Goal: Task Accomplishment & Management: Manage account settings

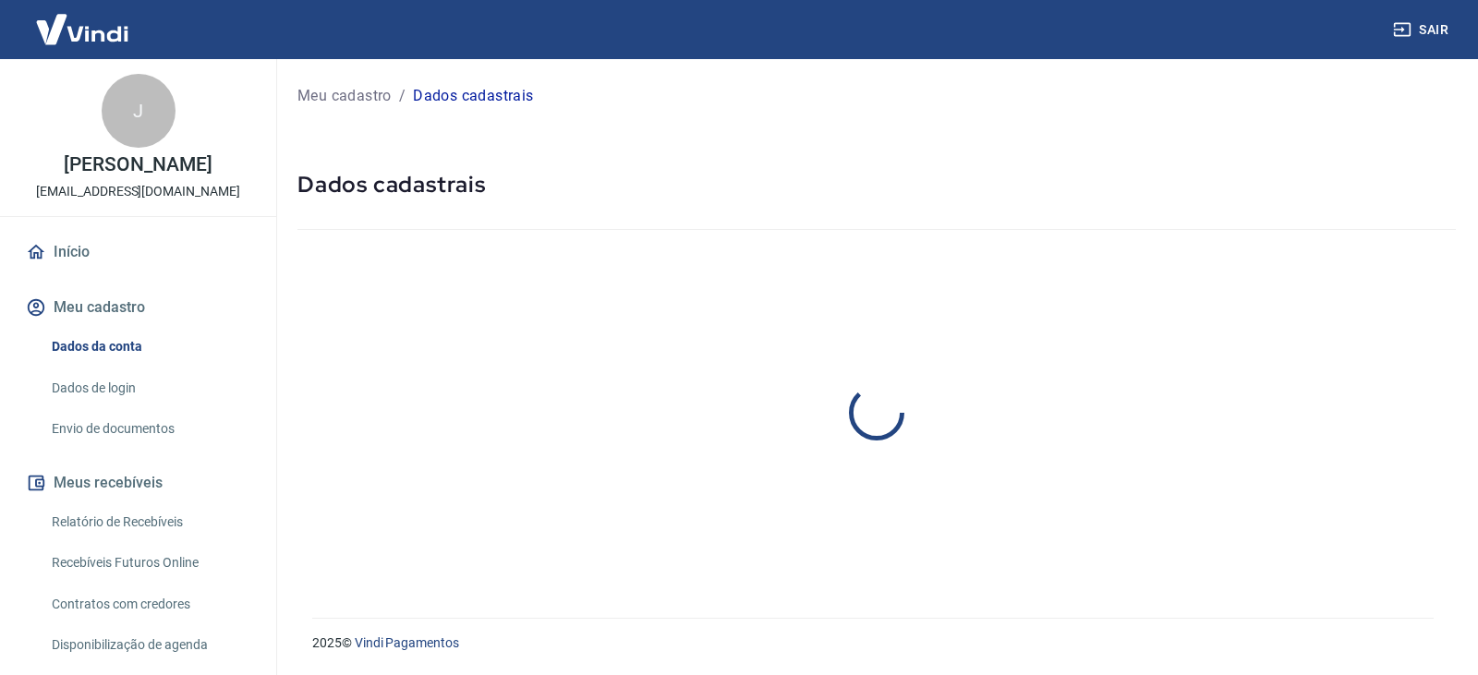
select select "RJ"
select select "business"
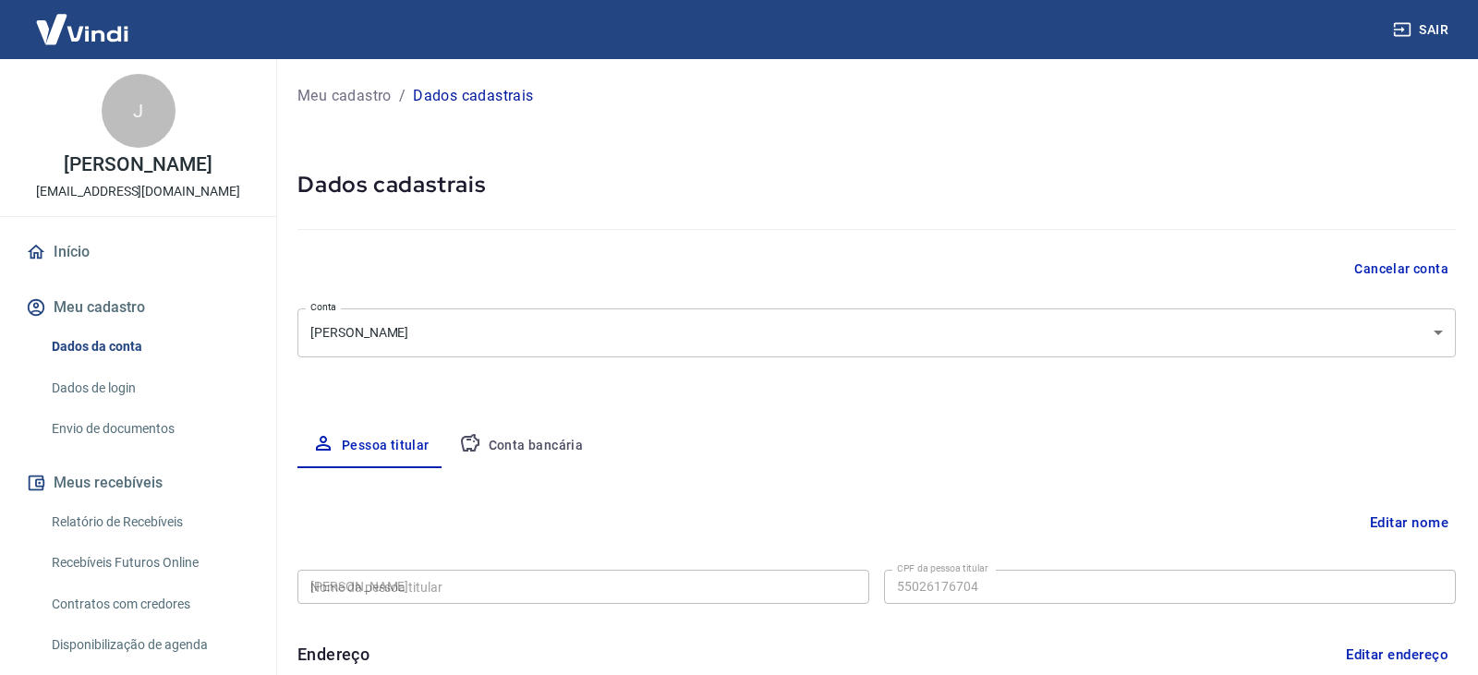
type input "550.261.767-04"
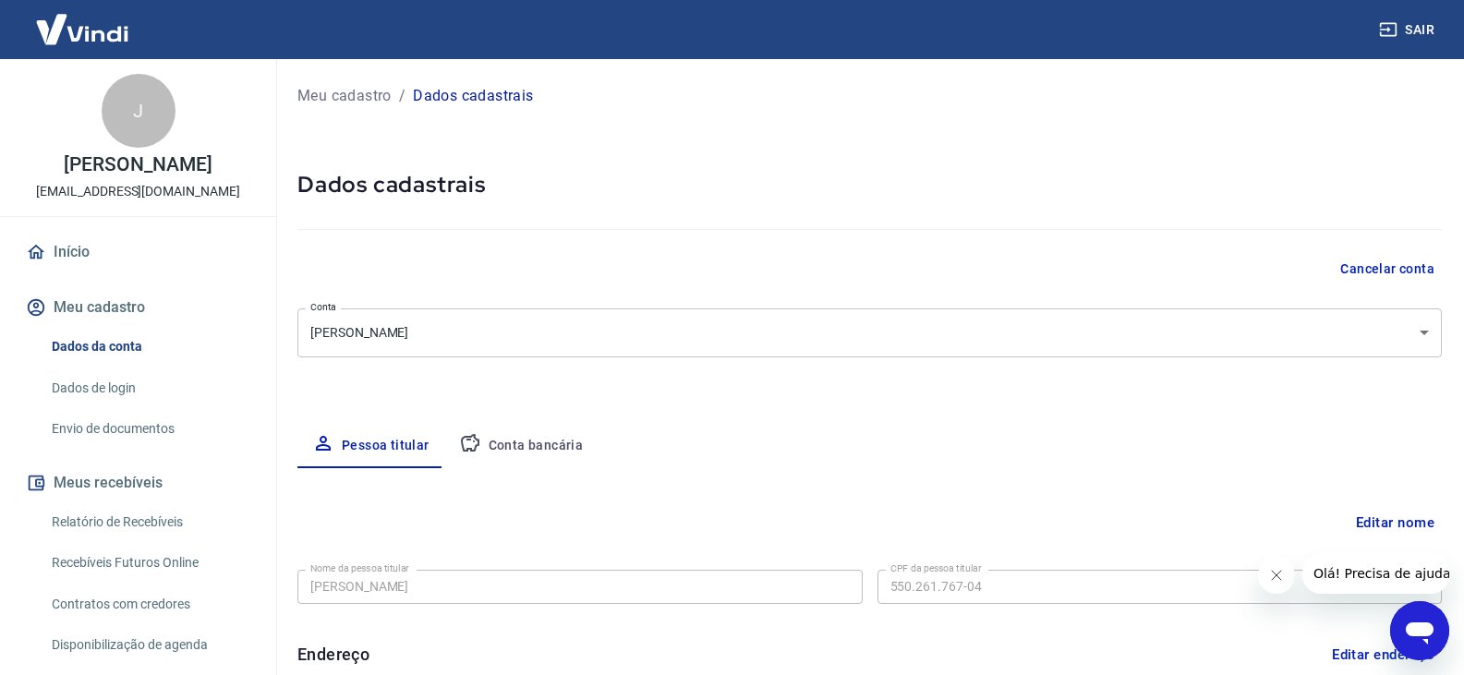
click at [131, 448] on link "Envio de documentos" at bounding box center [149, 429] width 210 height 38
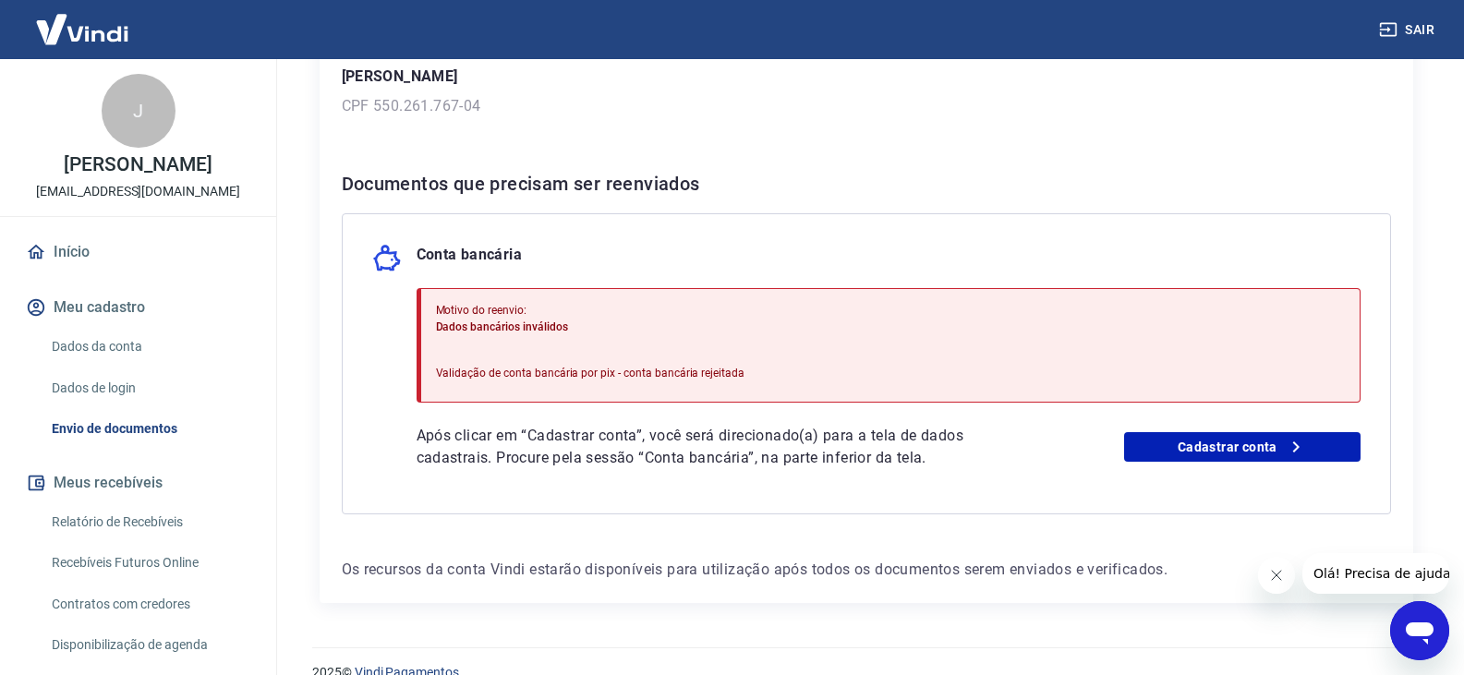
scroll to position [308, 0]
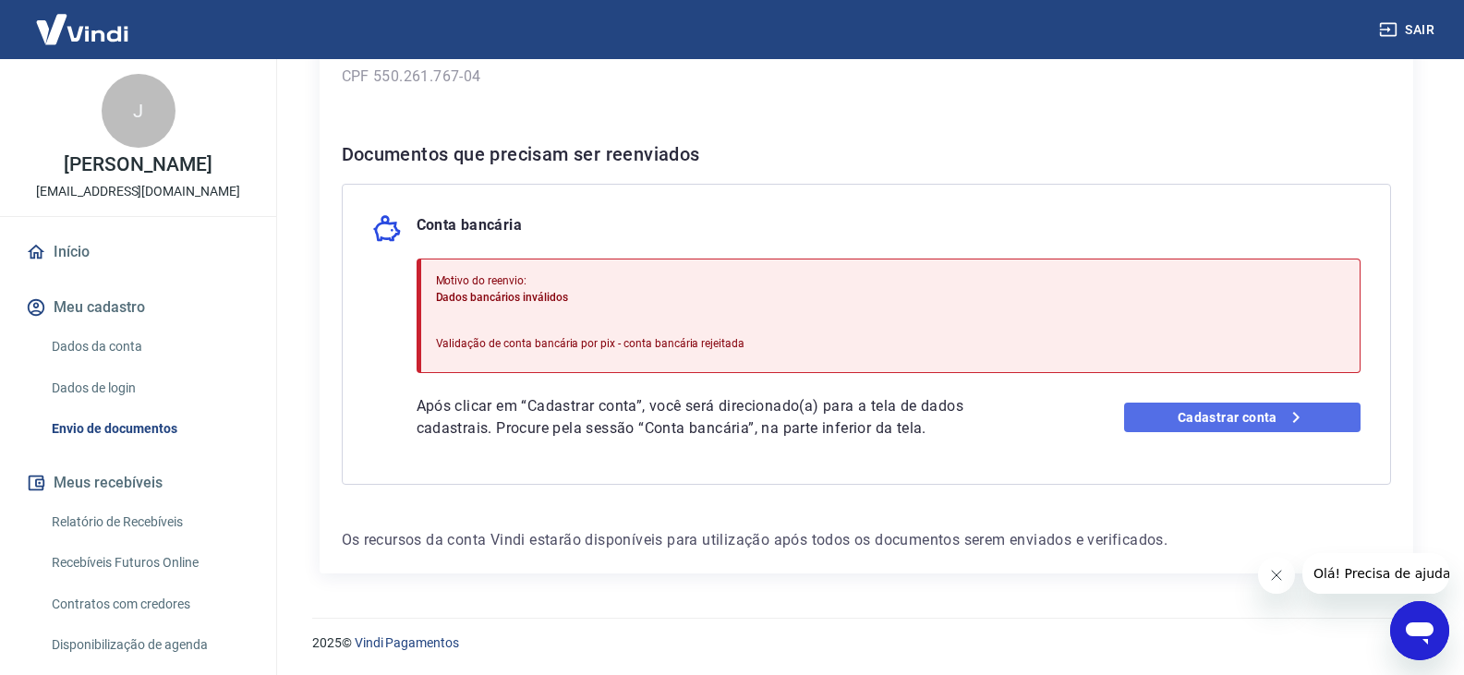
click at [1301, 425] on icon at bounding box center [1296, 417] width 22 height 22
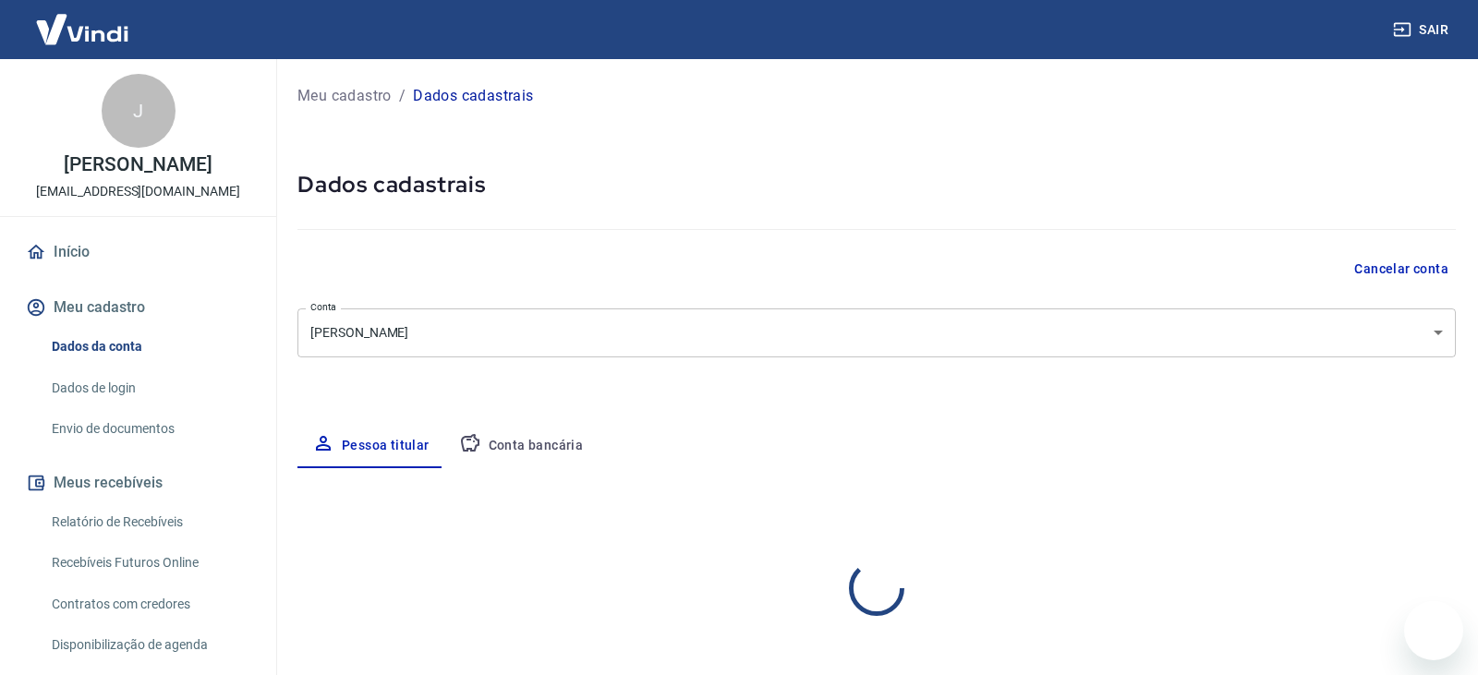
select select "RJ"
select select "business"
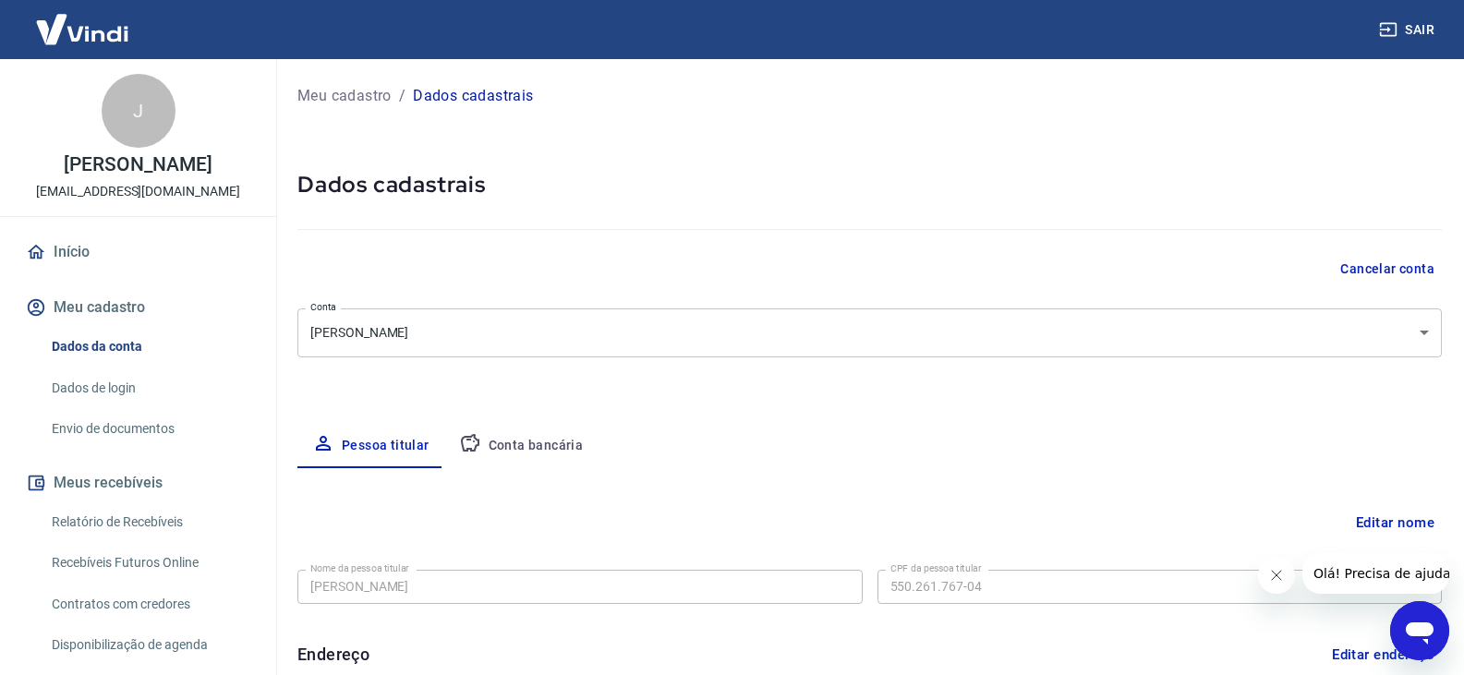
click at [569, 436] on button "Conta bancária" at bounding box center [521, 446] width 154 height 44
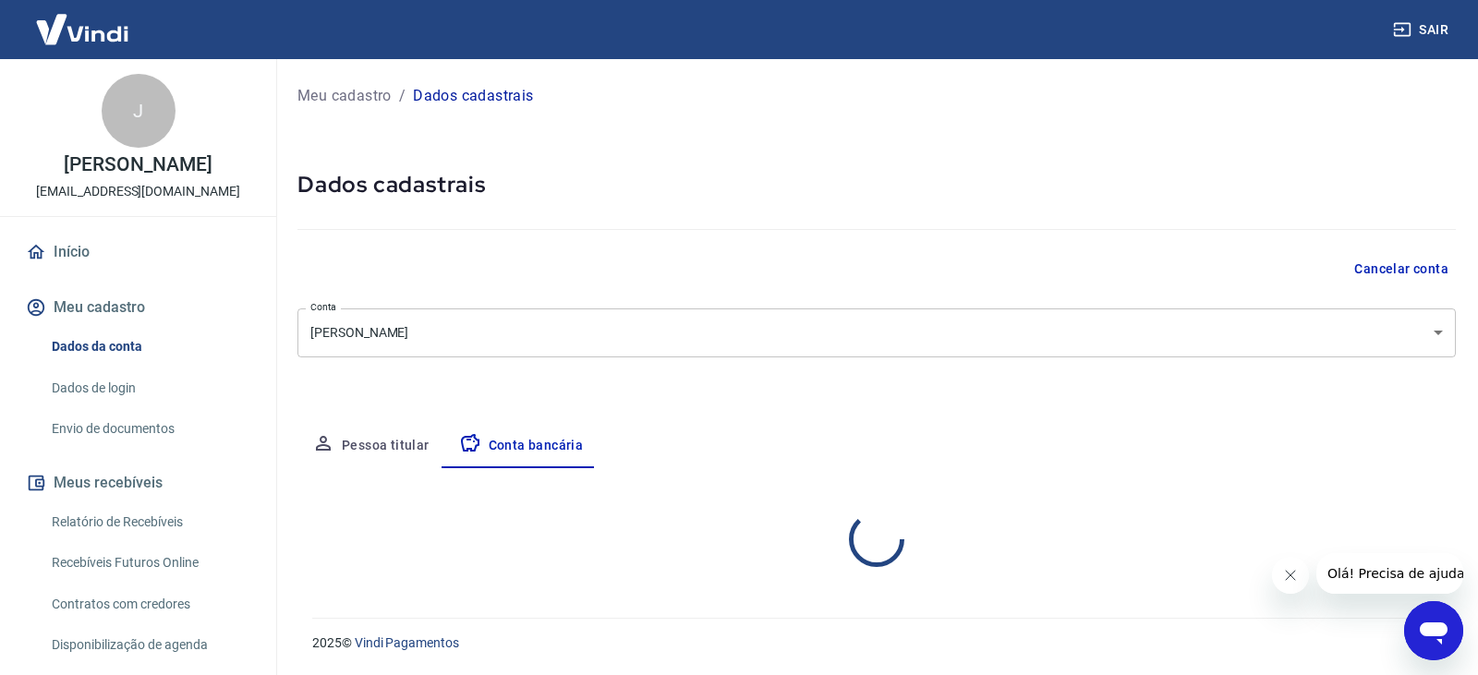
select select "1"
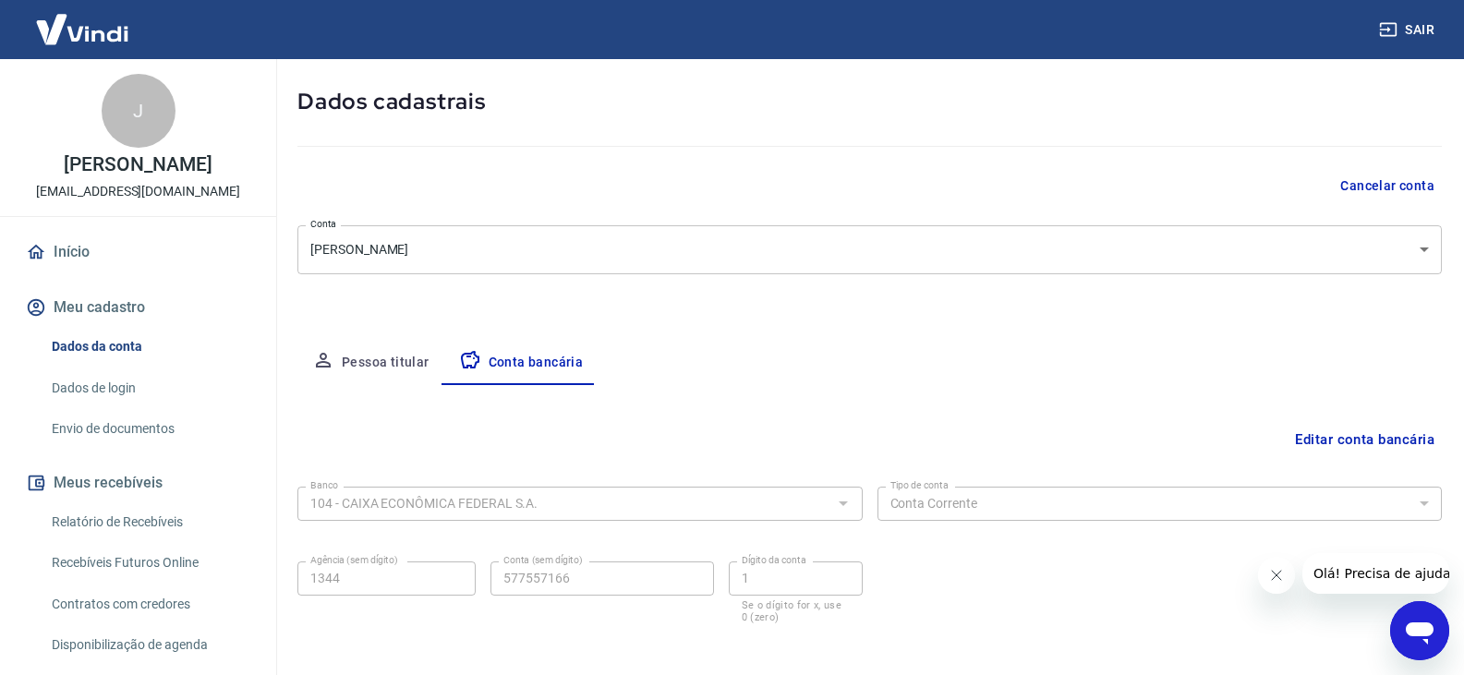
scroll to position [166, 0]
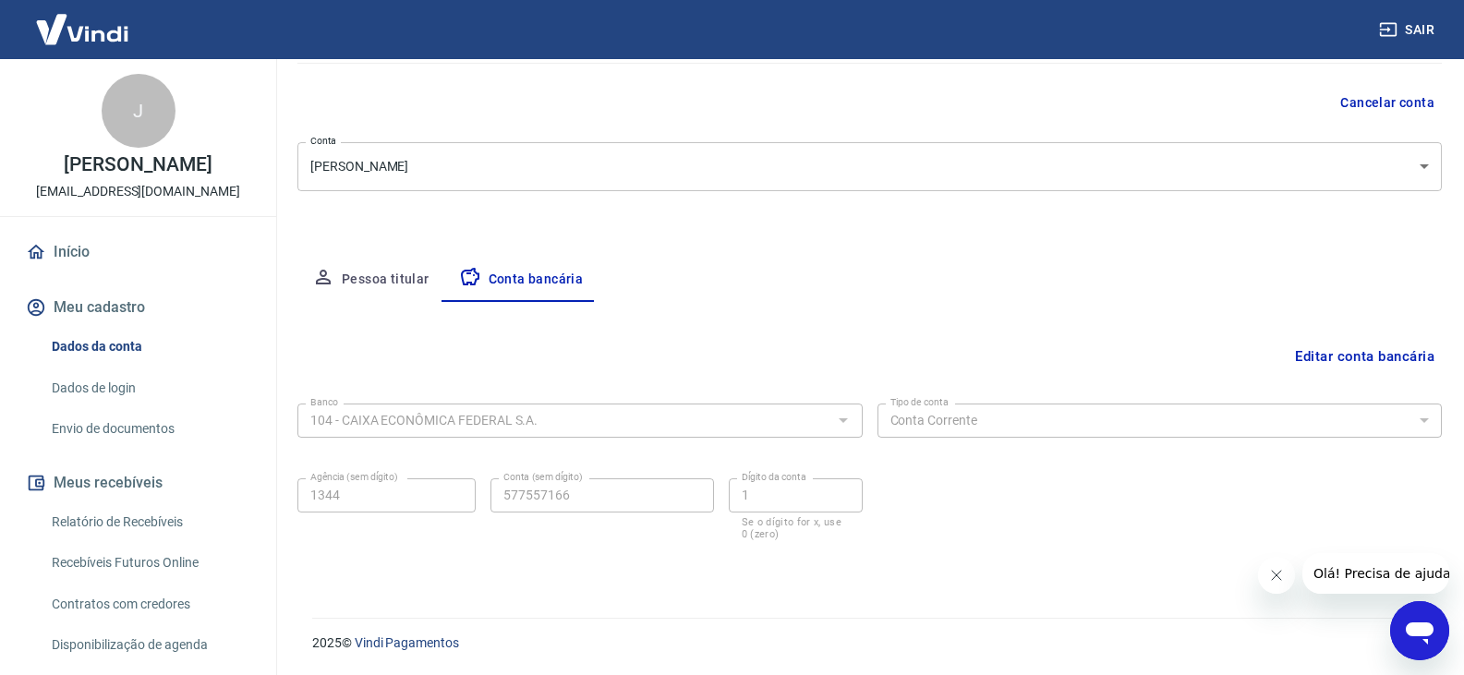
click at [120, 448] on link "Envio de documentos" at bounding box center [149, 429] width 210 height 38
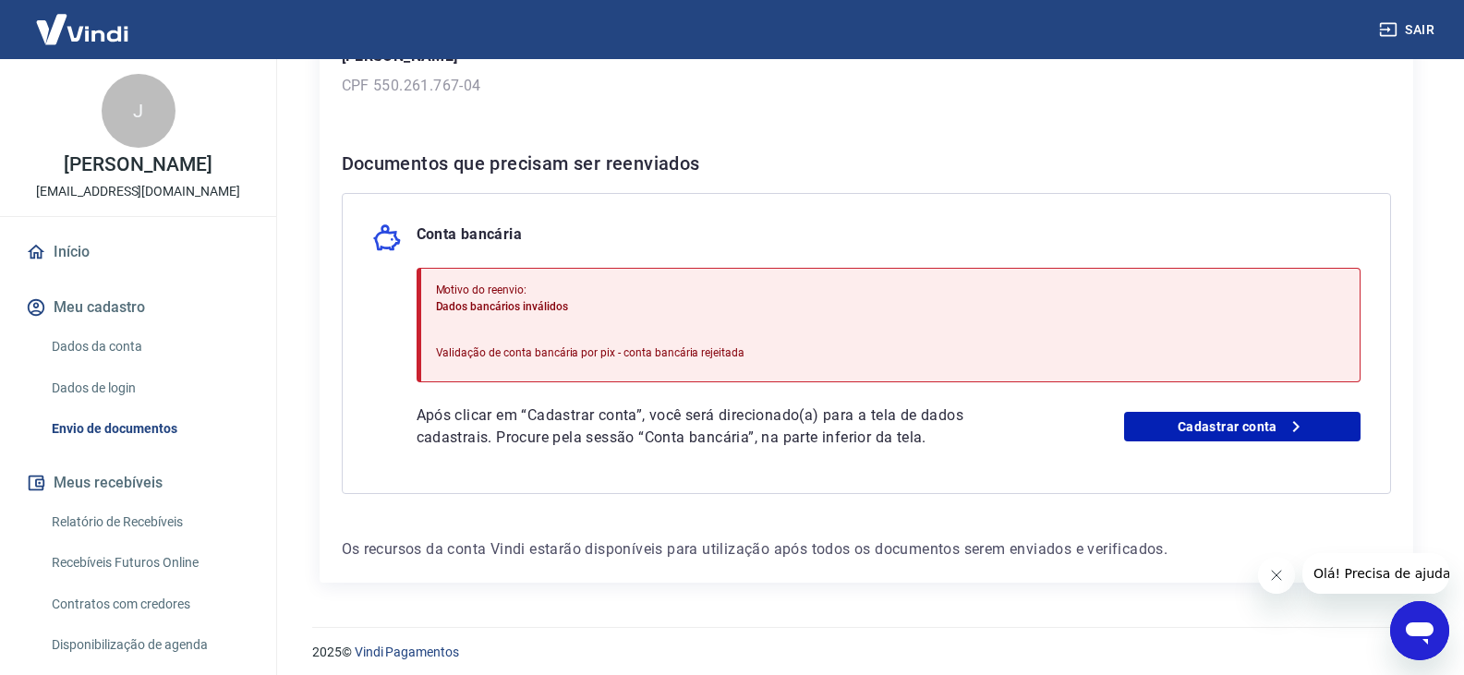
scroll to position [308, 0]
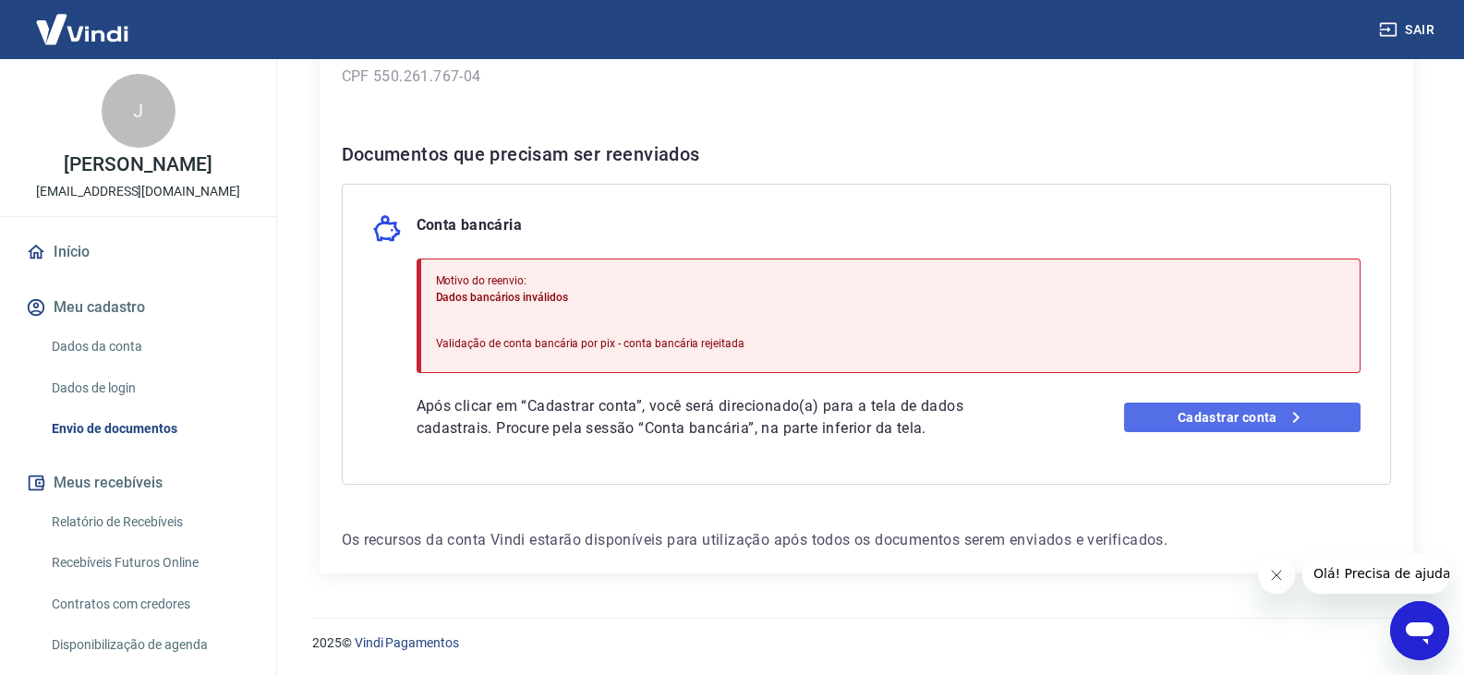
click at [1238, 419] on link "Cadastrar conta" at bounding box center [1242, 418] width 236 height 30
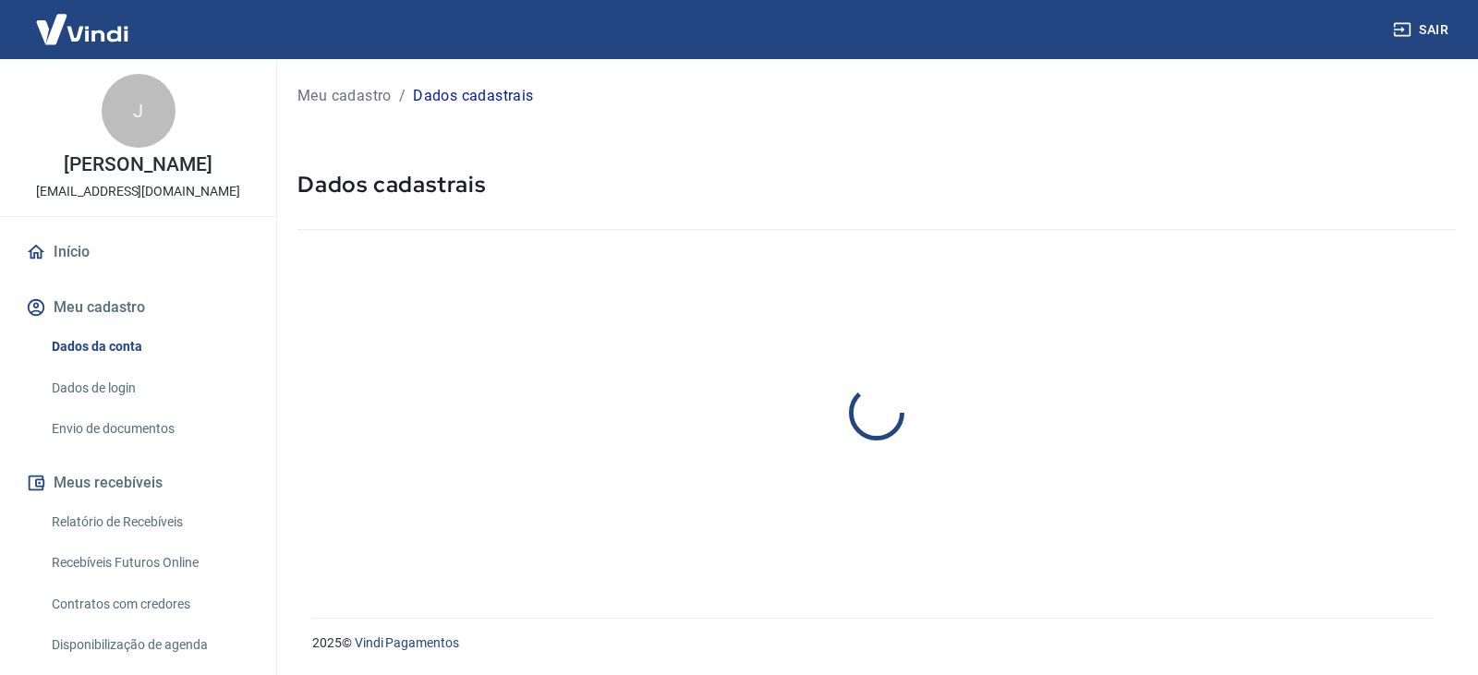
select select "RJ"
select select "business"
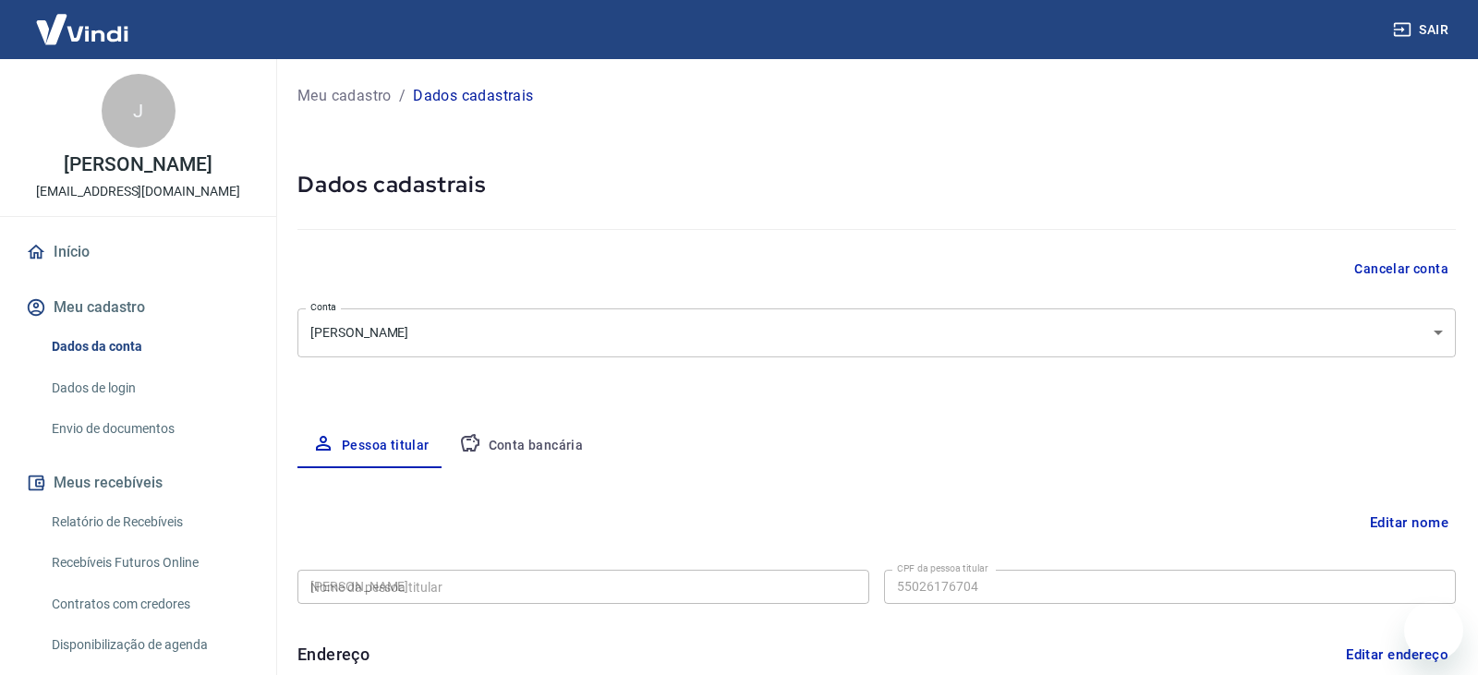
type input "550.261.767-04"
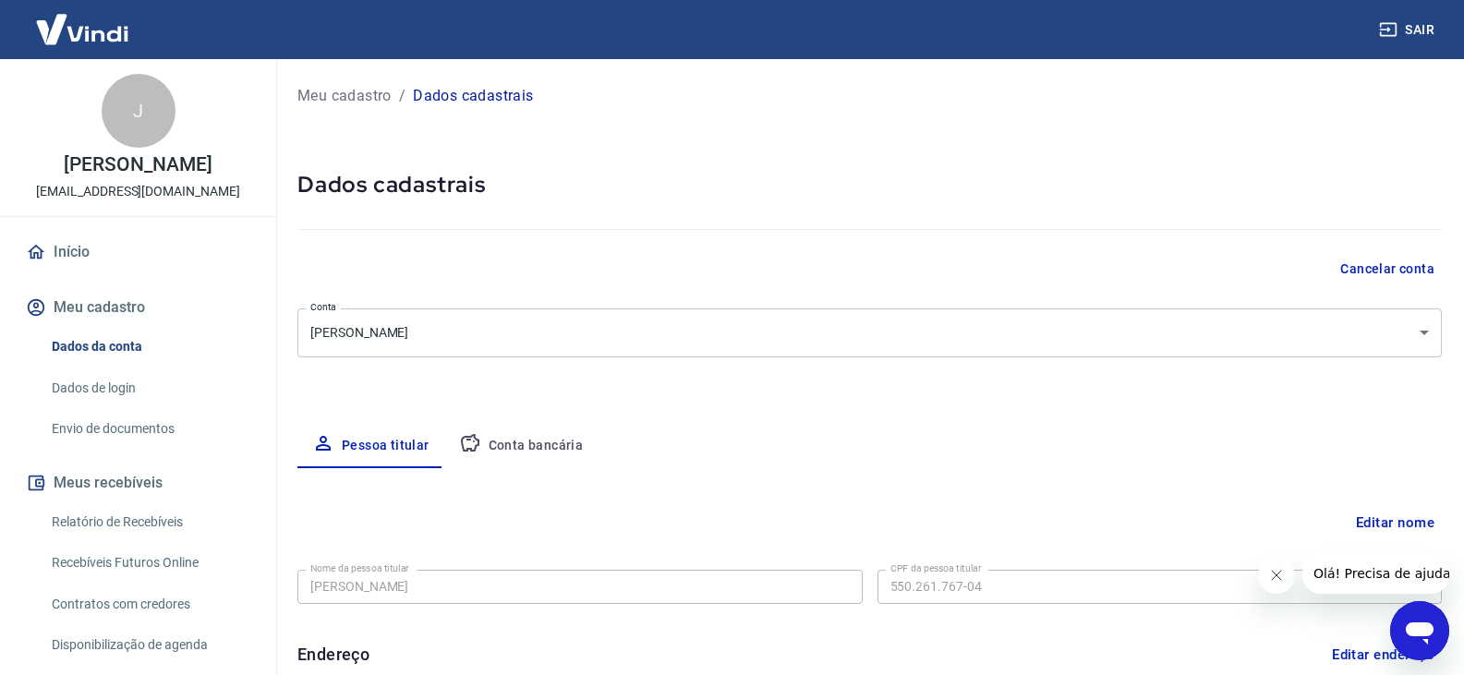
click at [459, 100] on p "Dados cadastrais" at bounding box center [473, 96] width 120 height 22
click at [520, 426] on button "Conta bancária" at bounding box center [521, 446] width 154 height 44
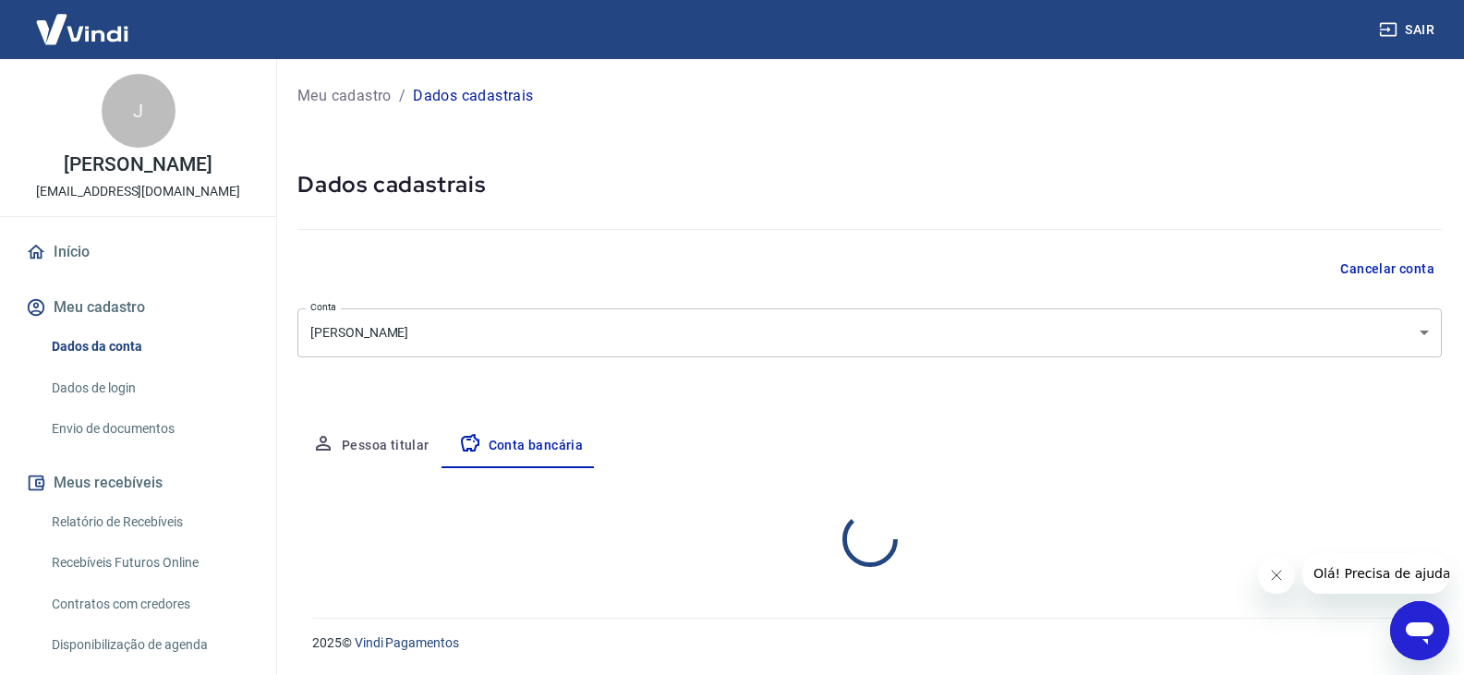
select select "1"
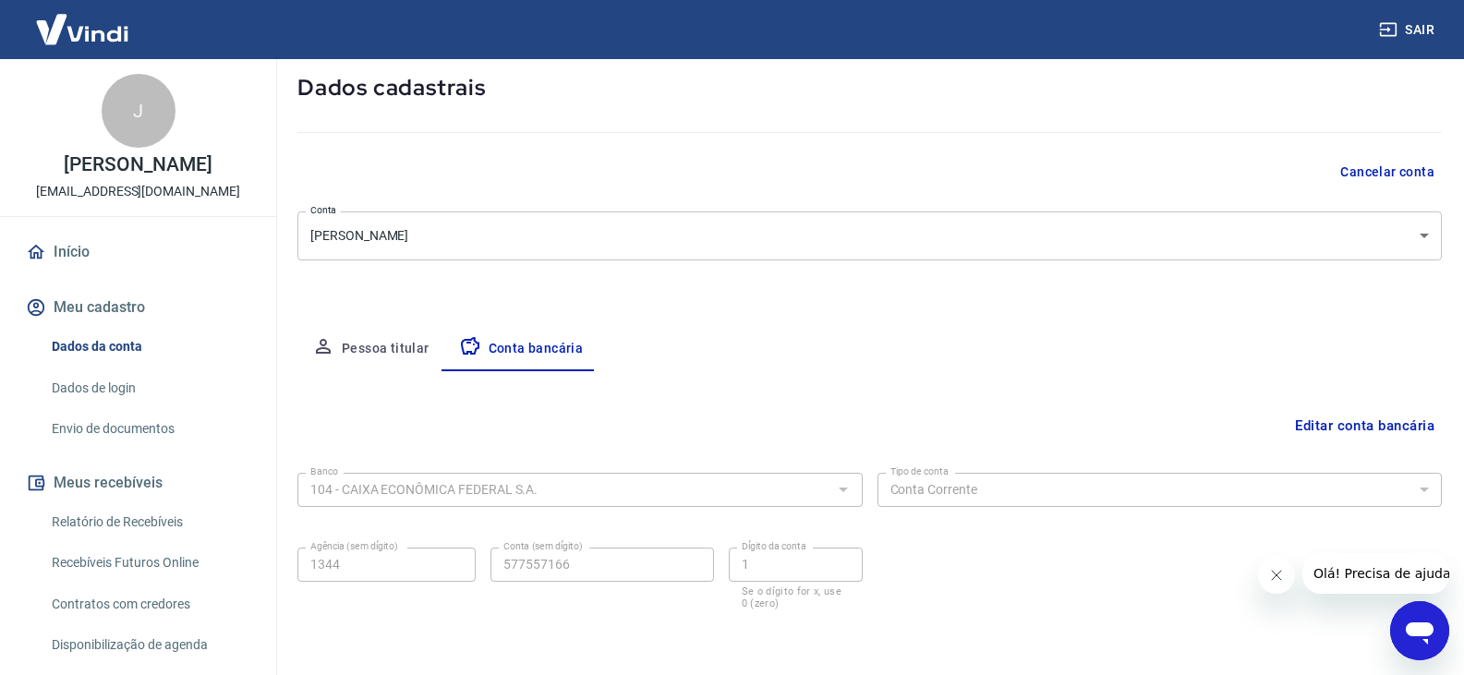
scroll to position [166, 0]
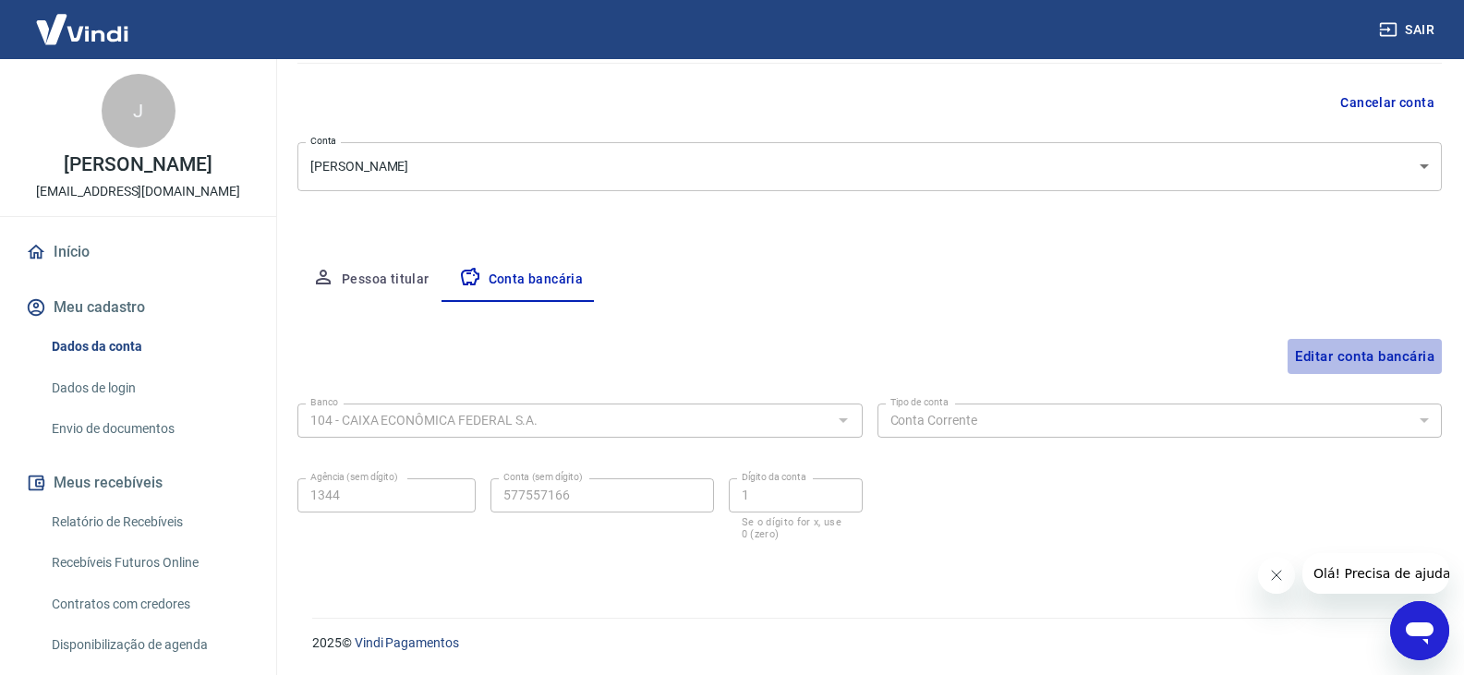
click at [1329, 358] on button "Editar conta bancária" at bounding box center [1364, 356] width 154 height 35
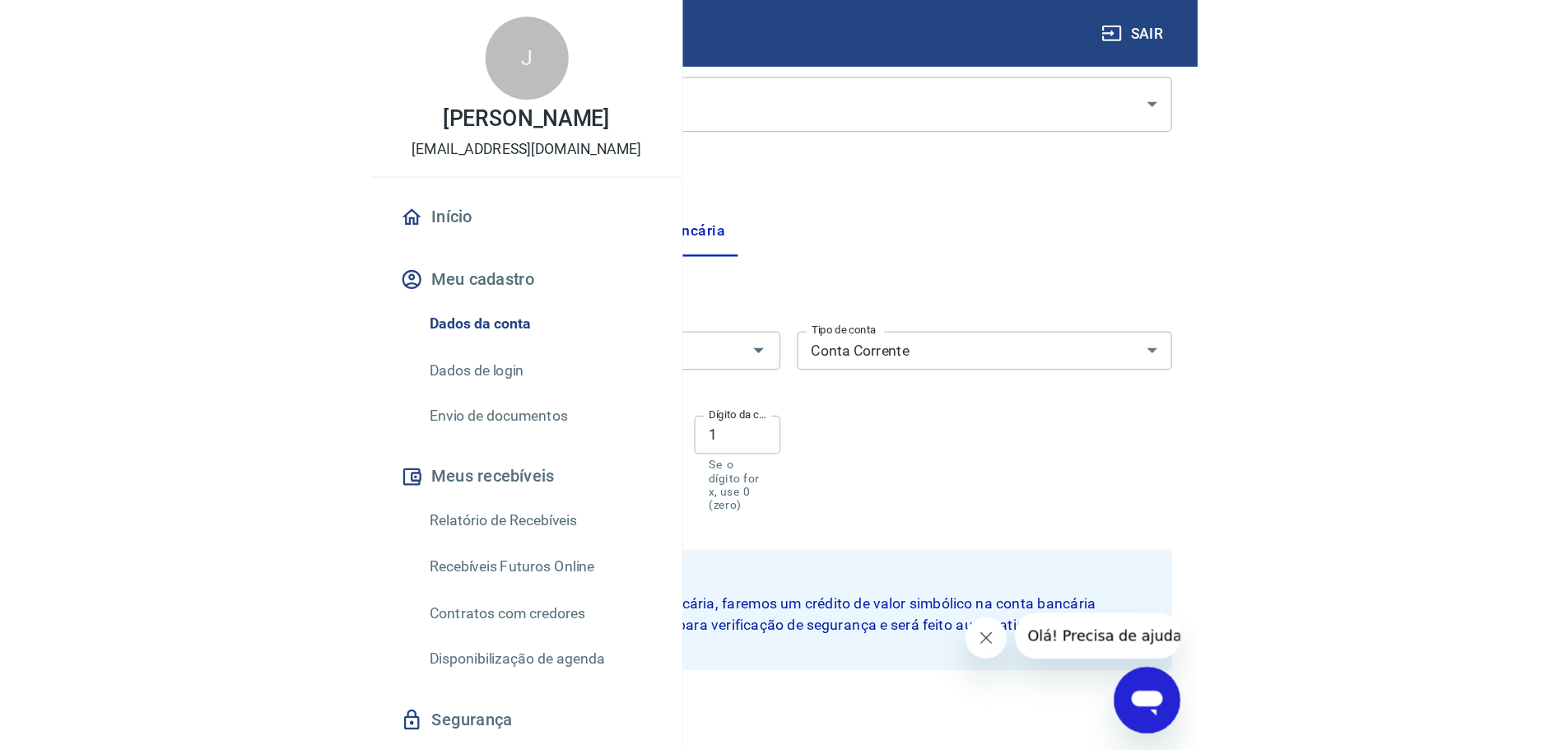
scroll to position [38, 0]
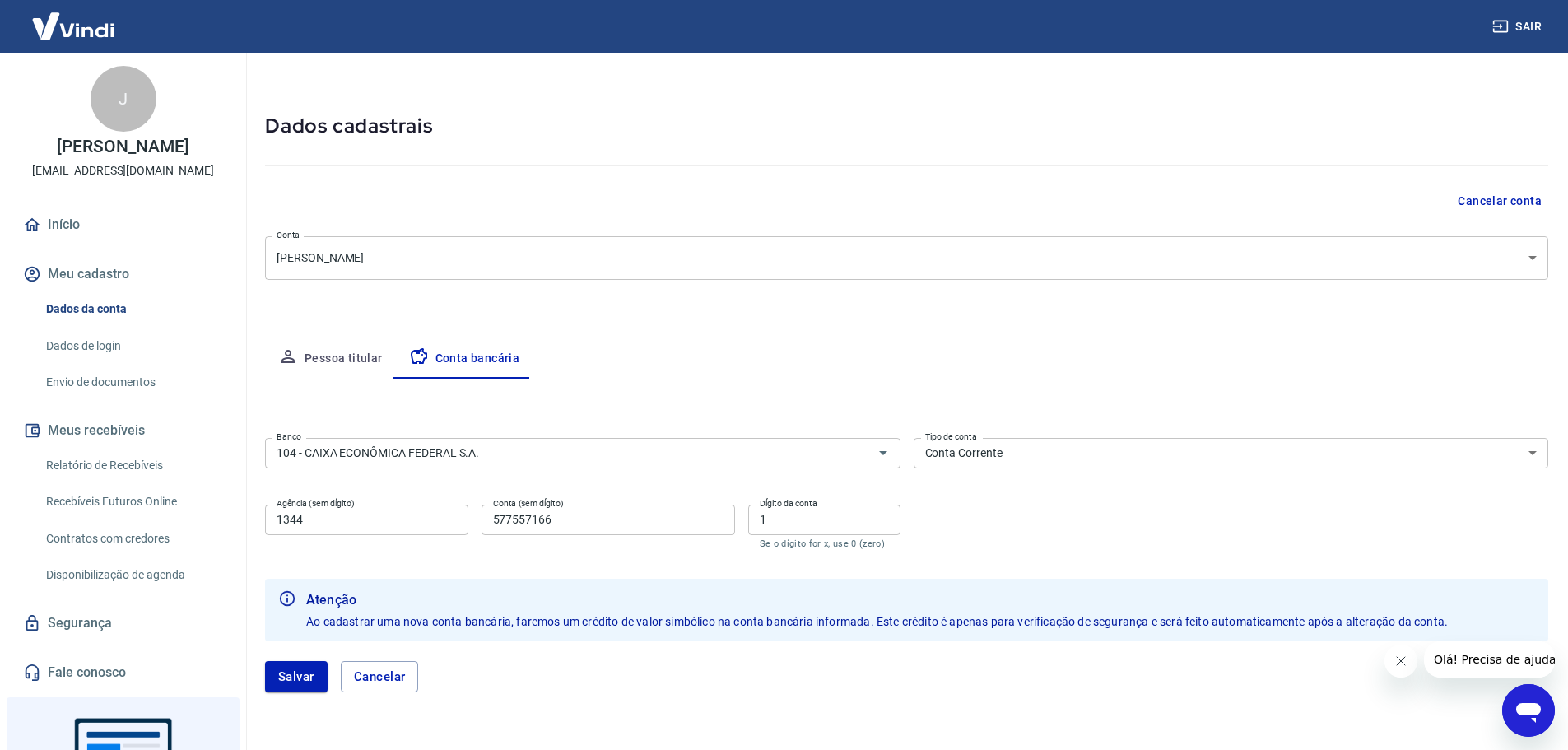
click at [359, 357] on button "Pessoa titular" at bounding box center [330, 359] width 131 height 39
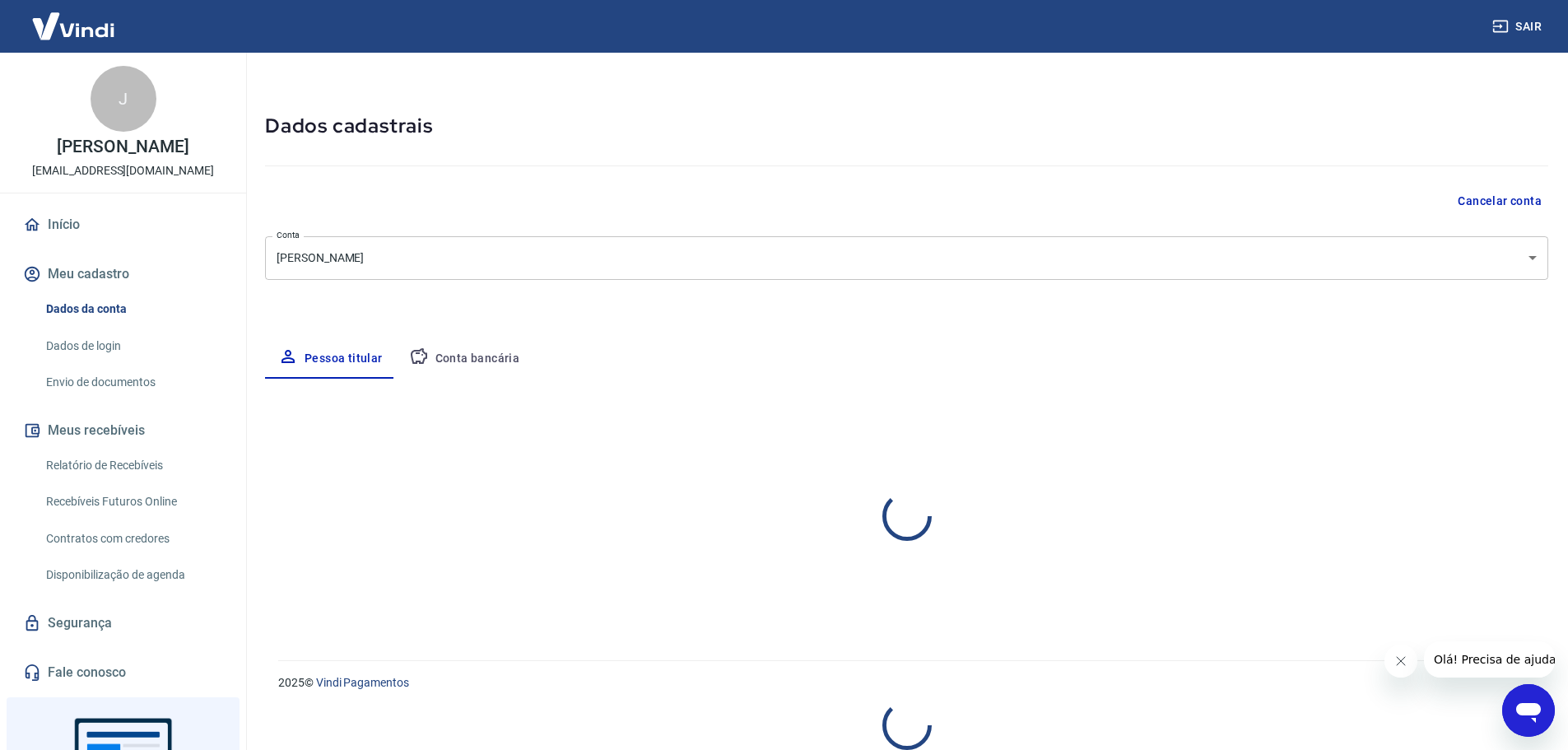
select select "RJ"
select select "business"
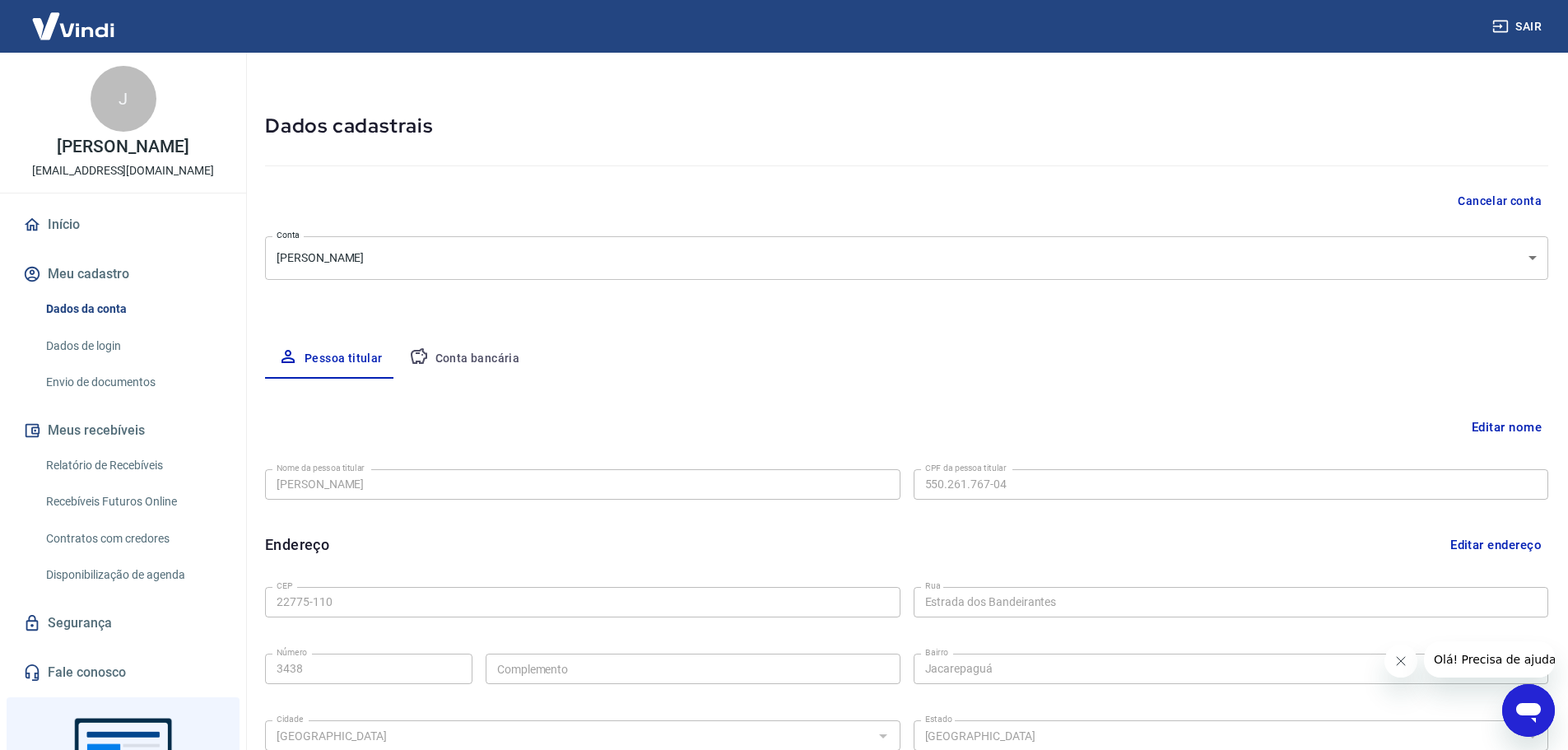
click at [457, 353] on button "Conta bancária" at bounding box center [464, 359] width 137 height 39
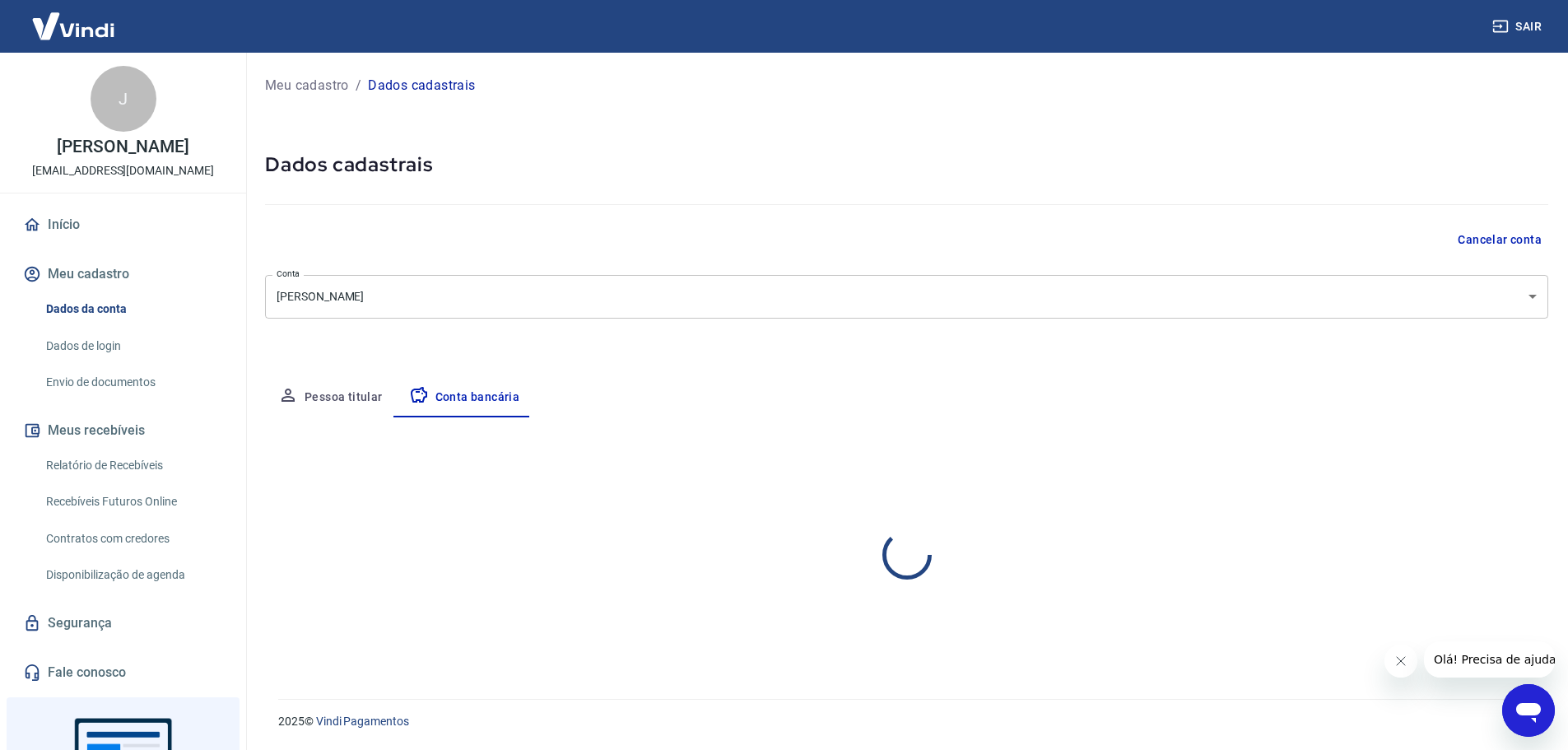
scroll to position [0, 0]
select select "1"
drag, startPoint x: 1444, startPoint y: 467, endPoint x: 1431, endPoint y: 467, distance: 13.0
click at [1317, 466] on button "Editar conta bancária" at bounding box center [1492, 466] width 137 height 31
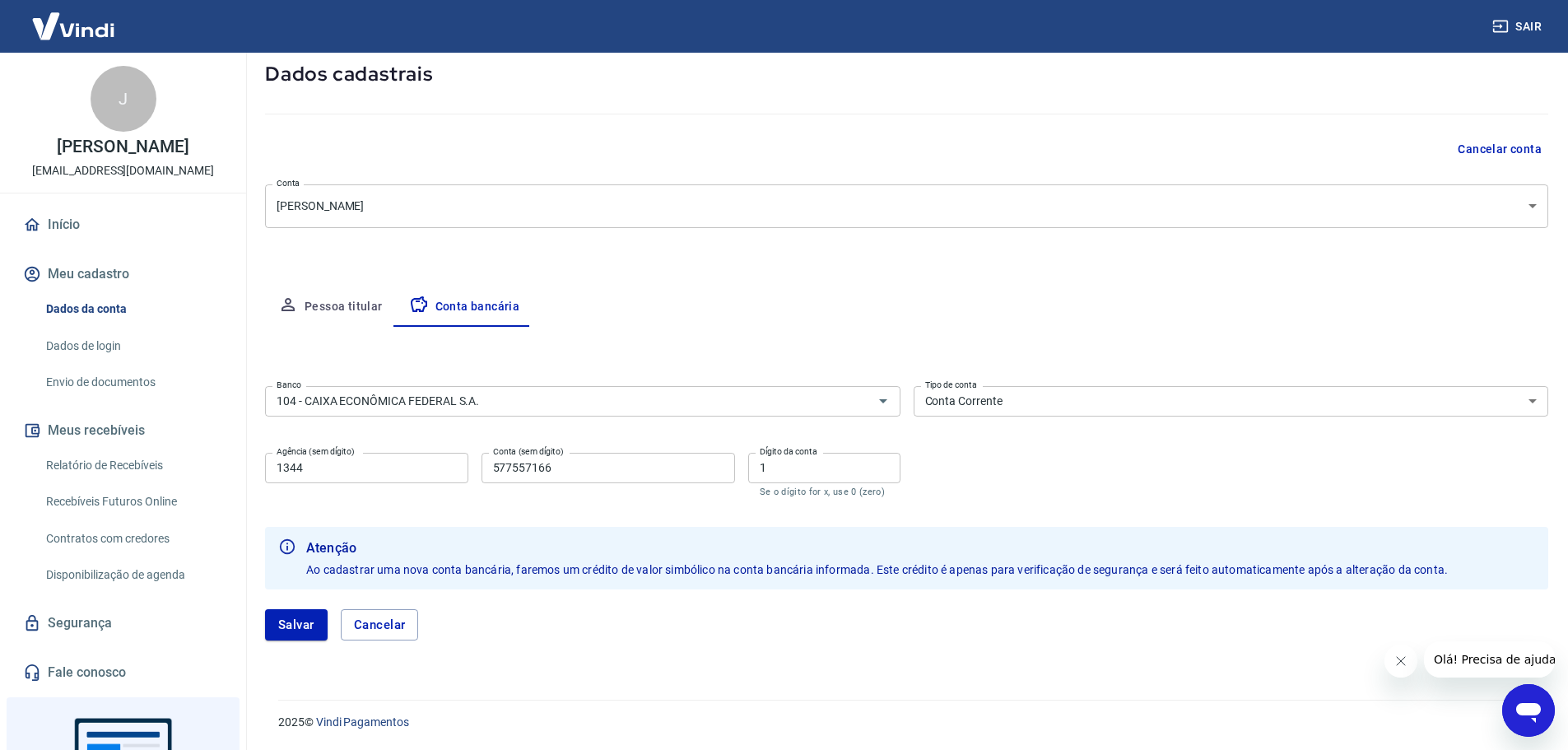
scroll to position [92, 0]
click at [310, 601] on button "Salvar" at bounding box center [296, 624] width 62 height 31
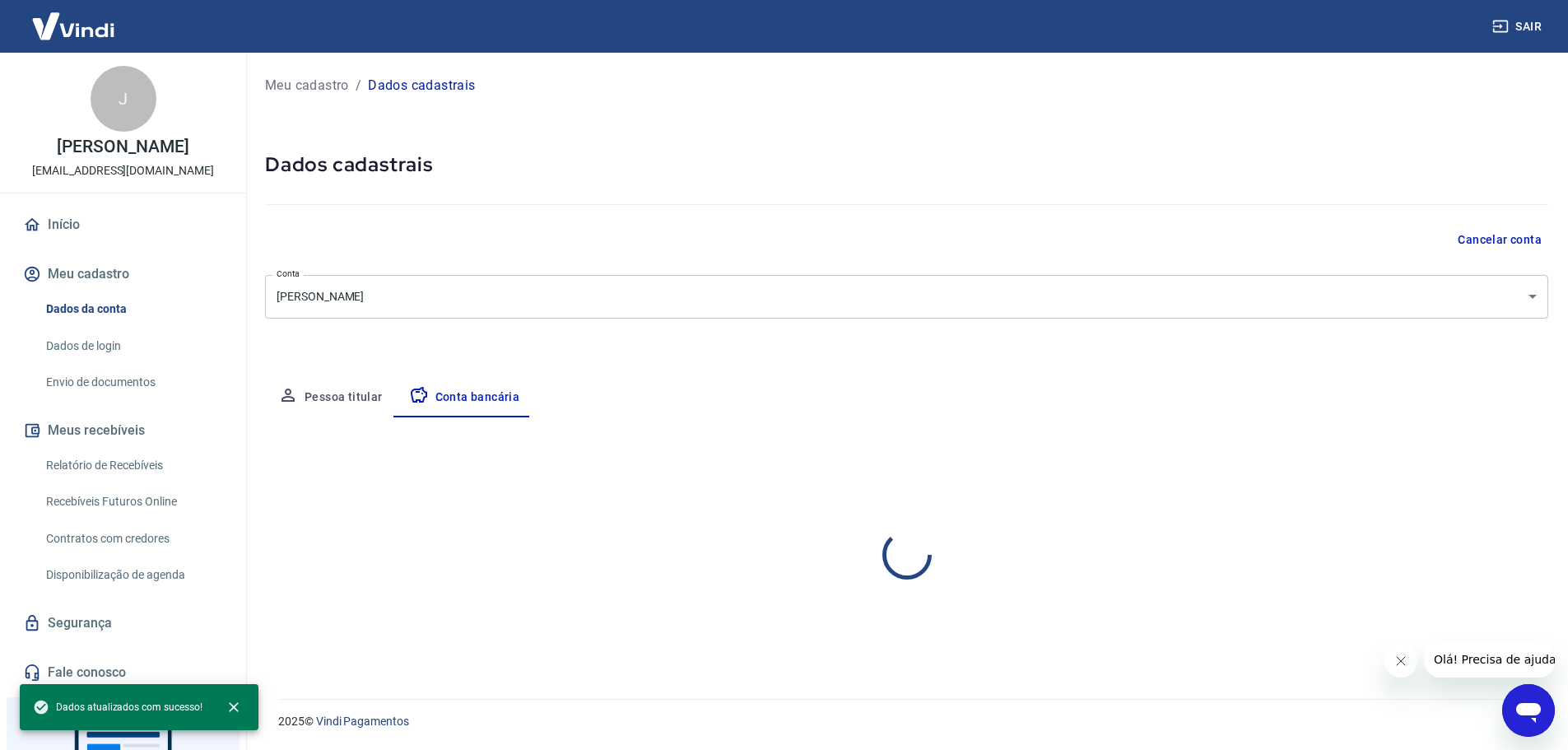
scroll to position [0, 0]
select select "1"
click at [90, 362] on link "Dados de login" at bounding box center [133, 346] width 187 height 34
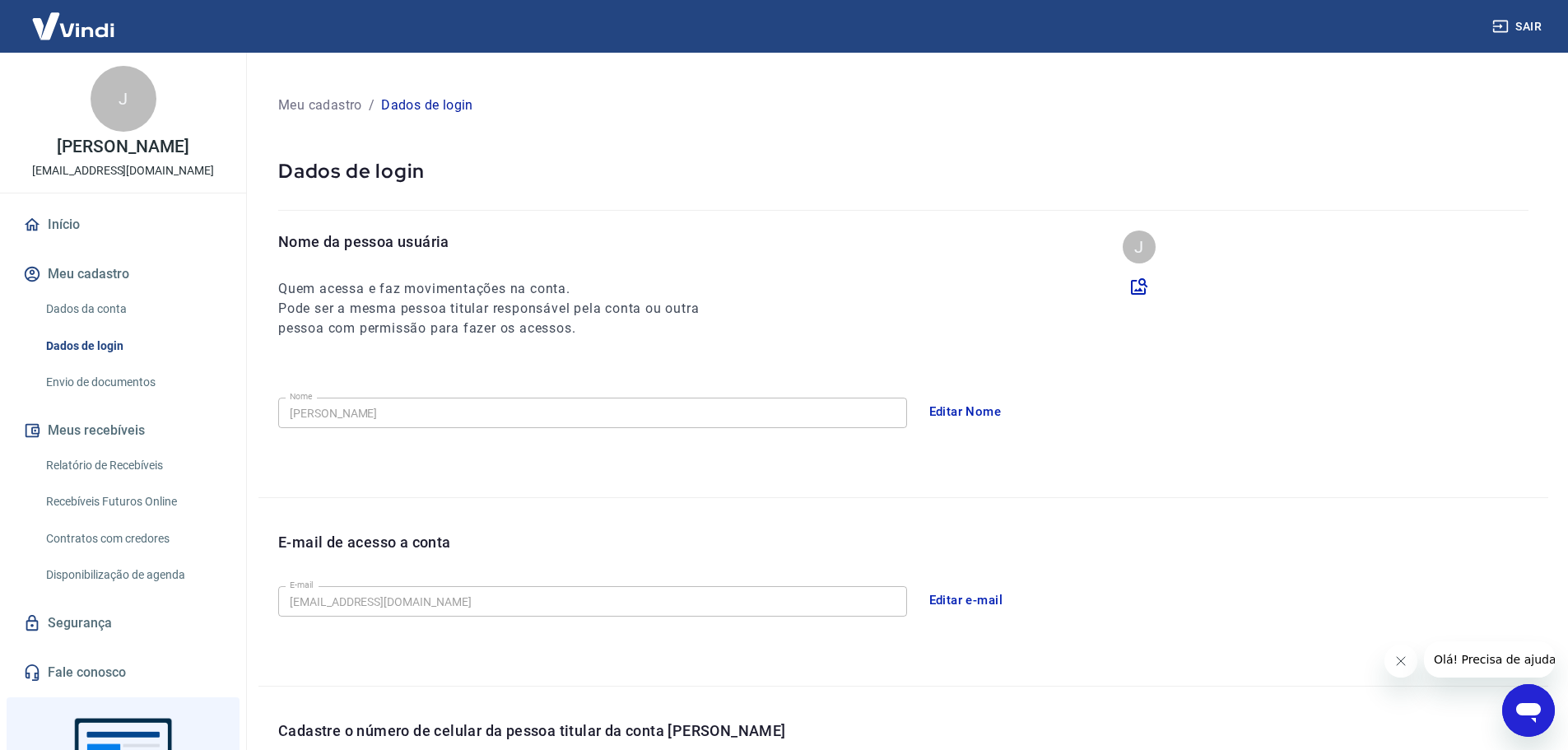
click at [91, 395] on link "Envio de documentos" at bounding box center [133, 383] width 187 height 34
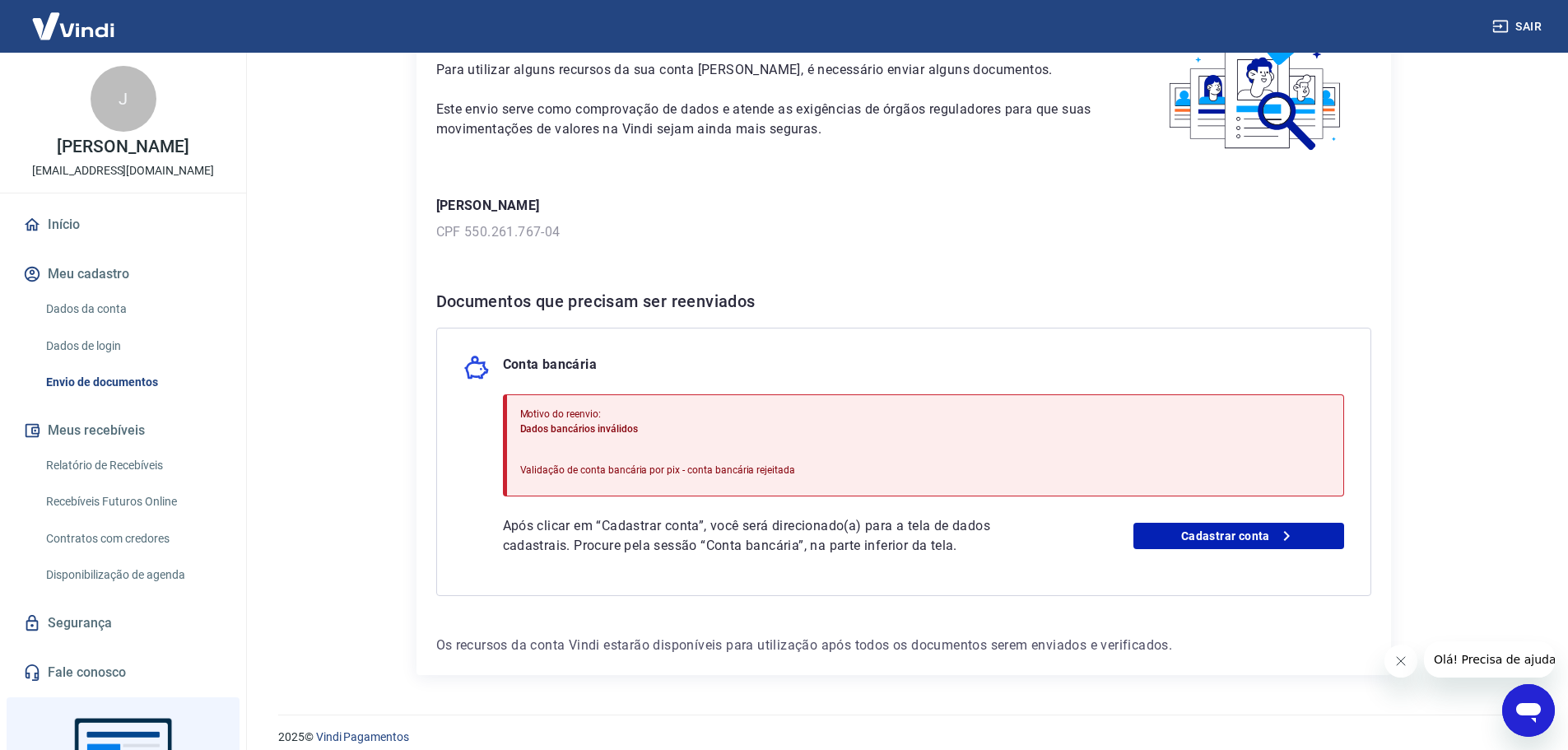
scroll to position [127, 0]
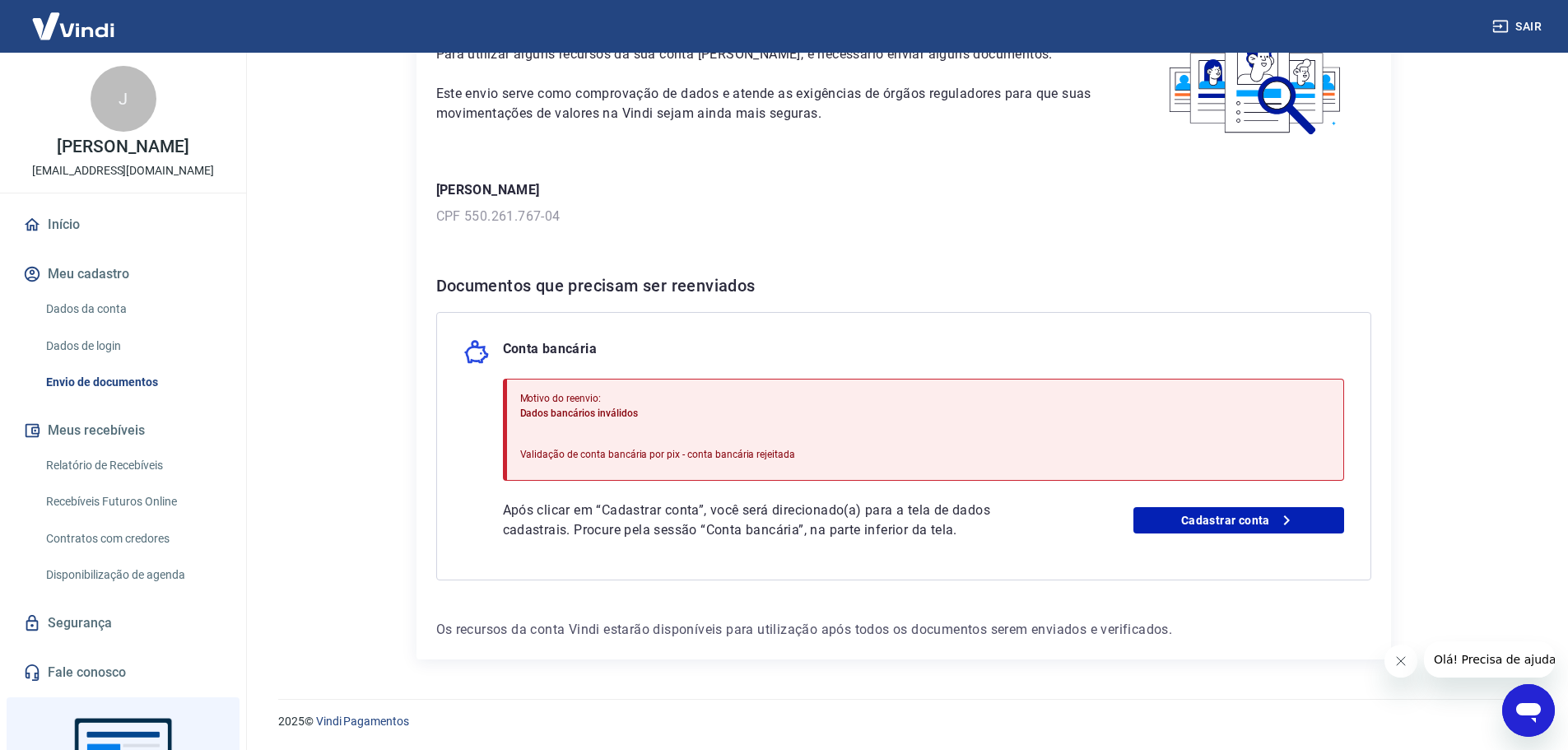
click at [982, 601] on p "Os recursos da conta Vindi estarão disponíveis para utilização após todos os do…" at bounding box center [903, 630] width 935 height 20
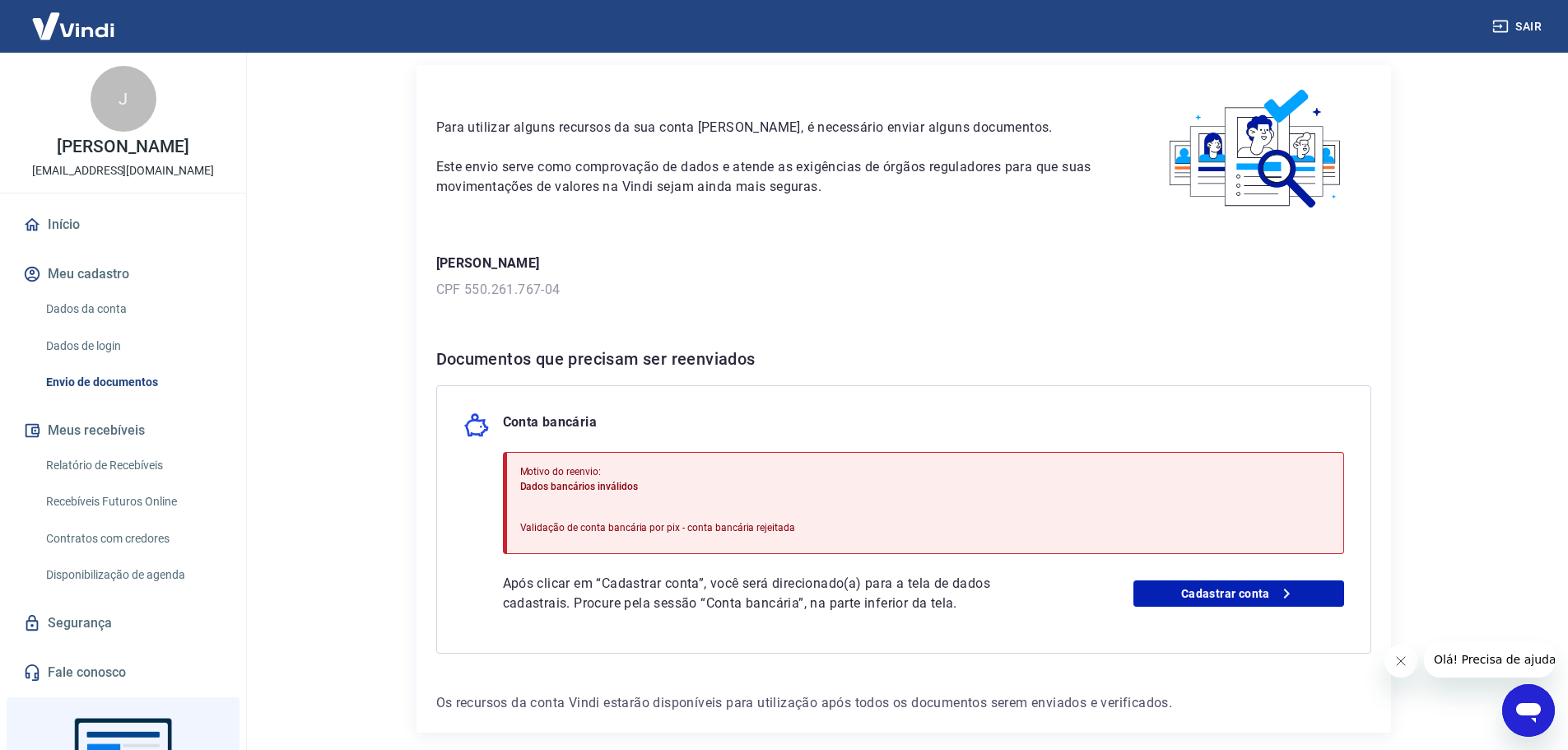
scroll to position [0, 0]
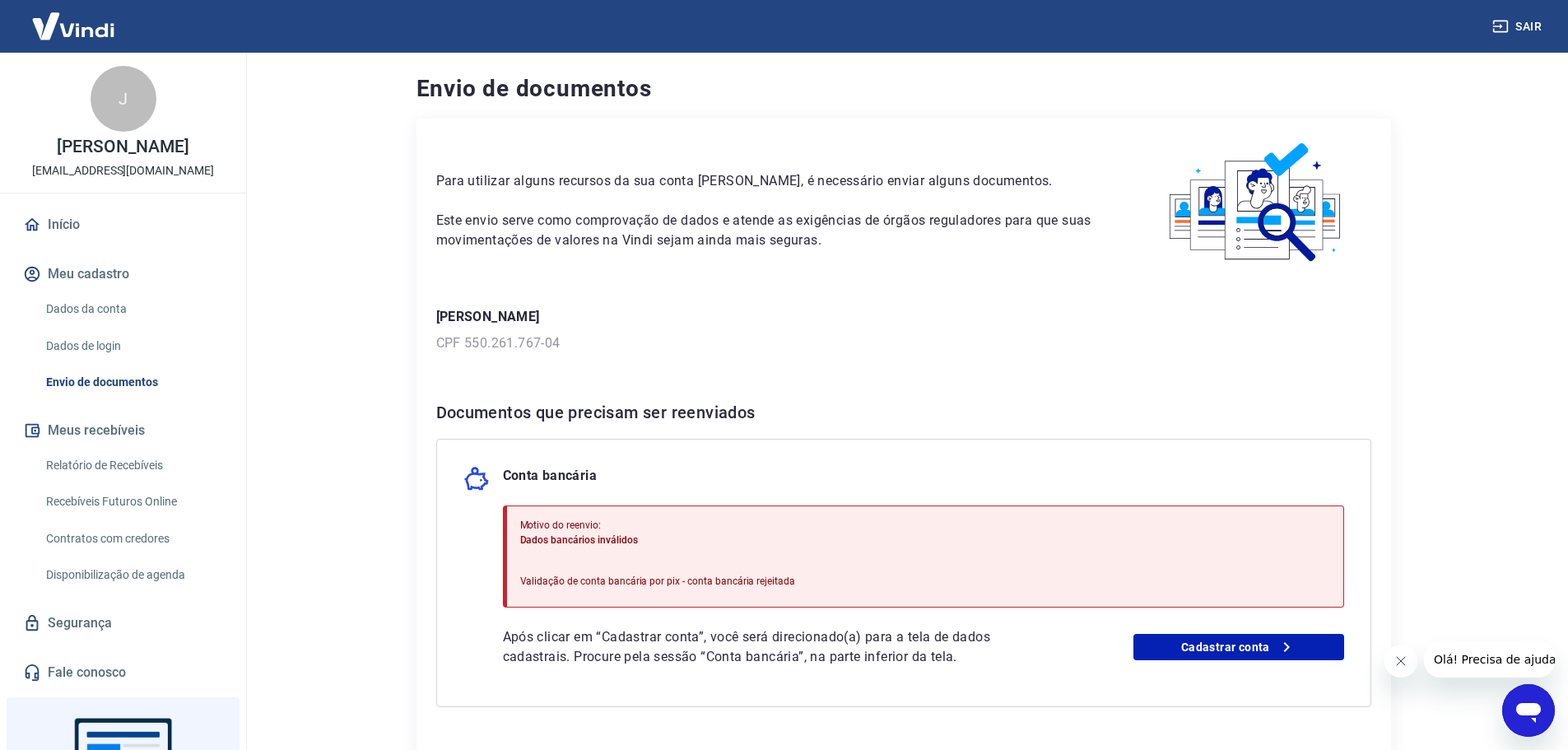
click at [103, 326] on link "Dados da conta" at bounding box center [133, 309] width 187 height 34
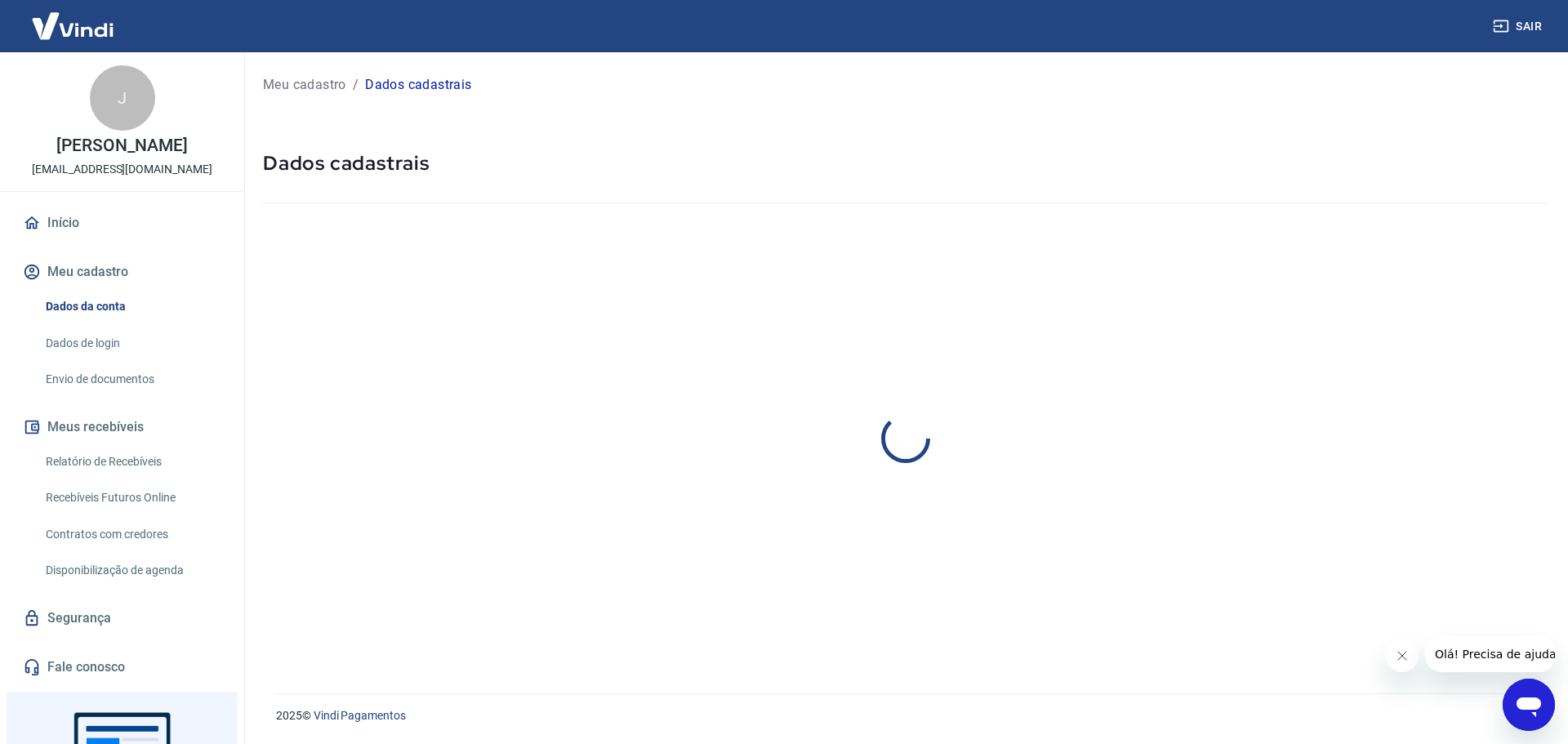
select select "RJ"
select select "business"
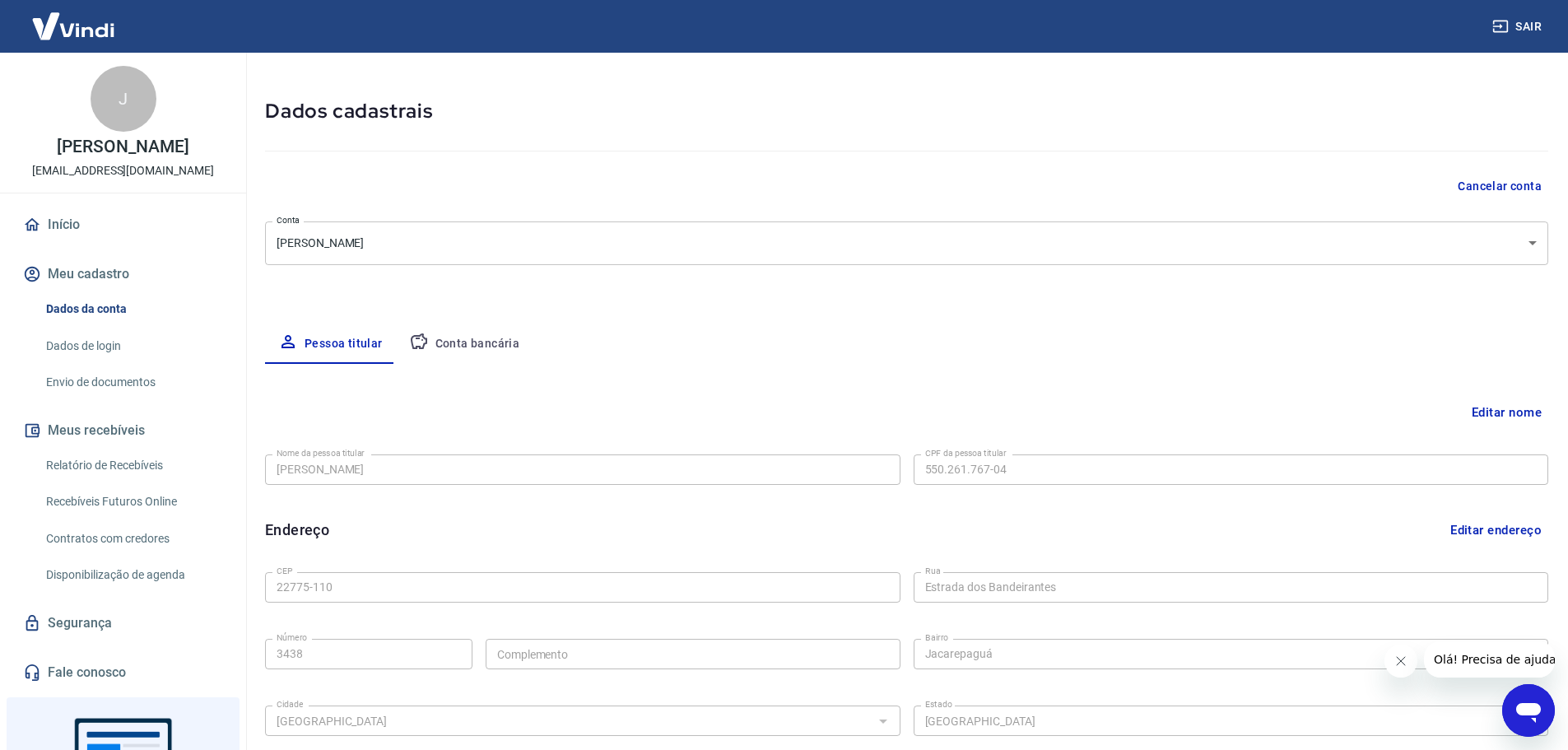
scroll to position [82, 0]
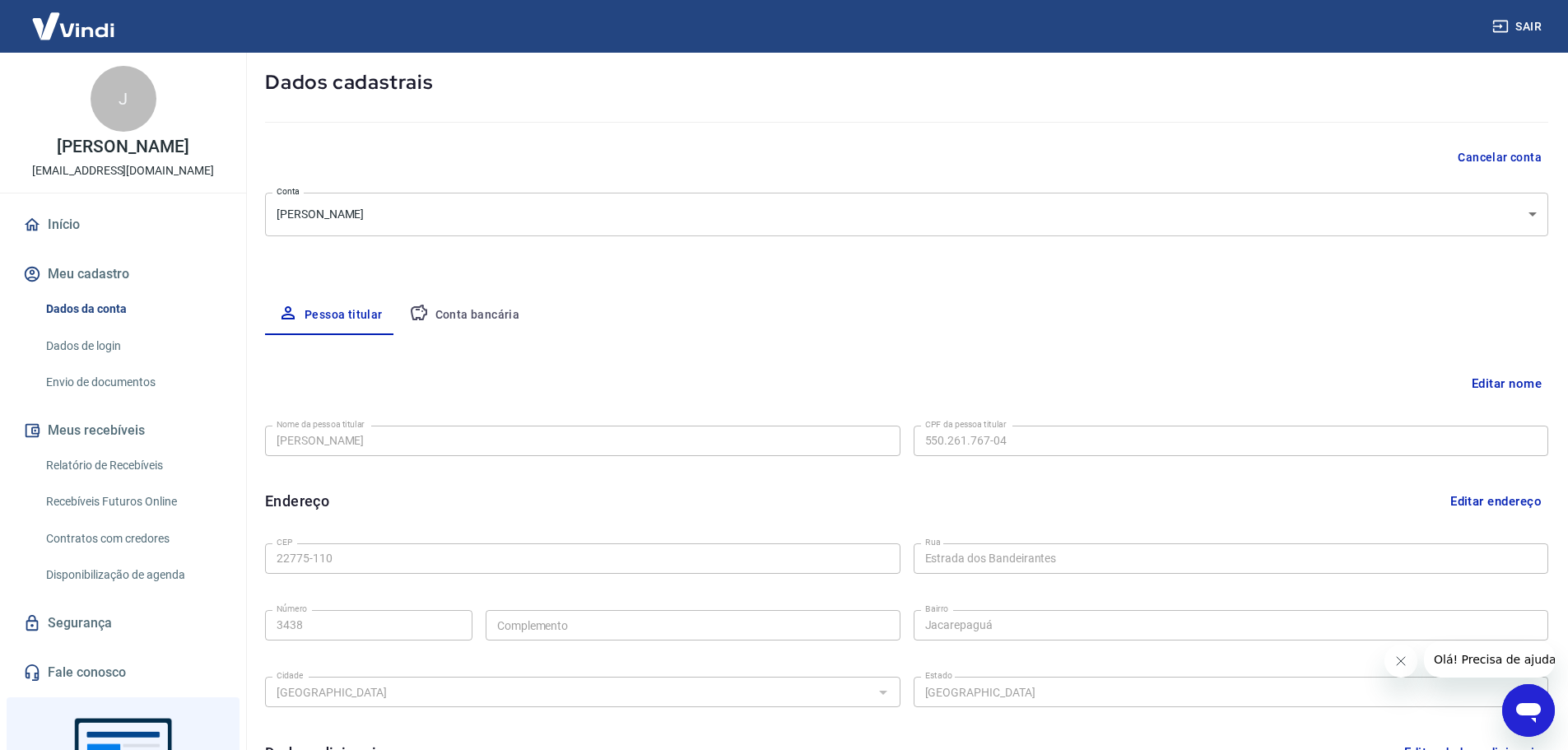
click at [458, 305] on button "Conta bancária" at bounding box center [464, 316] width 137 height 39
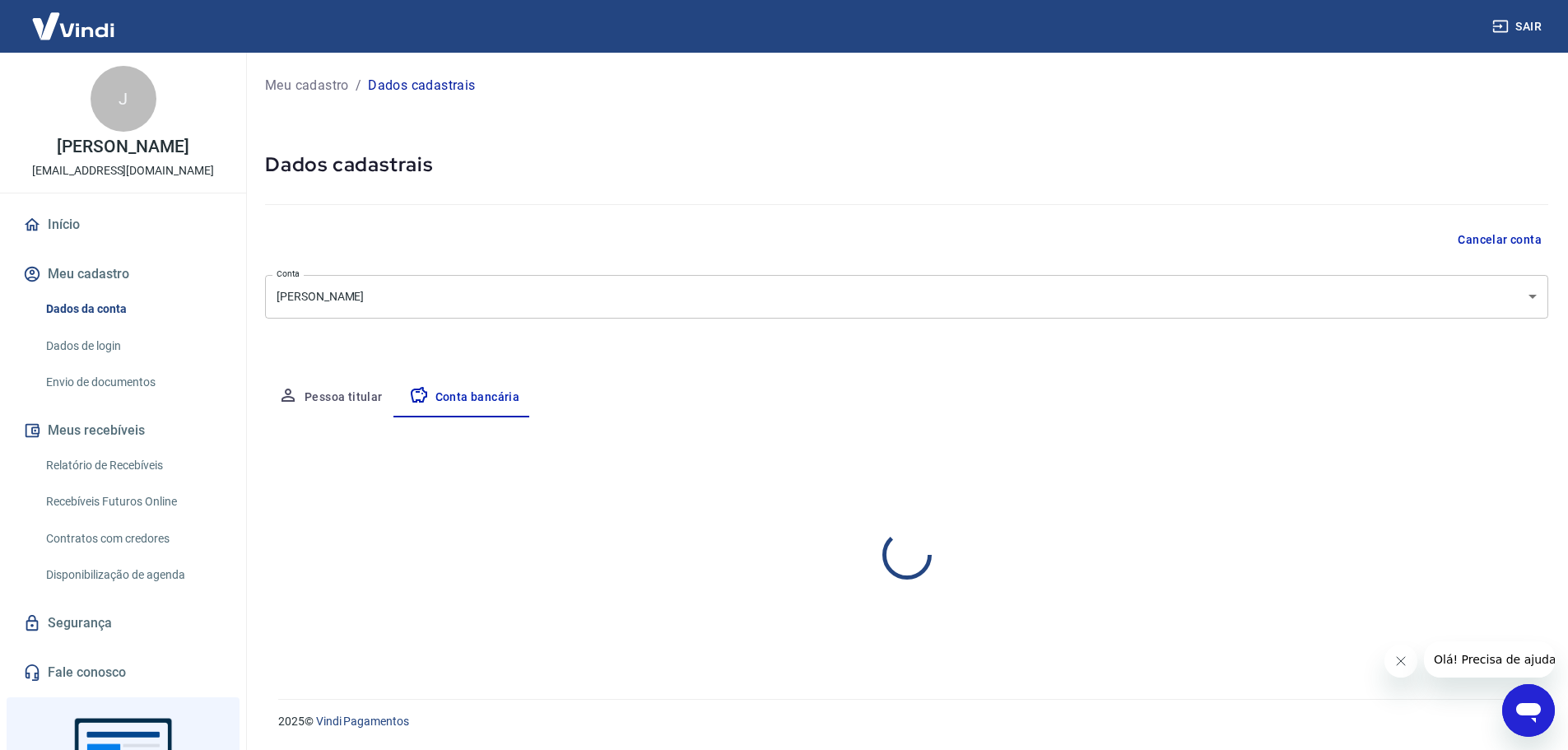
scroll to position [0, 0]
select select "1"
click at [1317, 457] on button "Editar conta bancária" at bounding box center [1492, 466] width 137 height 31
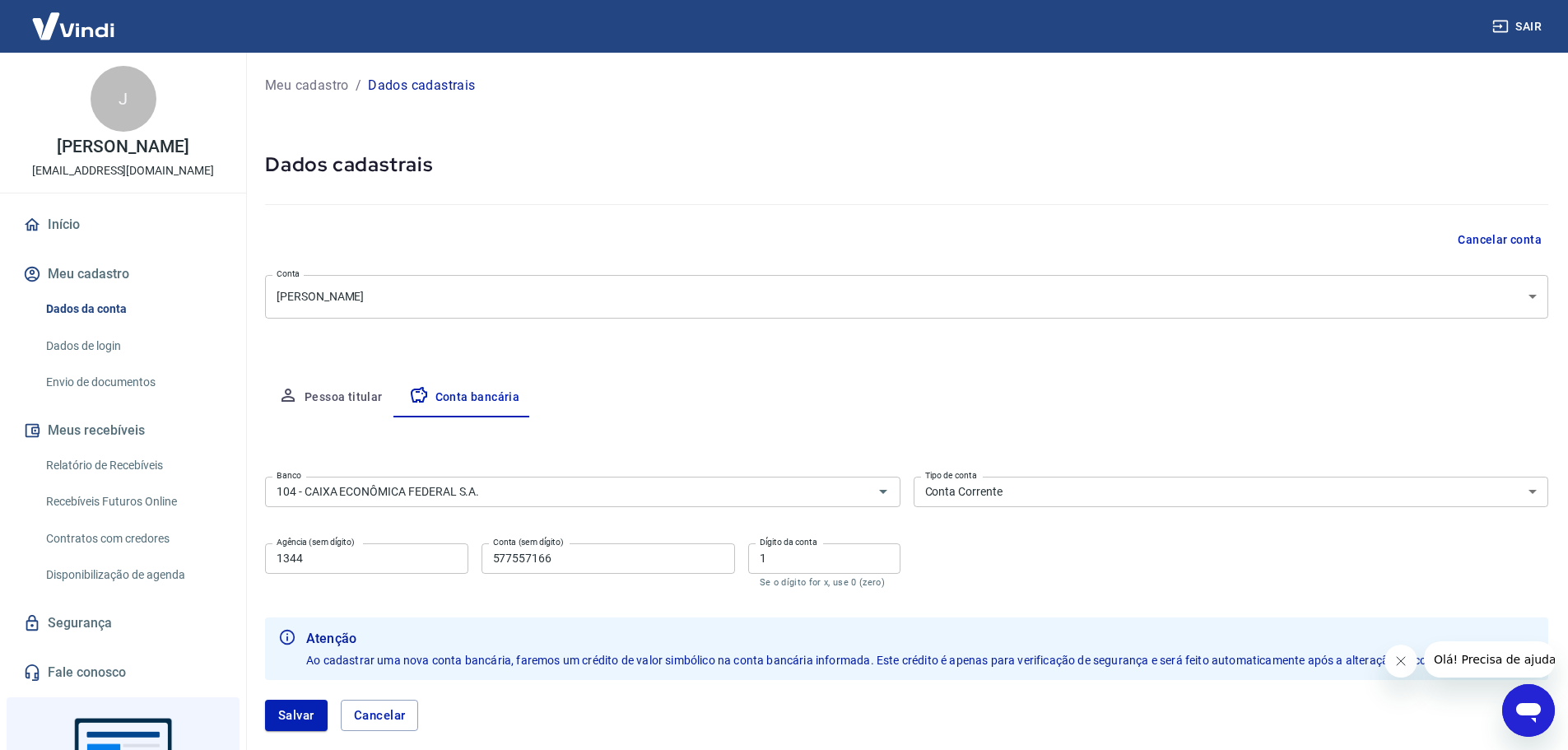
drag, startPoint x: 390, startPoint y: 547, endPoint x: 117, endPoint y: 540, distance: 273.1
click at [117, 540] on div "Sair J José Antonio Luderitz Barcellos Dias patriciateixeira@lotusfarma.com Iní…" at bounding box center [784, 375] width 1568 height 750
drag, startPoint x: 643, startPoint y: 544, endPoint x: 309, endPoint y: 544, distance: 334.0
click at [309, 544] on div "Agência (sem dígito) Agência (sem dígito) Conta (sem dígito) 577557166 Conta (s…" at bounding box center [582, 564] width 636 height 54
drag, startPoint x: 857, startPoint y: 565, endPoint x: 682, endPoint y: 561, distance: 175.0
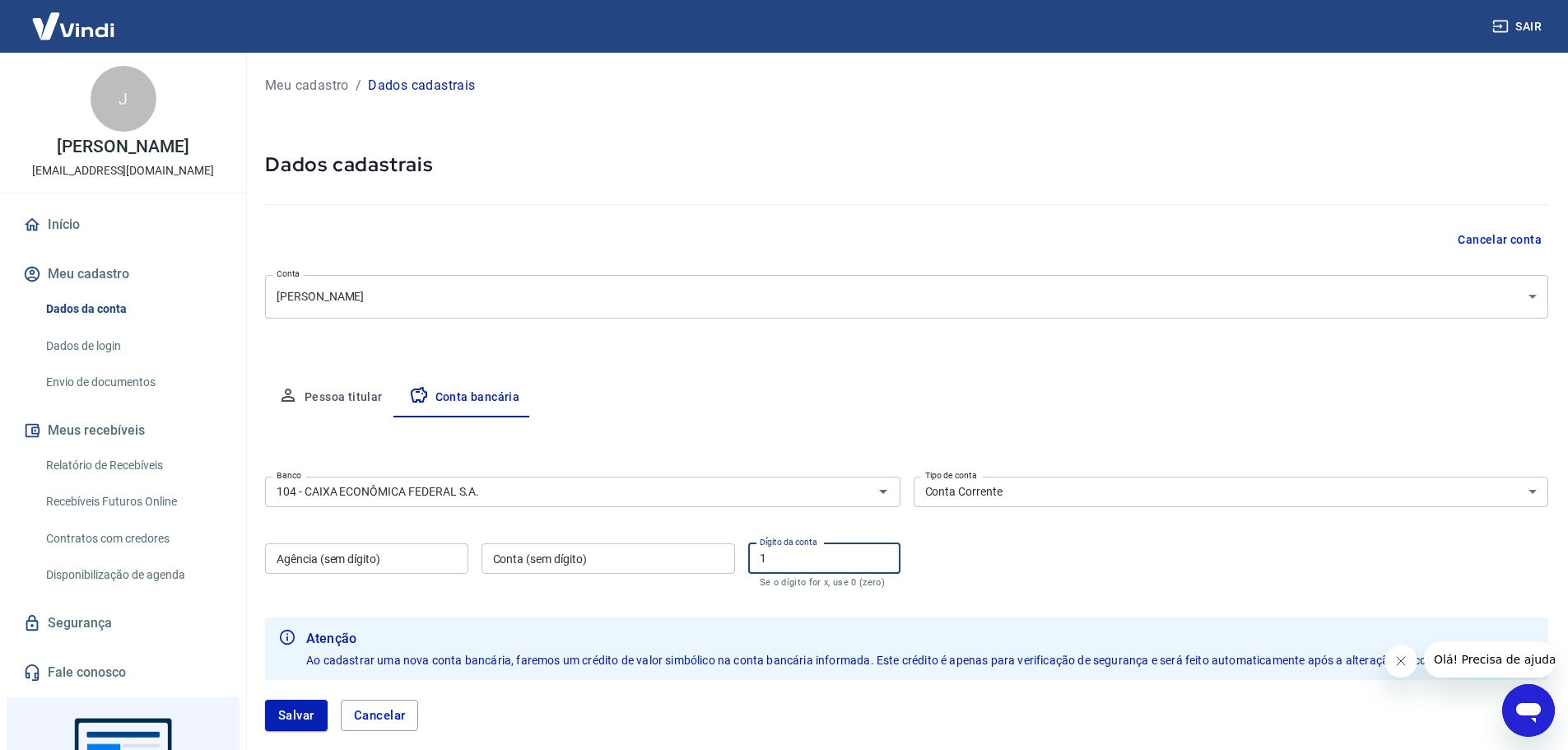
click at [661, 560] on div "Agência (sem dígito) Agência (sem dígito) Conta (sem dígito) Conta (sem dígito)…" at bounding box center [582, 564] width 636 height 54
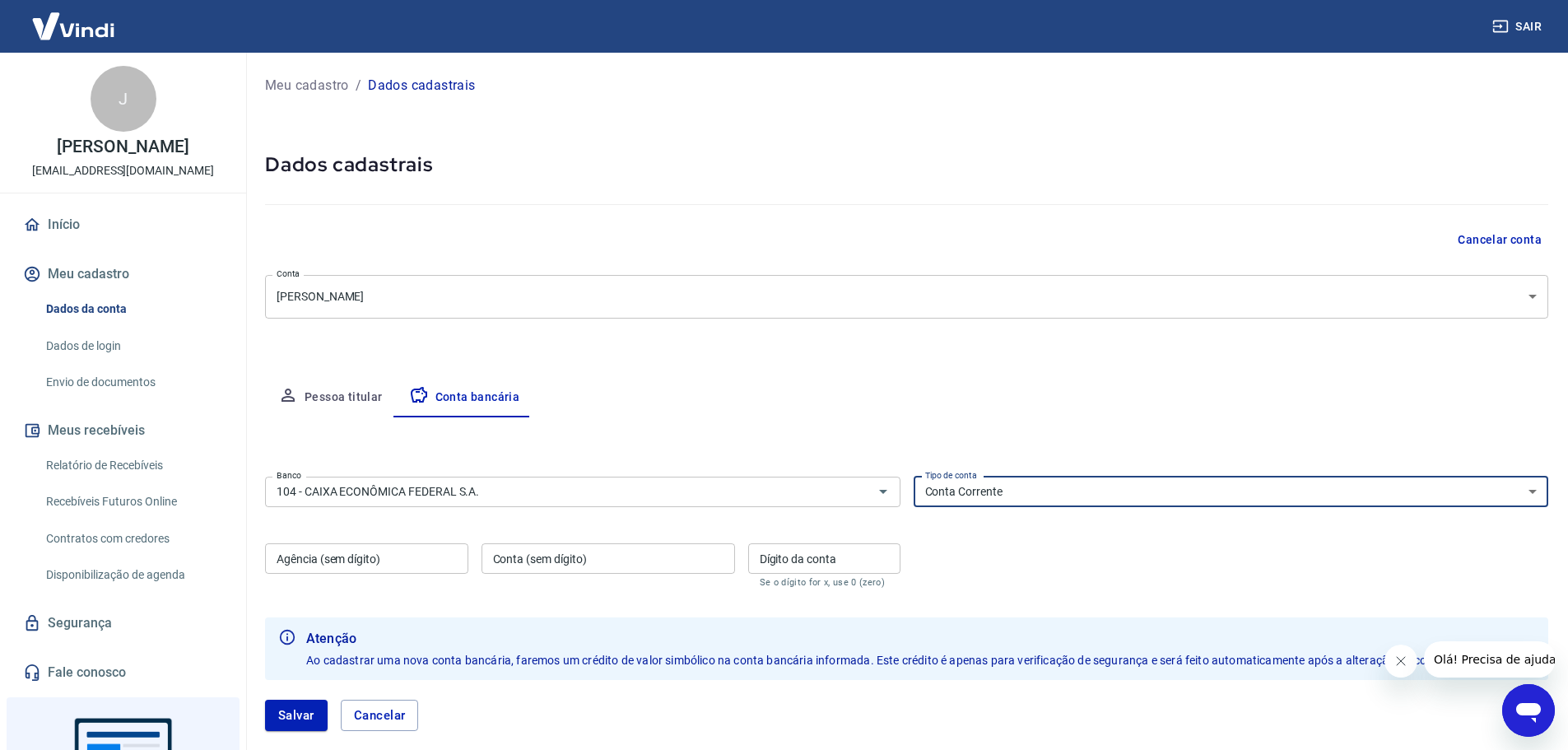
click at [998, 488] on select "Conta Corrente Conta Poupança" at bounding box center [1231, 492] width 636 height 30
select select
click at [914, 477] on select "Conta Corrente Conta Poupança" at bounding box center [1231, 492] width 636 height 30
click at [694, 499] on input "104 - CAIXA ECONÔMICA FEDERAL S.A." at bounding box center [558, 491] width 577 height 21
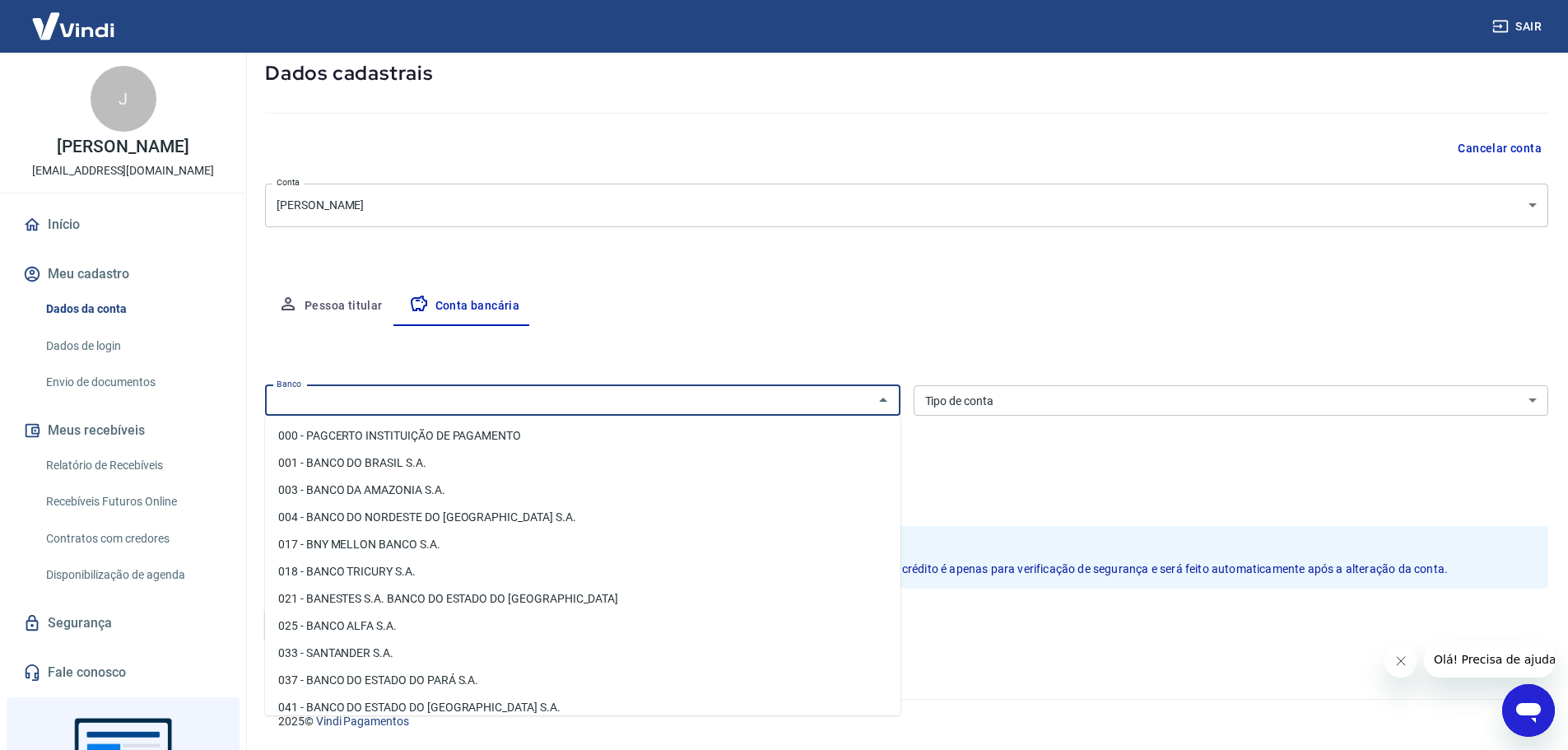
click at [705, 317] on div "Pessoa titular Conta bancária" at bounding box center [907, 306] width 1284 height 39
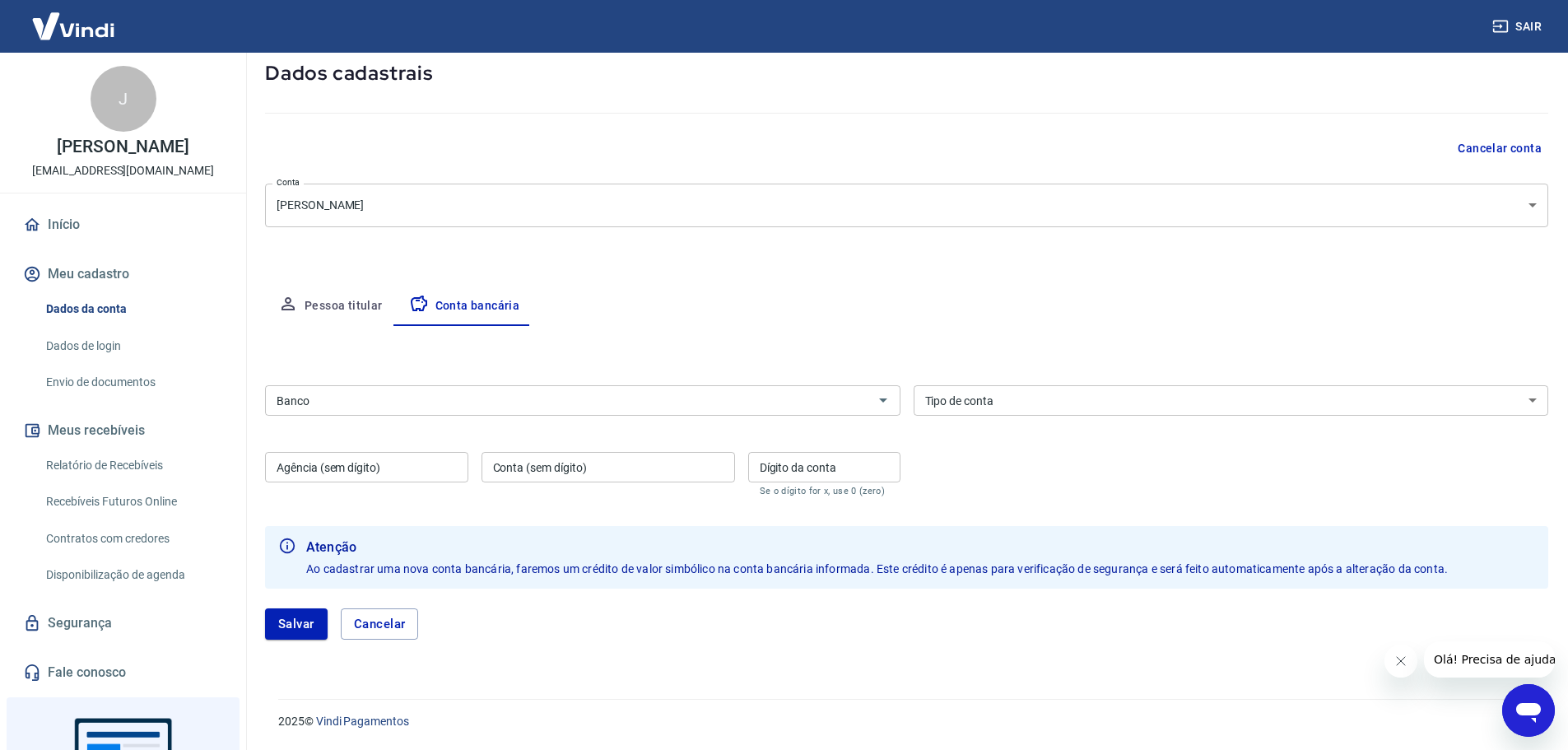
click at [294, 601] on button "Salvar" at bounding box center [296, 624] width 62 height 31
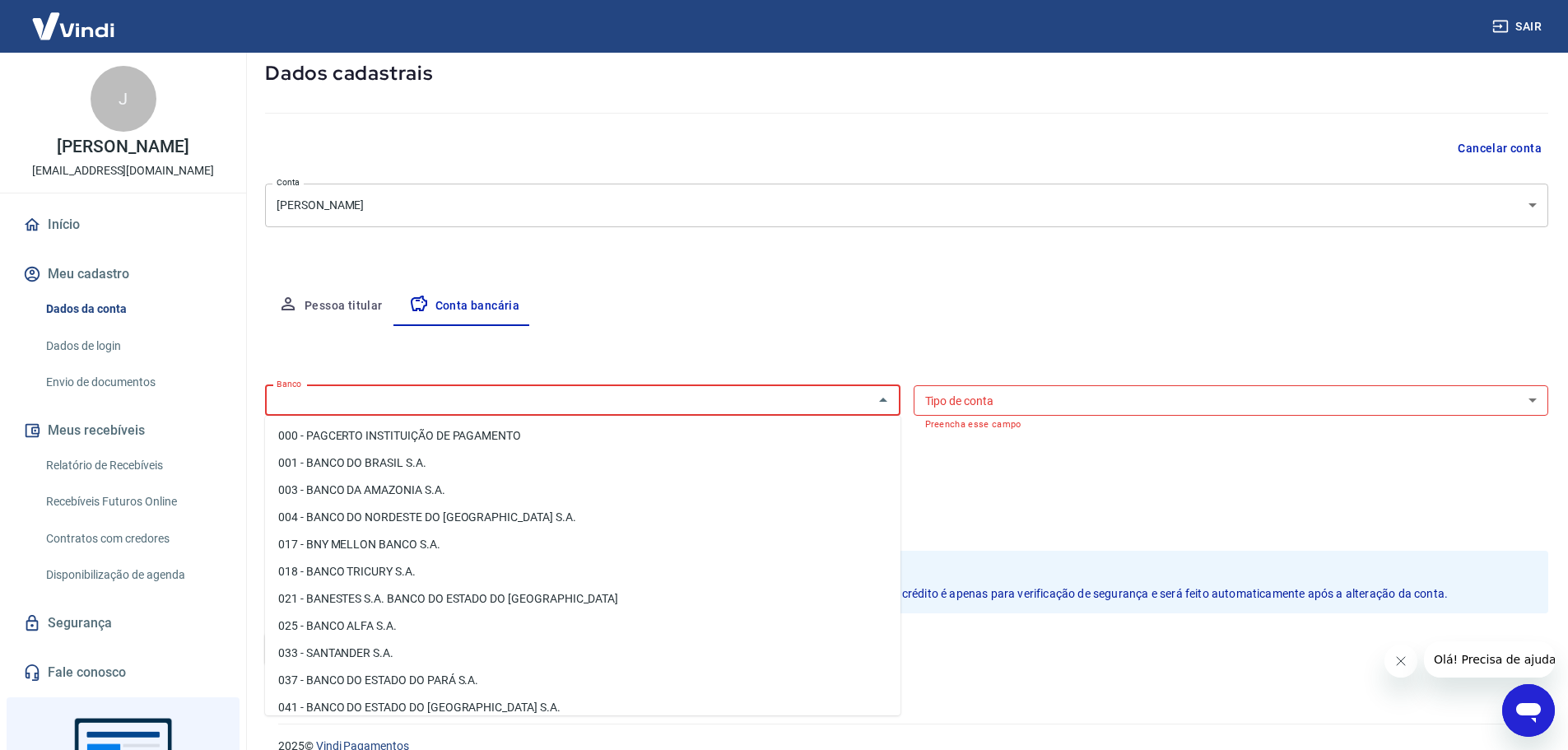
click at [417, 393] on input "Banco" at bounding box center [569, 400] width 598 height 21
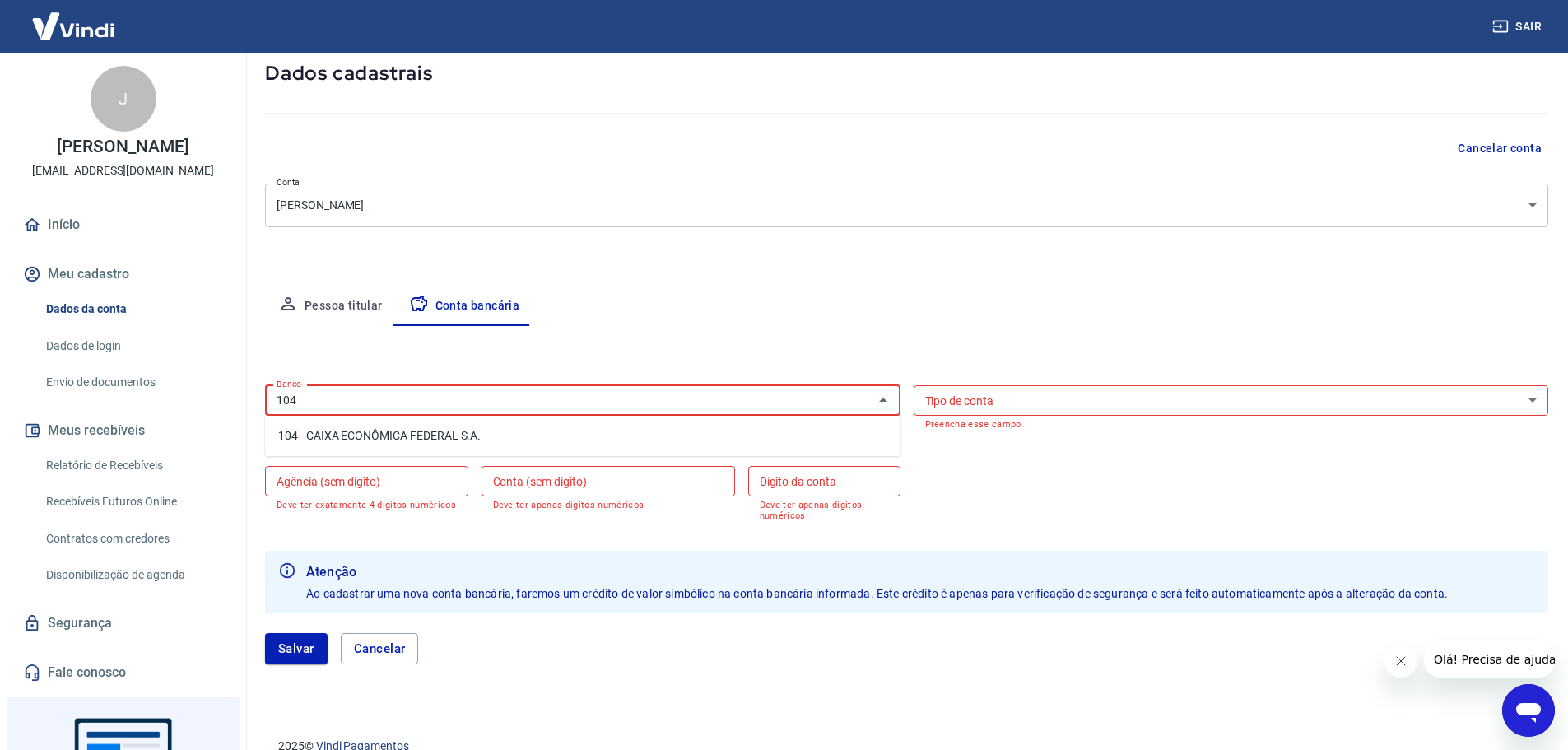
click at [493, 429] on li "104 - CAIXA ECONÔMICA FEDERAL S.A." at bounding box center [582, 436] width 636 height 27
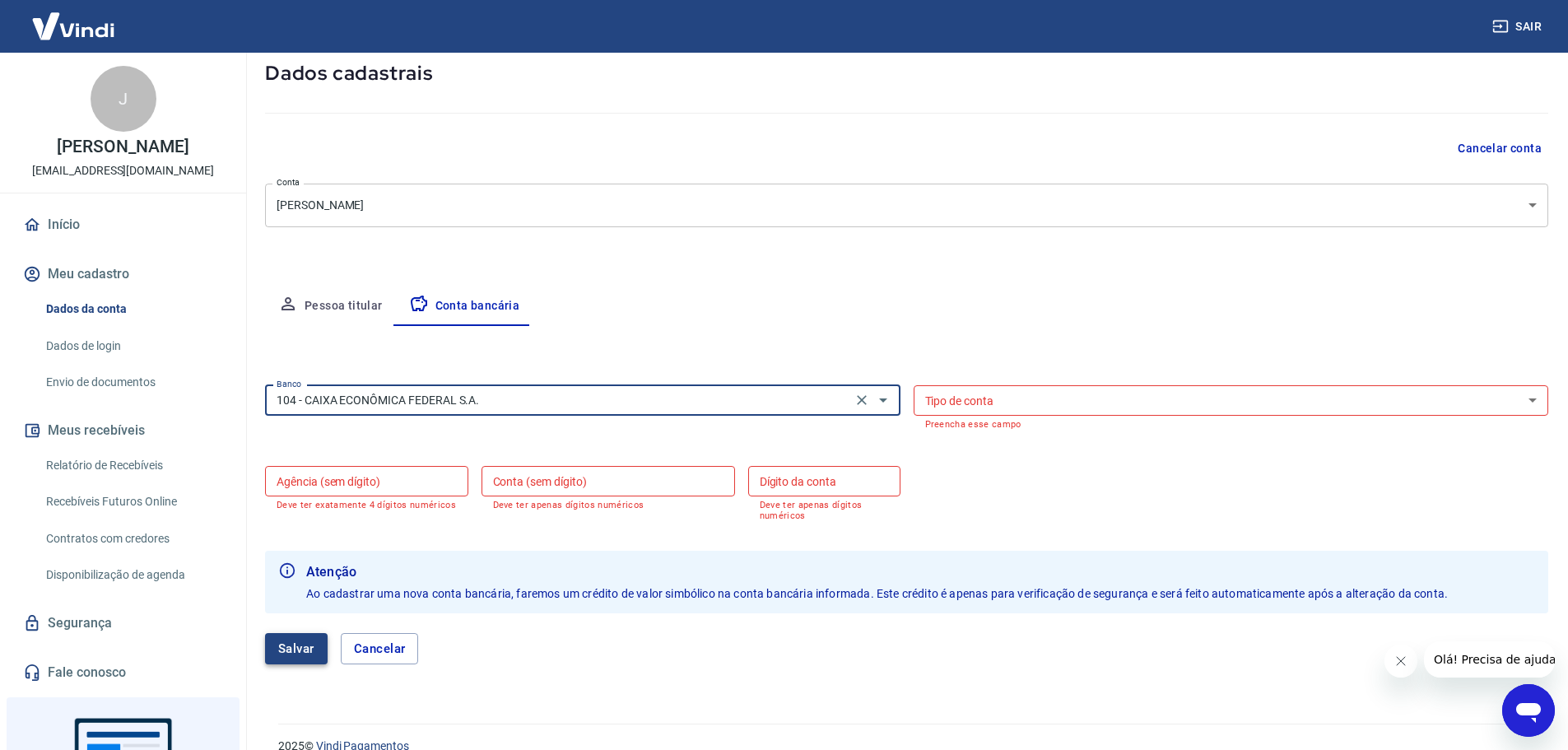
type input "104 - CAIXA ECONÔMICA FEDERAL S.A."
click at [312, 601] on button "Salvar" at bounding box center [296, 648] width 62 height 31
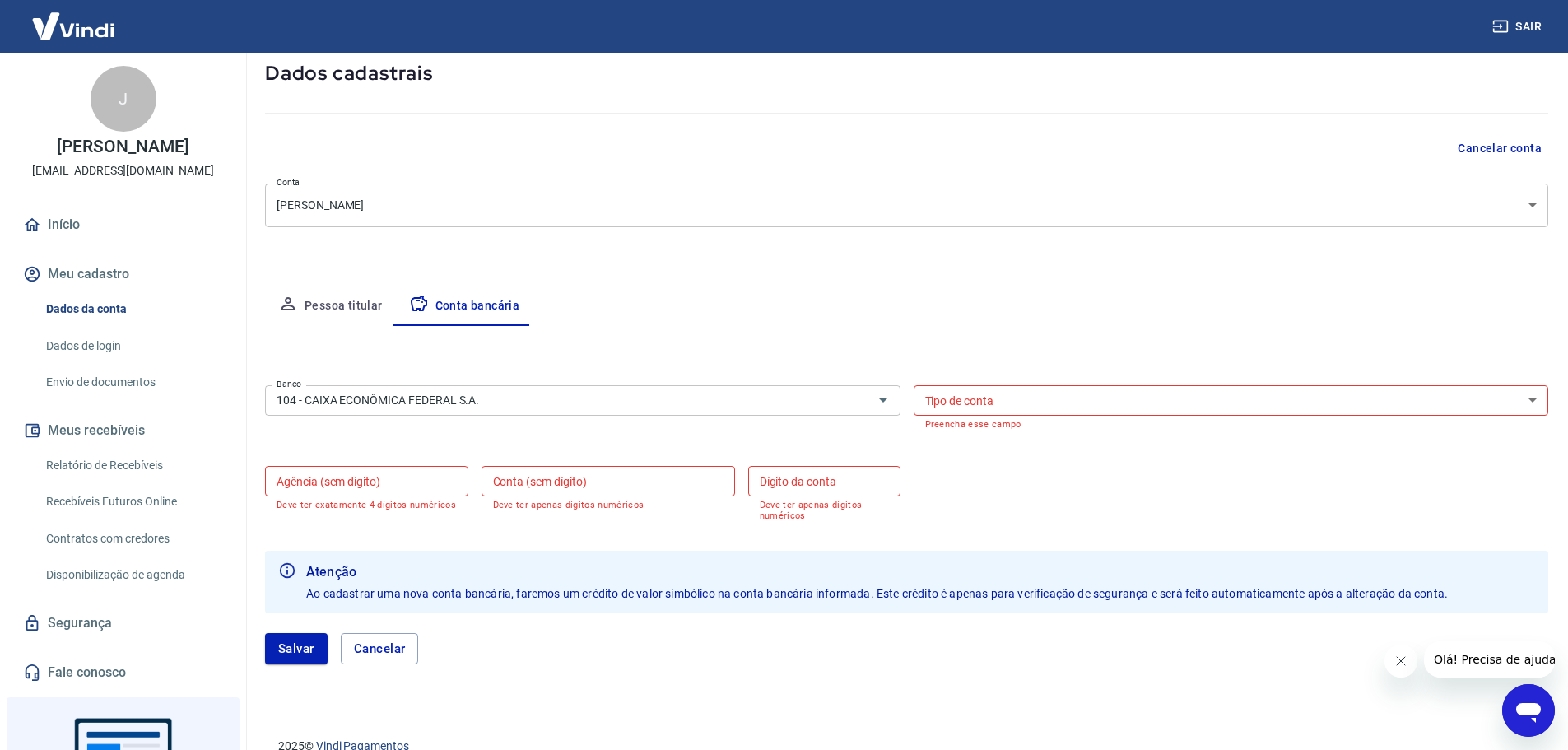
click at [957, 392] on div "Tipo de conta Conta Corrente Conta Poupança Tipo de conta Preencha esse campo" at bounding box center [1231, 408] width 636 height 45
select select "1"
click at [914, 385] on select "Conta Corrente Conta Poupança" at bounding box center [1231, 400] width 636 height 30
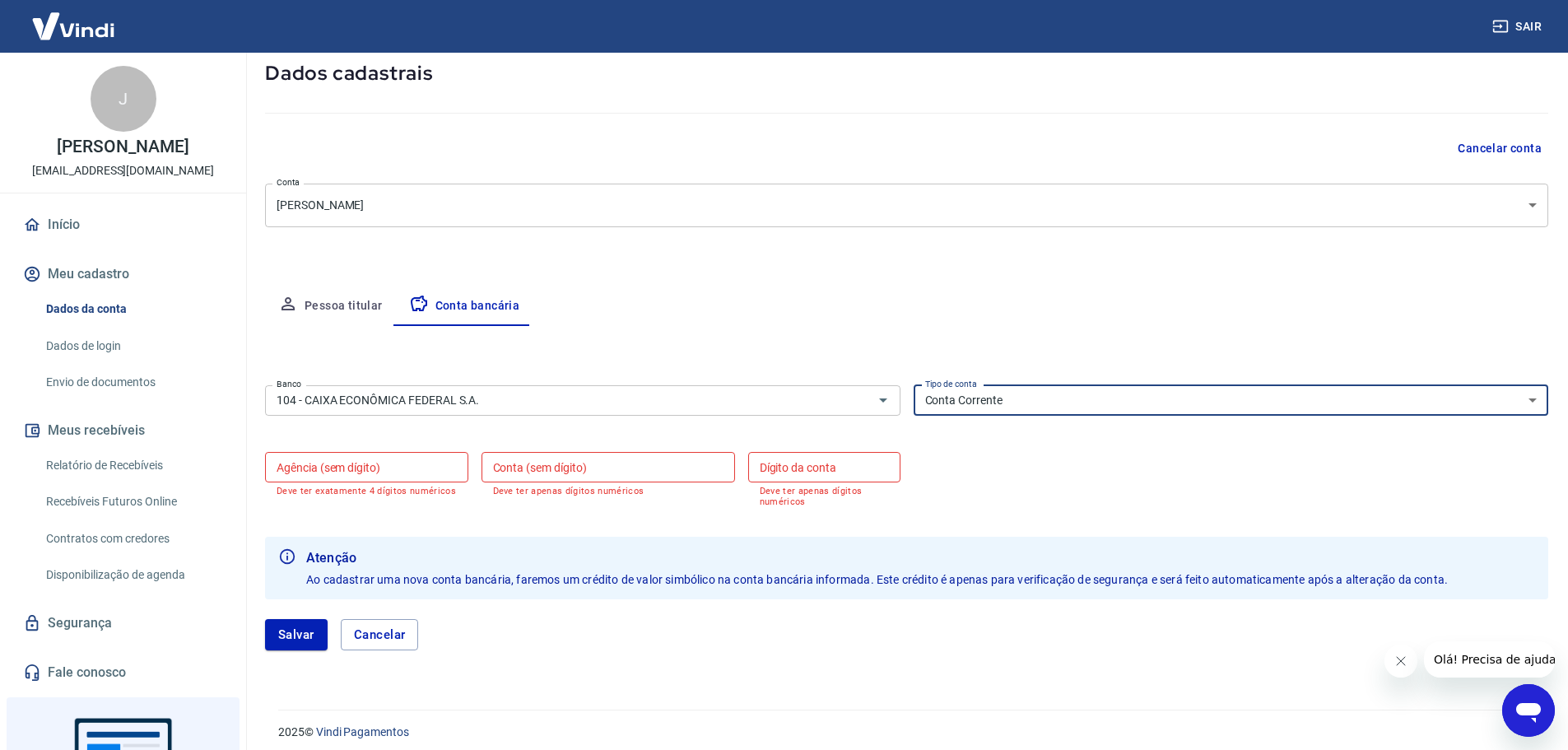
click at [810, 469] on input "Dígito da conta" at bounding box center [825, 467] width 152 height 30
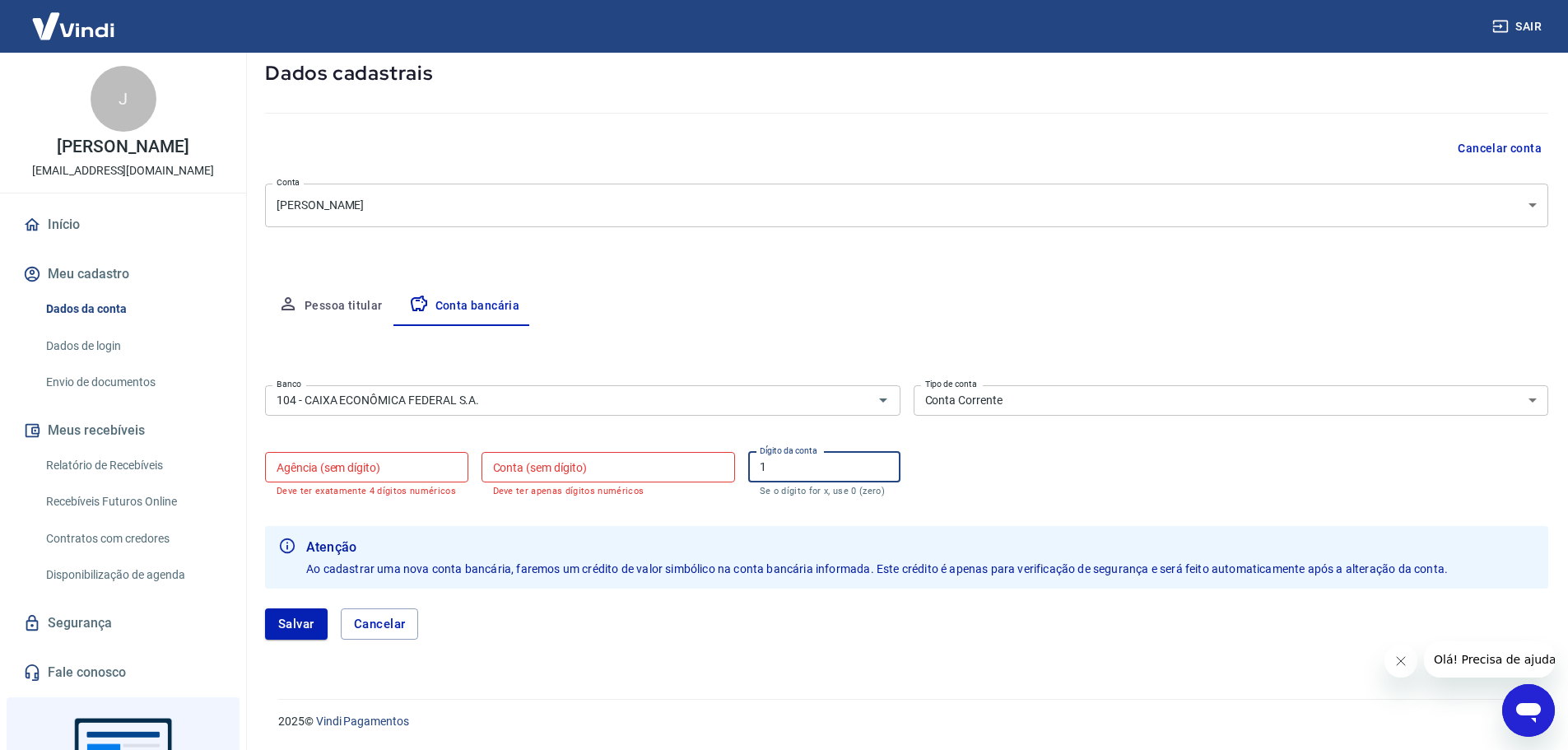
type input "1"
click at [628, 456] on input "Conta (sem dígito)" at bounding box center [608, 467] width 253 height 30
type input "577557166"
click at [436, 459] on input "Agência (sem dígito)" at bounding box center [366, 467] width 203 height 30
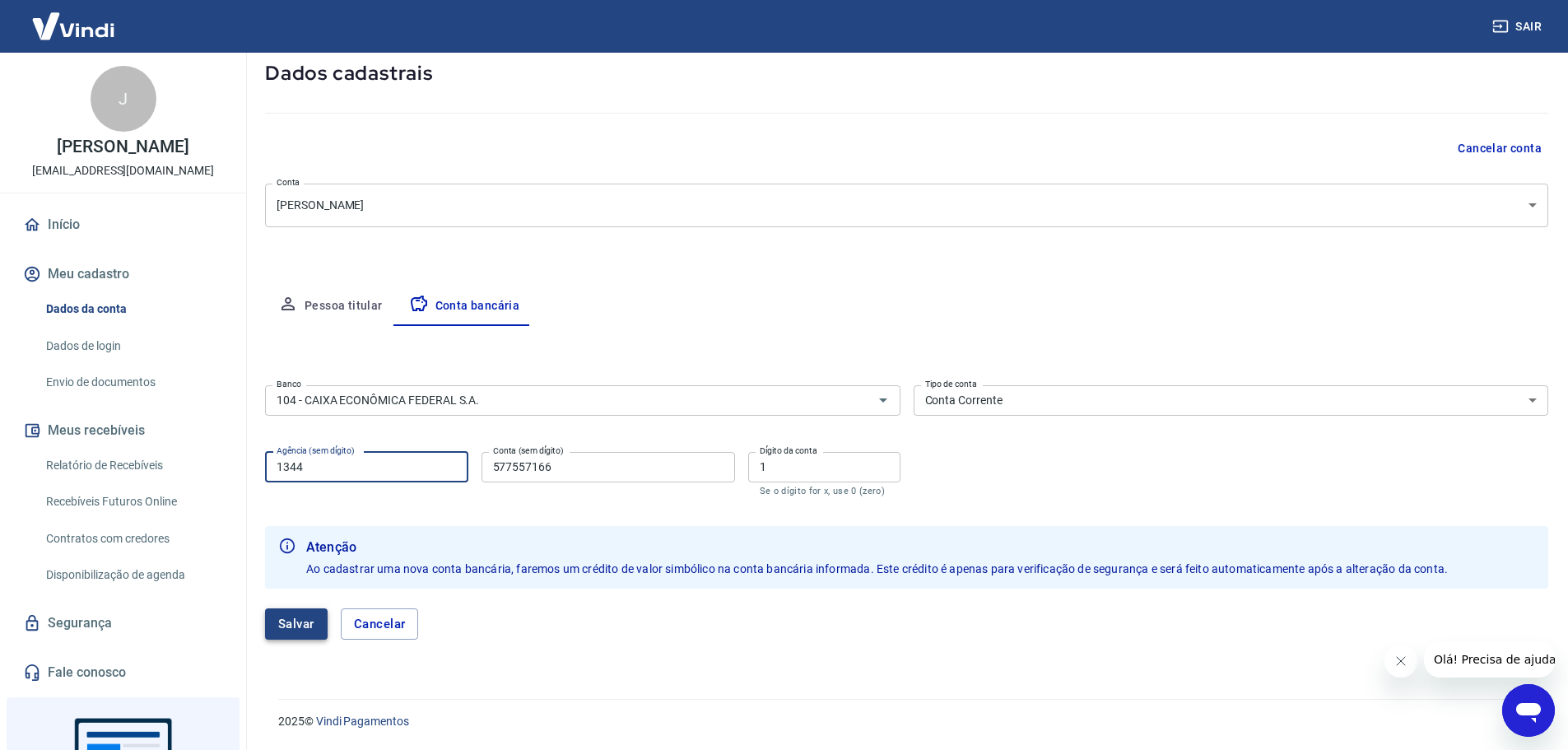
type input "1344"
click at [302, 601] on button "Salvar" at bounding box center [296, 624] width 62 height 31
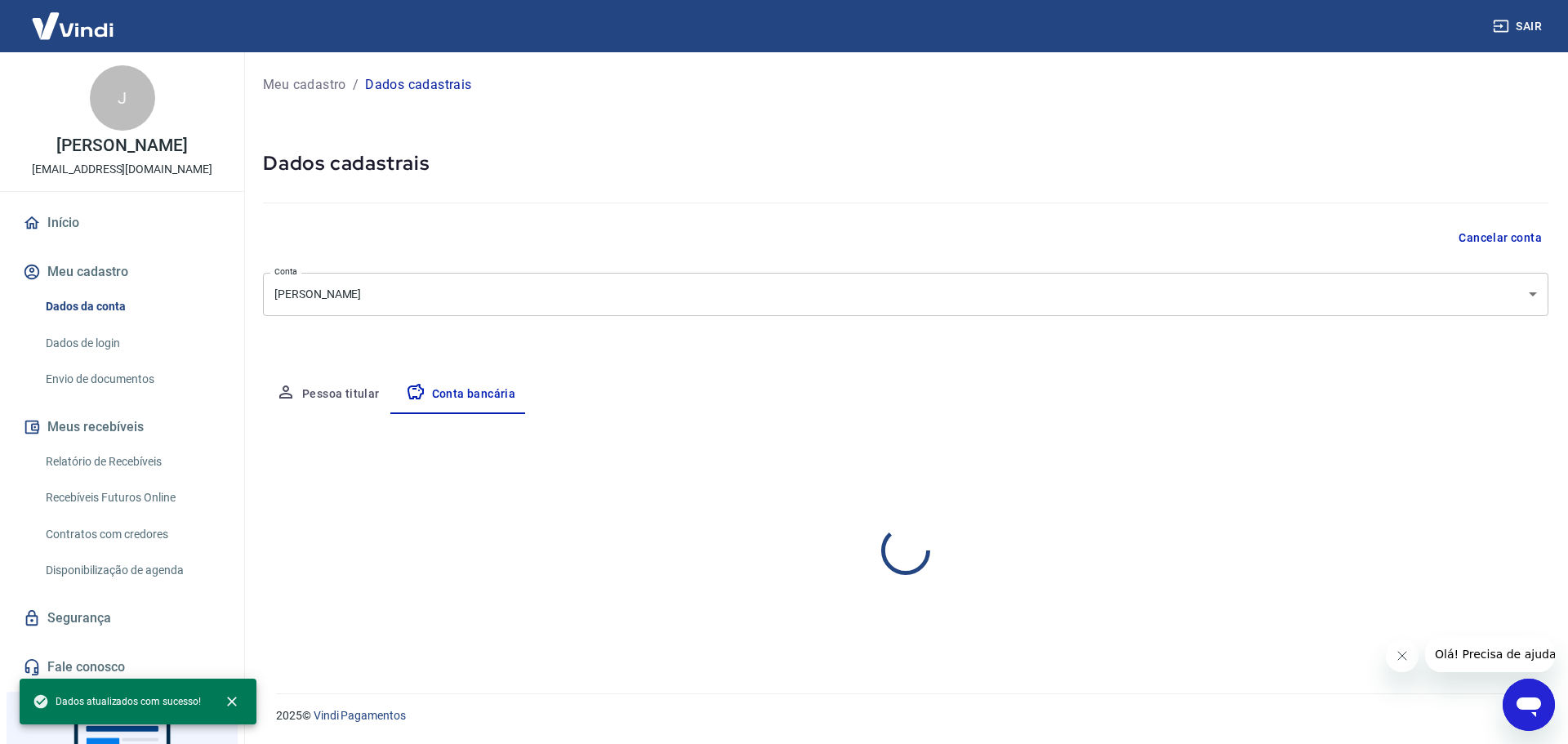
select select "1"
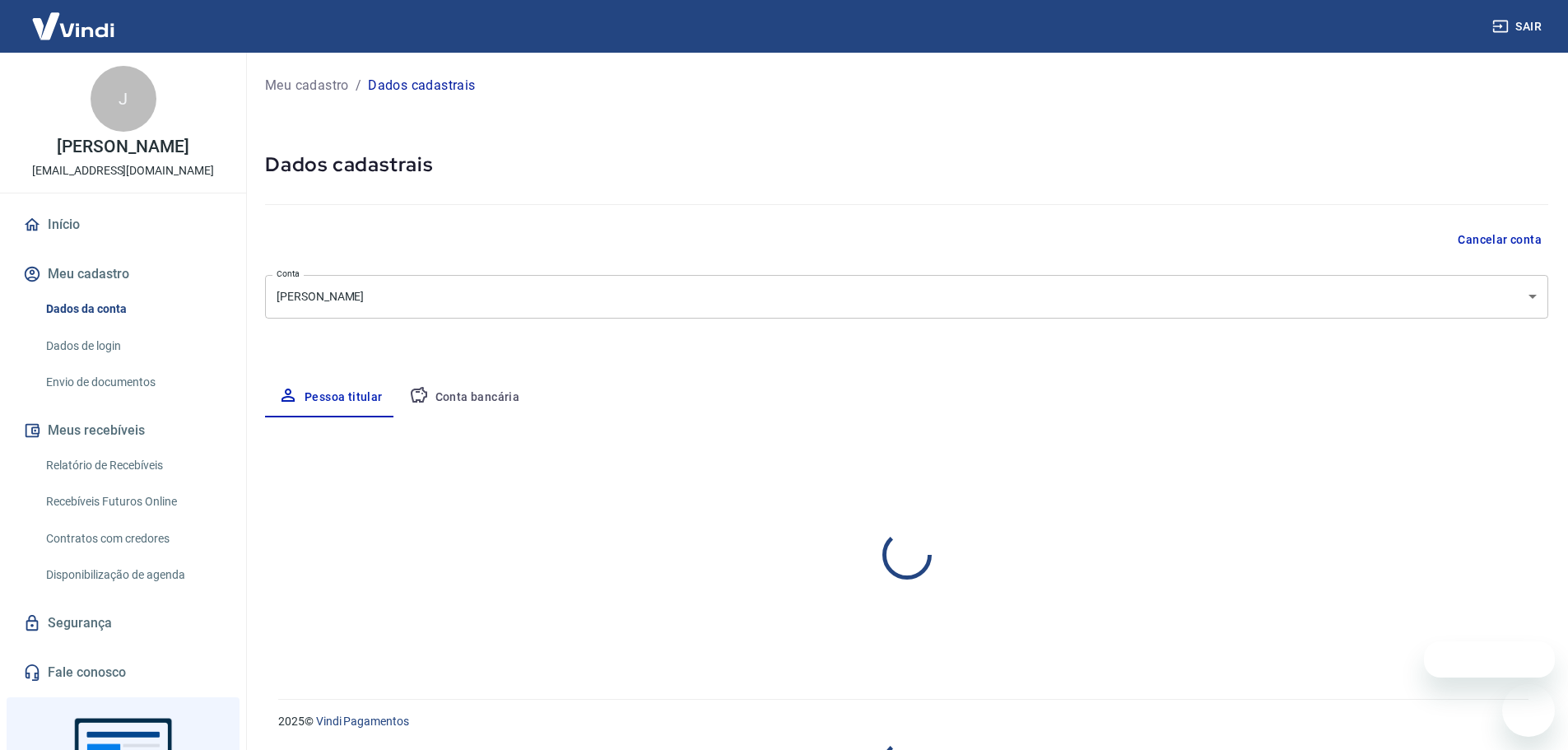
select select "RJ"
select select "business"
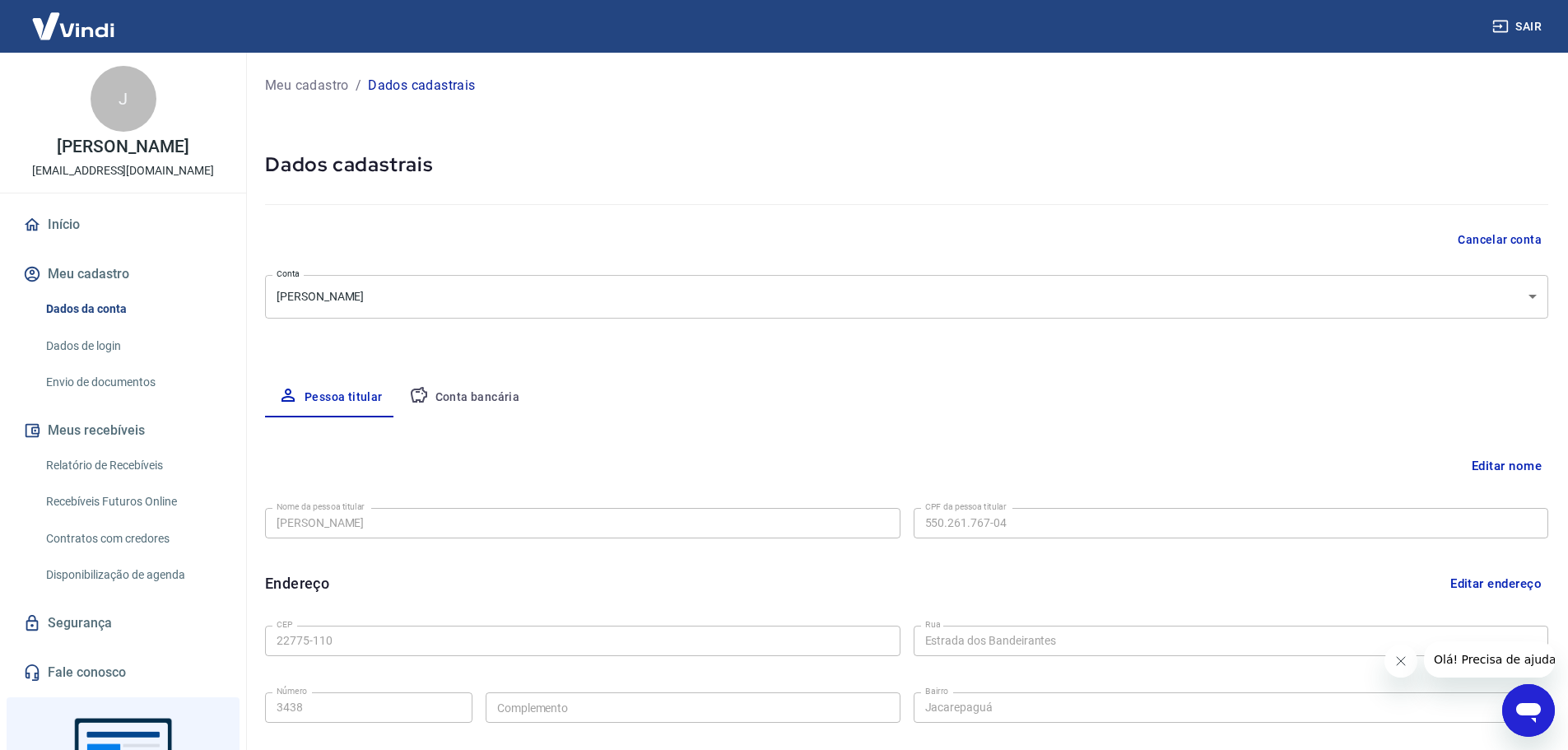
click at [82, 393] on link "Envio de documentos" at bounding box center [133, 383] width 187 height 34
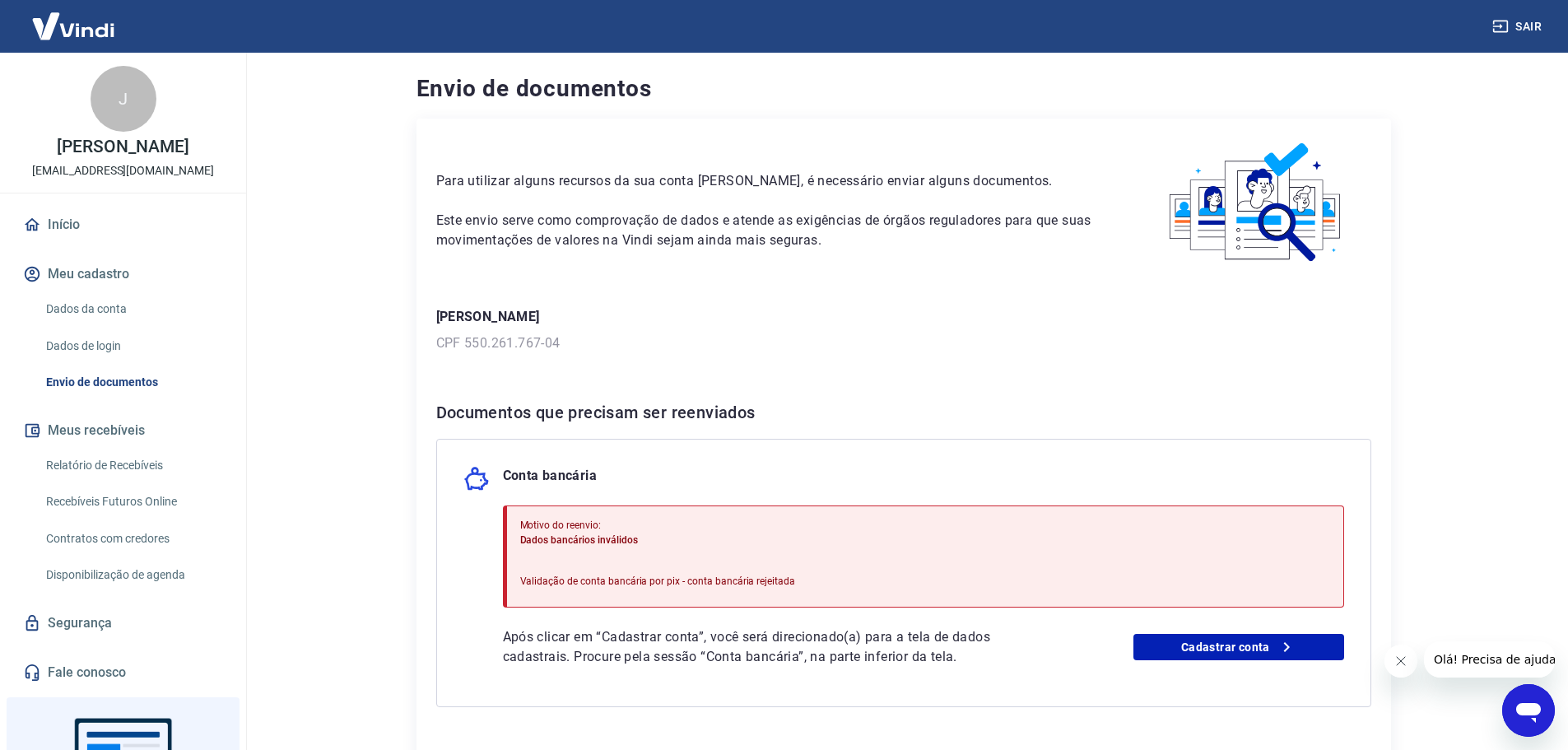
drag, startPoint x: 522, startPoint y: 411, endPoint x: 583, endPoint y: 416, distance: 61.2
click at [523, 411] on h6 "Documentos que precisam ser reenviados" at bounding box center [903, 413] width 935 height 27
click at [516, 340] on div "José Antonio Luderitz Barcellos Dias CPF 550.261.767-04" at bounding box center [903, 330] width 935 height 46
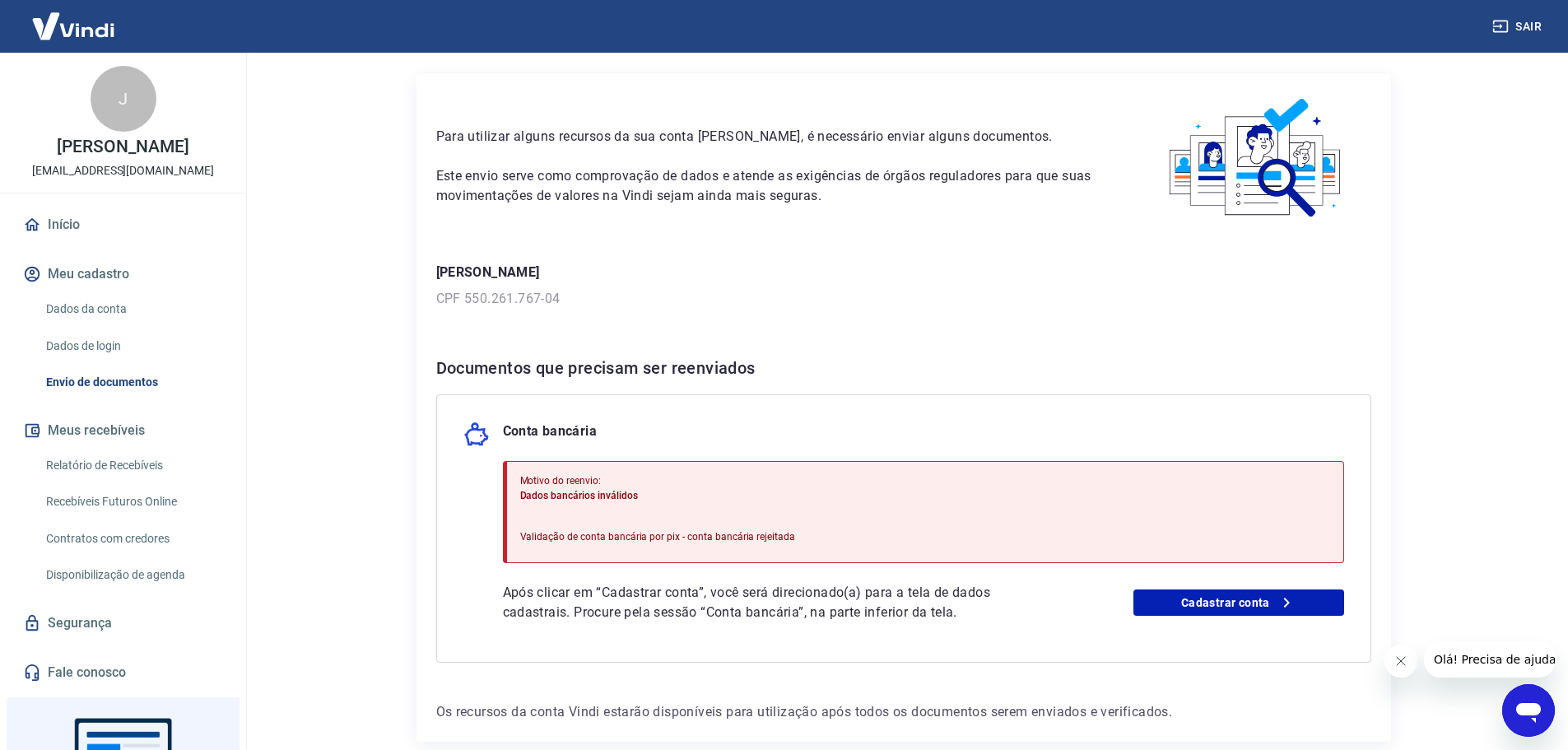
scroll to position [82, 0]
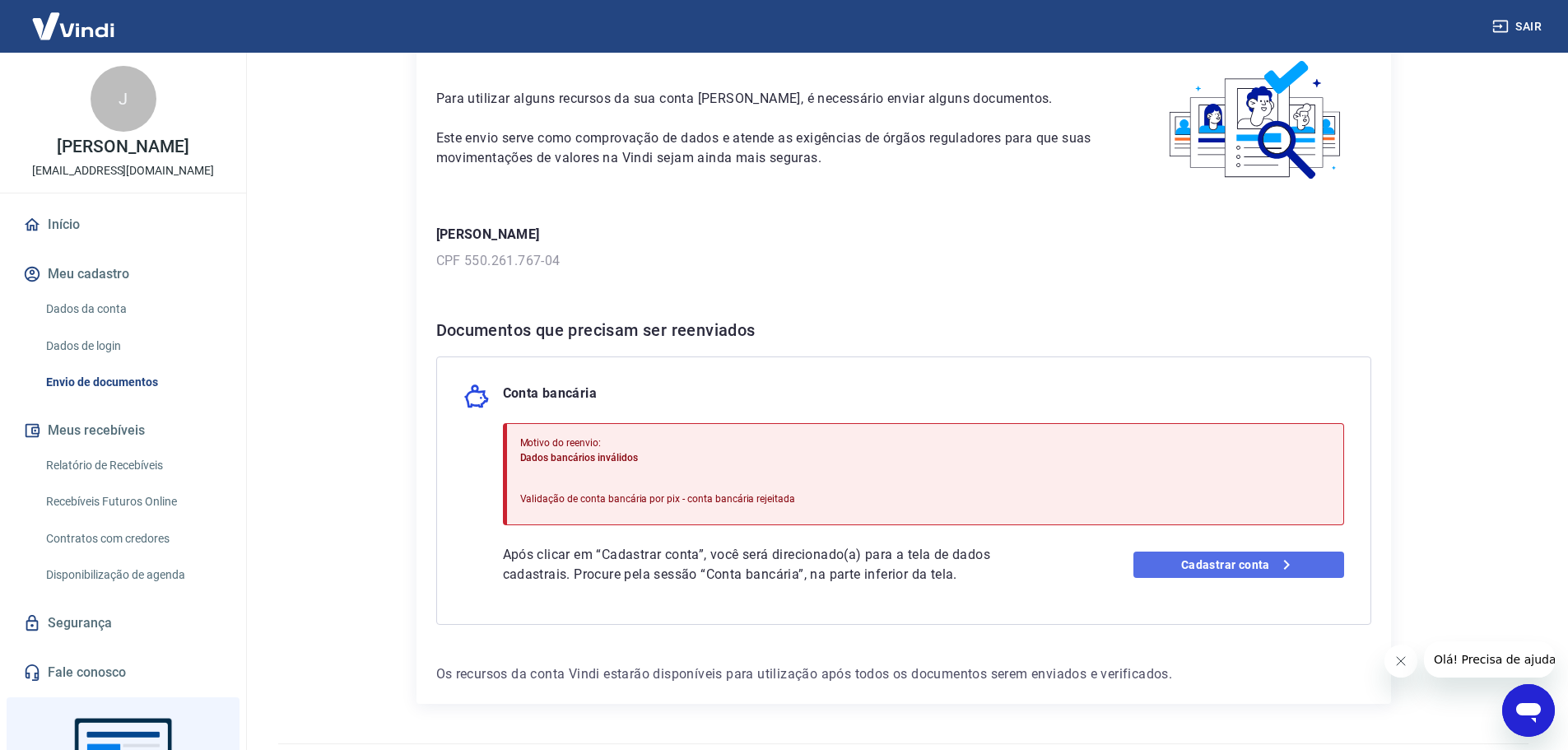
click at [1200, 565] on link "Cadastrar conta" at bounding box center [1239, 565] width 210 height 27
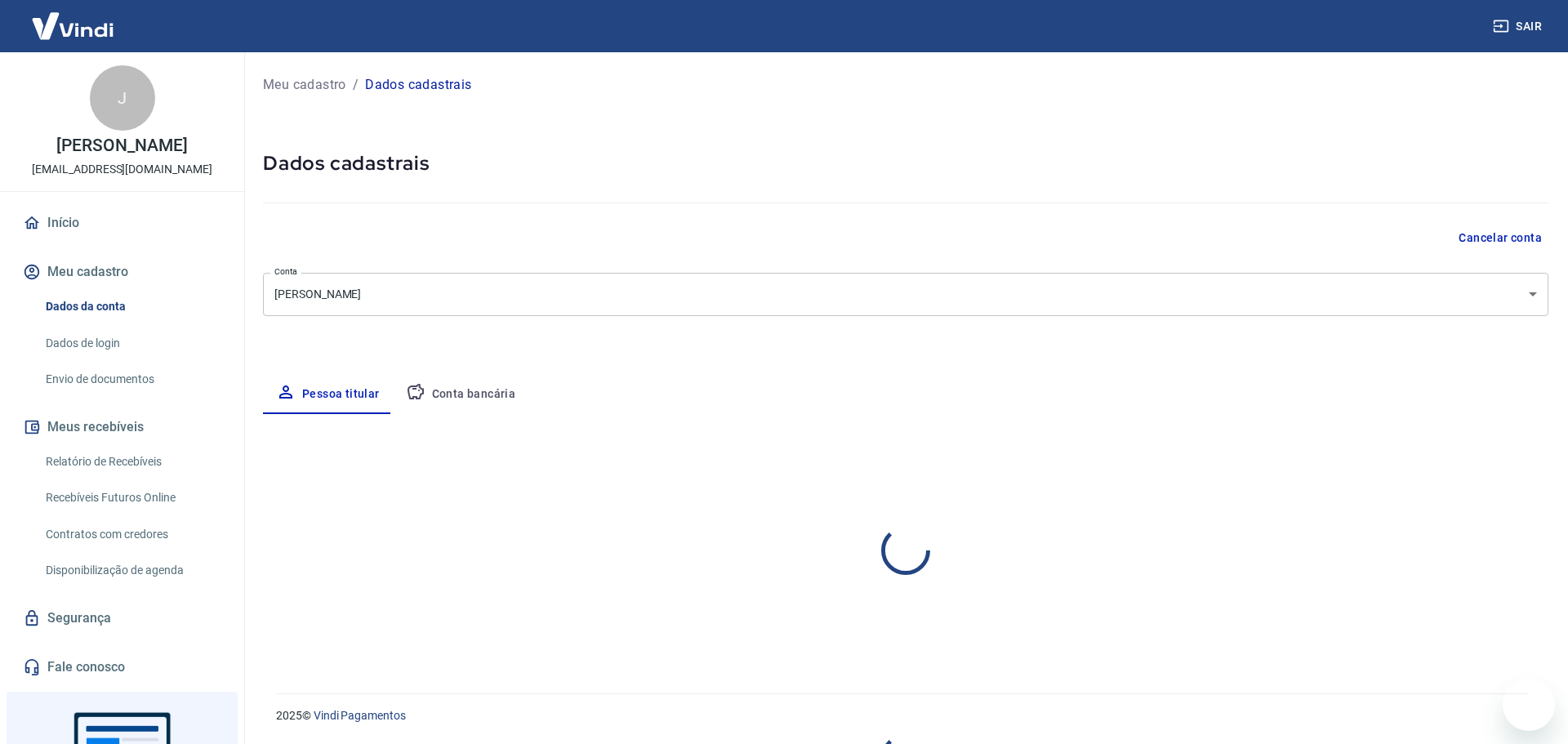
select select "RJ"
select select "business"
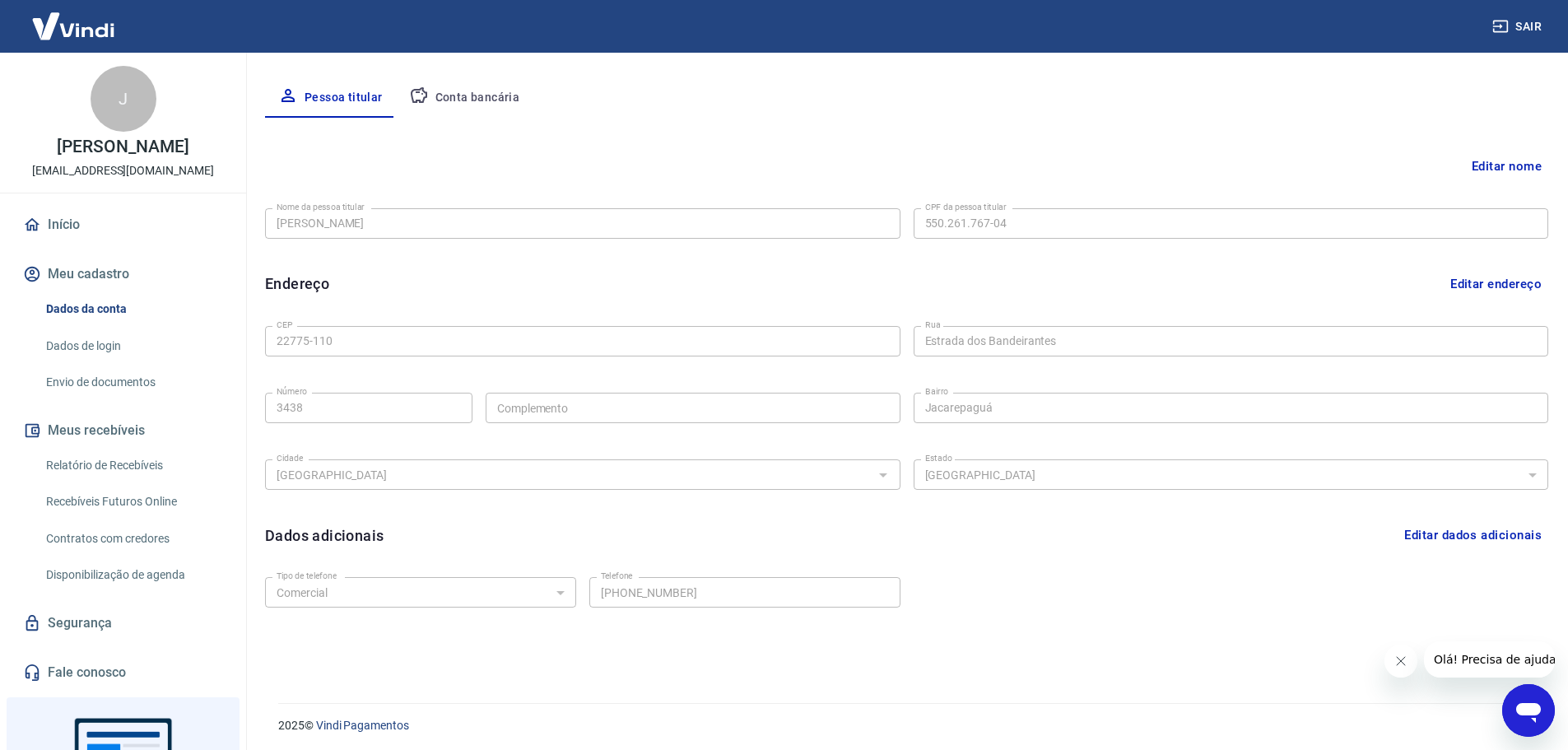
scroll to position [304, 0]
click at [1460, 534] on button "Editar dados adicionais" at bounding box center [1473, 531] width 151 height 31
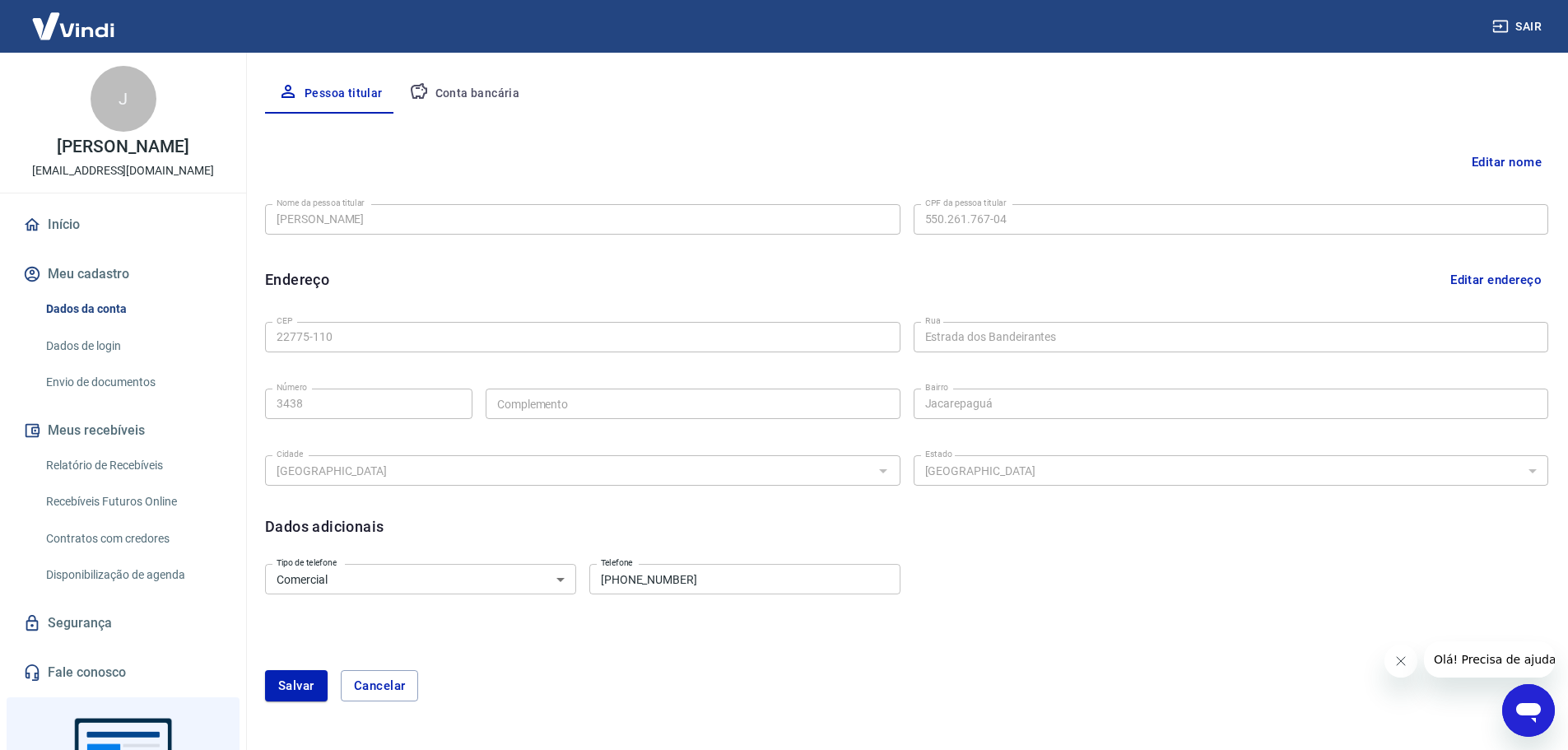
click at [1502, 162] on button "Editar nome" at bounding box center [1506, 161] width 83 height 31
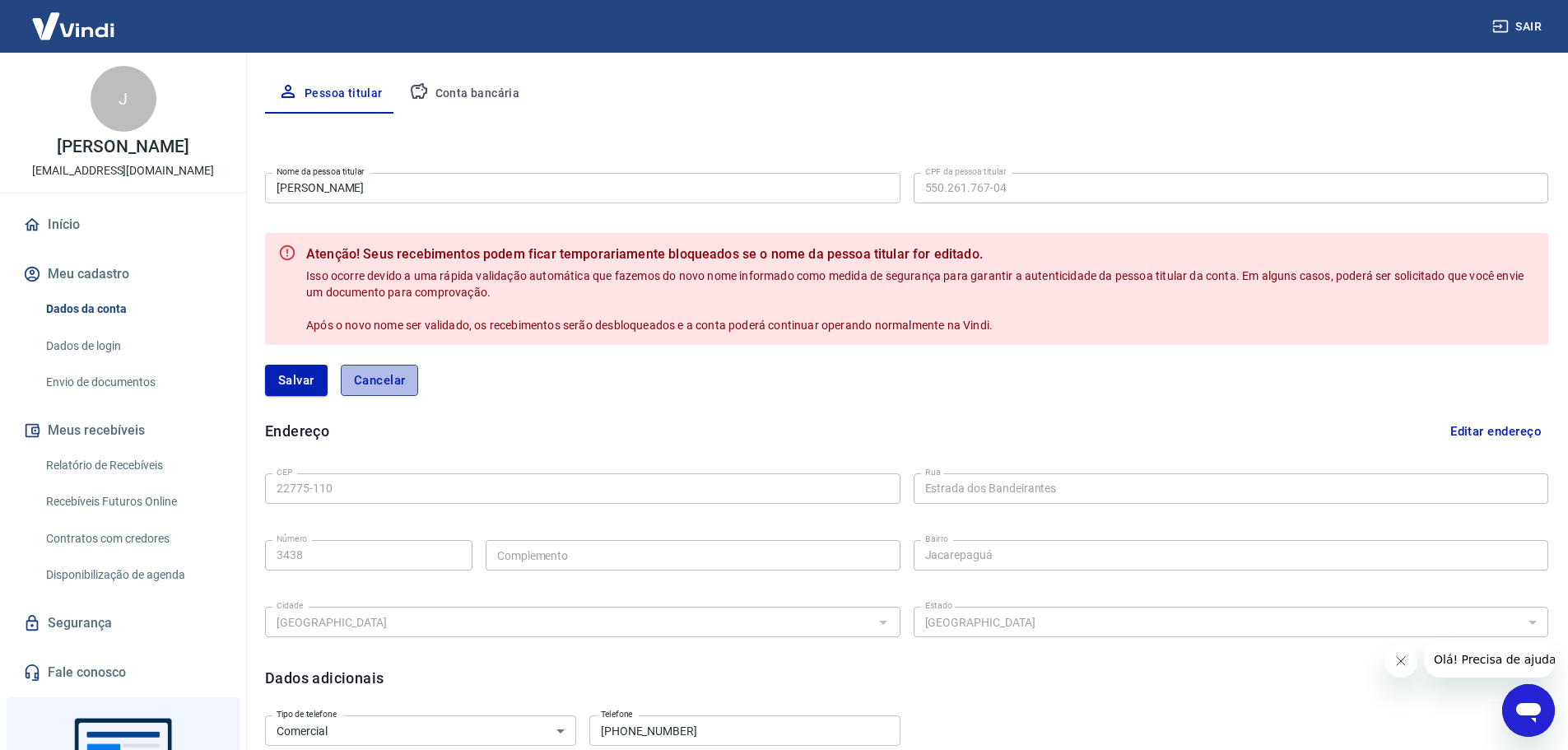
click at [378, 383] on button "Cancelar" at bounding box center [380, 380] width 78 height 31
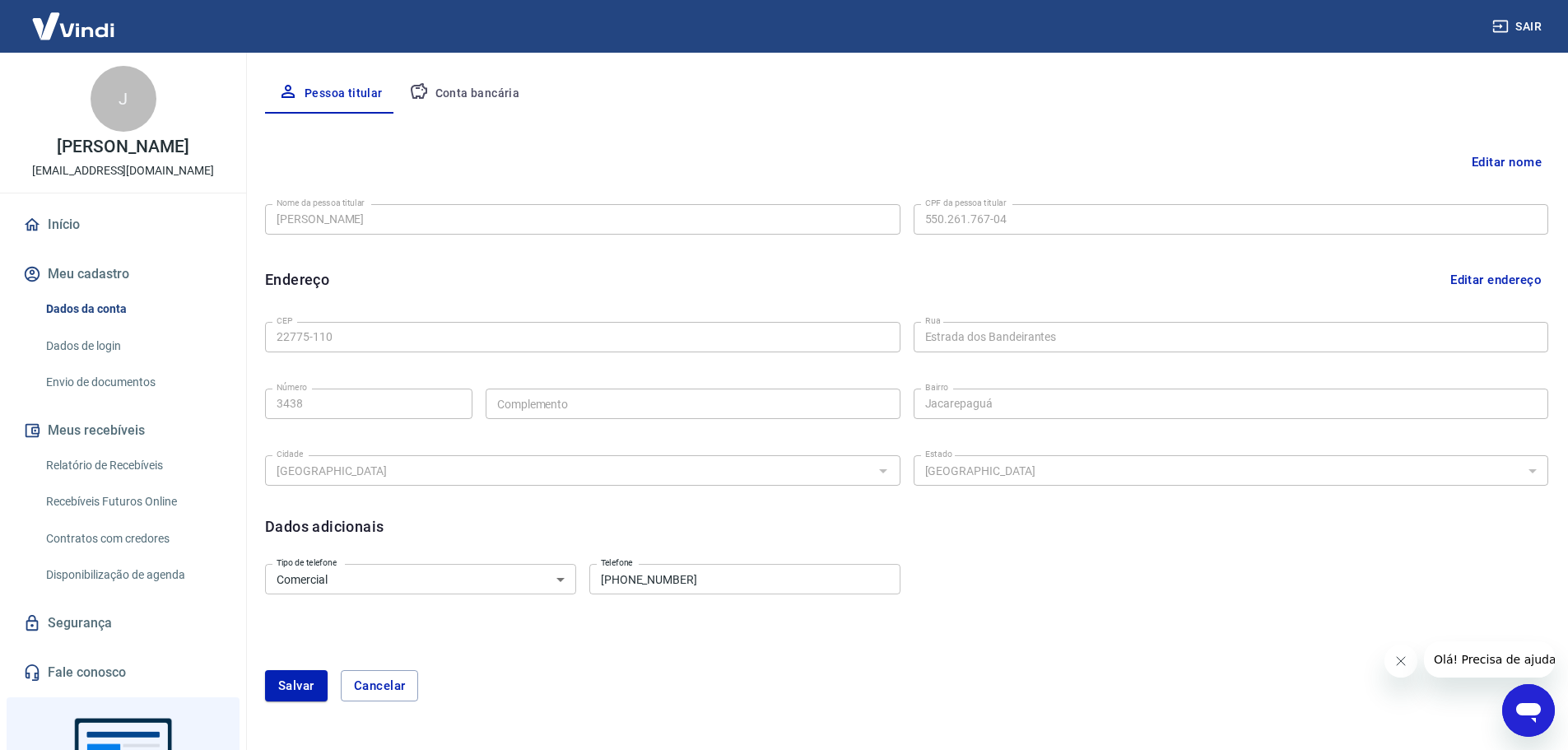
click at [89, 363] on link "Dados de login" at bounding box center [133, 346] width 187 height 34
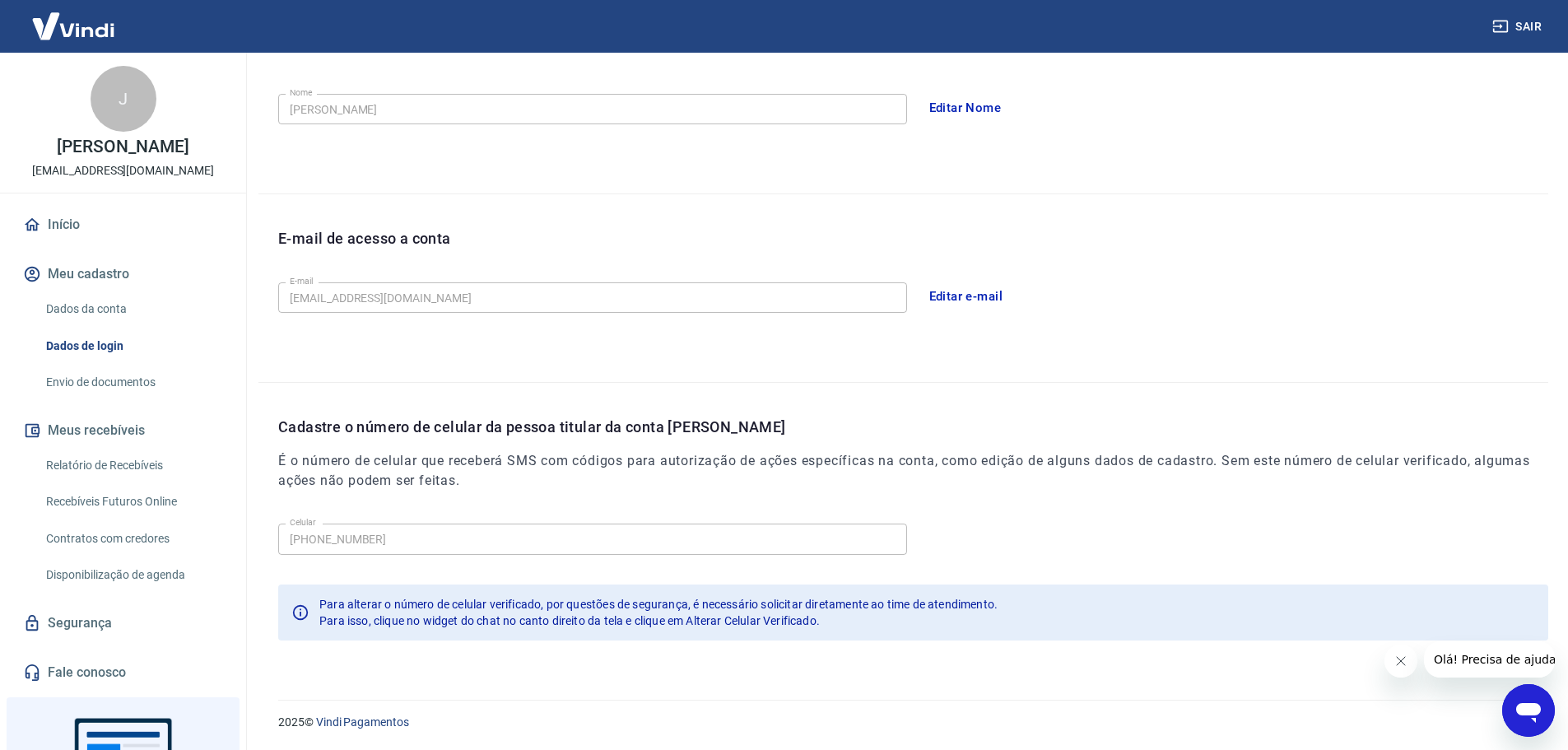
scroll to position [243, 0]
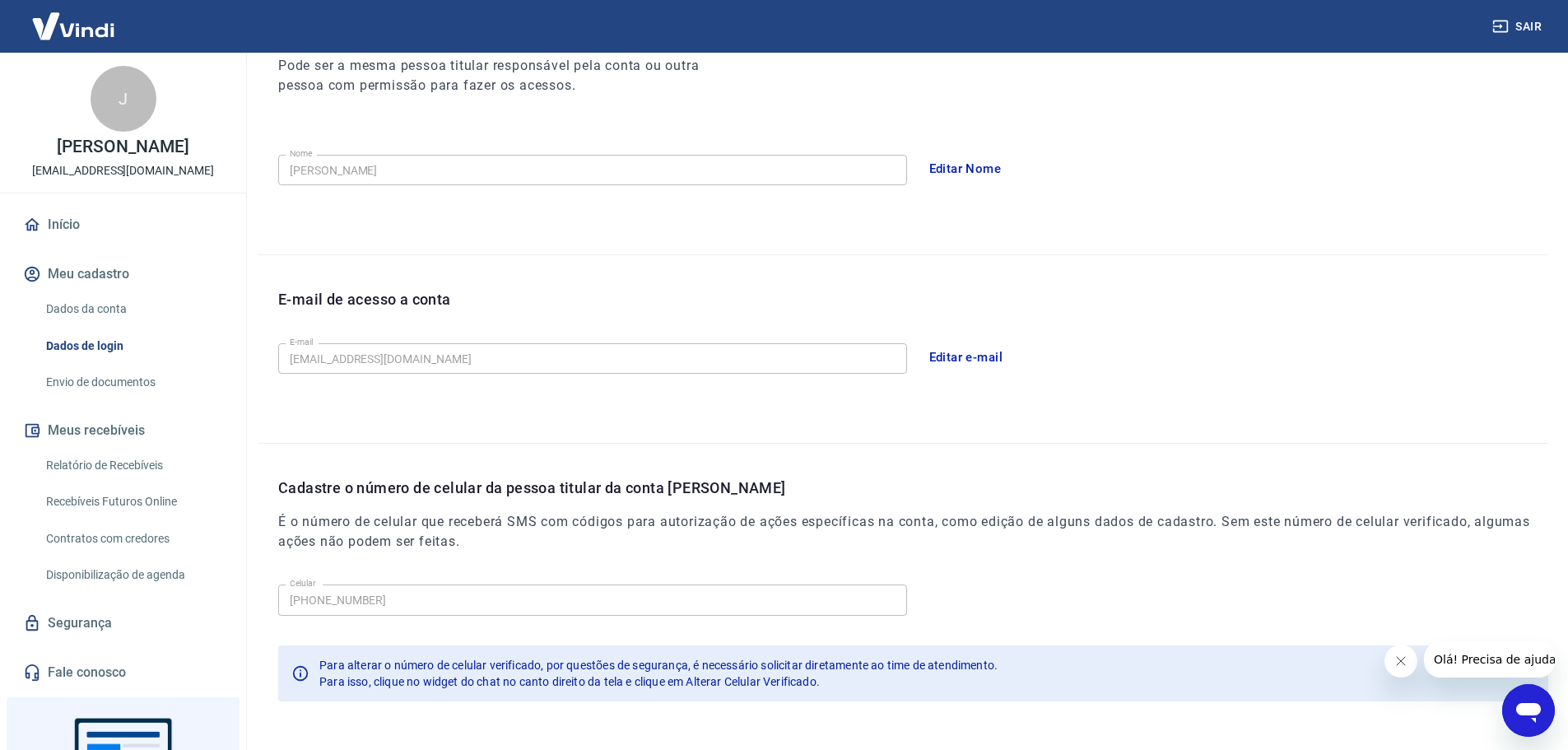
click at [87, 396] on link "Envio de documentos" at bounding box center [133, 383] width 187 height 34
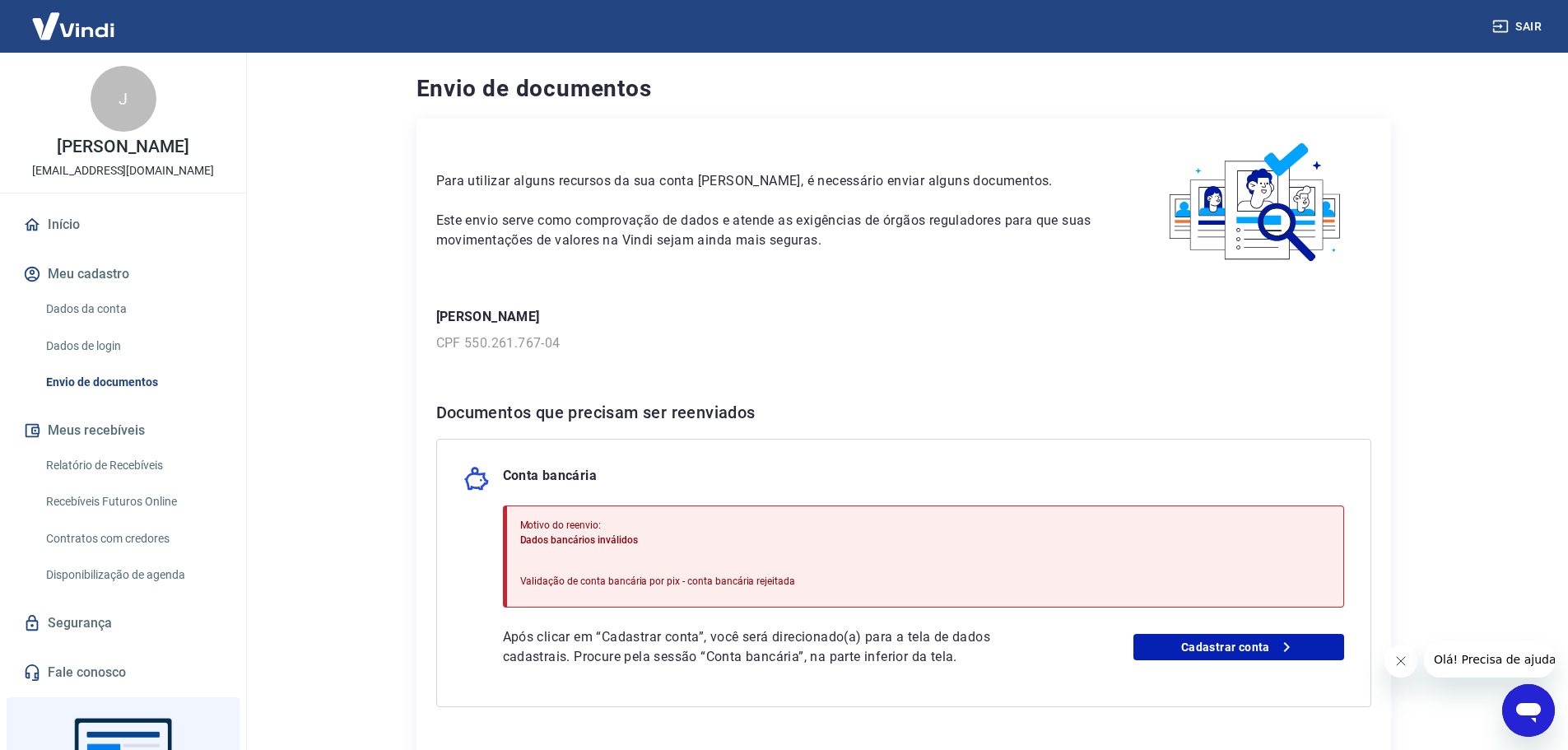
click at [892, 374] on div "Para utilizar alguns recursos da sua conta [PERSON_NAME], é necessário enviar a…" at bounding box center [904, 452] width 975 height 668
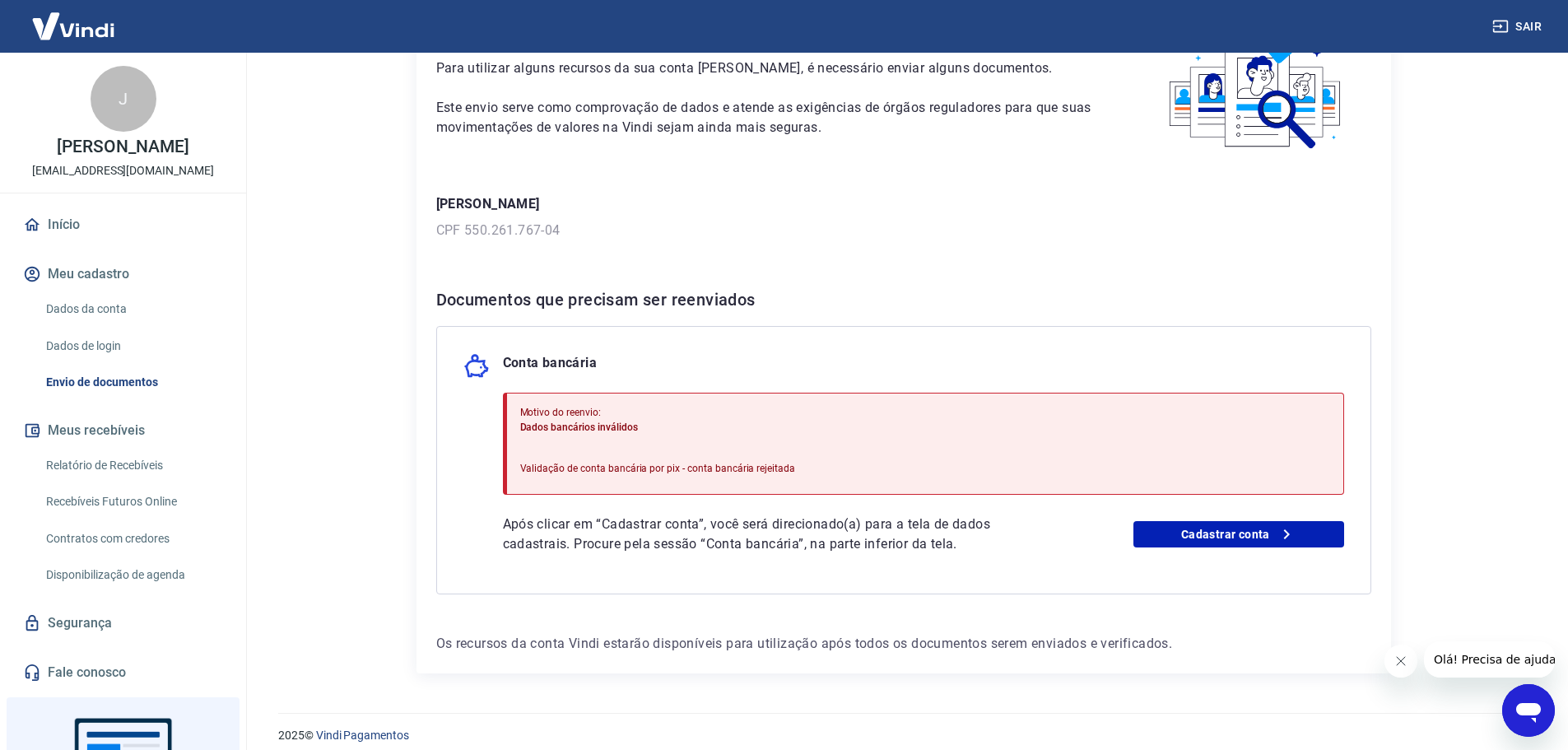
scroll to position [127, 0]
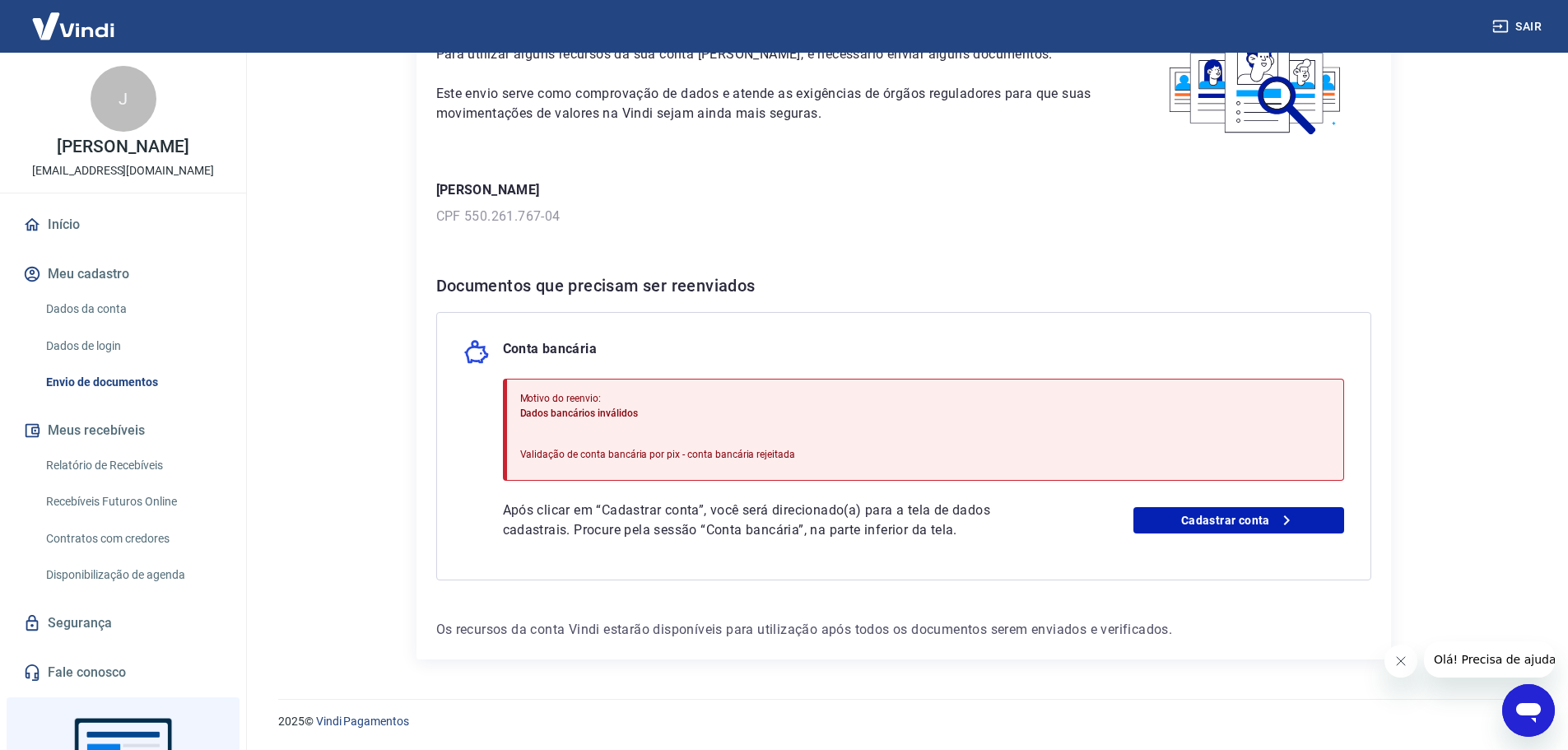
click at [1539, 721] on icon "Abrir janela de mensagens" at bounding box center [1528, 710] width 29 height 29
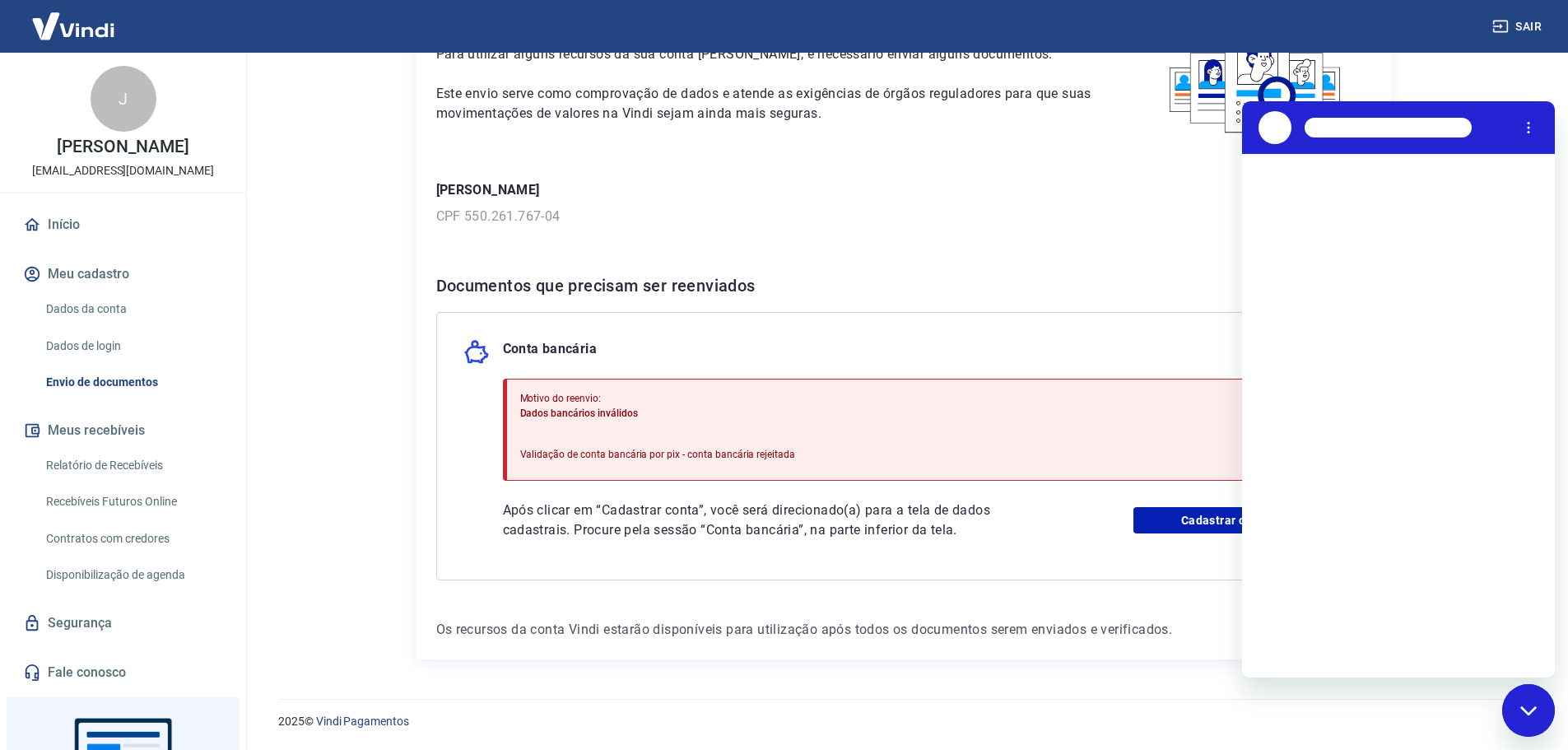
scroll to position [0, 0]
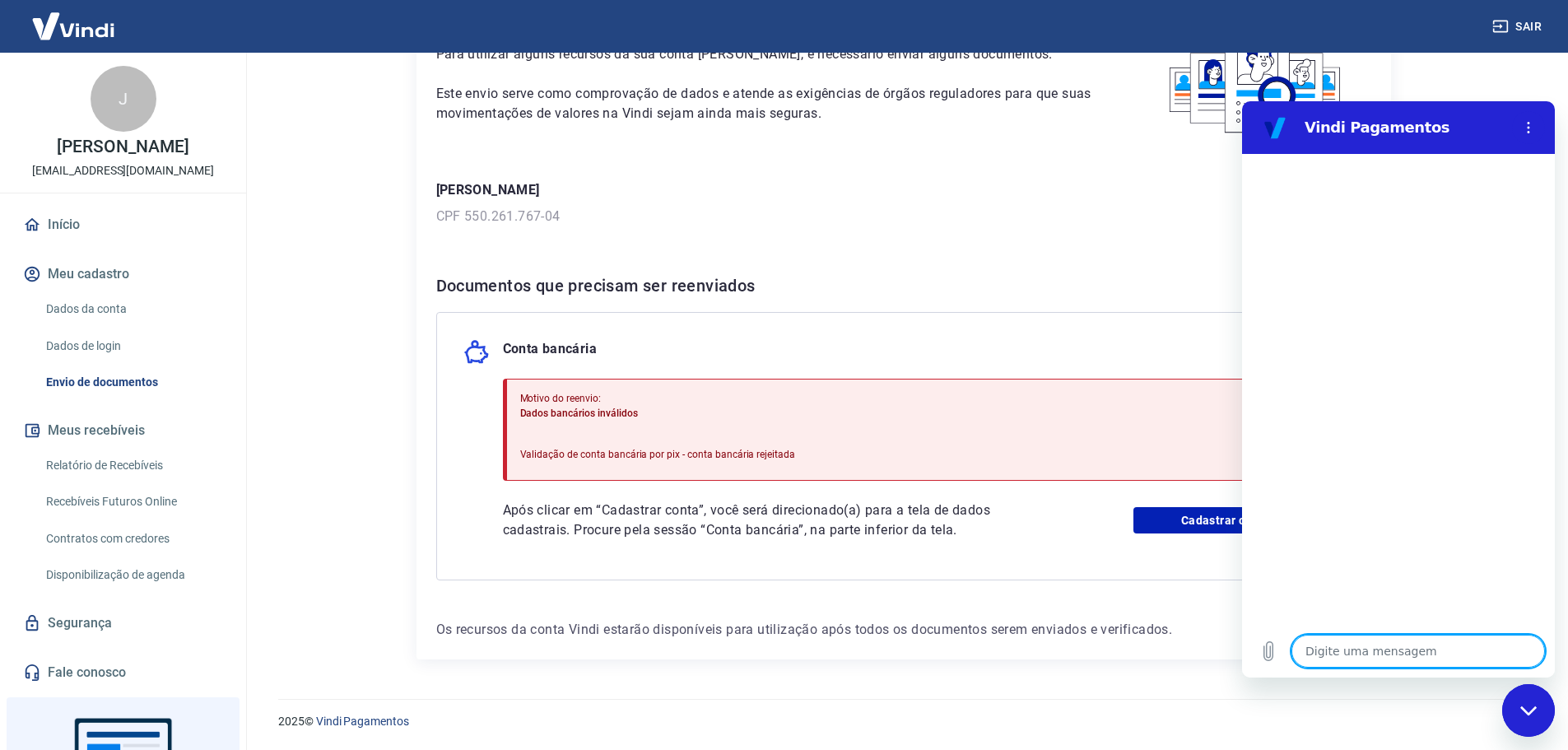
click at [1375, 647] on textarea at bounding box center [1418, 651] width 253 height 33
type textarea "O"
type textarea "x"
type textarea "Ol"
type textarea "x"
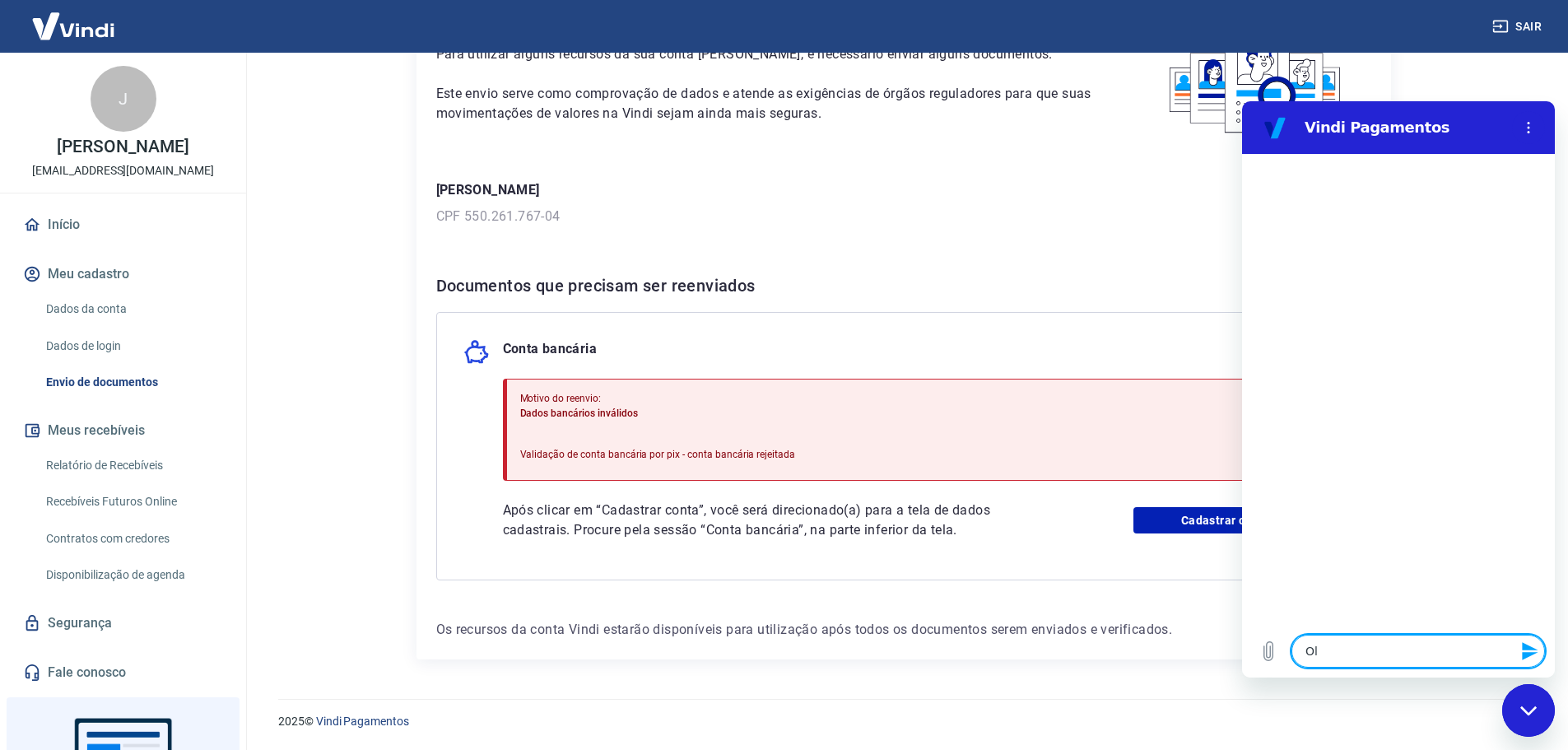
type textarea "Olá"
type textarea "x"
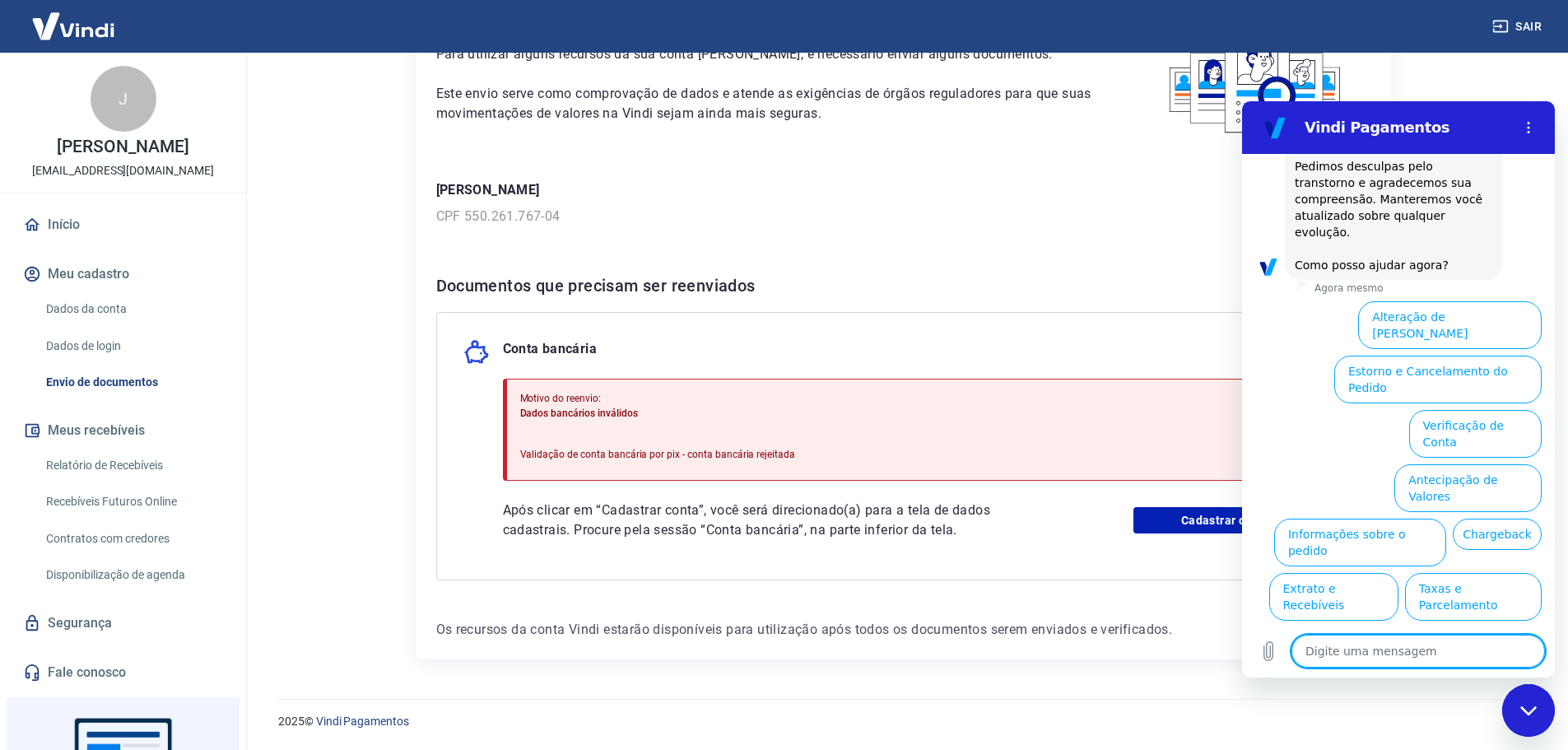
scroll to position [421, 0]
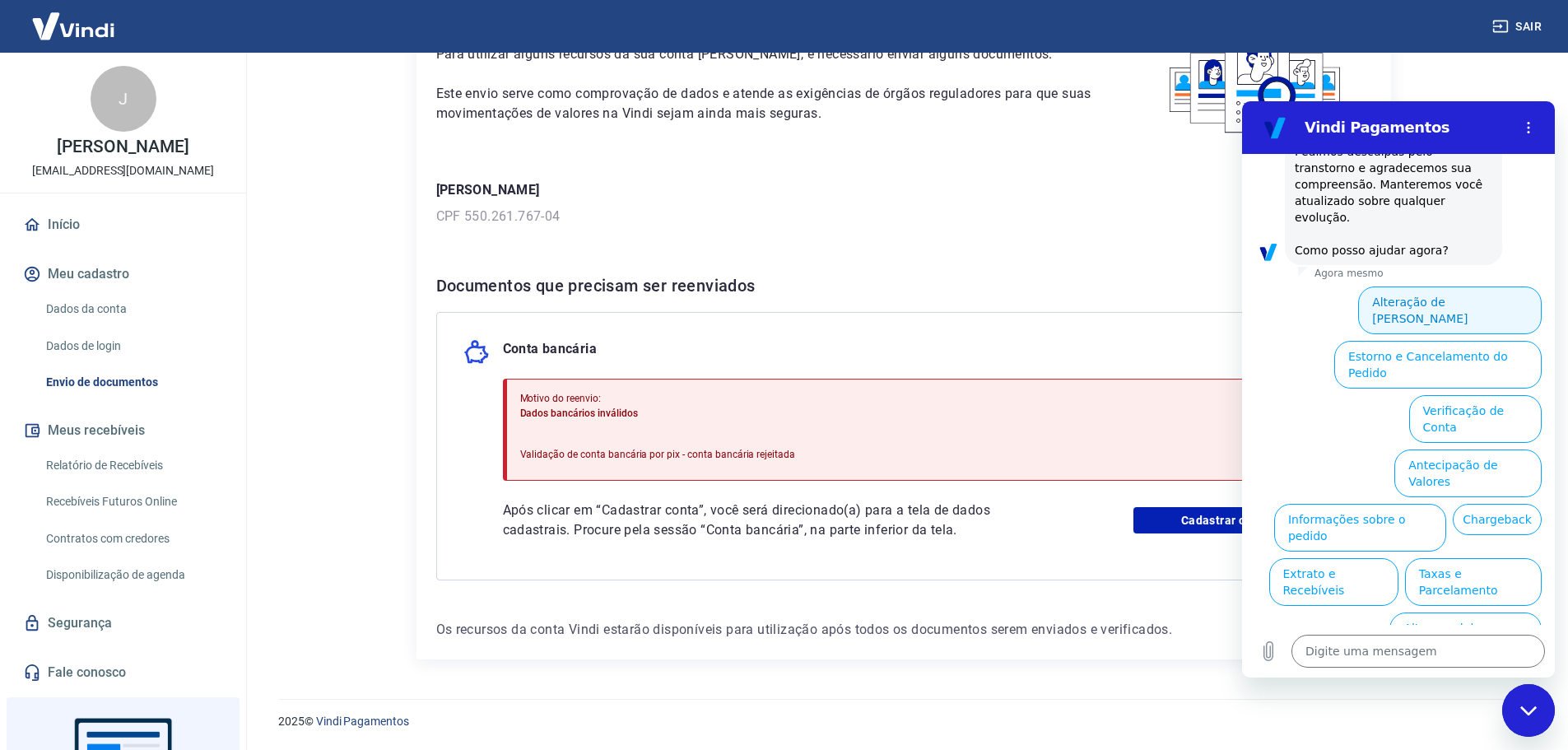
click at [1438, 300] on button "Alteração de [PERSON_NAME]" at bounding box center [1450, 310] width 184 height 48
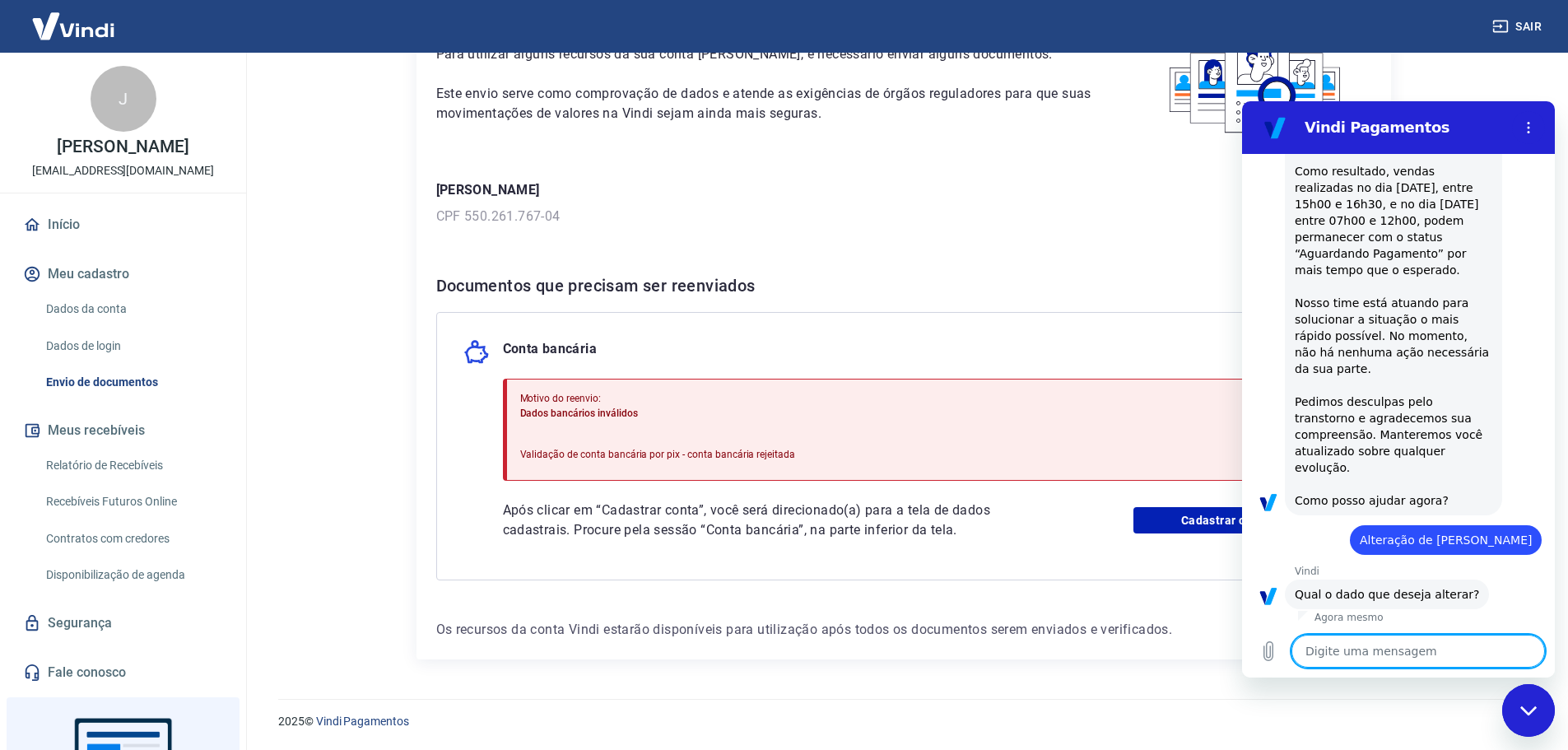
scroll to position [363, 0]
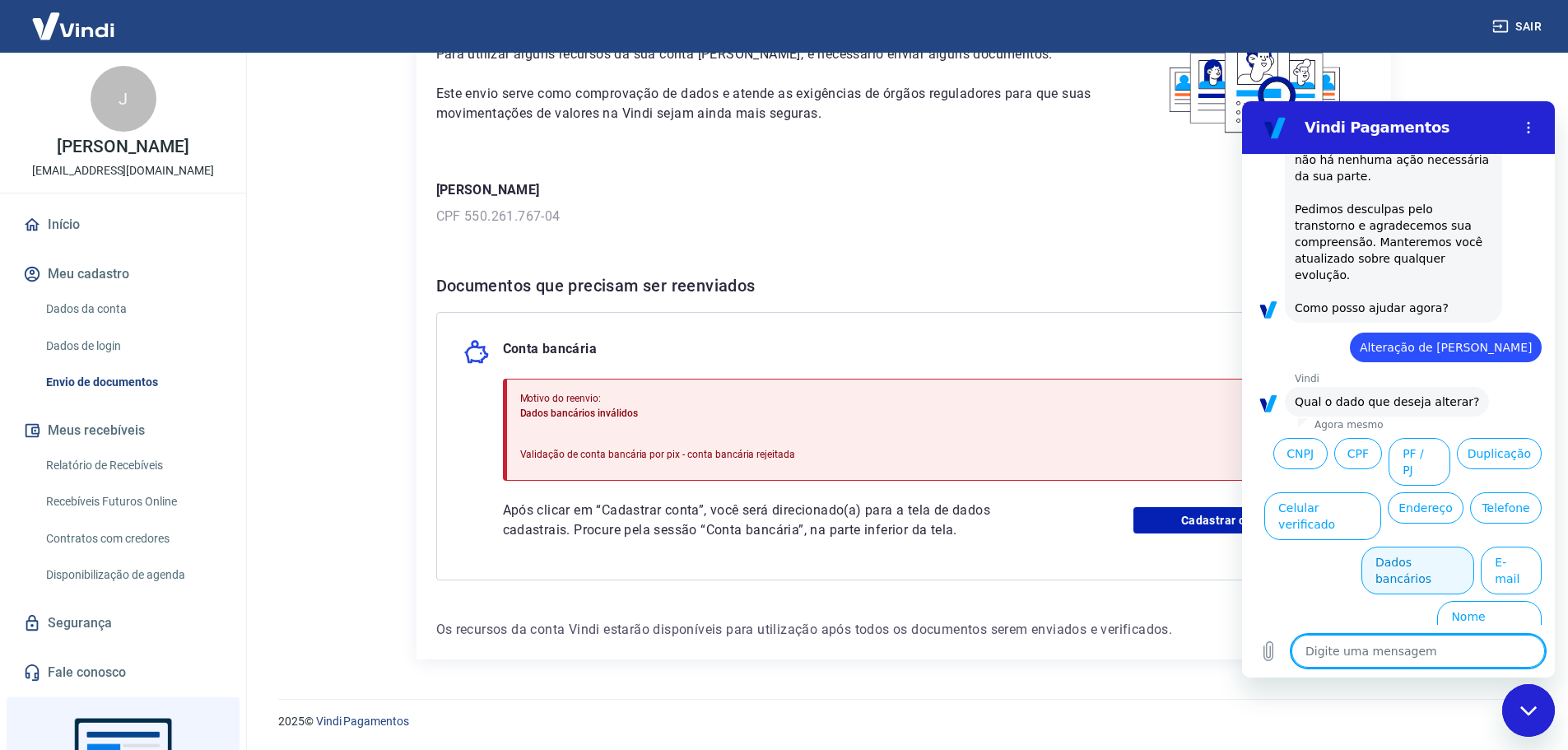
click at [1375, 573] on button "Dados bancários" at bounding box center [1418, 571] width 113 height 48
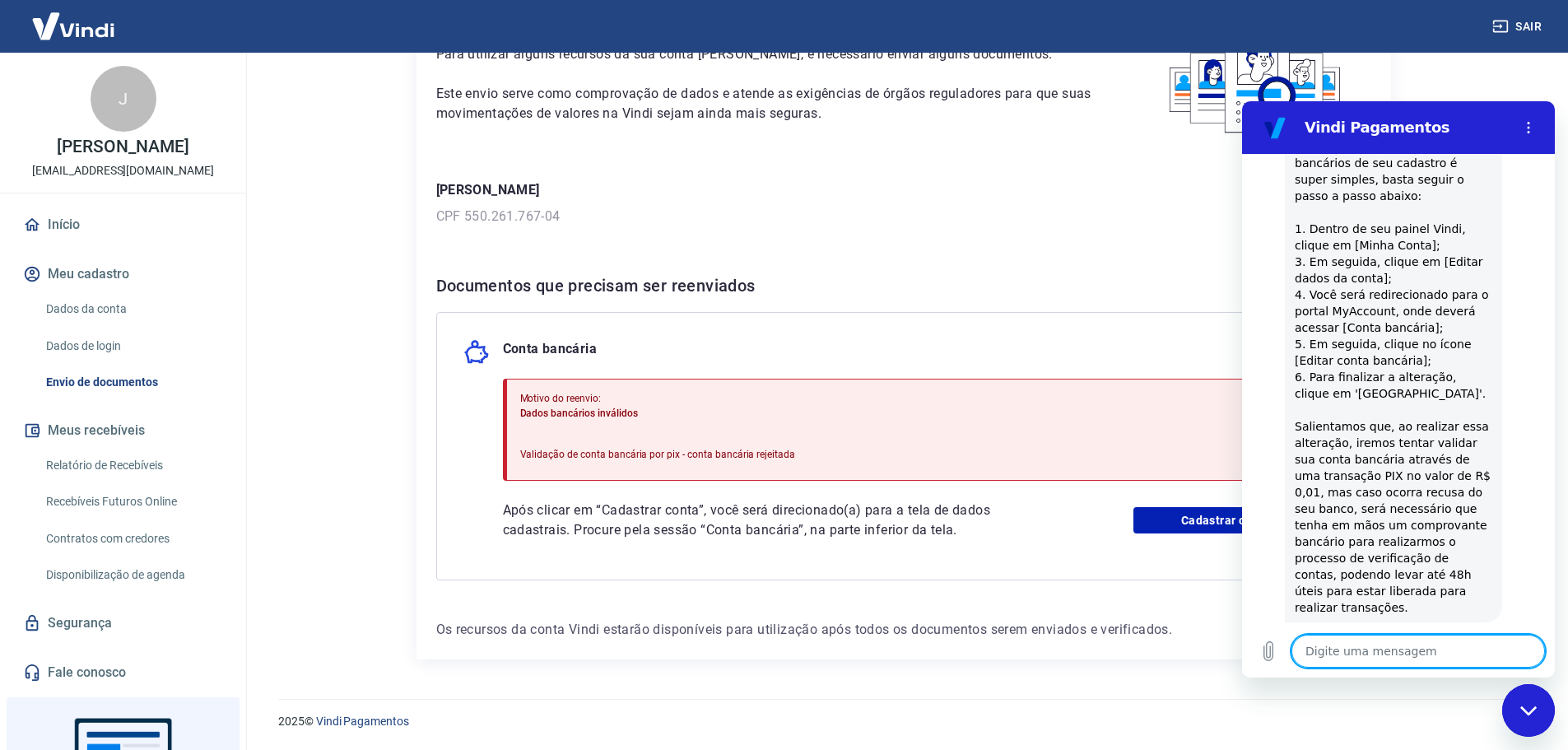
type textarea "x"
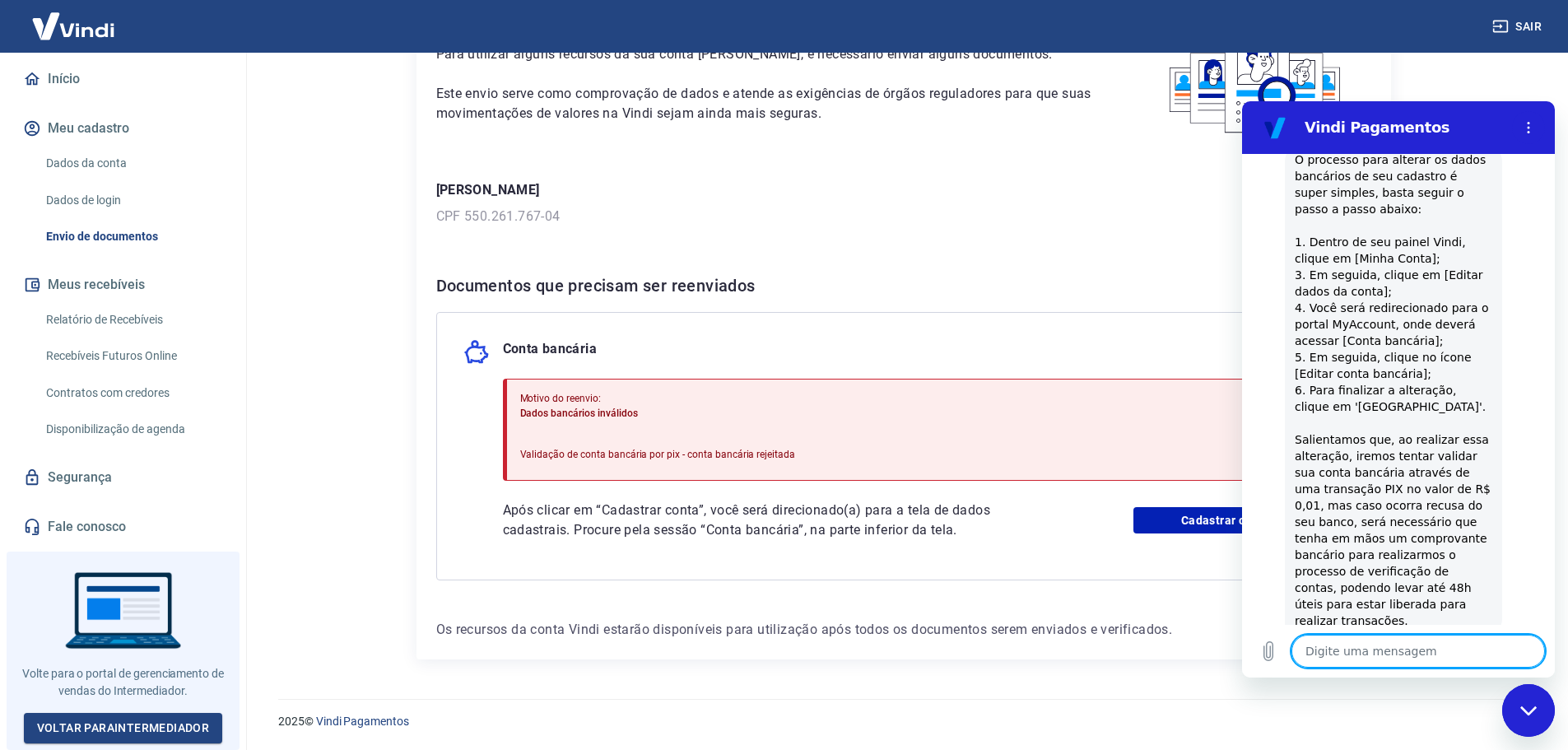
scroll to position [0, 0]
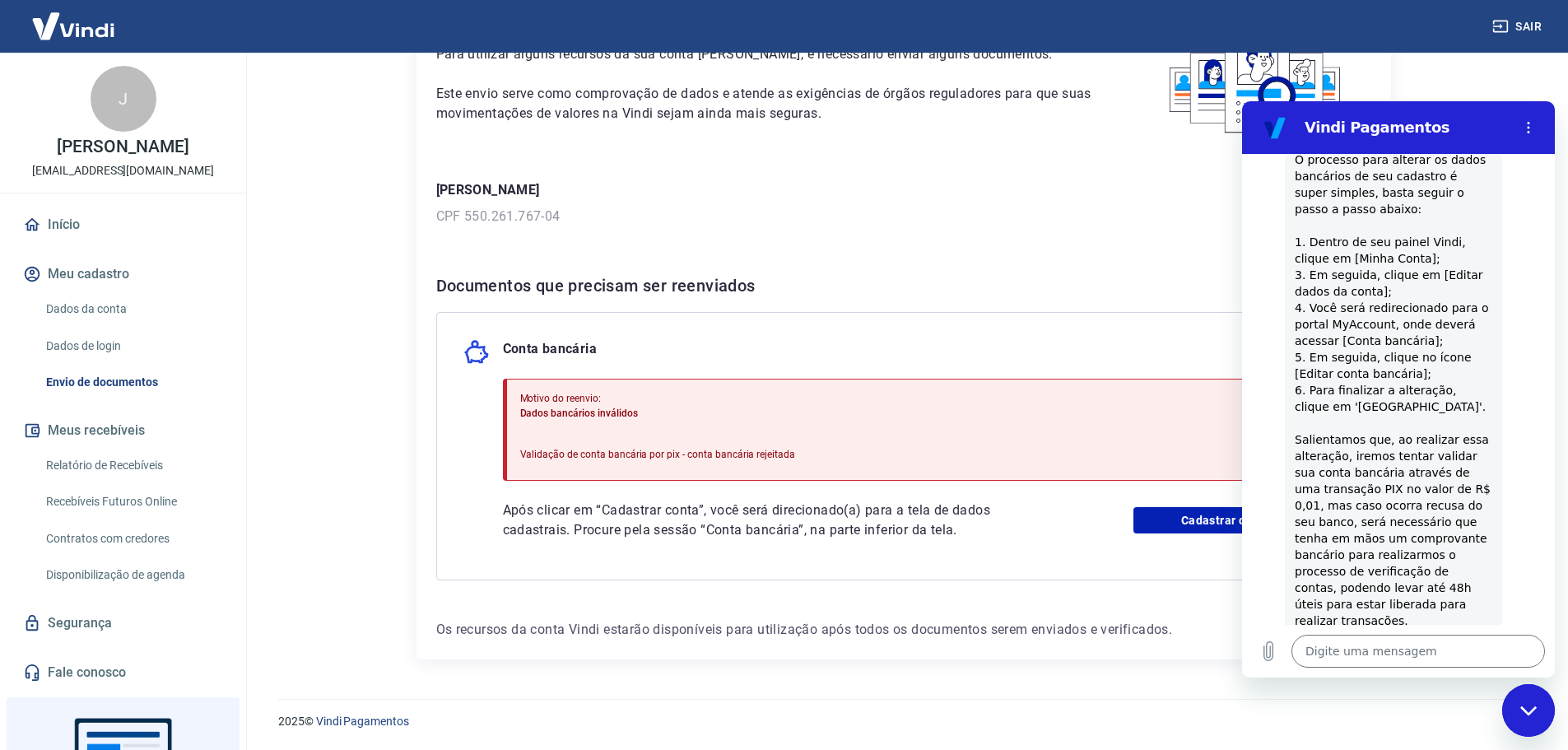
click at [155, 153] on p "[PERSON_NAME]" at bounding box center [123, 146] width 132 height 17
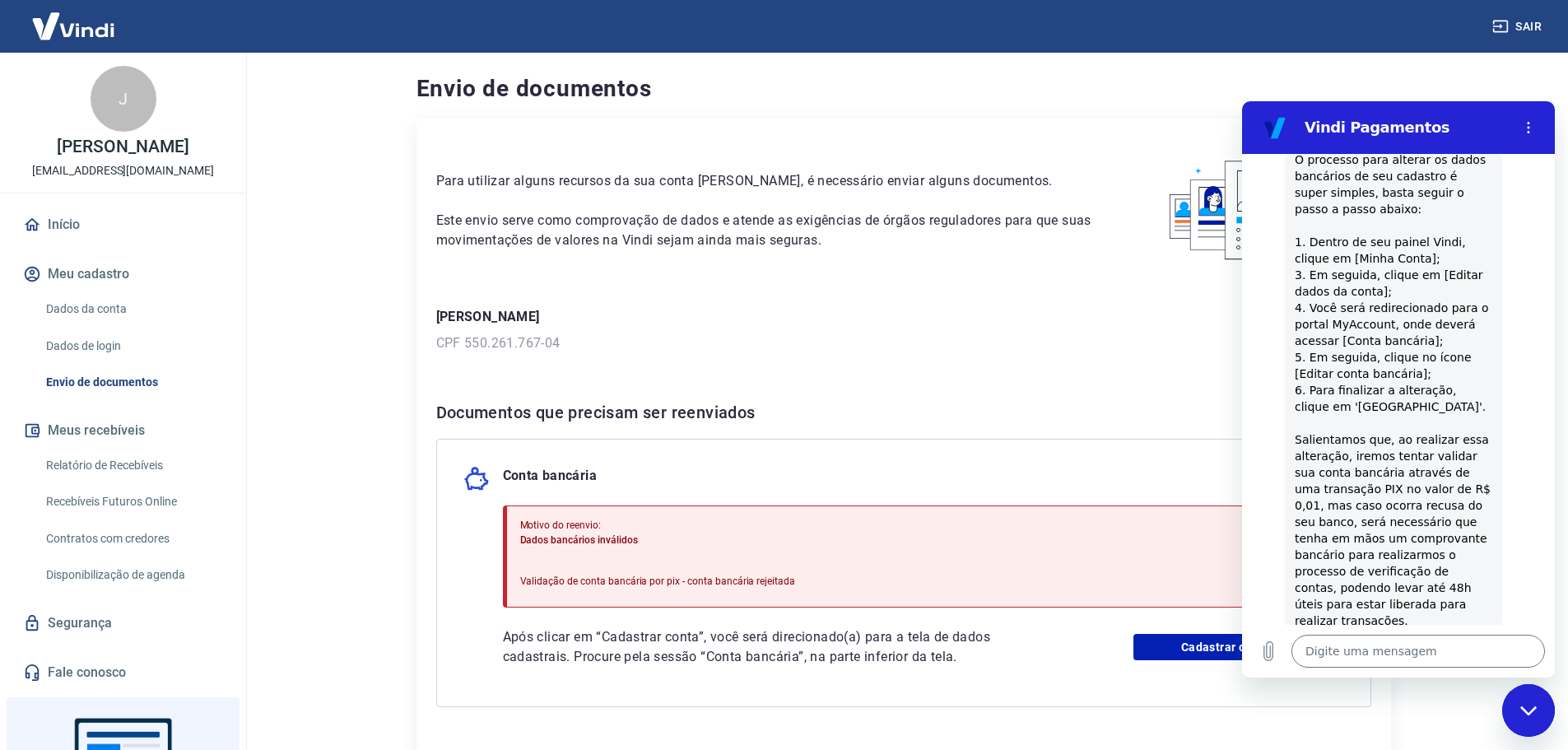
click at [92, 326] on link "Dados da conta" at bounding box center [133, 309] width 187 height 34
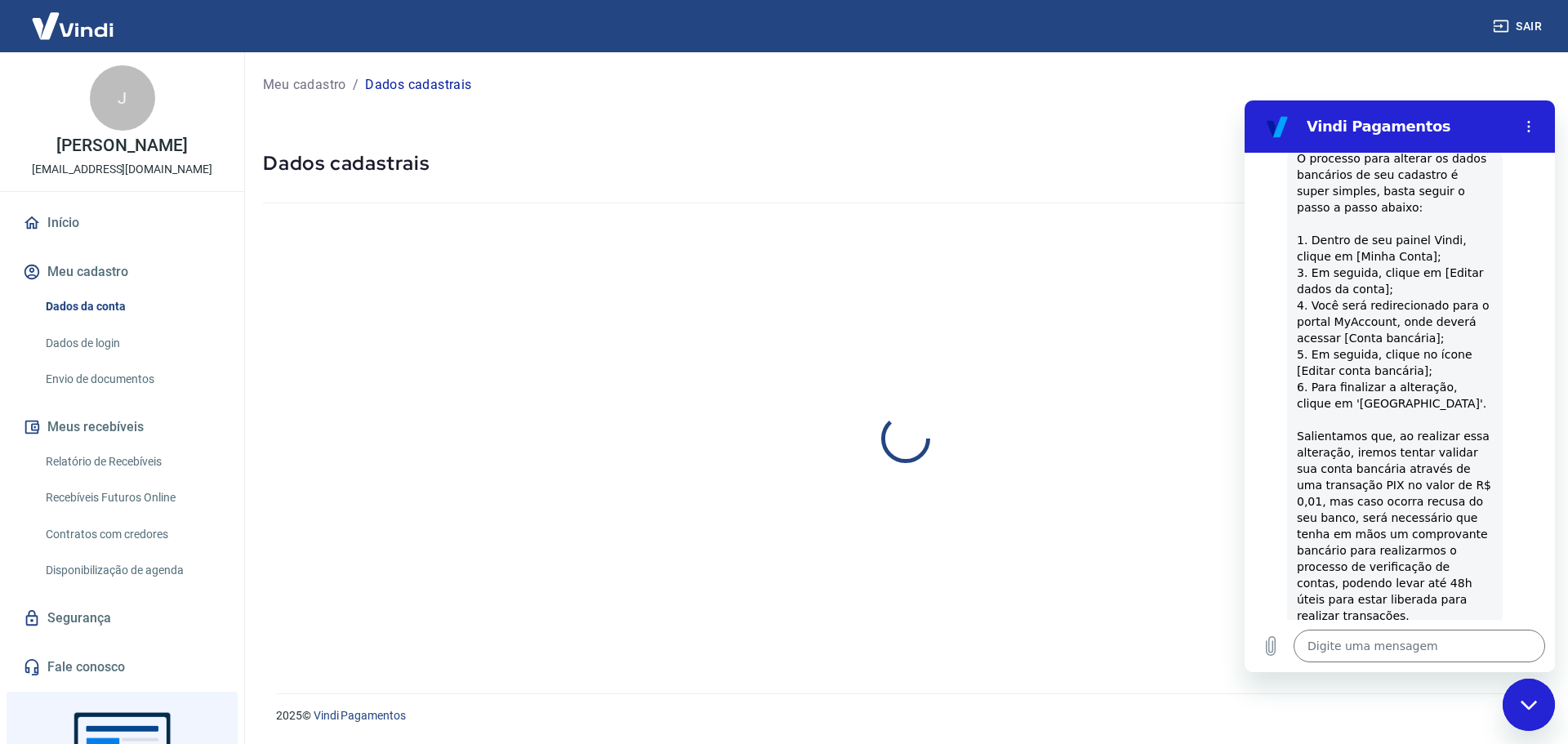
select select "RJ"
select select "business"
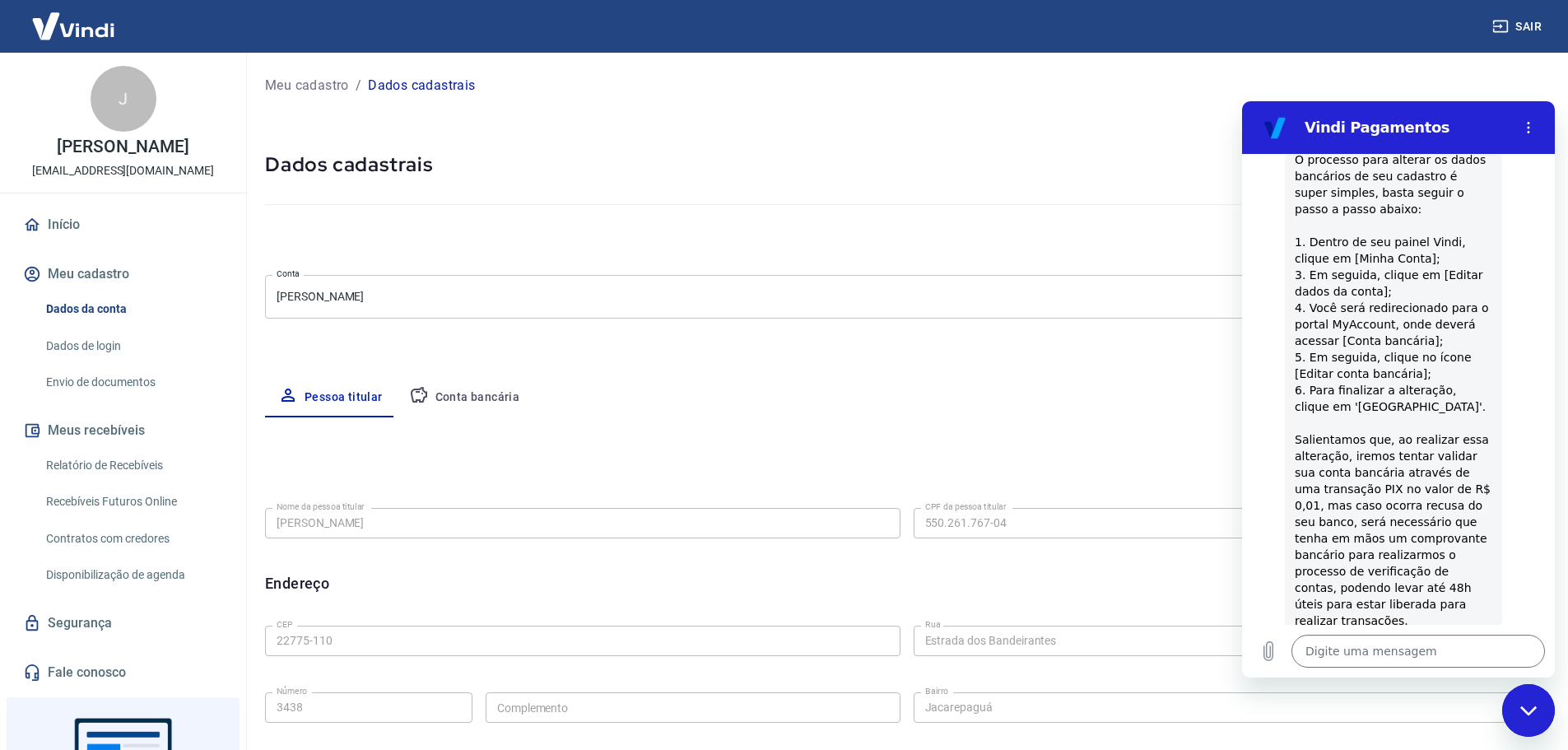
click at [103, 24] on img at bounding box center [73, 26] width 107 height 50
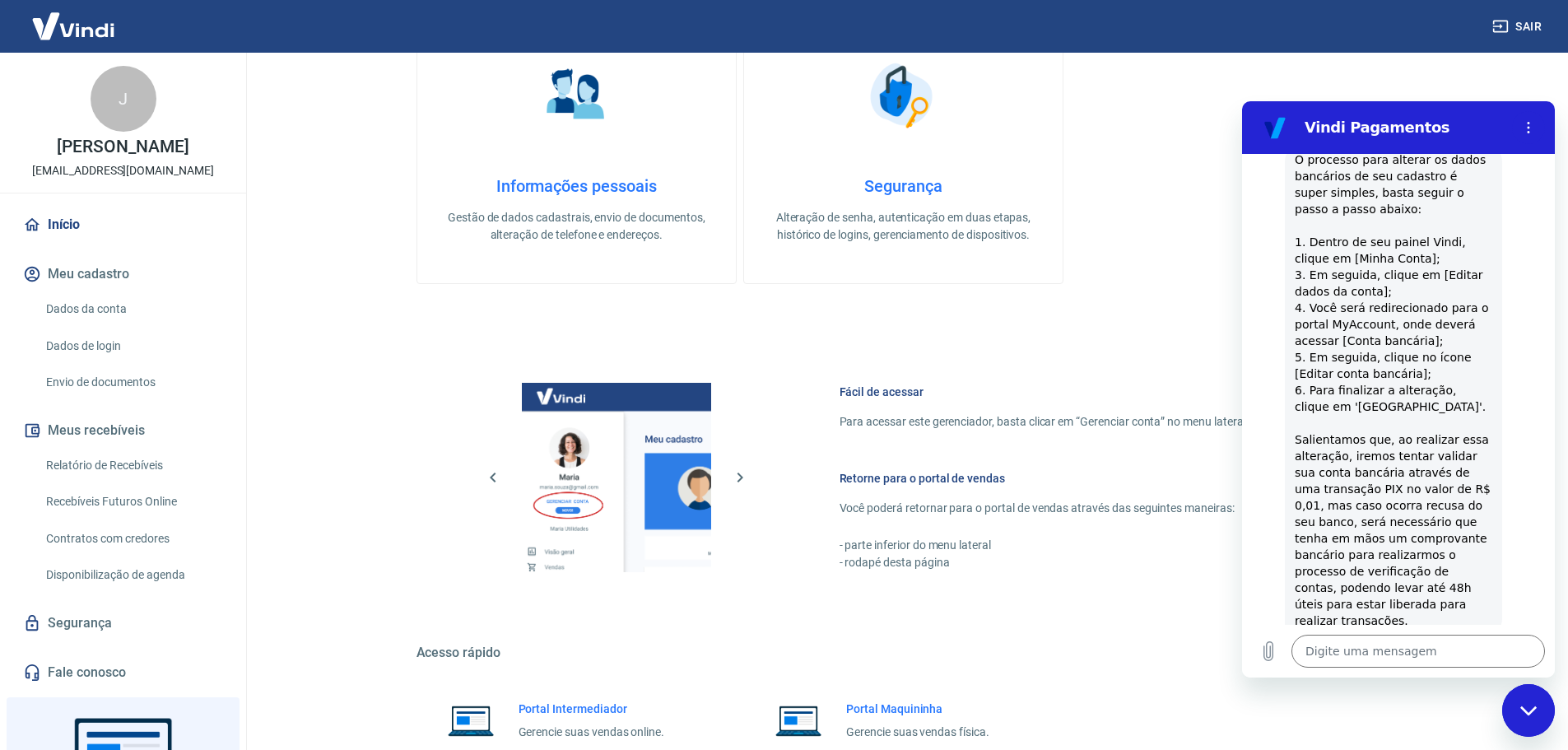
scroll to position [705, 0]
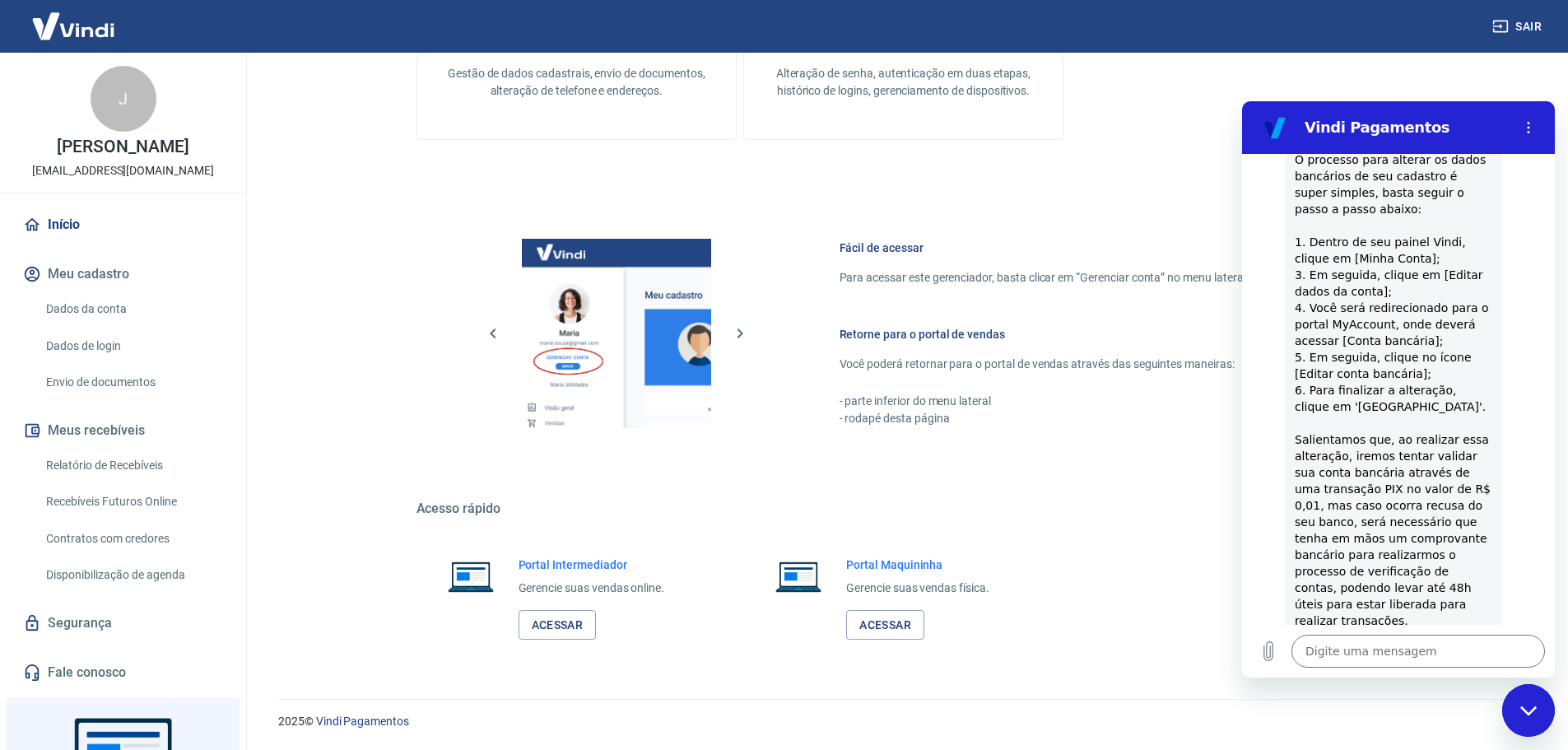
click at [90, 293] on button "Meu cadastro" at bounding box center [123, 274] width 207 height 37
click at [73, 324] on link "Dados da conta" at bounding box center [133, 309] width 187 height 34
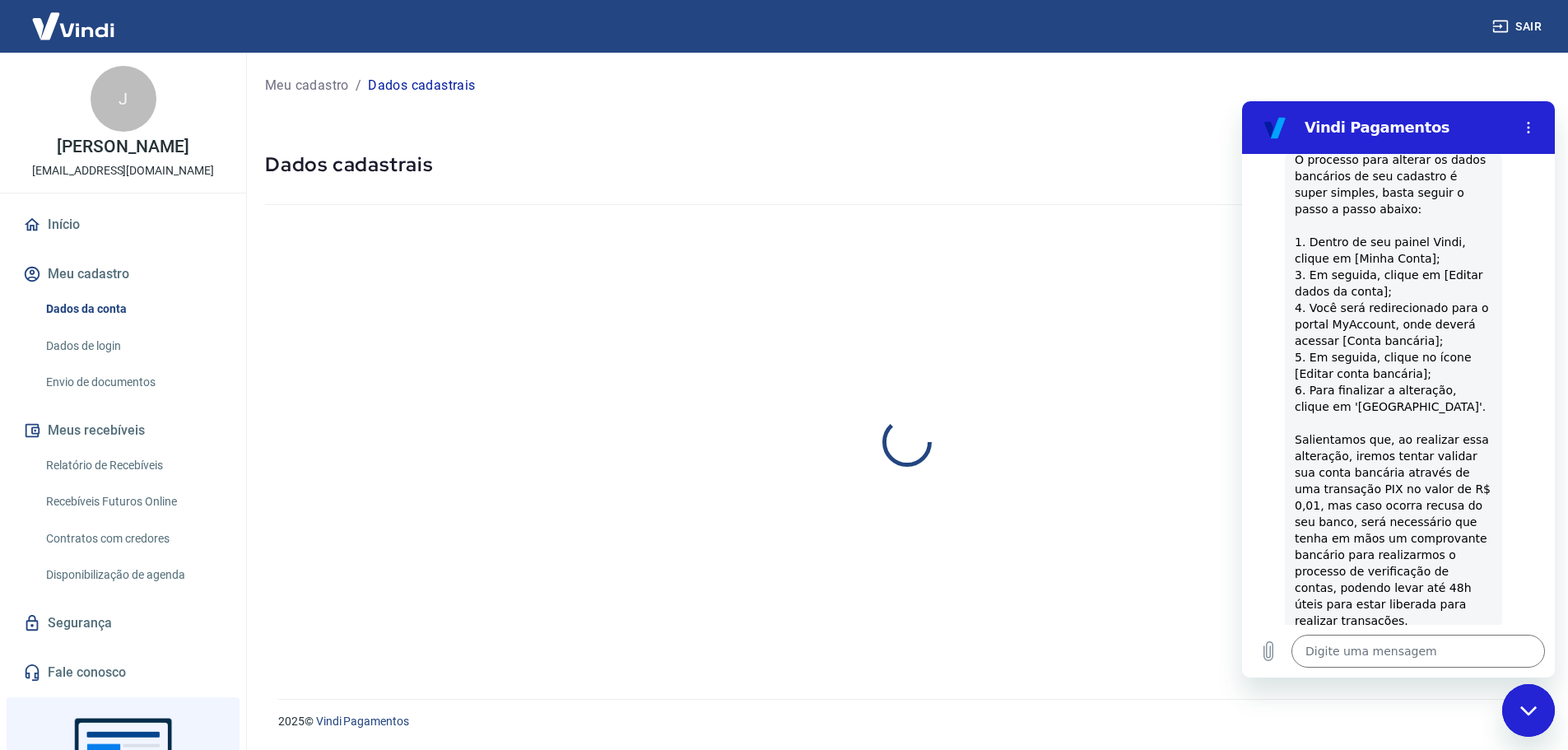
select select "RJ"
select select "business"
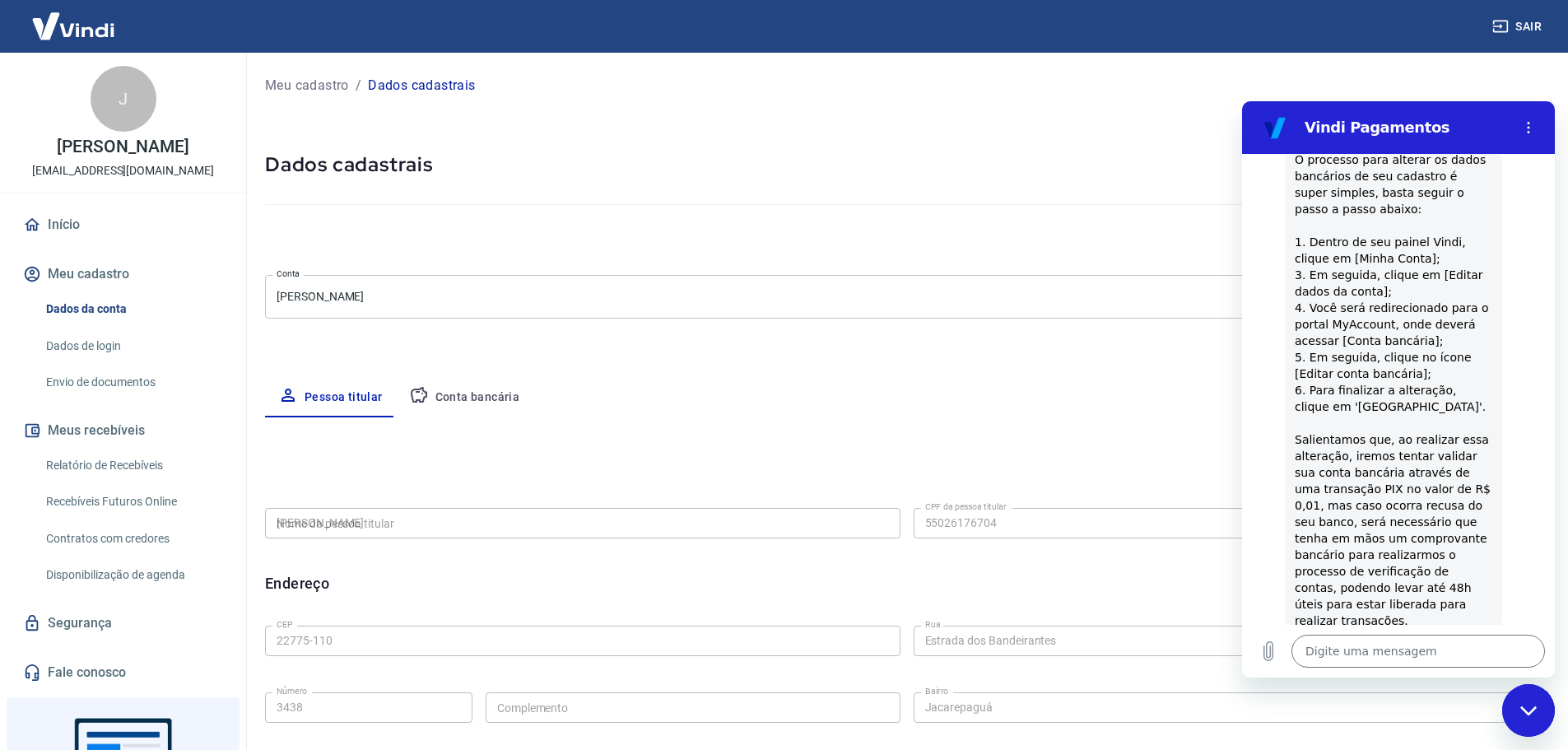
type input "550.261.767-04"
click at [501, 404] on button "Conta bancária" at bounding box center [464, 398] width 137 height 39
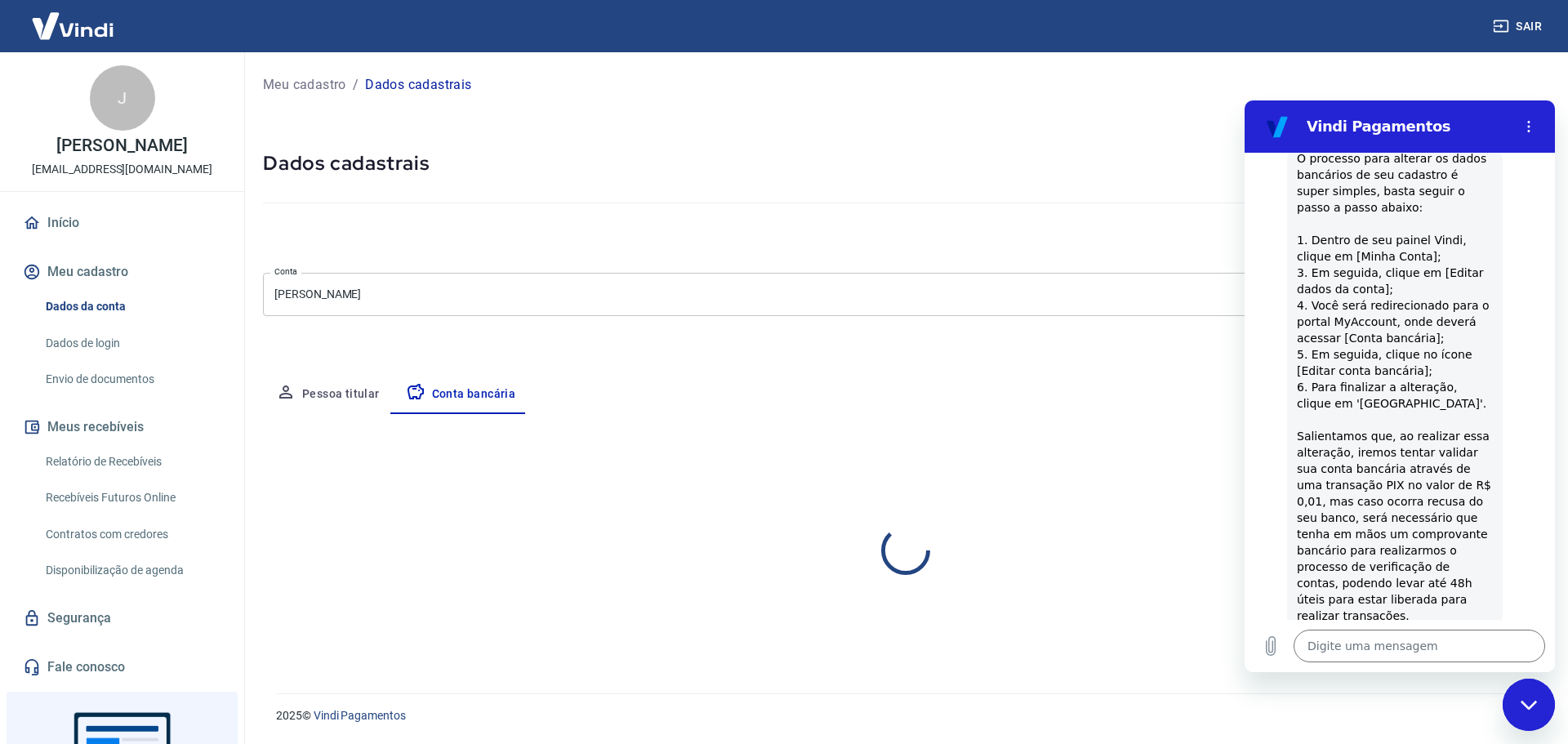
select select "1"
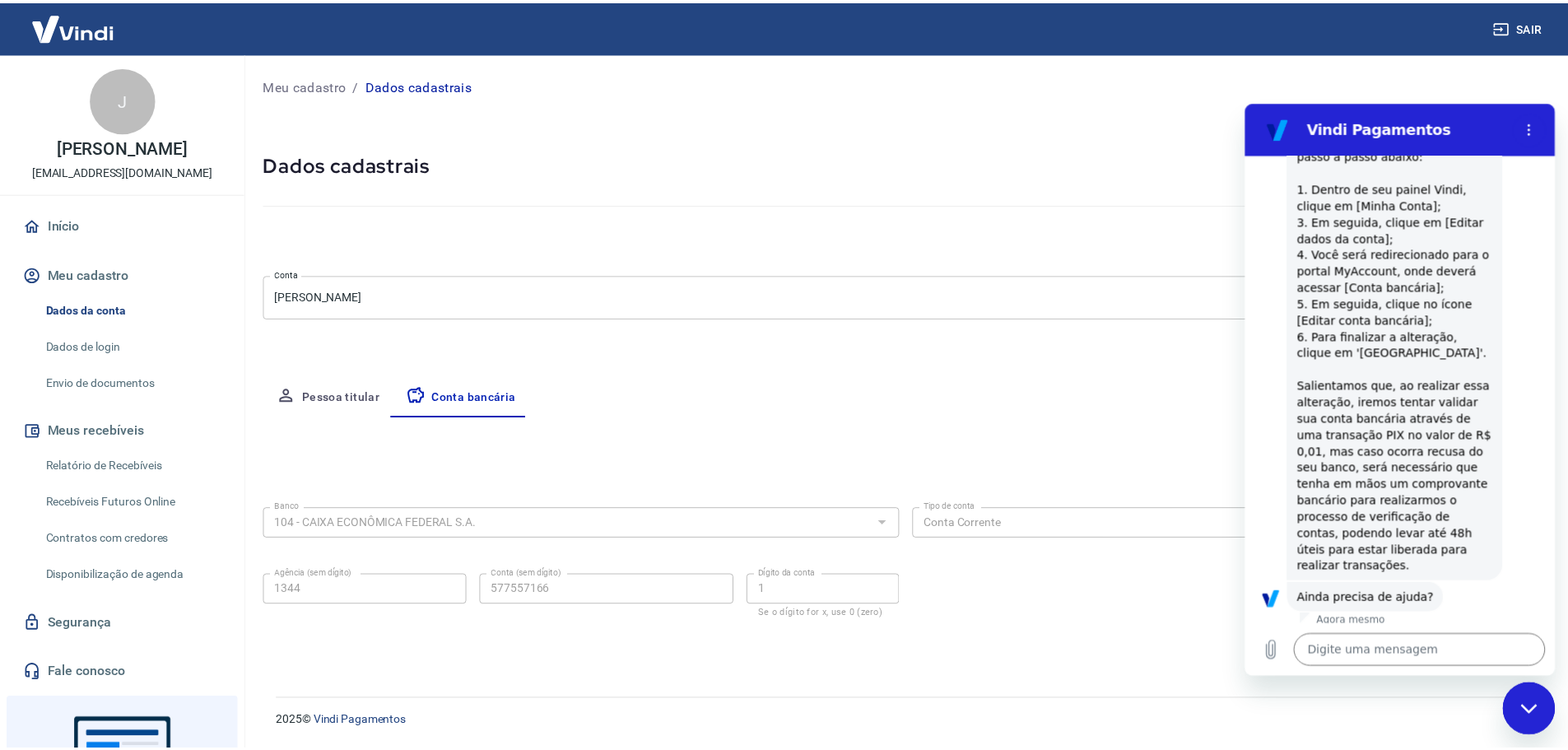
scroll to position [781, 0]
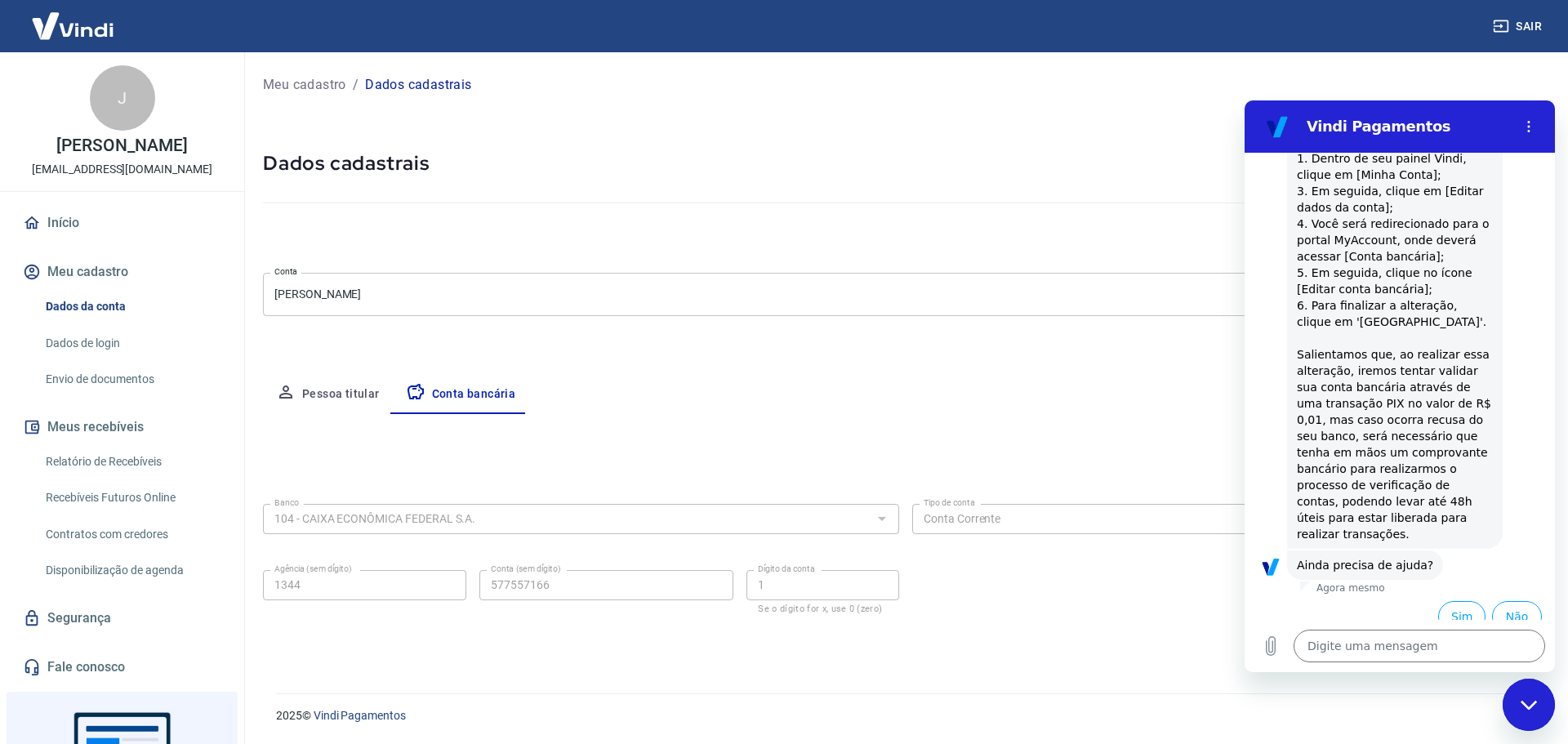
click at [1436, 135] on h2 "Vindi Pagamentos" at bounding box center [1406, 127] width 199 height 19
click at [1101, 127] on div "Meu cadastro / Dados cadastrais Dados cadastrais Cancelar conta Conta José Anto…" at bounding box center [906, 363] width 1325 height 622
click at [1520, 713] on div "Fechar janela de mensagens" at bounding box center [1528, 704] width 49 height 49
type textarea "x"
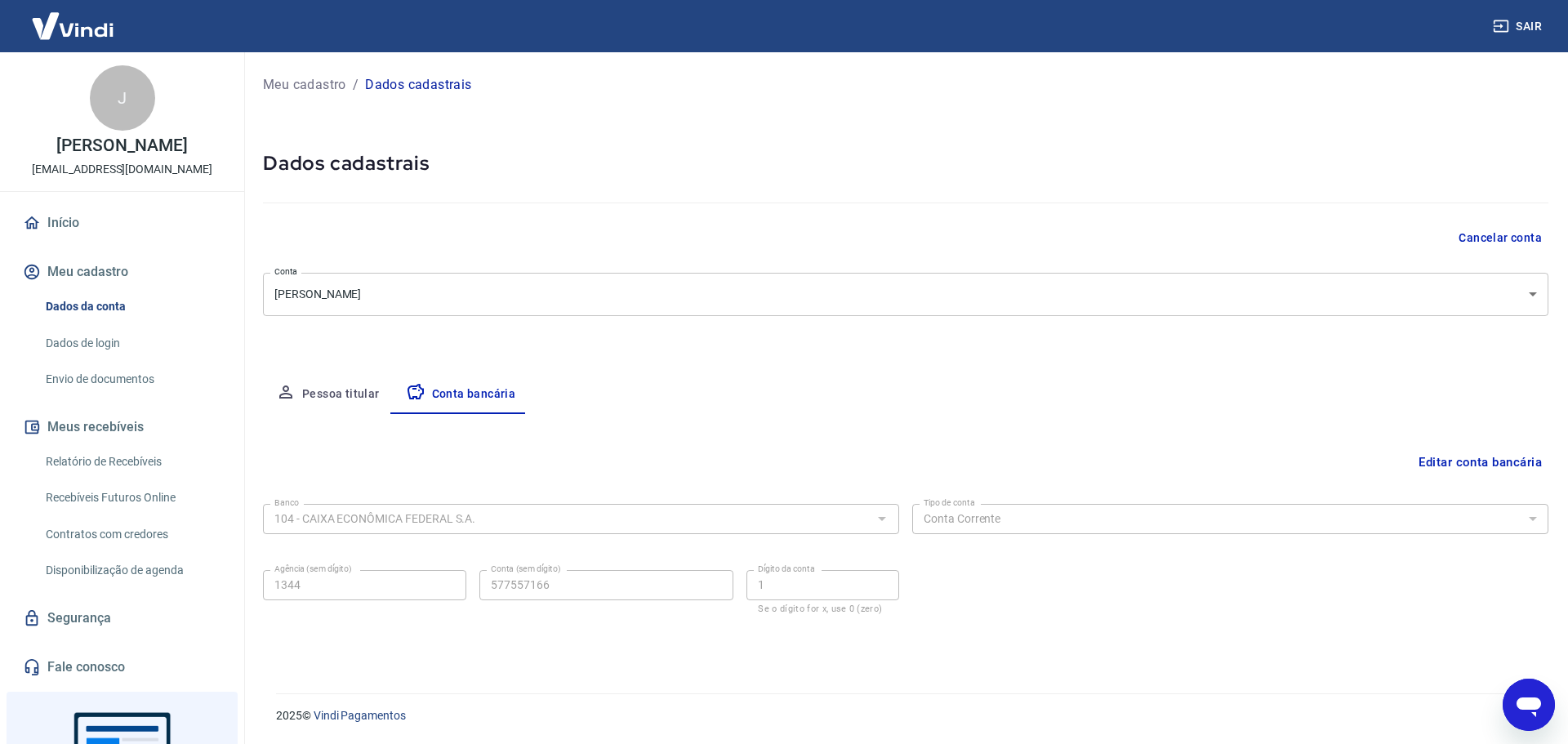
click at [1452, 456] on button "Editar conta bancária" at bounding box center [1480, 462] width 136 height 31
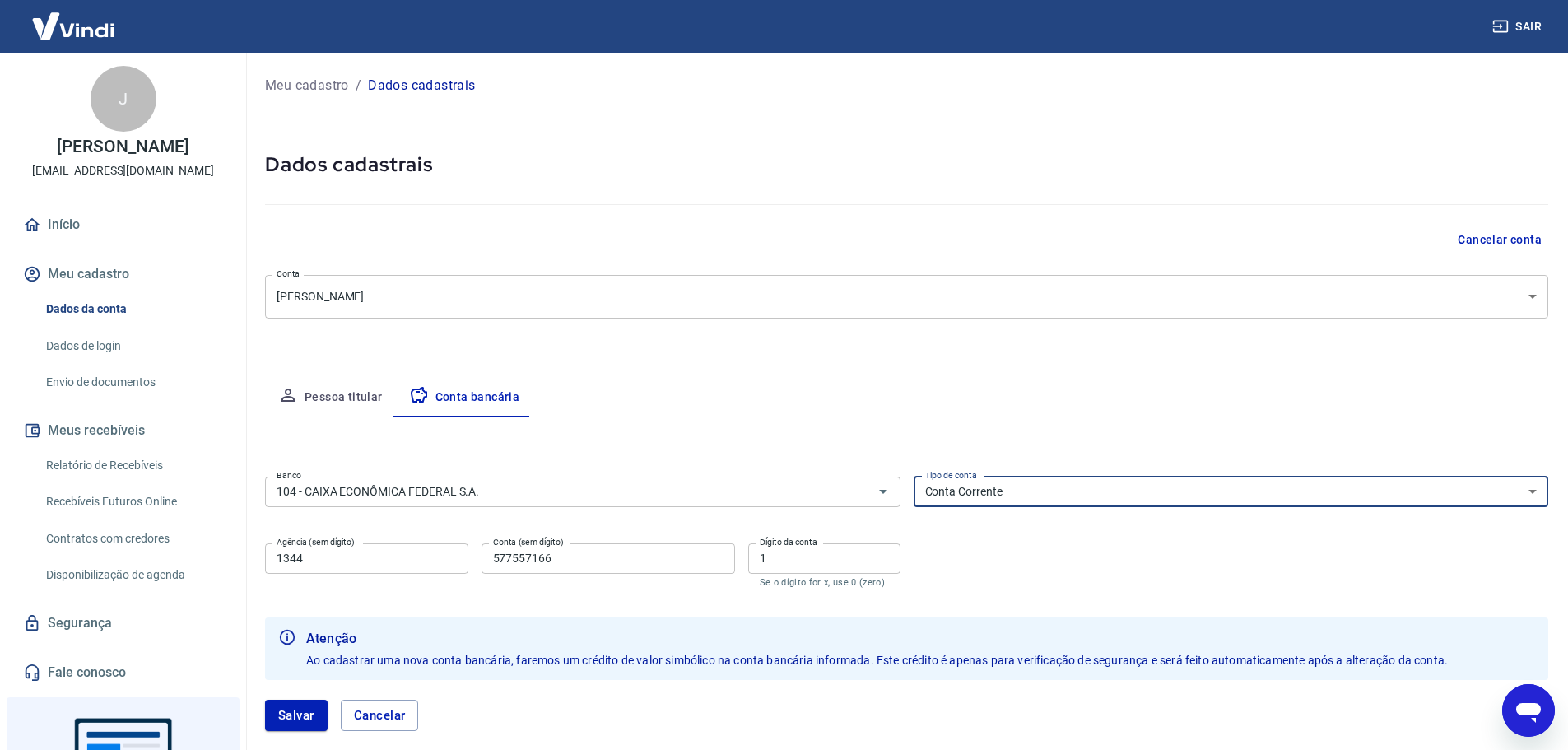
click at [986, 499] on select "Conta Corrente Conta Poupança" at bounding box center [1231, 492] width 636 height 30
select select "3"
click at [914, 477] on select "Conta Corrente Conta Poupança" at bounding box center [1231, 492] width 636 height 30
click at [299, 718] on button "Salvar" at bounding box center [296, 715] width 62 height 31
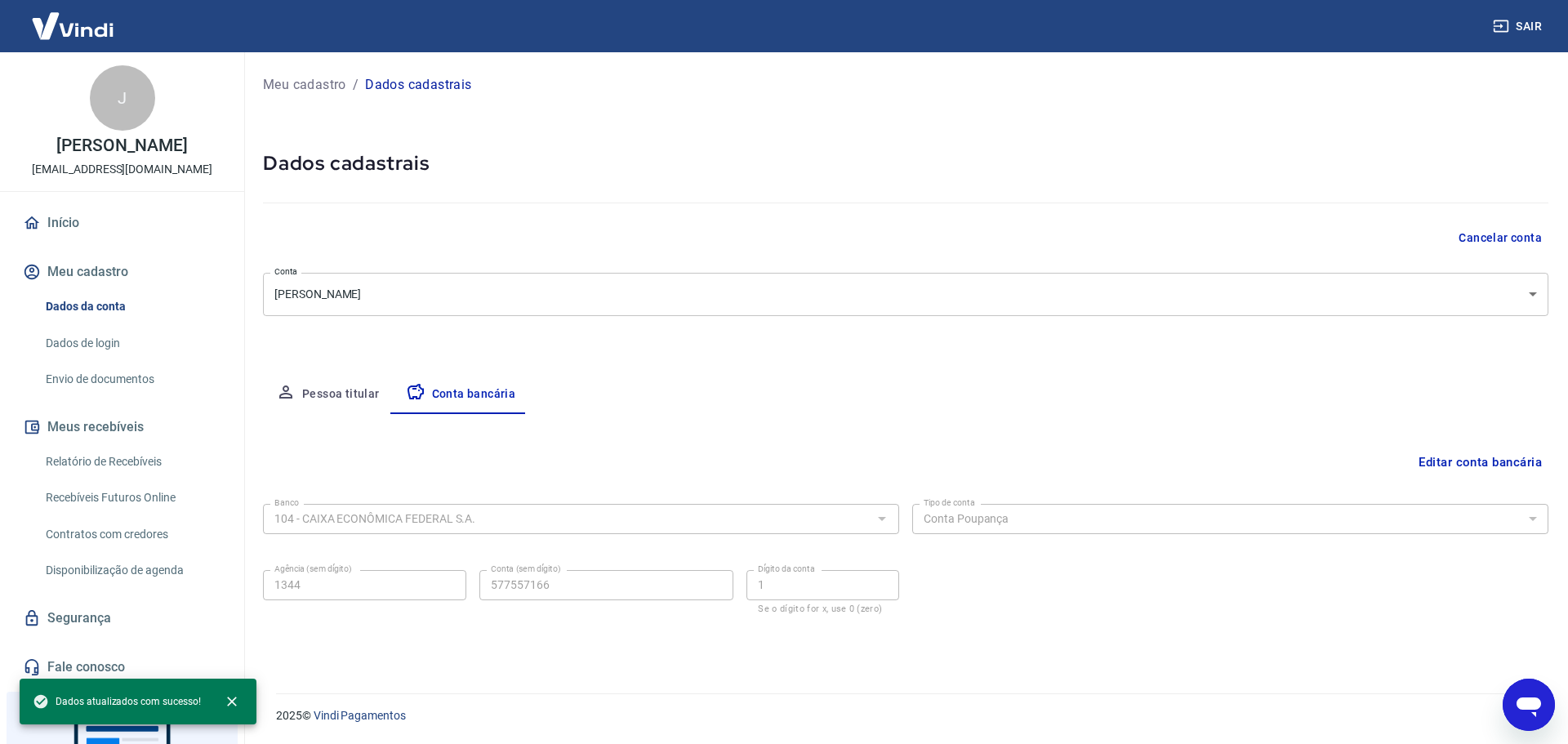
click at [1461, 468] on button "Editar conta bancária" at bounding box center [1480, 462] width 136 height 31
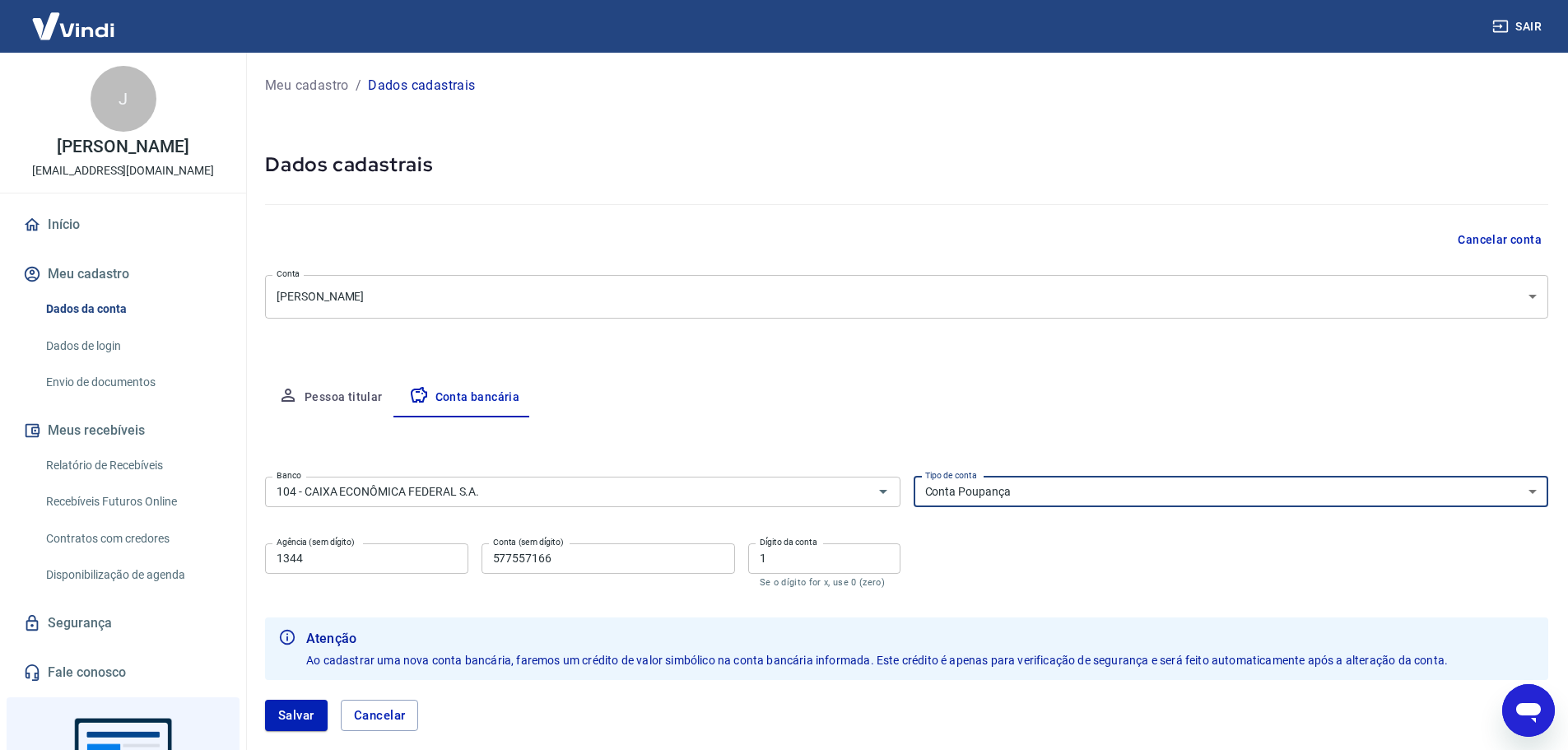
click at [1082, 496] on select "Conta Corrente Conta Poupança" at bounding box center [1231, 492] width 636 height 30
select select "1"
click at [914, 477] on select "Conta Corrente Conta Poupança" at bounding box center [1231, 492] width 636 height 30
click at [294, 721] on button "Salvar" at bounding box center [296, 715] width 62 height 31
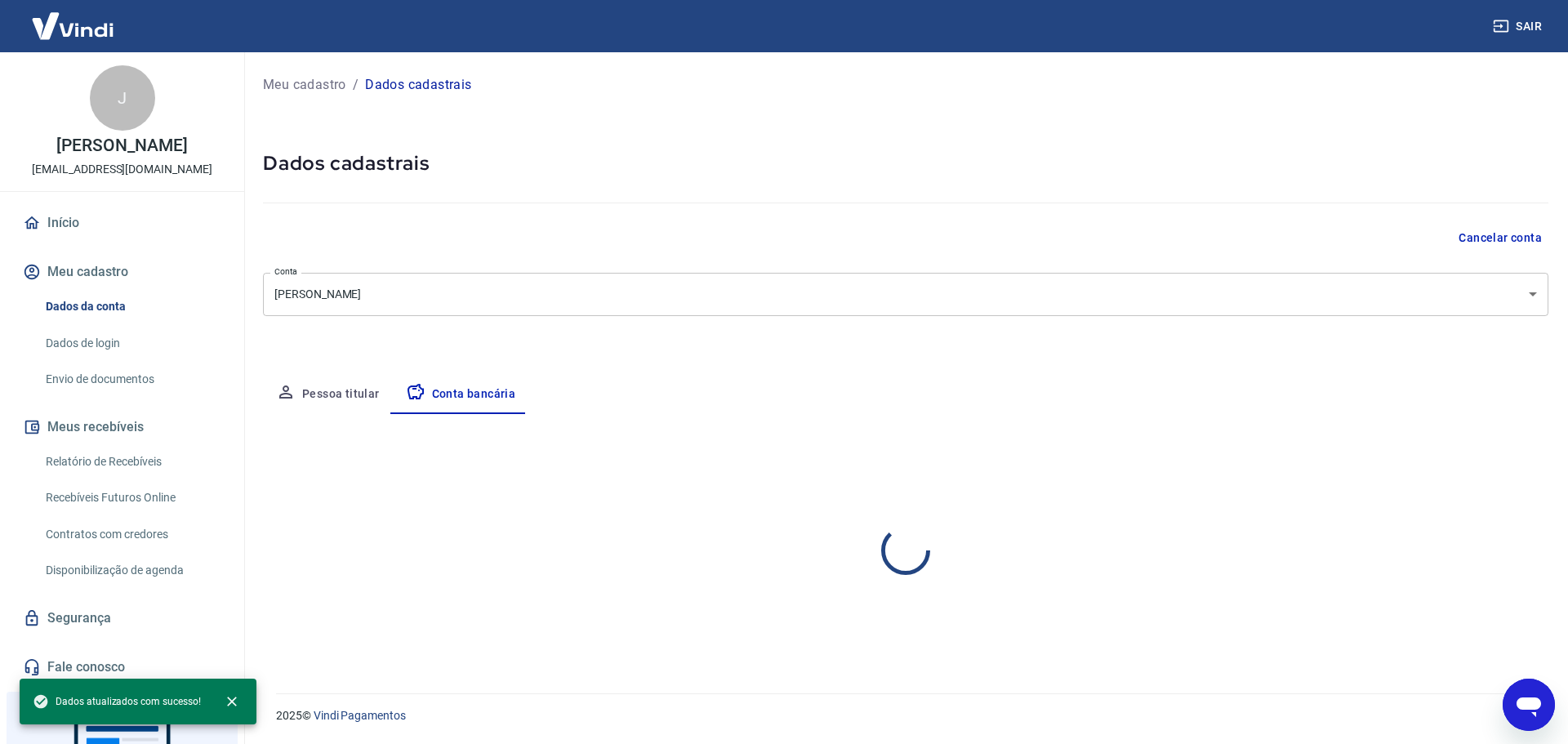
select select "1"
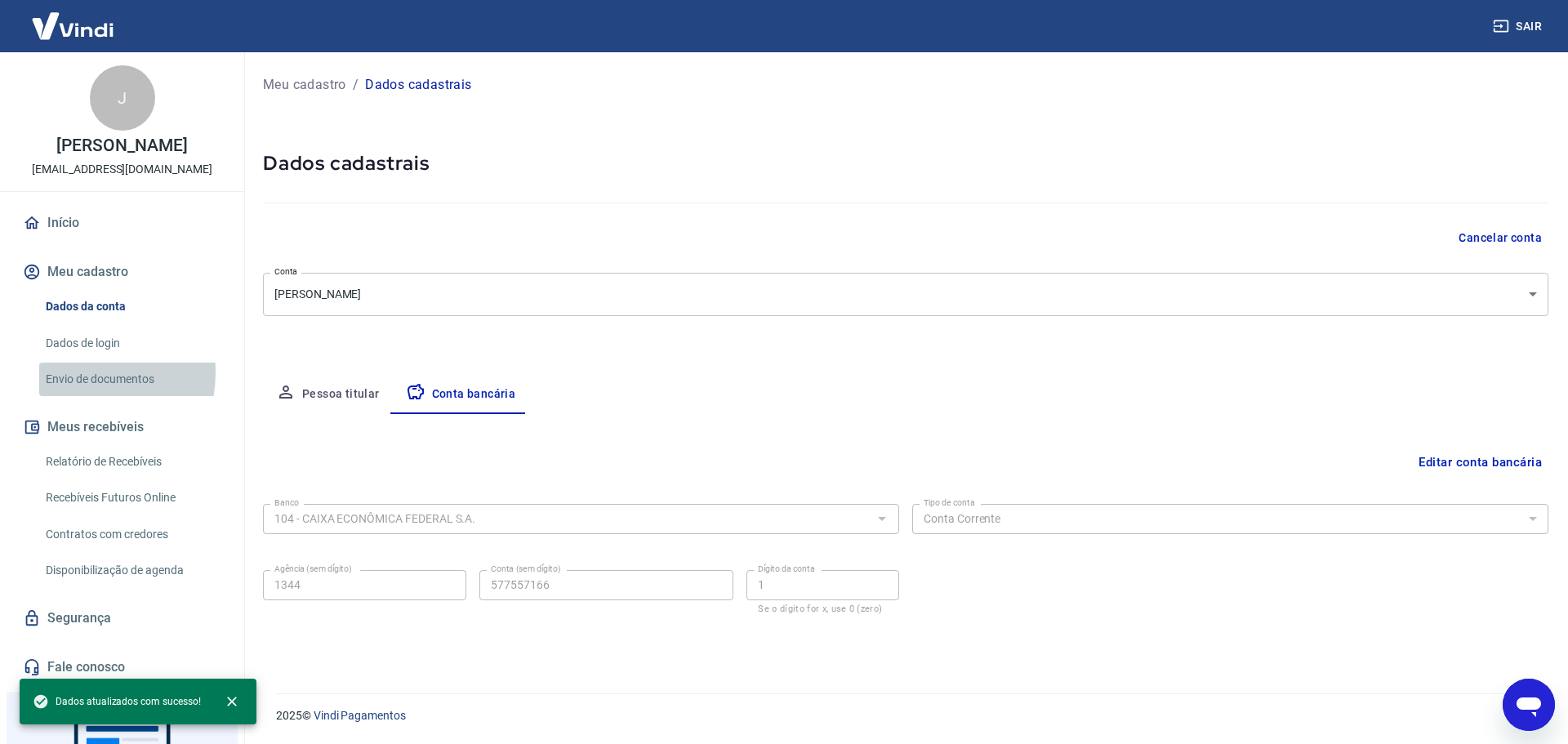
click at [80, 390] on link "Envio de documentos" at bounding box center [132, 380] width 186 height 34
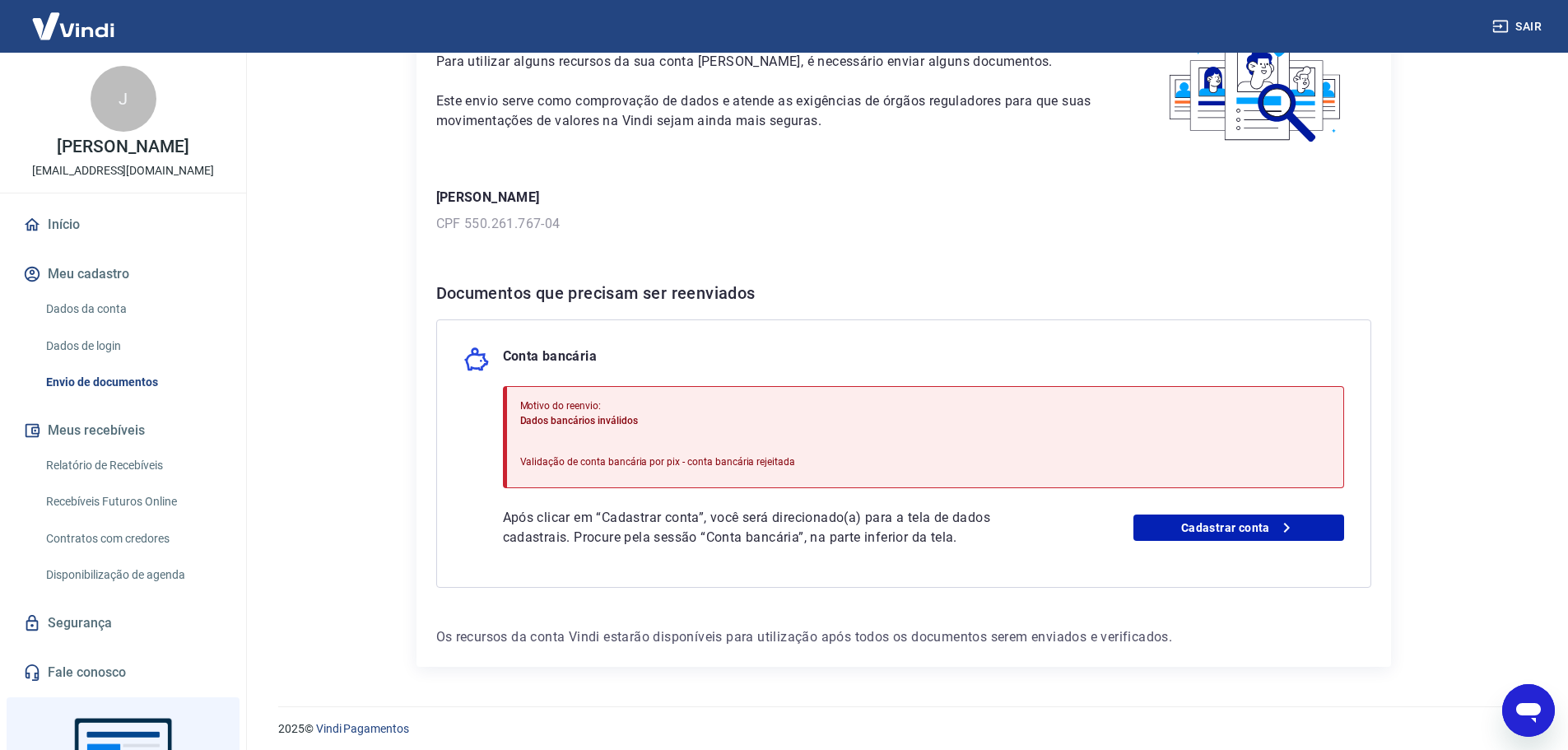
scroll to position [127, 0]
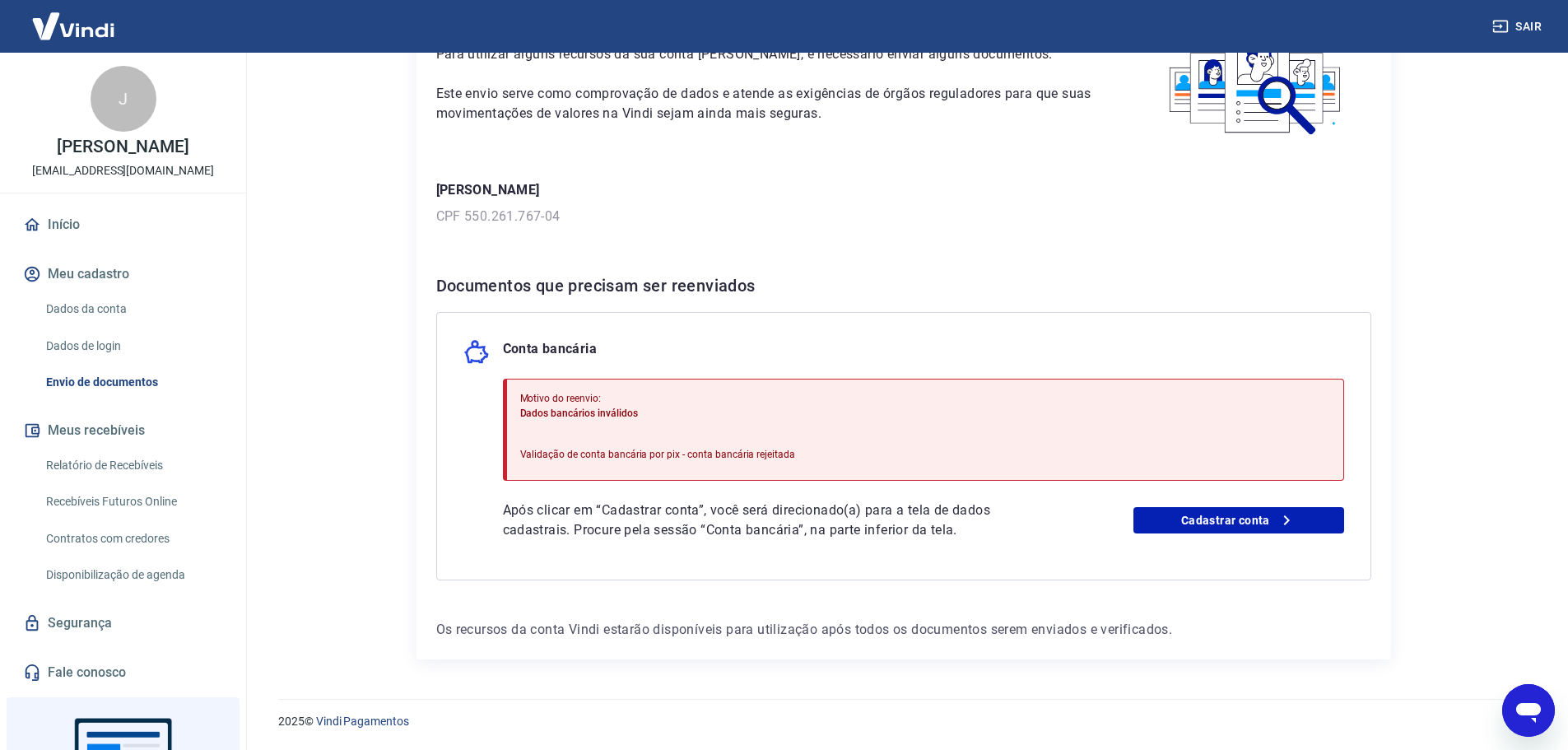
click at [1548, 721] on div "Abrir janela de mensagens" at bounding box center [1528, 710] width 49 height 49
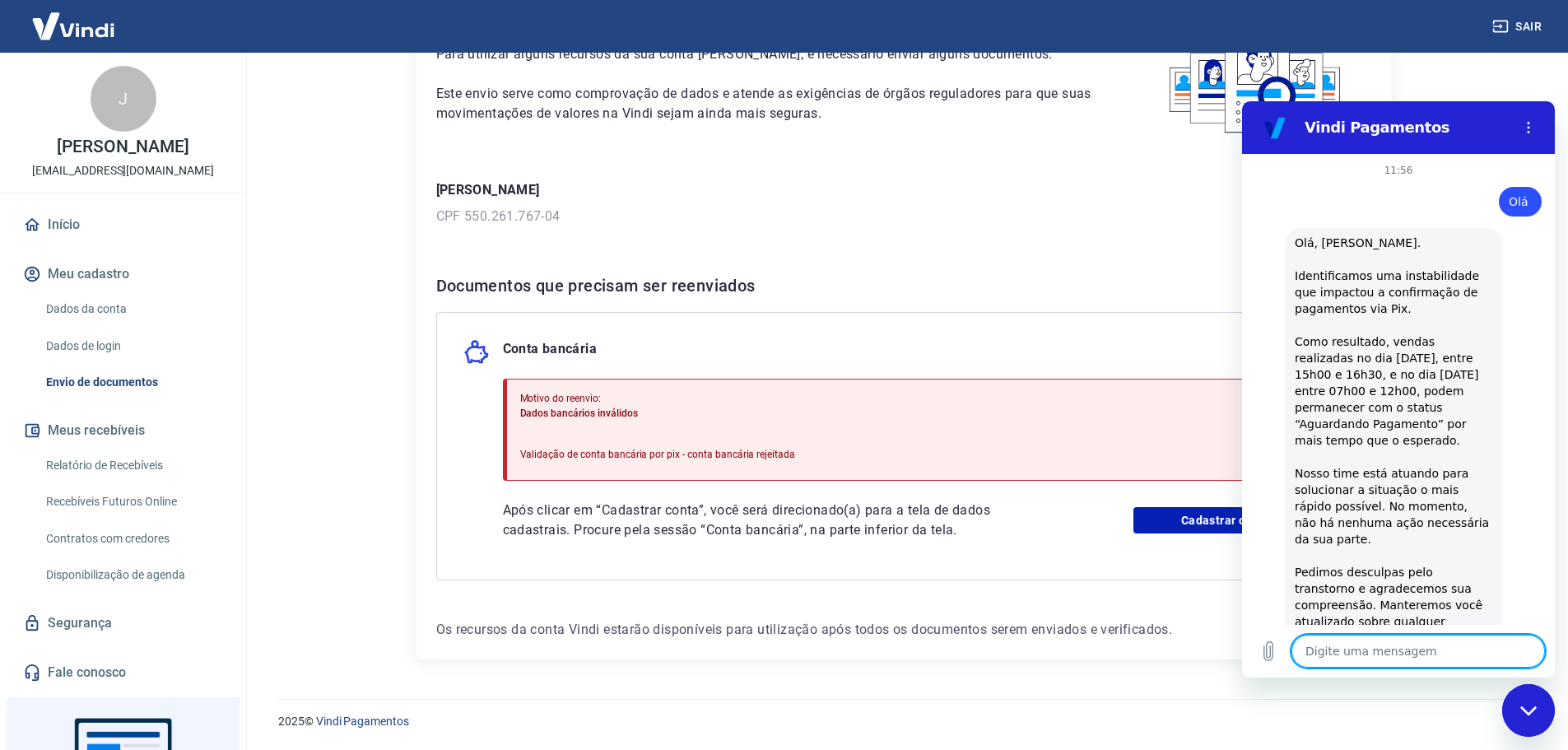
scroll to position [781, 0]
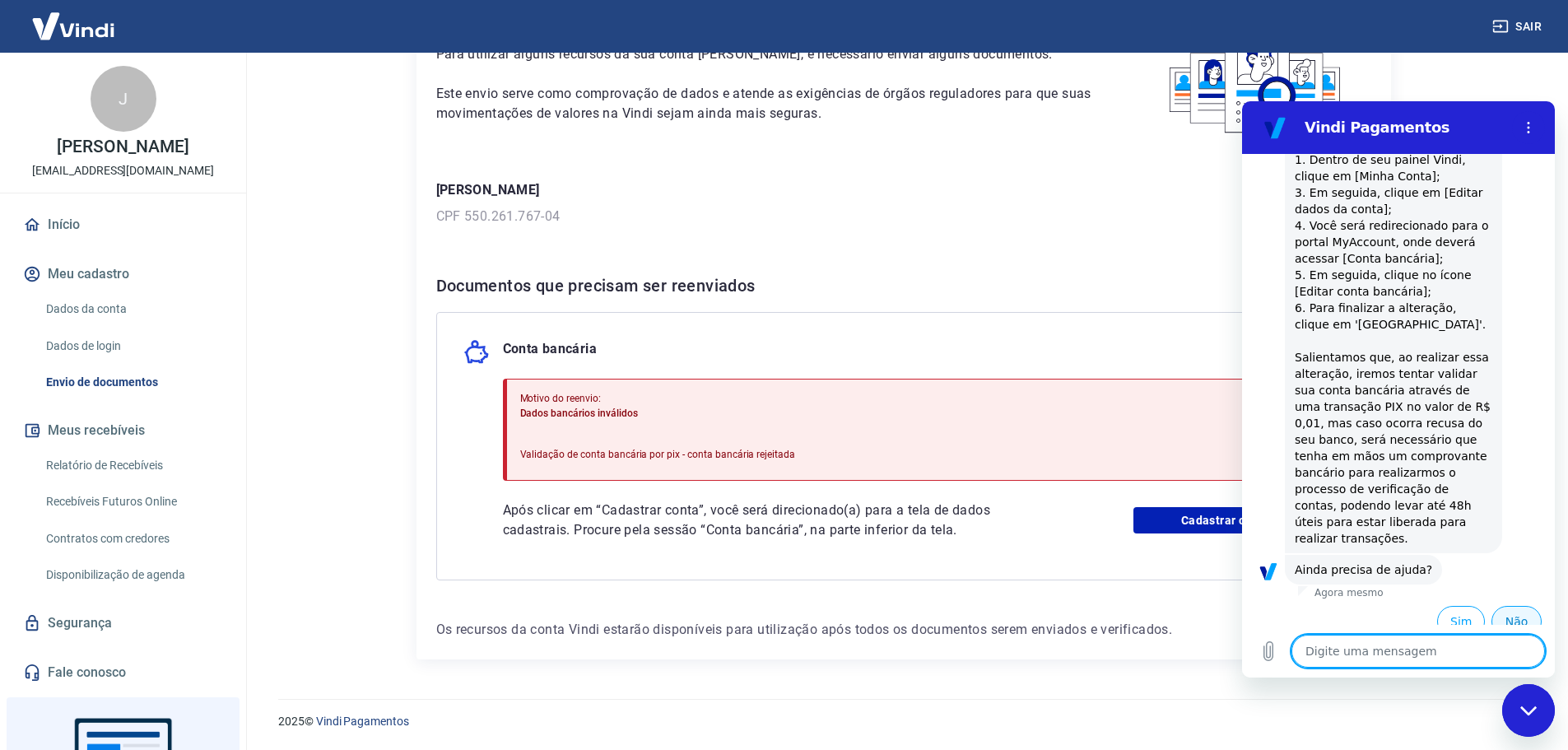
click at [1512, 606] on button "Não" at bounding box center [1517, 622] width 50 height 31
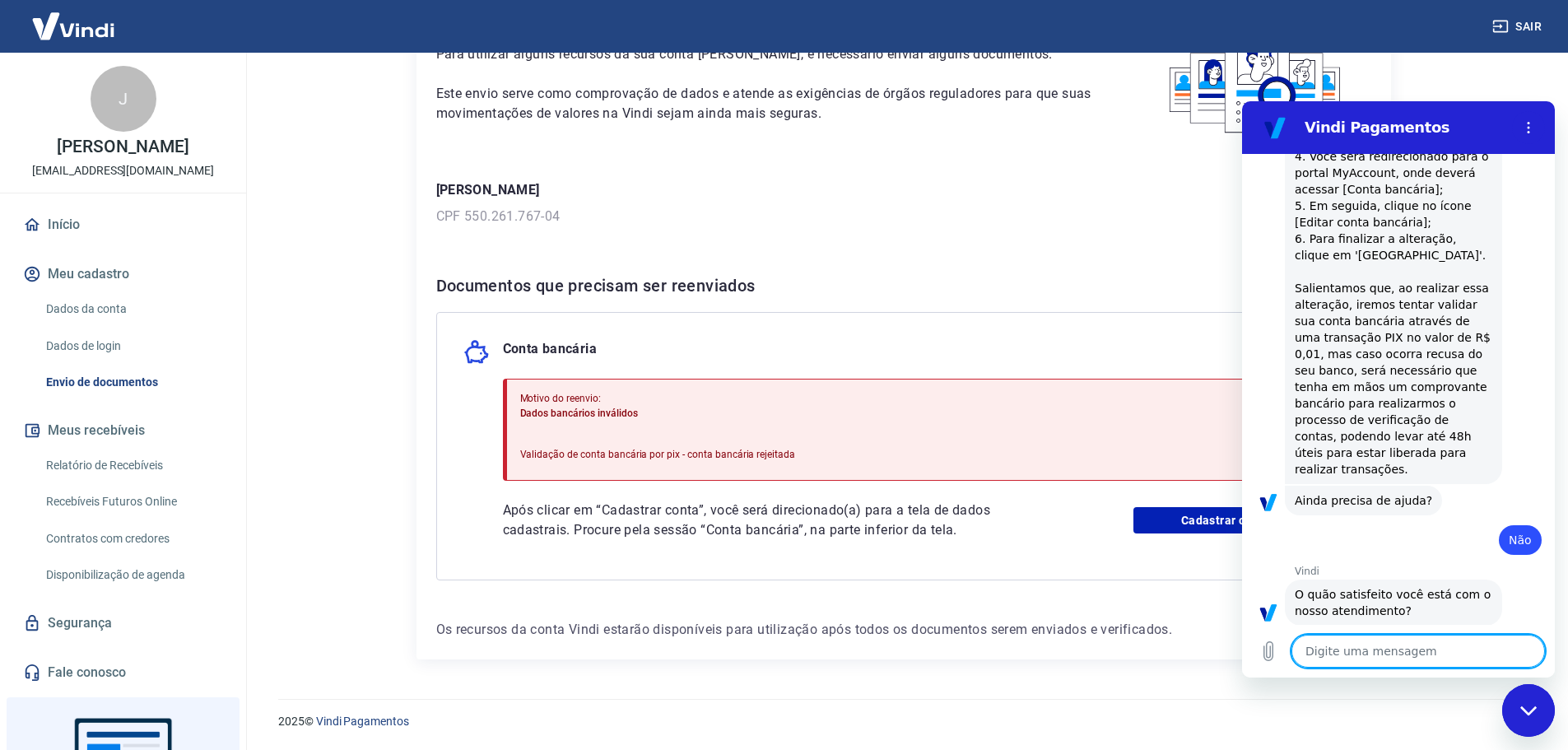
scroll to position [930, 0]
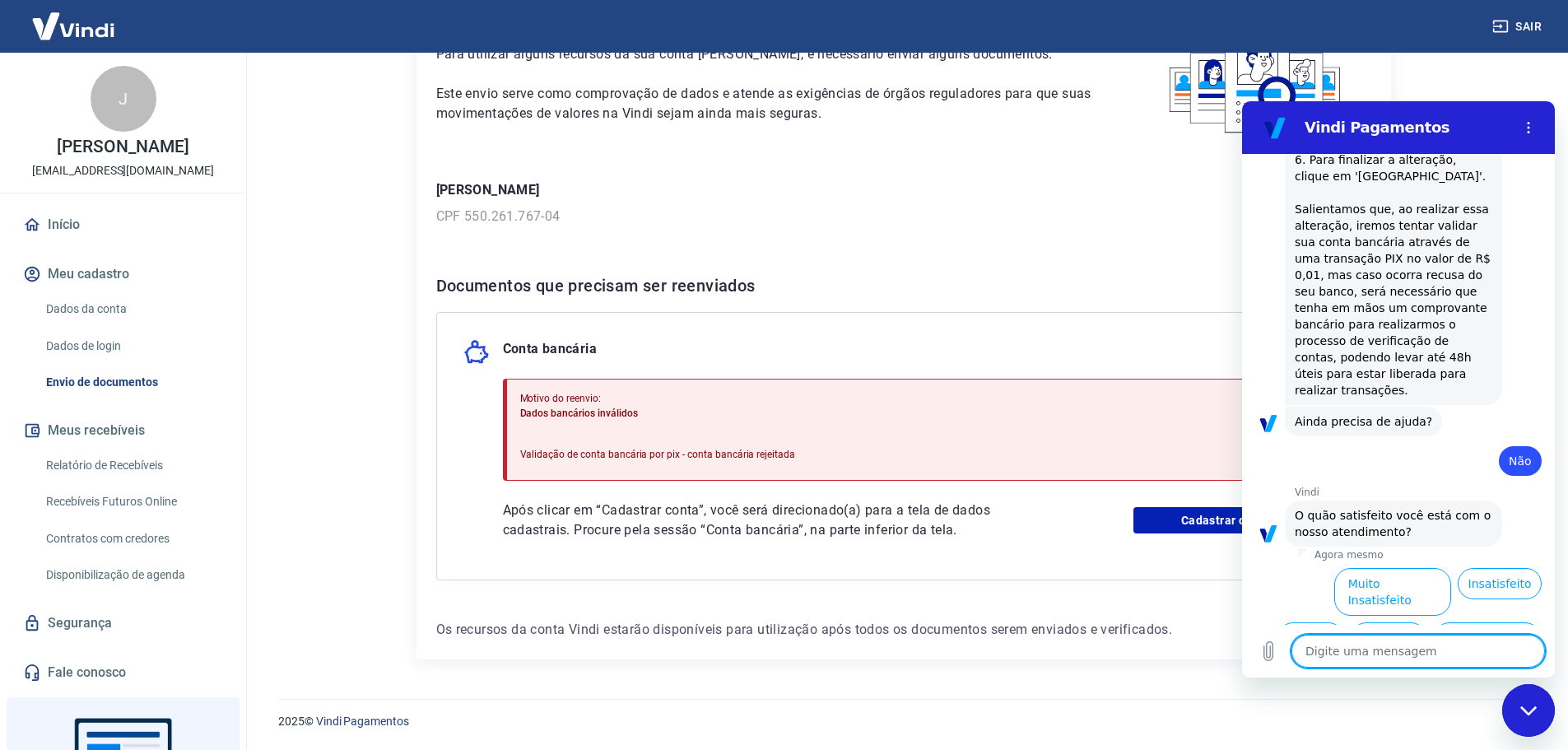
click at [1457, 622] on button "Muito Satisfeito" at bounding box center [1488, 647] width 109 height 48
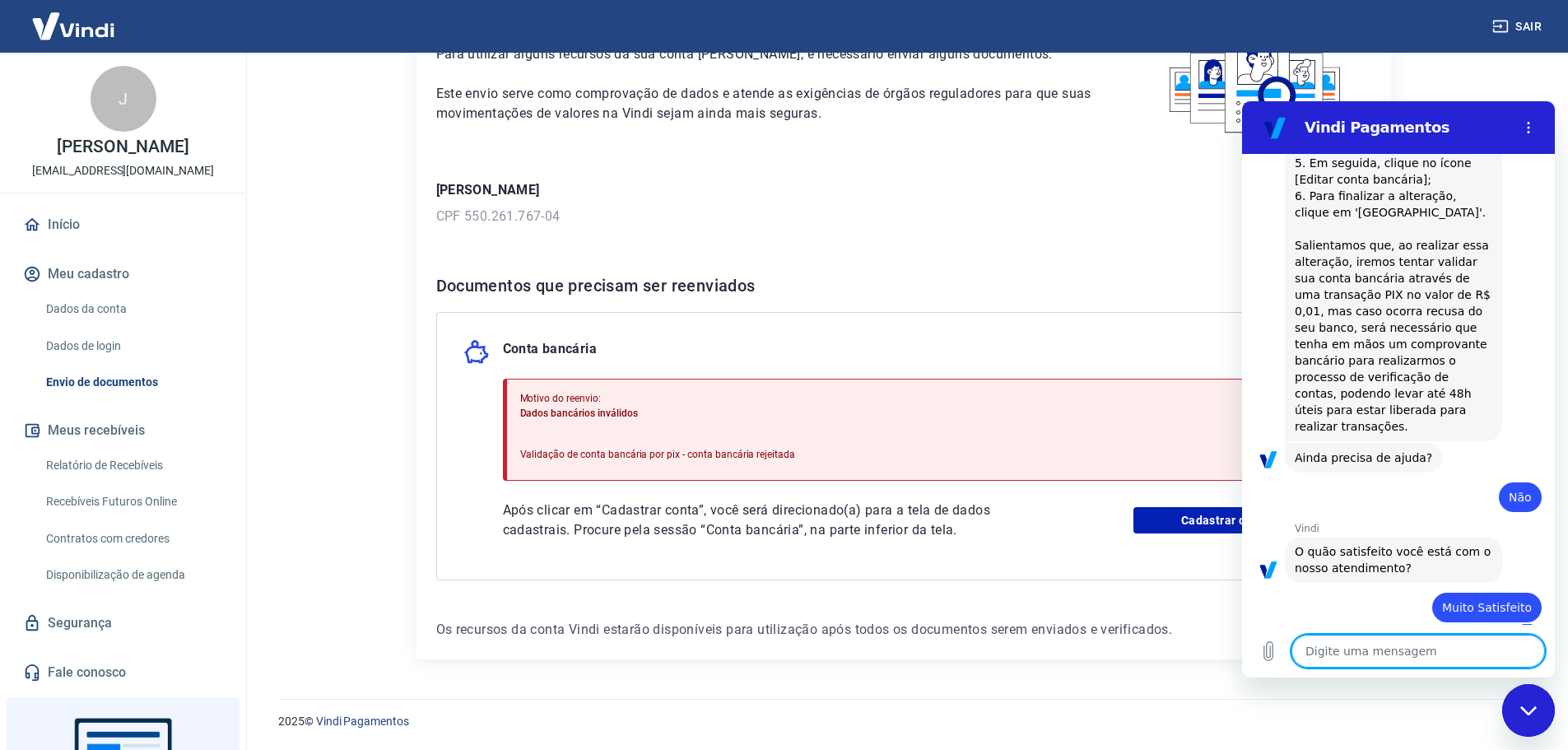
type textarea "x"
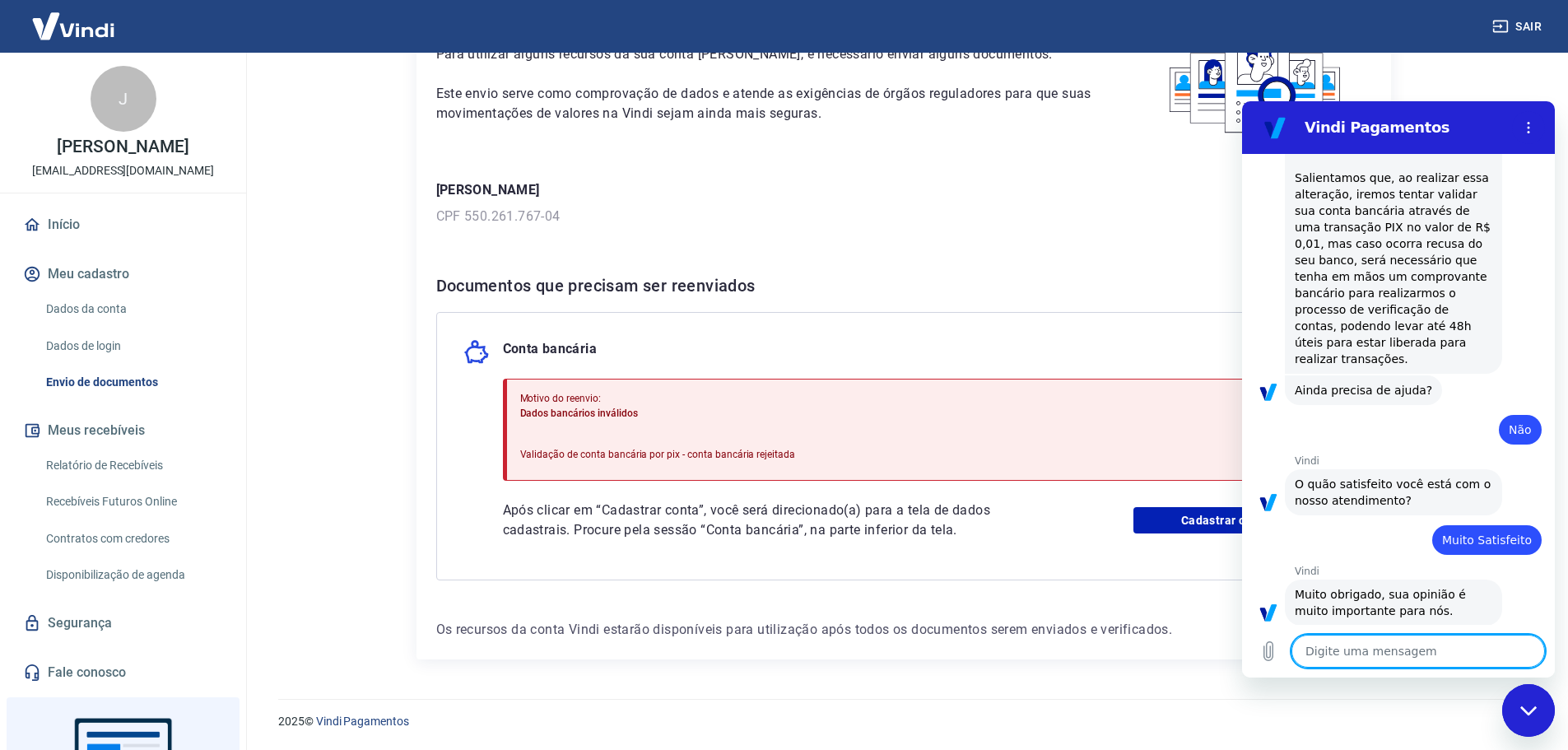
scroll to position [964, 0]
click at [1398, 648] on textarea at bounding box center [1418, 651] width 253 height 33
type textarea "p"
type textarea "x"
type textarea "pr"
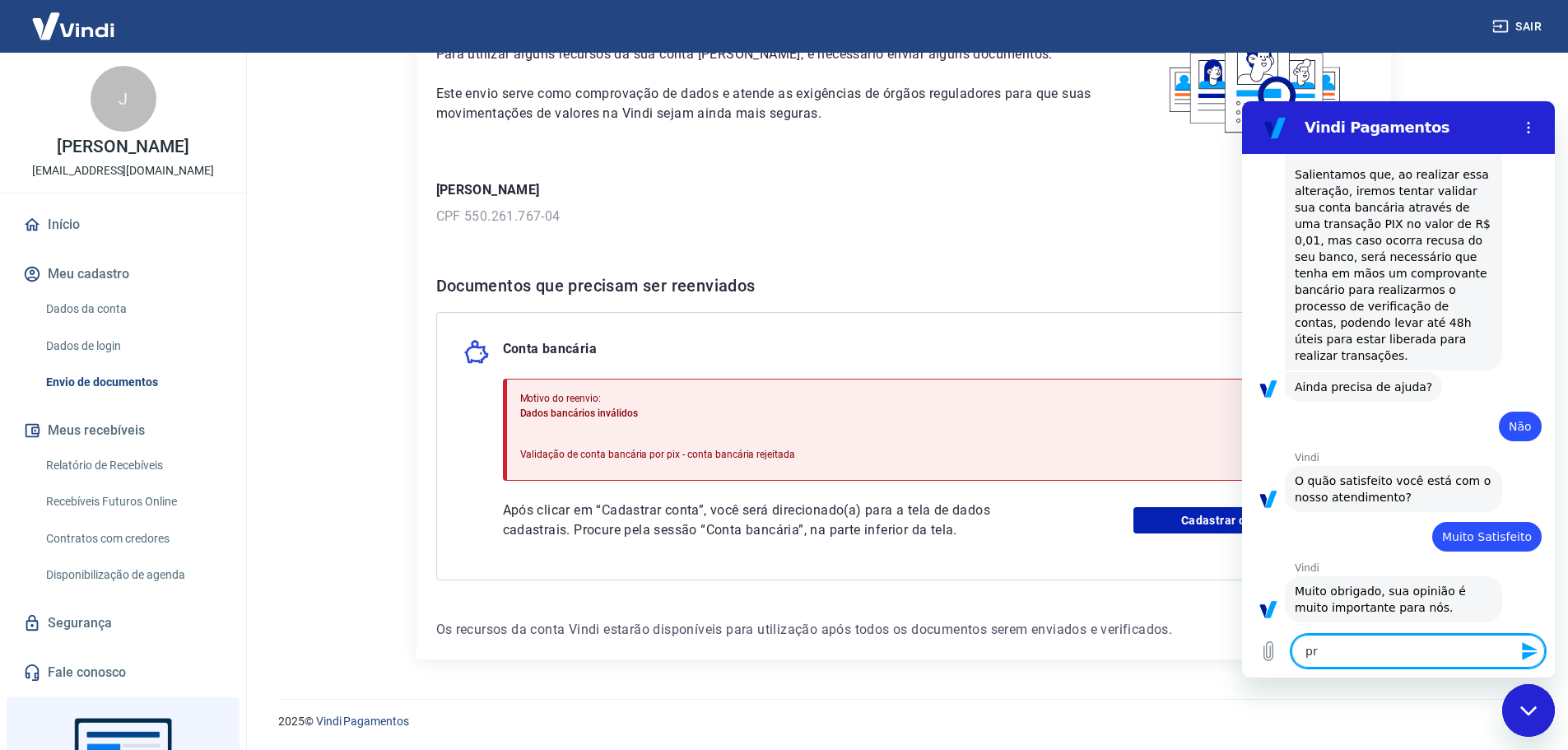
type textarea "x"
type textarea "pre"
type textarea "x"
type textarea "prec"
type textarea "x"
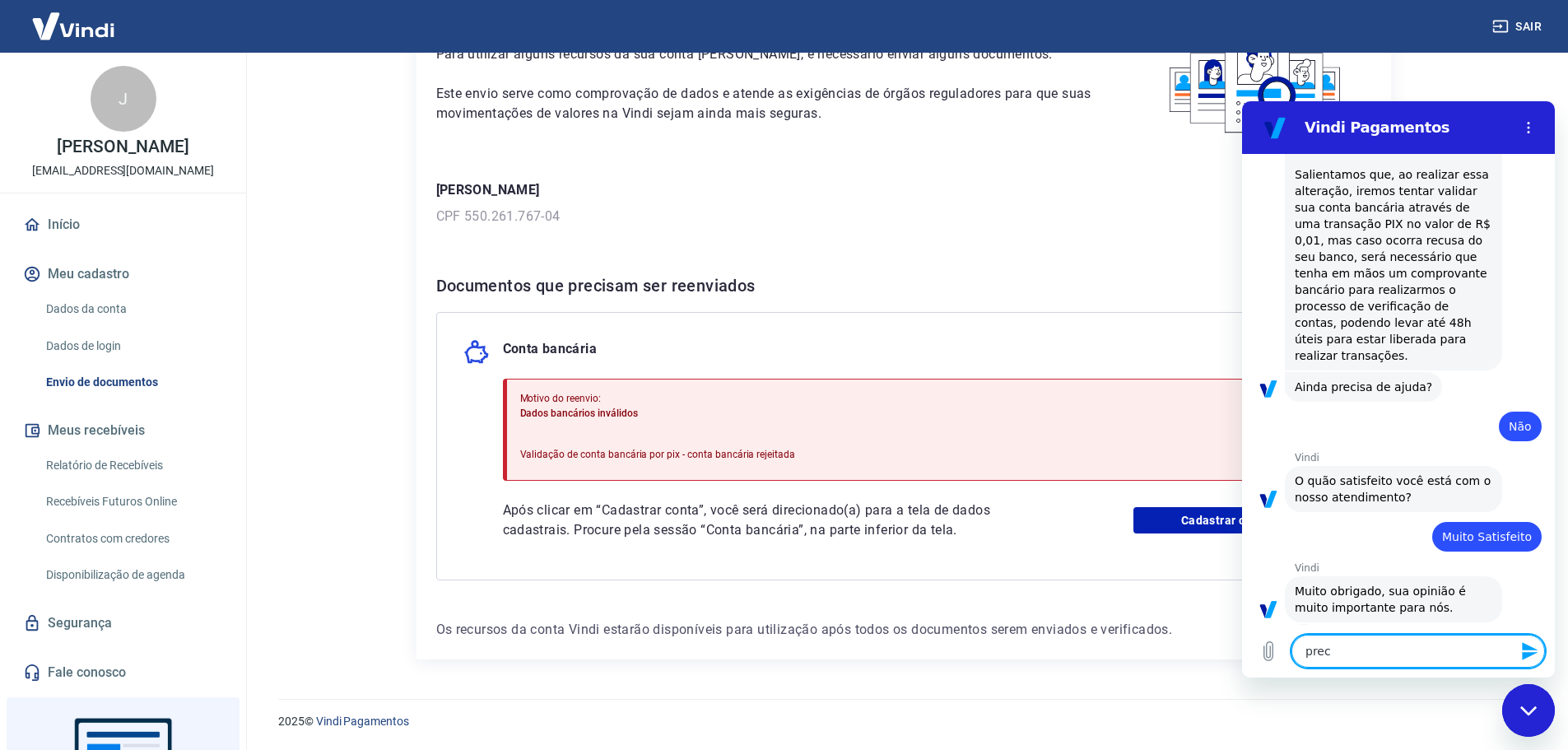
type textarea "preci"
type textarea "x"
type textarea "precis"
type textarea "x"
type textarea "preciso"
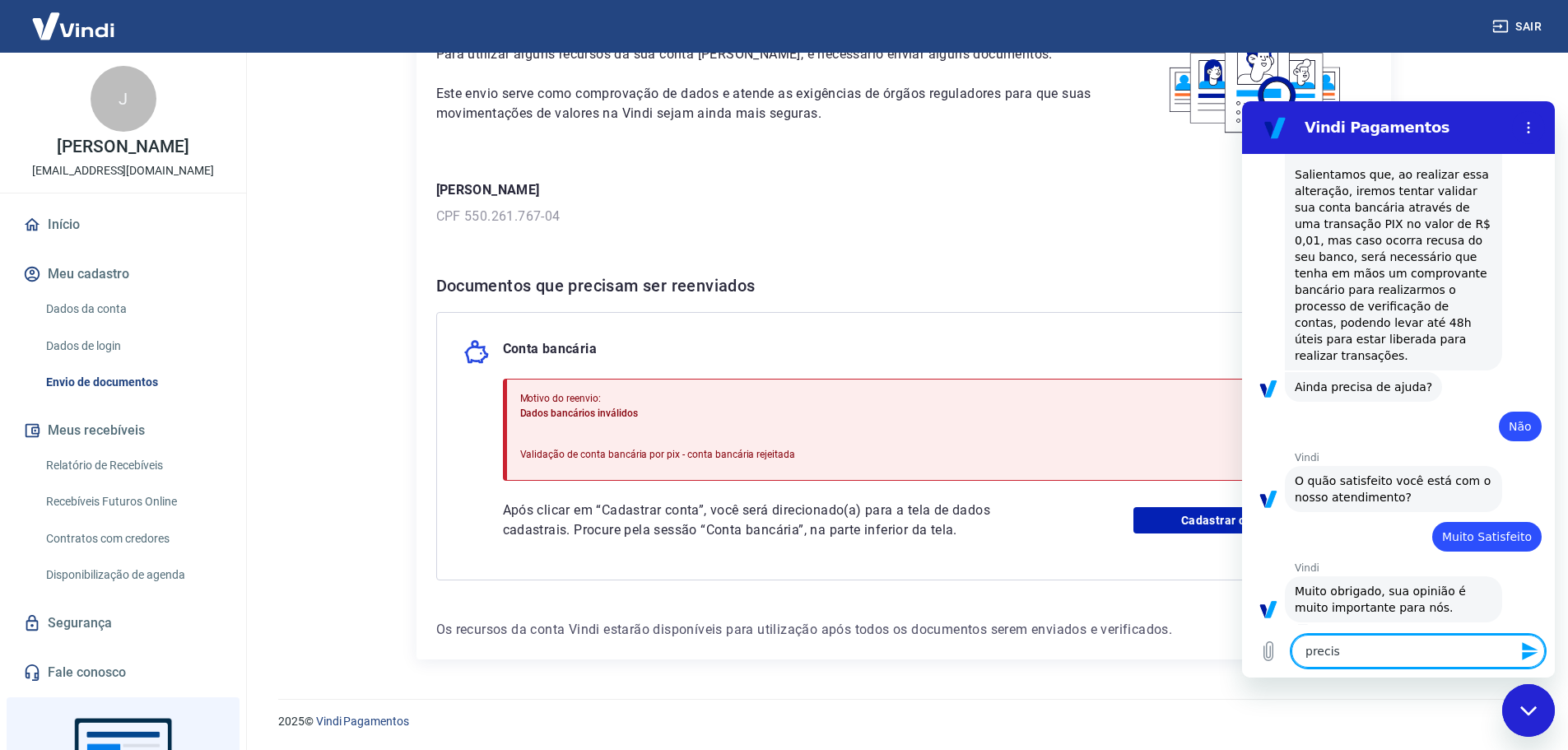
type textarea "x"
type textarea "preciso"
type textarea "x"
type textarea "preciso v"
type textarea "x"
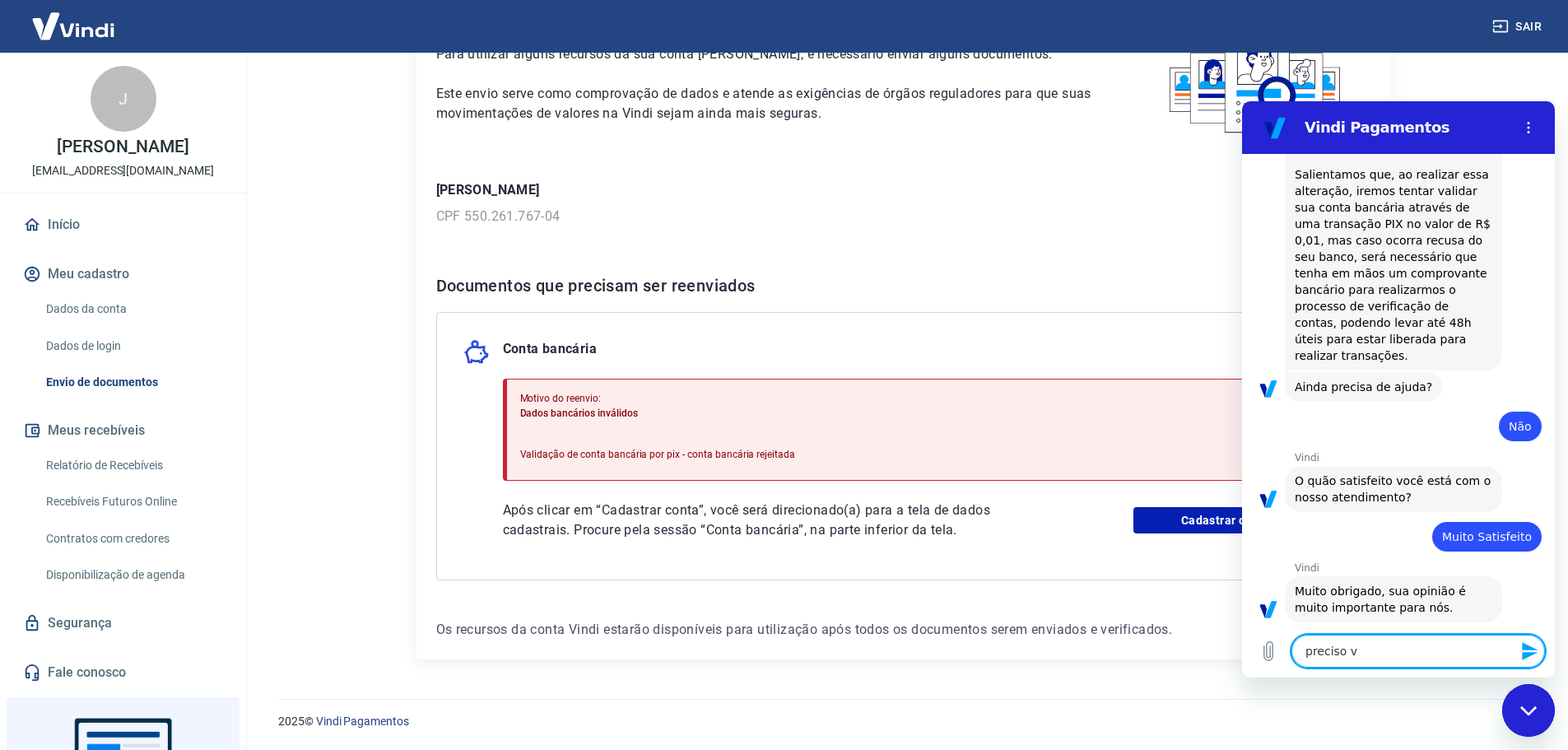
type textarea "preciso ve"
type textarea "x"
type textarea "preciso ver"
type textarea "x"
type textarea "preciso veri"
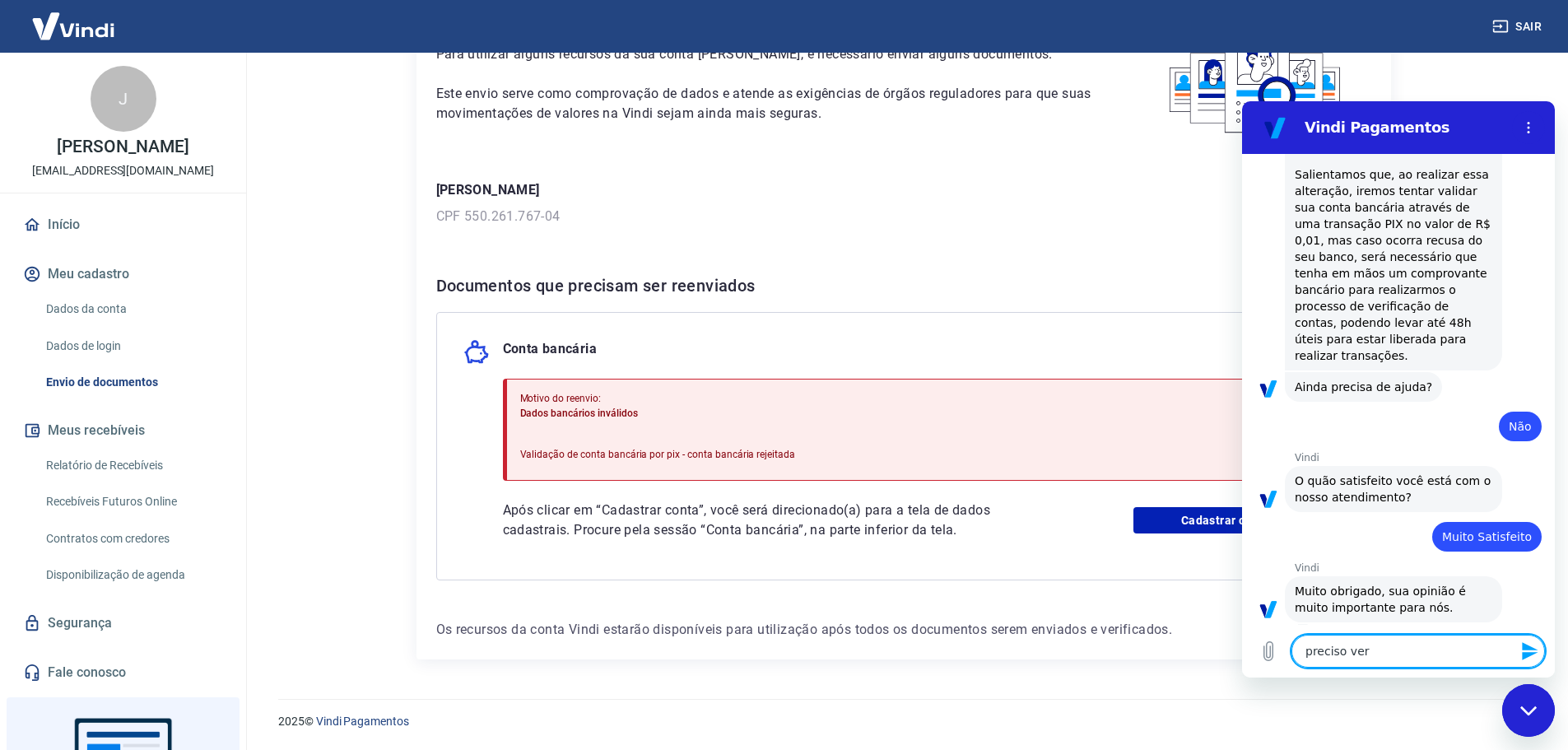
type textarea "x"
type textarea "preciso verif"
type textarea "x"
type textarea "preciso verifi"
type textarea "x"
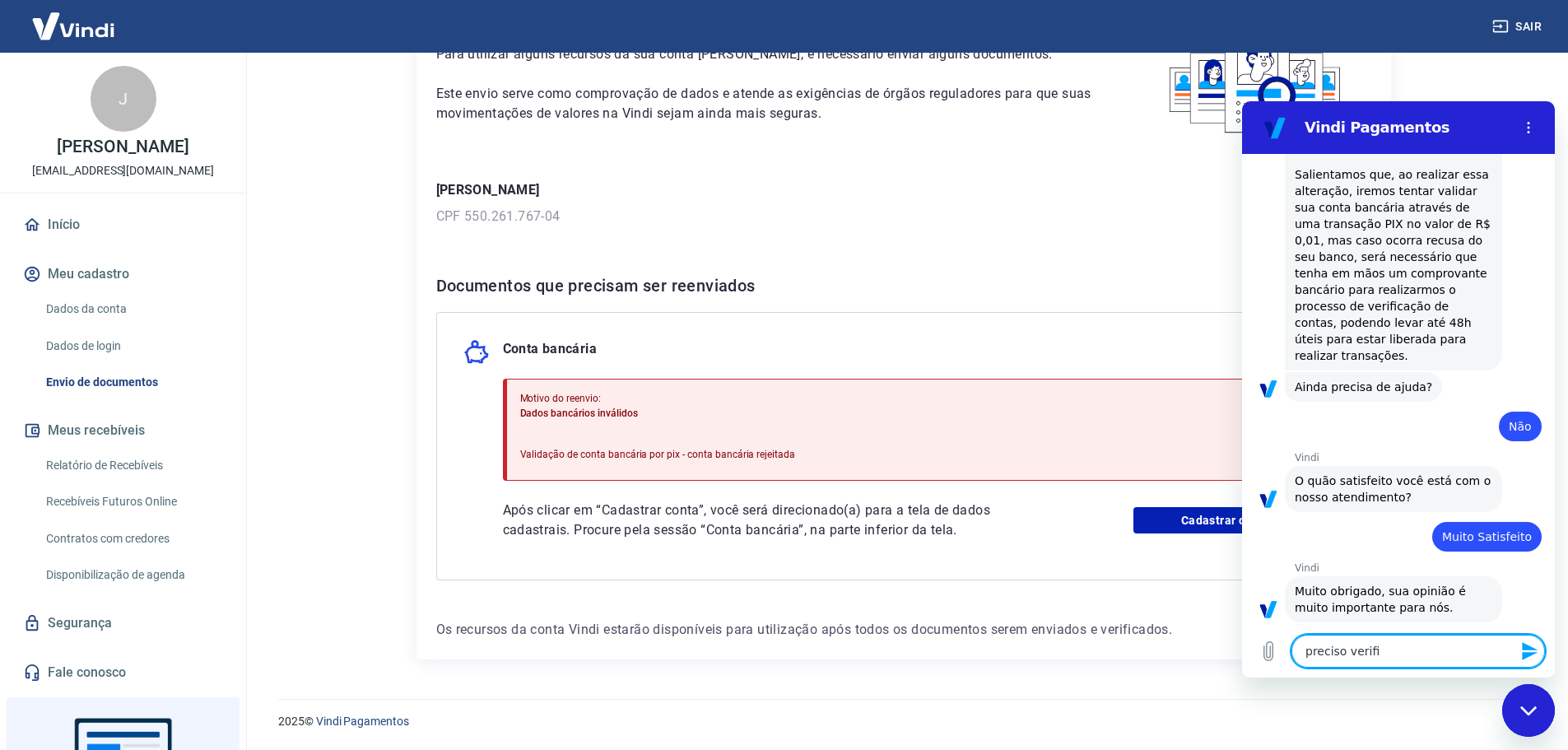
type textarea "preciso verific"
type textarea "x"
type textarea "preciso verifica"
type textarea "x"
type textarea "preciso verificar"
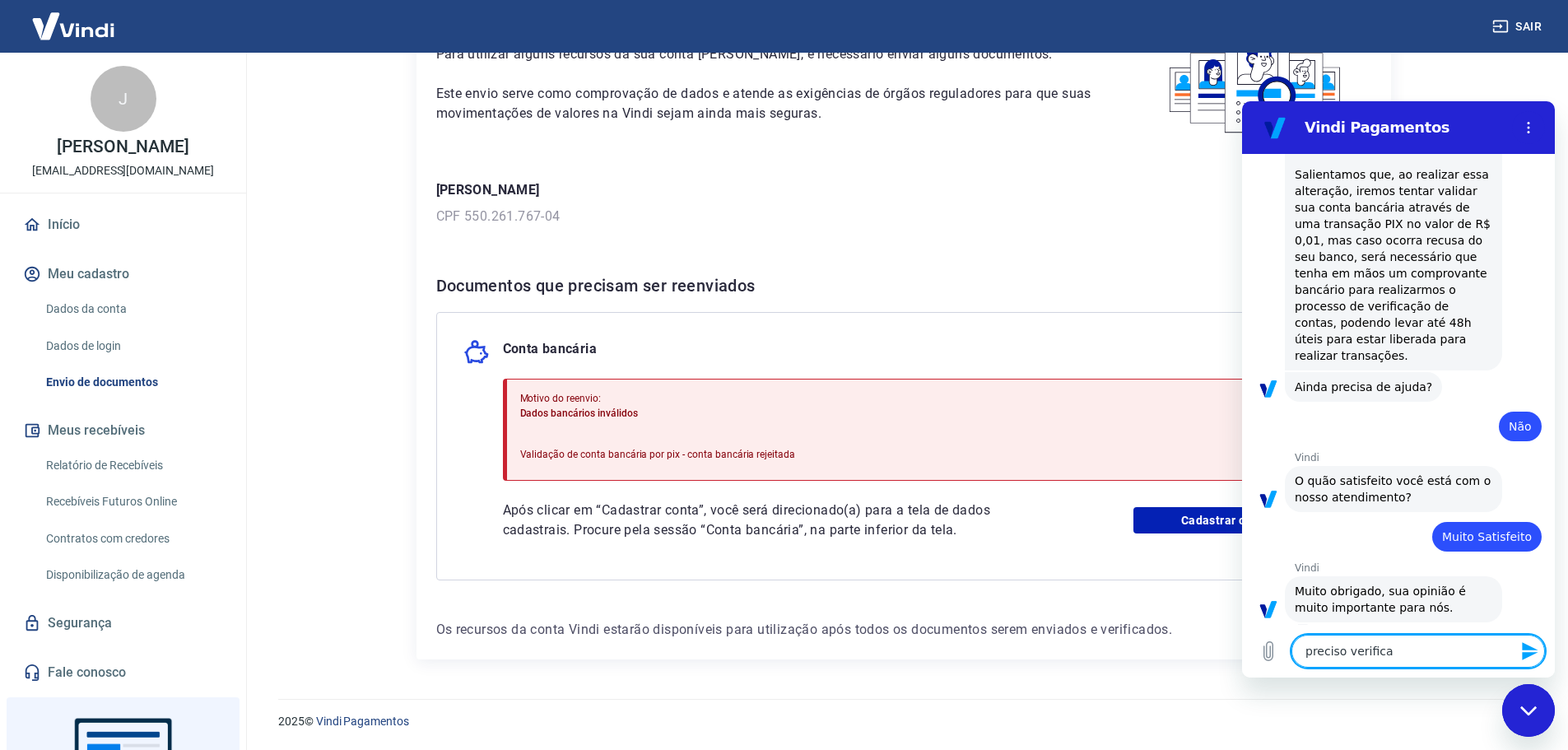
type textarea "x"
type textarea "preciso verificar"
type textarea "x"
type textarea "preciso verificar a"
type textarea "x"
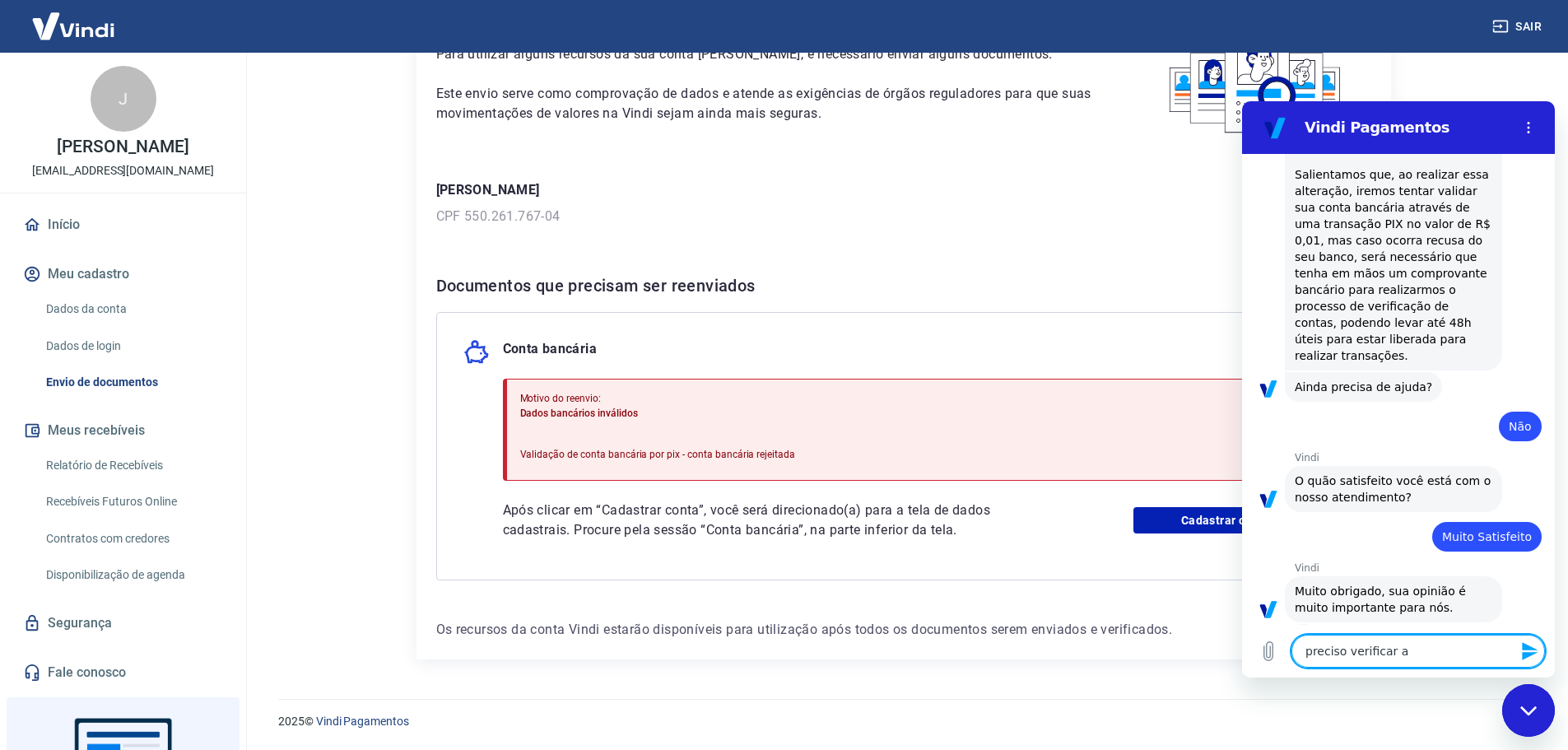
type textarea "preciso verificar a"
type textarea "x"
type textarea "preciso verificar a o"
type textarea "x"
type textarea "preciso verificar a"
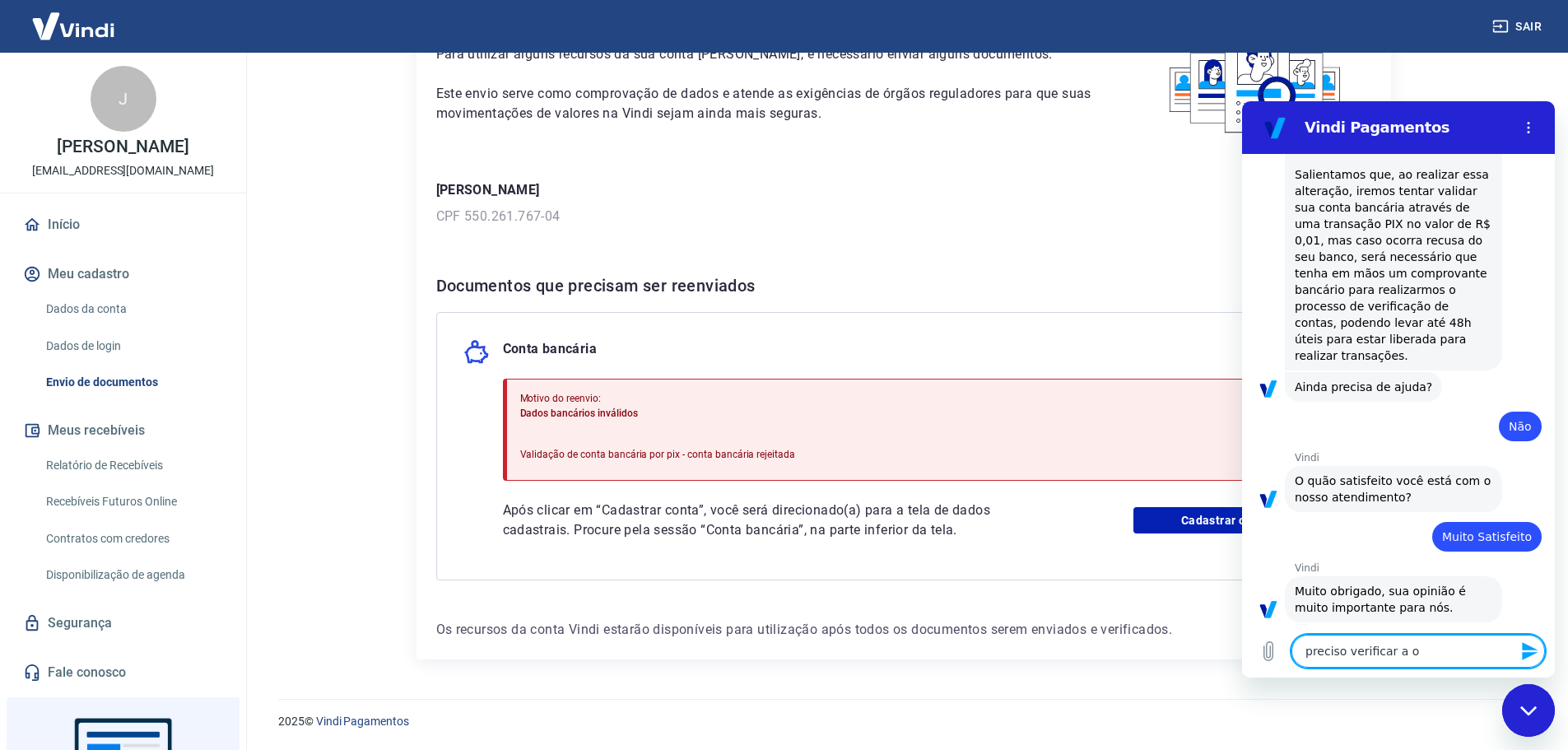
type textarea "x"
type textarea "preciso verificar a c"
type textarea "x"
type textarea "preciso verificar a cno"
type textarea "x"
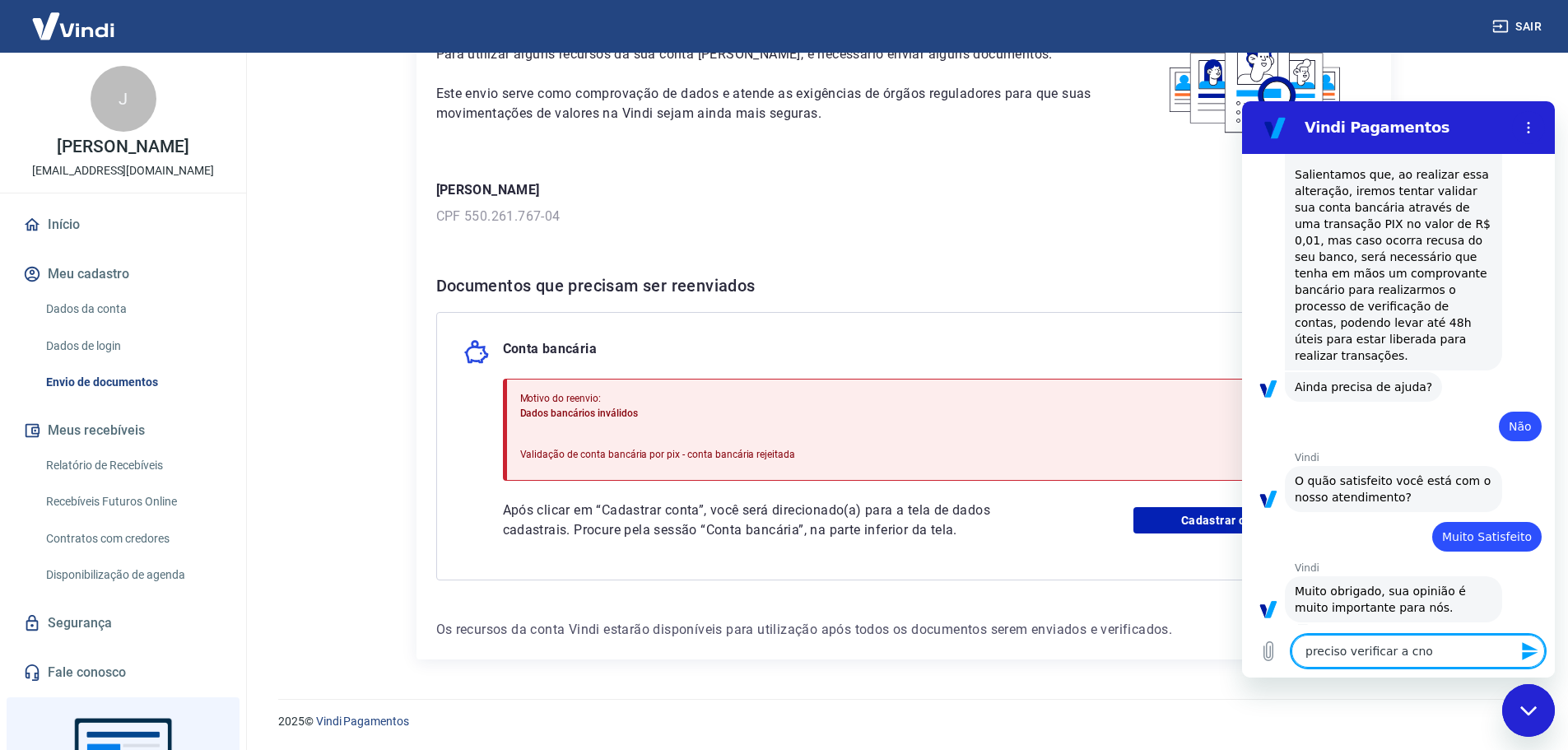
type textarea "preciso verificar a cnon"
type textarea "x"
type textarea "preciso verificar a cno"
type textarea "x"
type textarea "preciso verificar a cn"
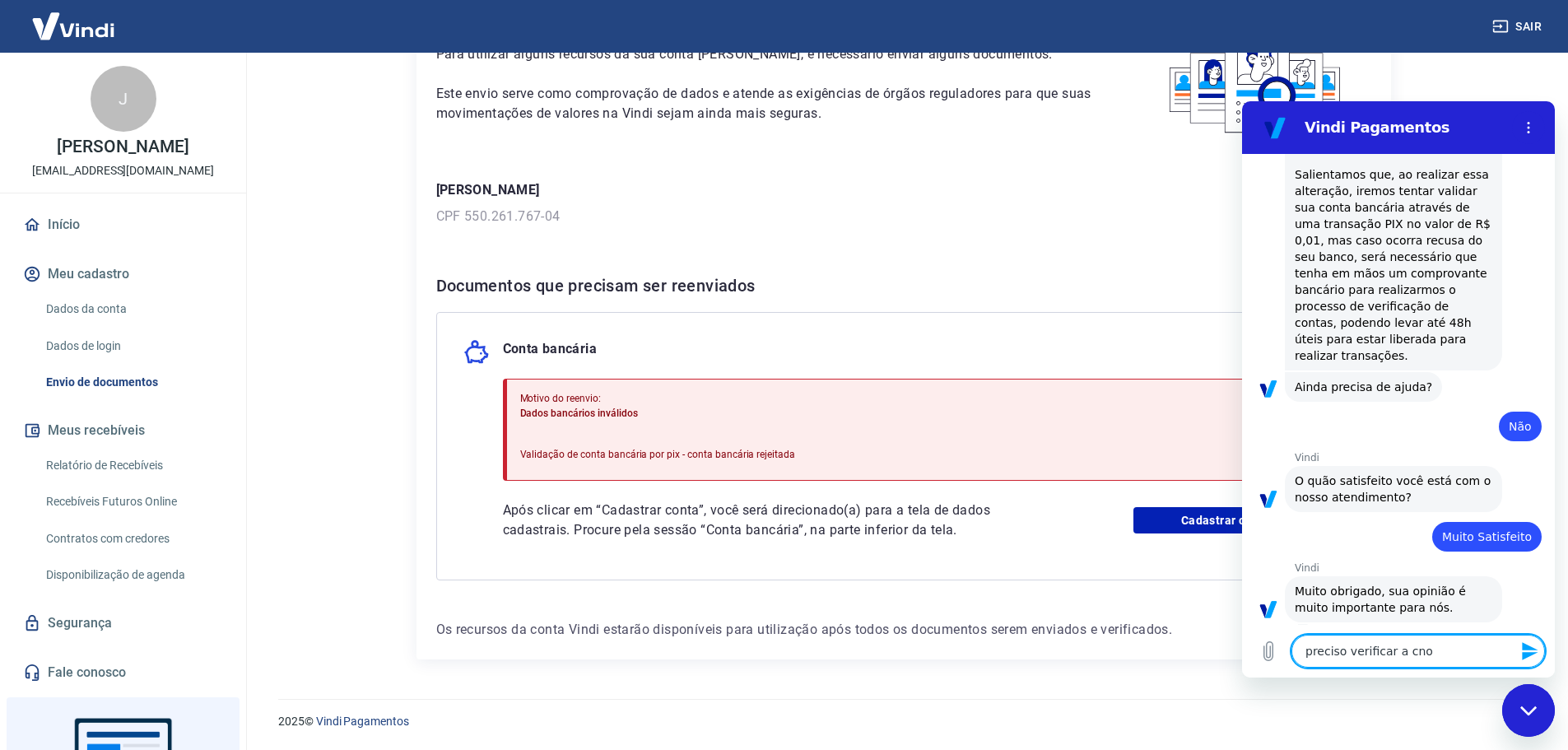
type textarea "x"
type textarea "preciso verificar a c"
type textarea "x"
type textarea "preciso verificar a co"
type textarea "x"
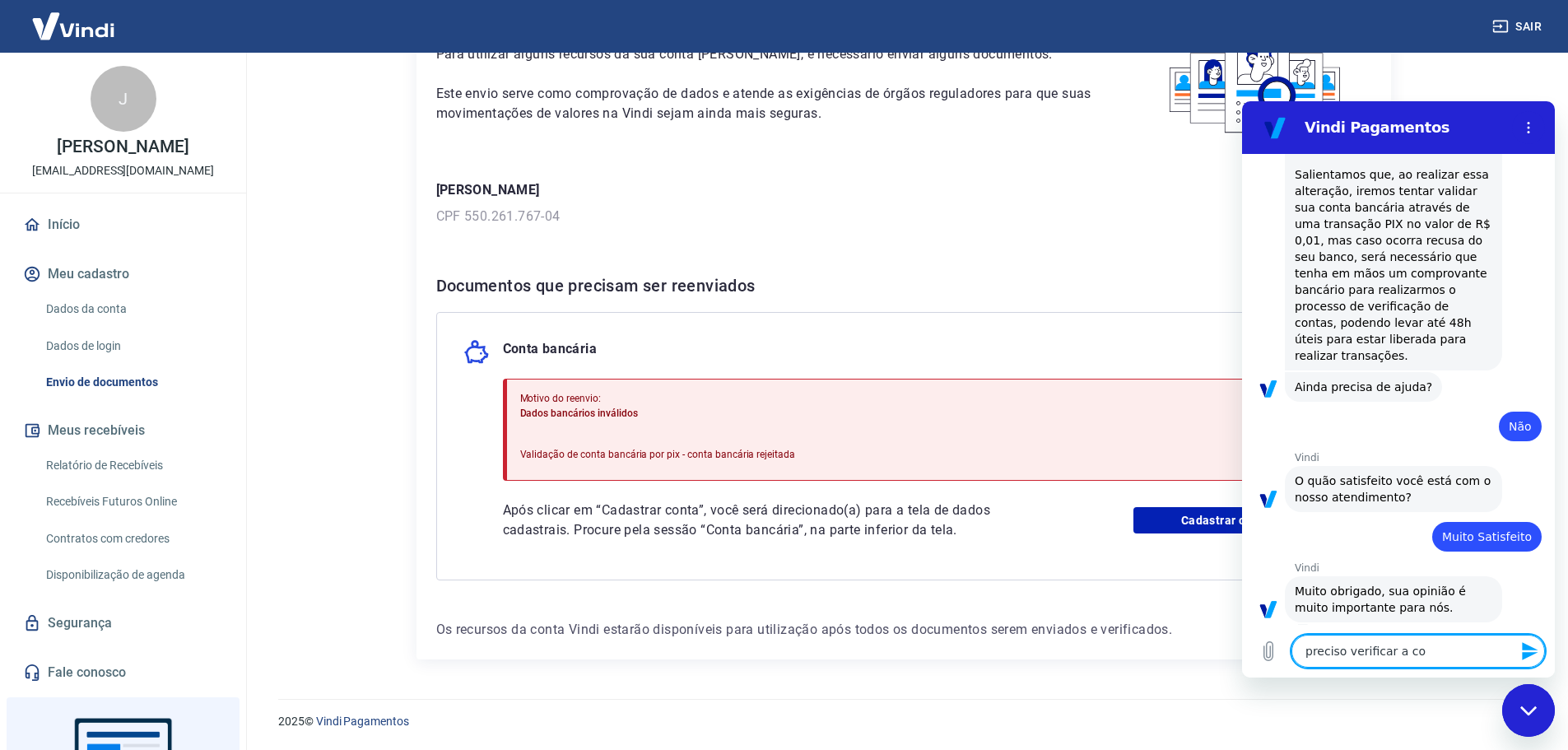
type textarea "preciso verificar a con"
type textarea "x"
type textarea "preciso verificar a cont"
type textarea "x"
type textarea "preciso verificar a conta"
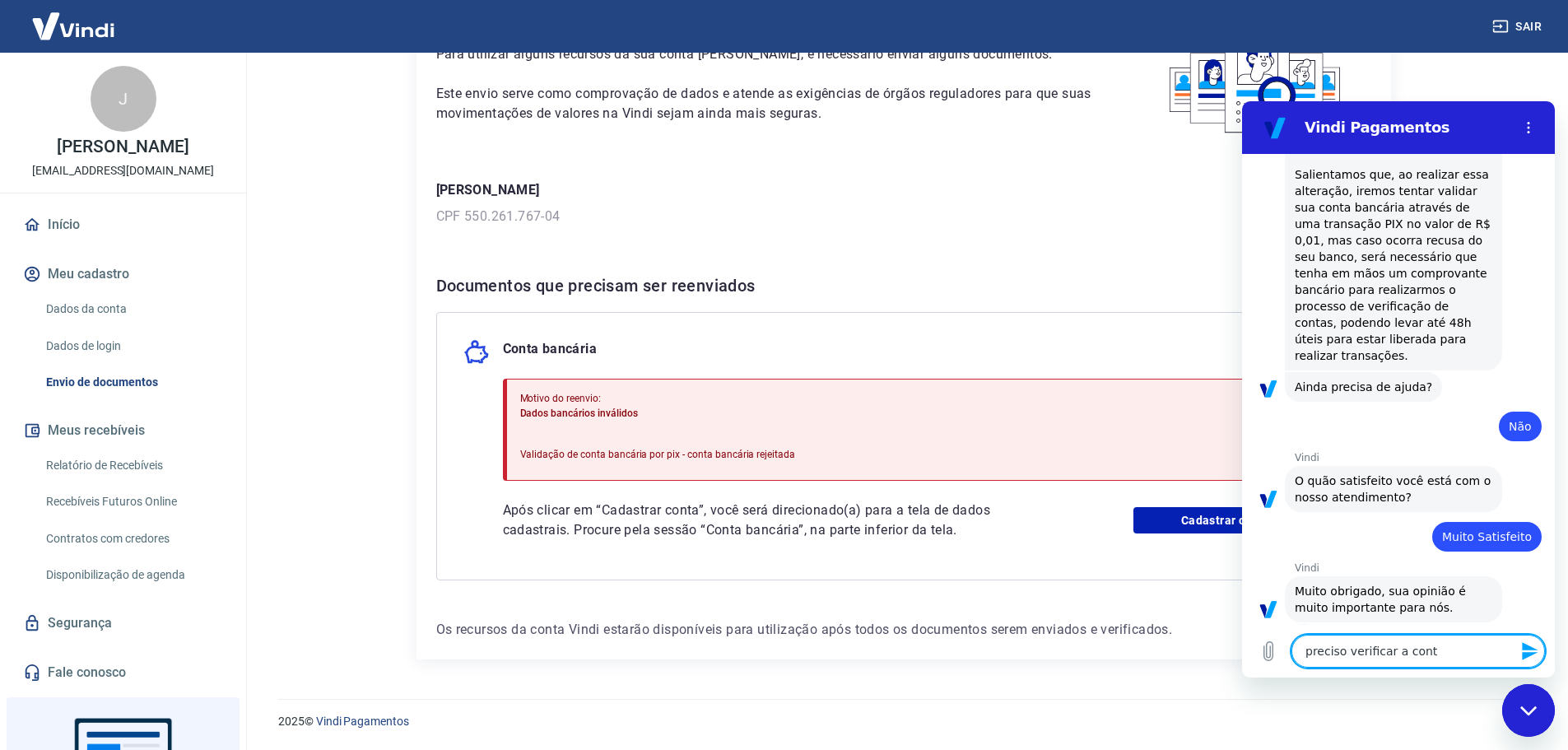
type textarea "x"
type textarea "preciso verificar a conta"
type textarea "x"
type textarea "preciso verificar a conta e"
type textarea "x"
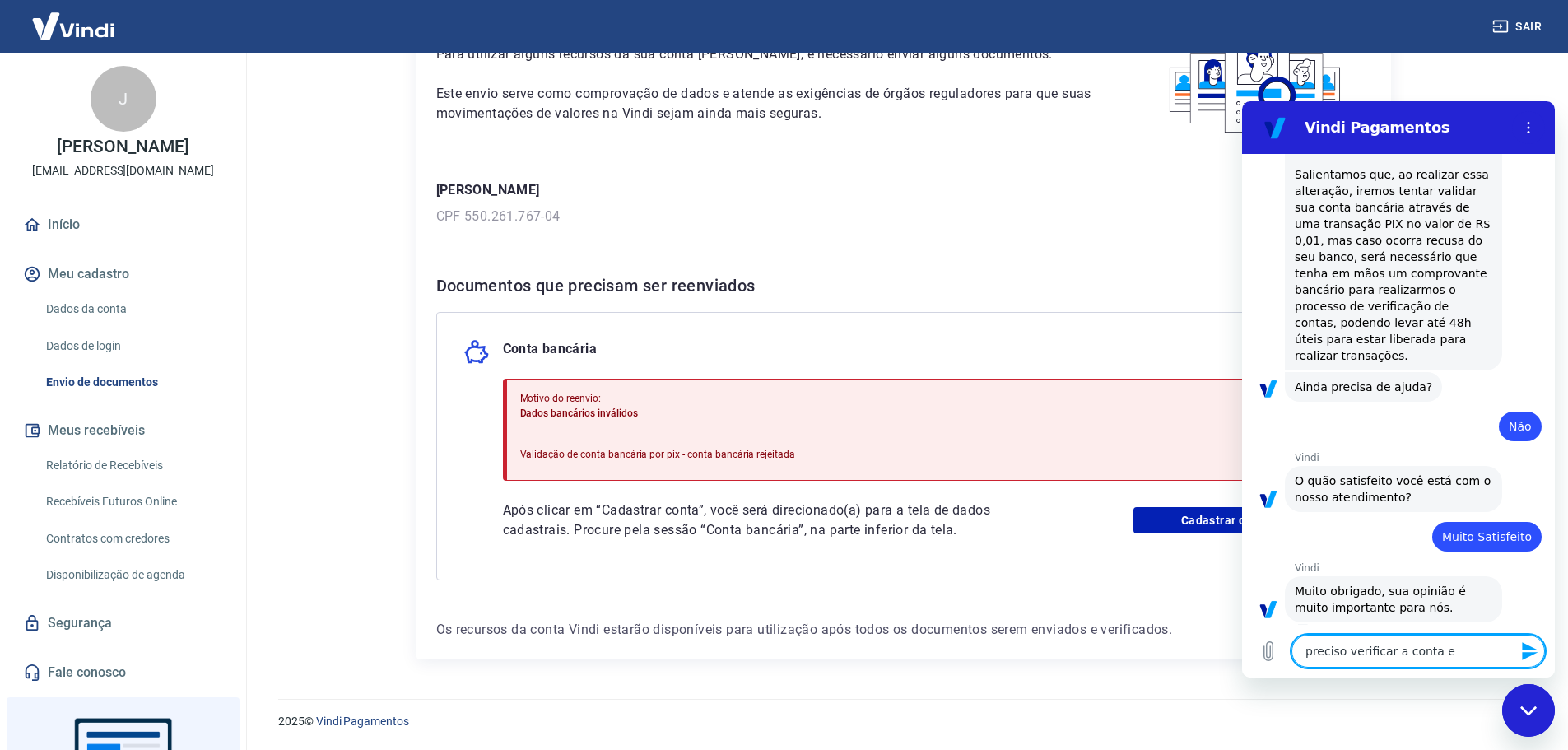
type textarea "preciso verificar a conta e"
type textarea "x"
type textarea "preciso verificar a conta e n"
type textarea "x"
type textarea "preciso verificar a conta e nã"
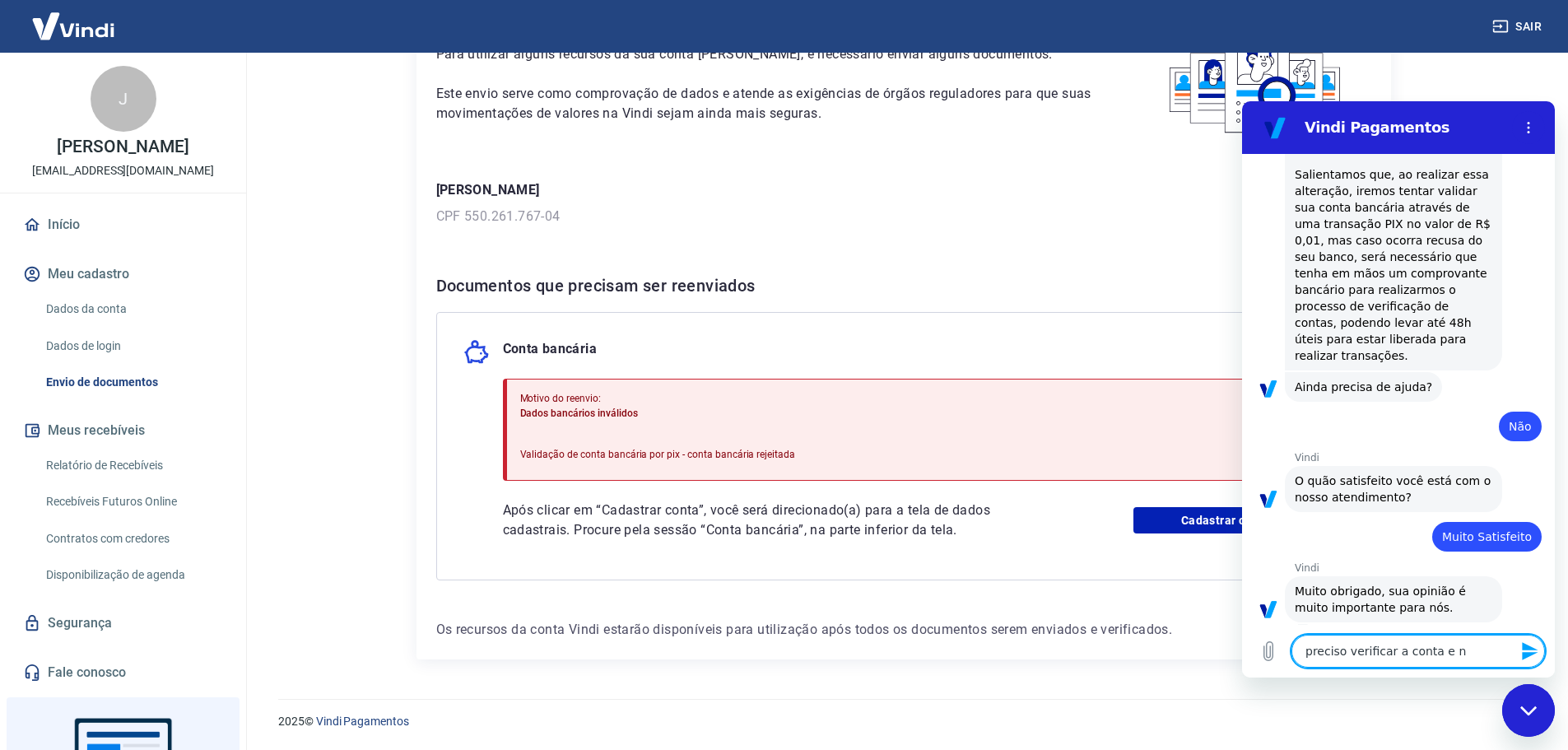
type textarea "x"
type textarea "preciso verificar a conta e não"
type textarea "x"
type textarea "preciso verificar a conta e não"
type textarea "x"
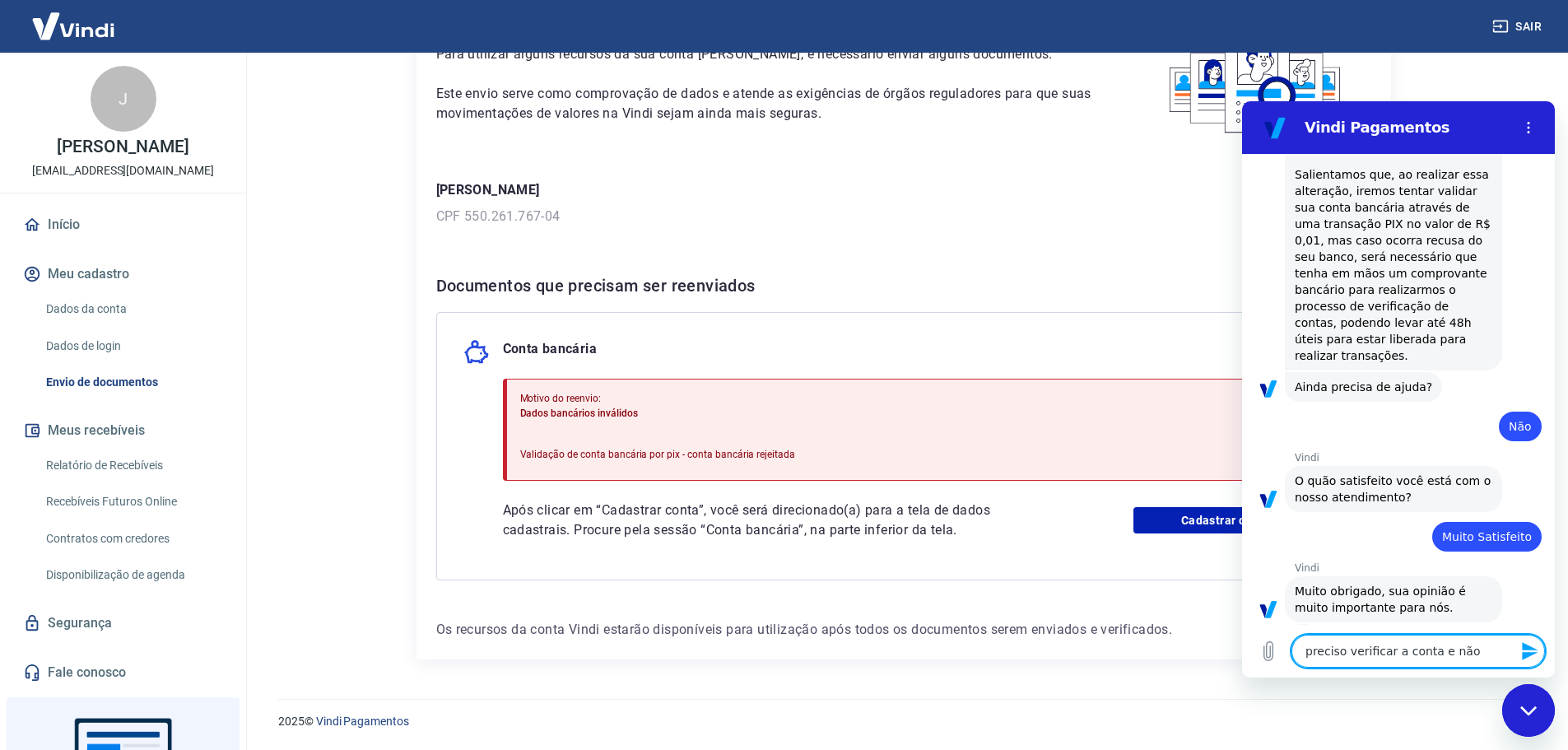
type textarea "preciso verificar a conta e não c"
type textarea "x"
type textarea "preciso verificar a conta e não co"
type textarea "x"
type textarea "preciso verificar a conta e não con"
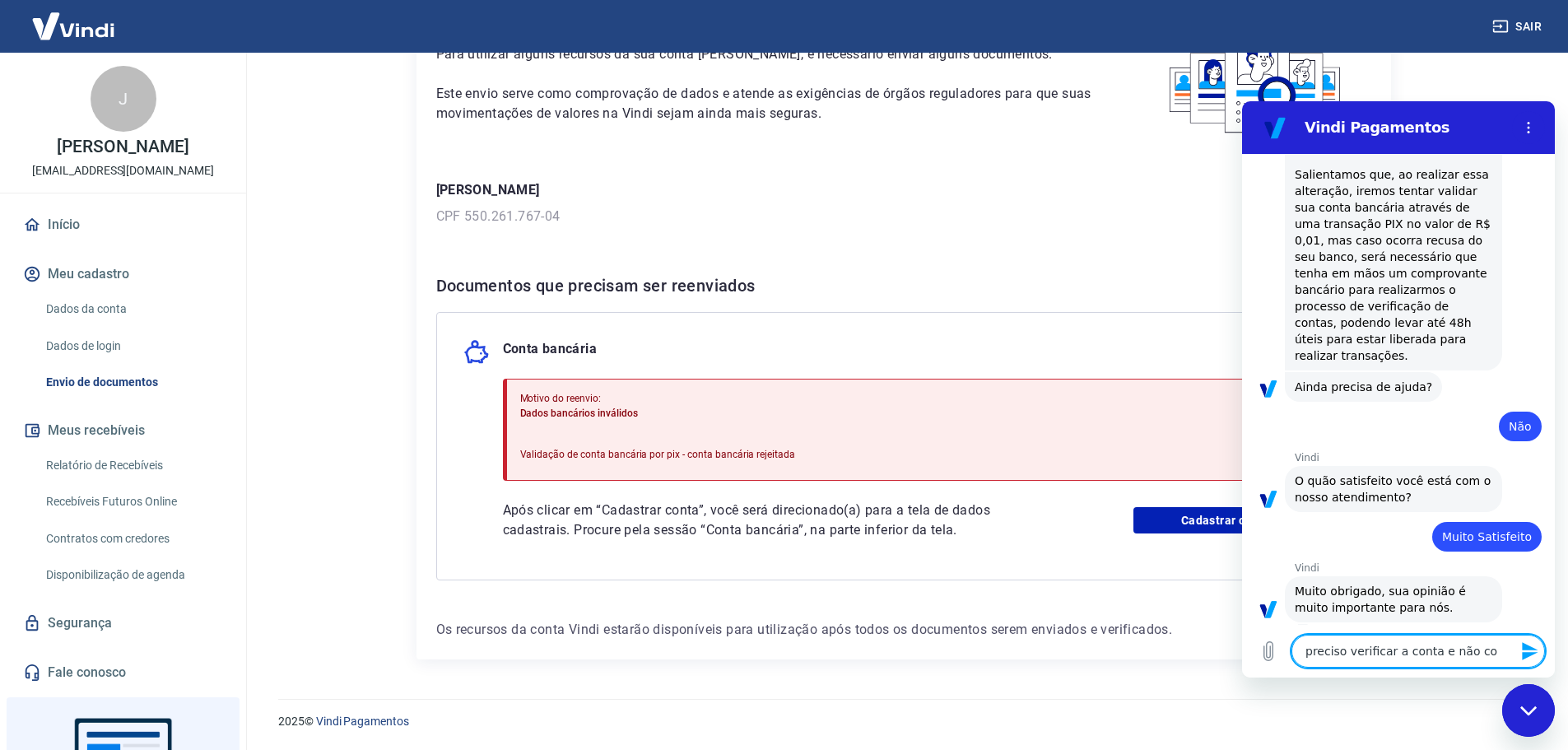
type textarea "x"
type textarea "preciso verificar a conta e não cons"
type textarea "x"
type textarea "preciso verificar a conta e não consg"
type textarea "x"
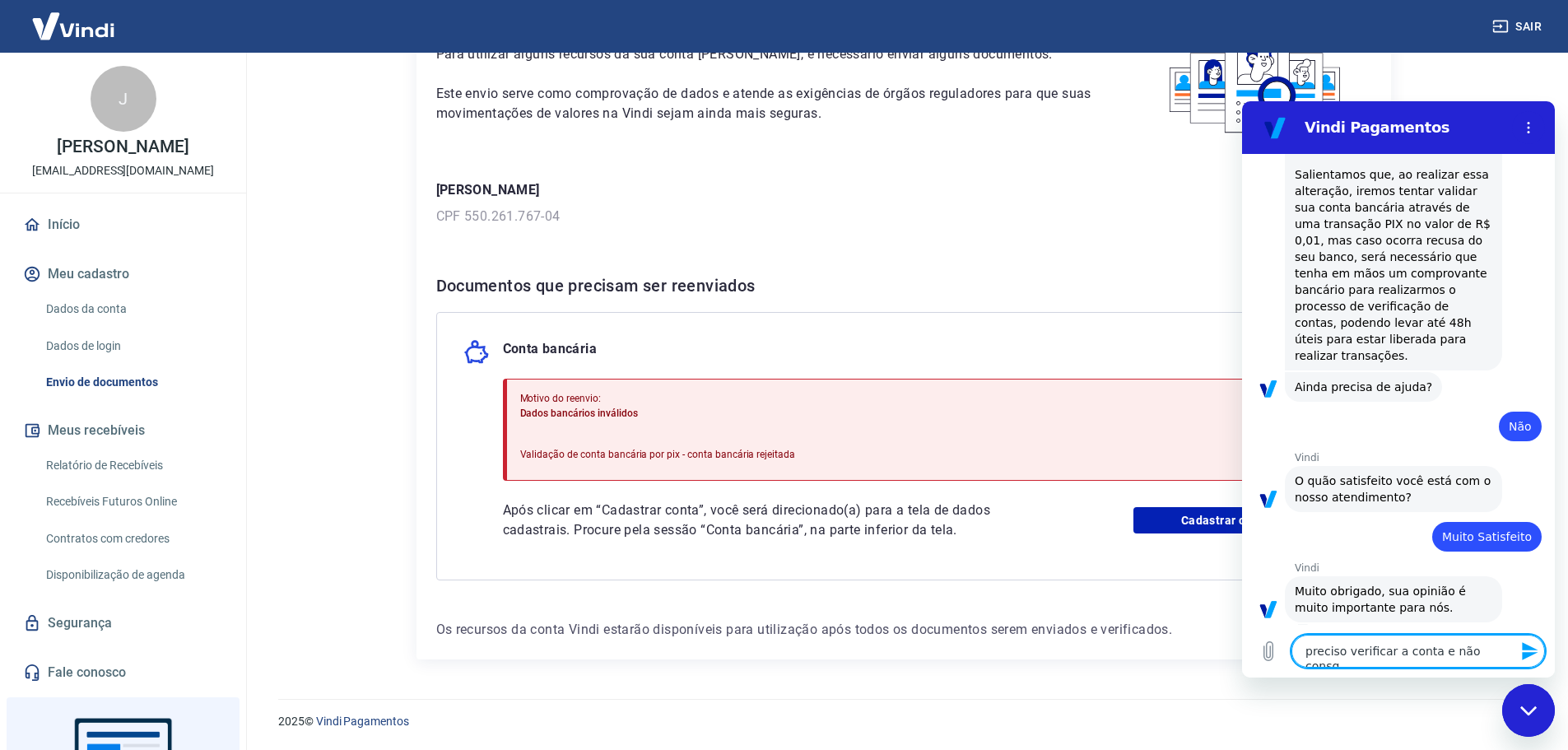
type textarea "preciso verificar a conta e não consgi"
type textarea "x"
type textarea "preciso verificar a conta e não consg"
type textarea "x"
type textarea "preciso verificar a conta e não consgo"
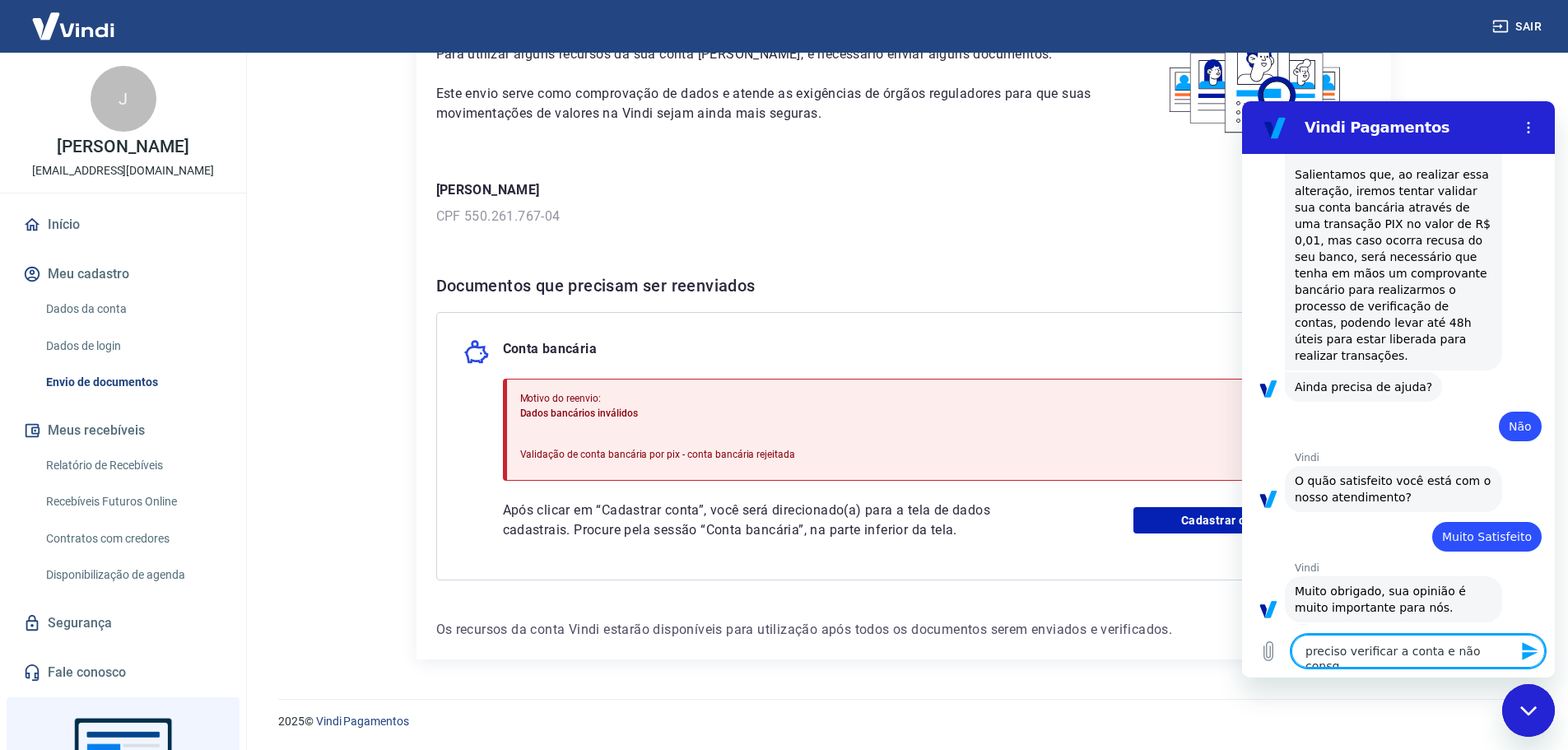
type textarea "x"
type textarea "preciso verificar a conta e não consg"
type textarea "x"
type textarea "preciso verificar a conta e não cons"
type textarea "x"
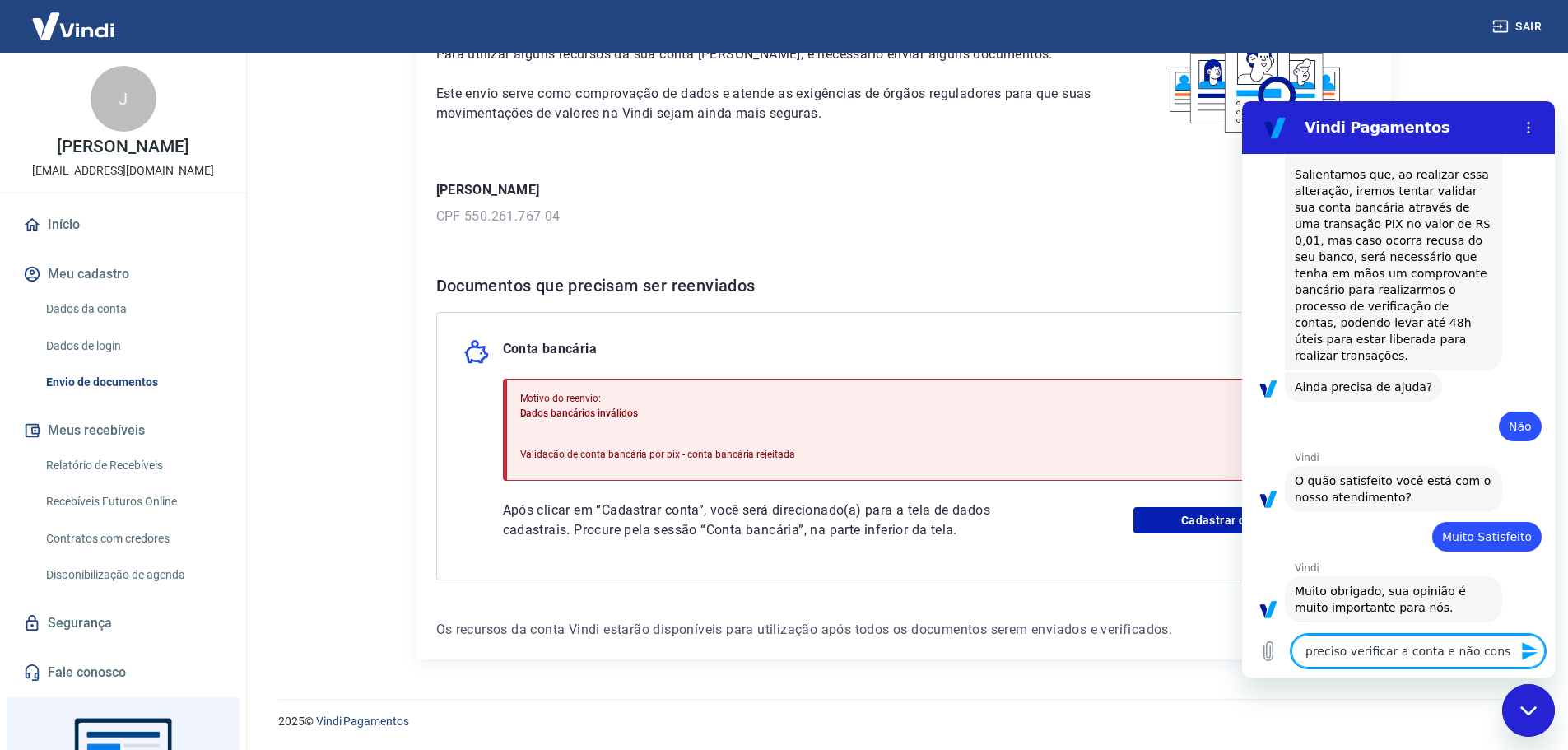
type textarea "preciso verificar a conta e não consi"
type textarea "x"
type textarea "preciso verificar a conta e não consig"
type textarea "x"
type textarea "preciso verificar a conta e não consigo"
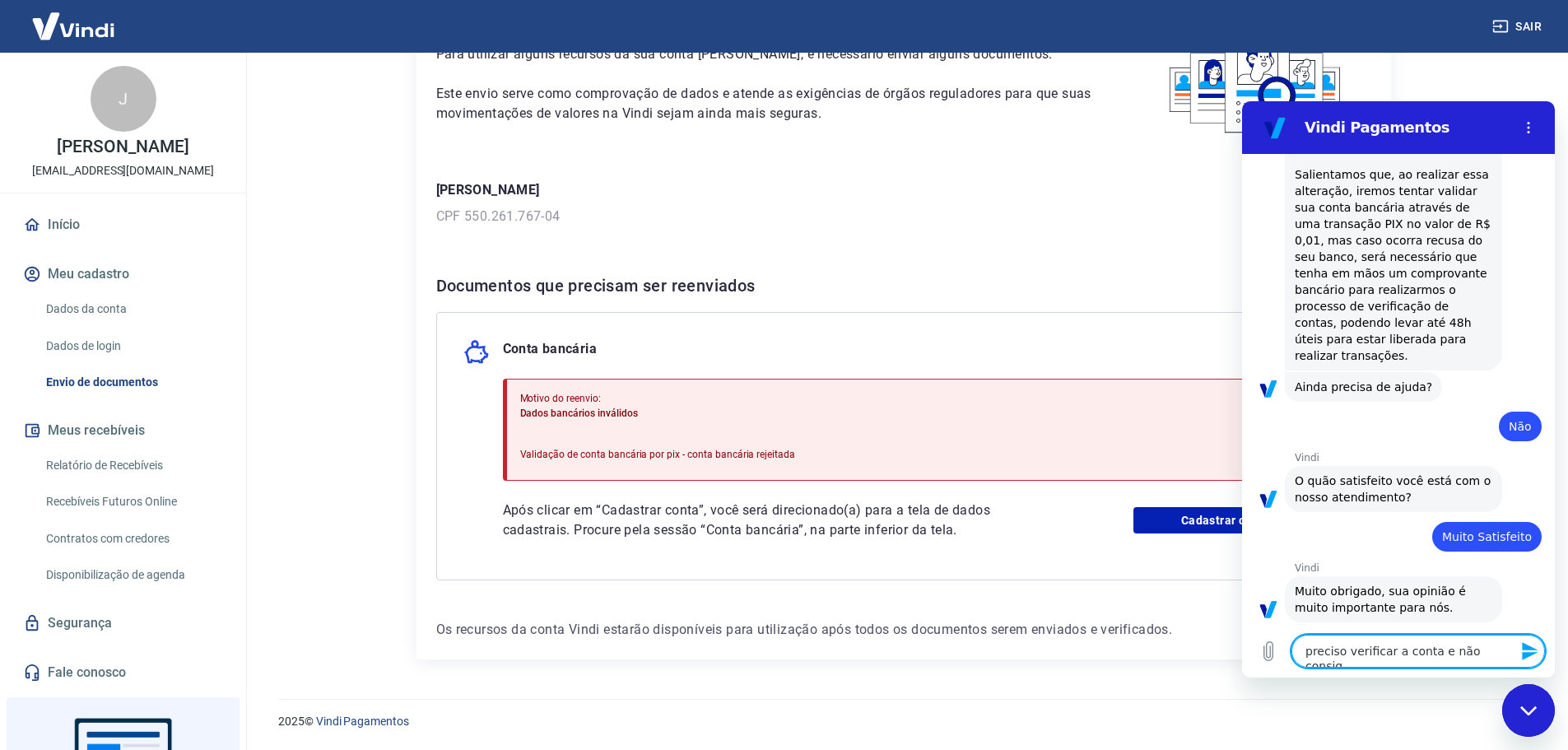
type textarea "x"
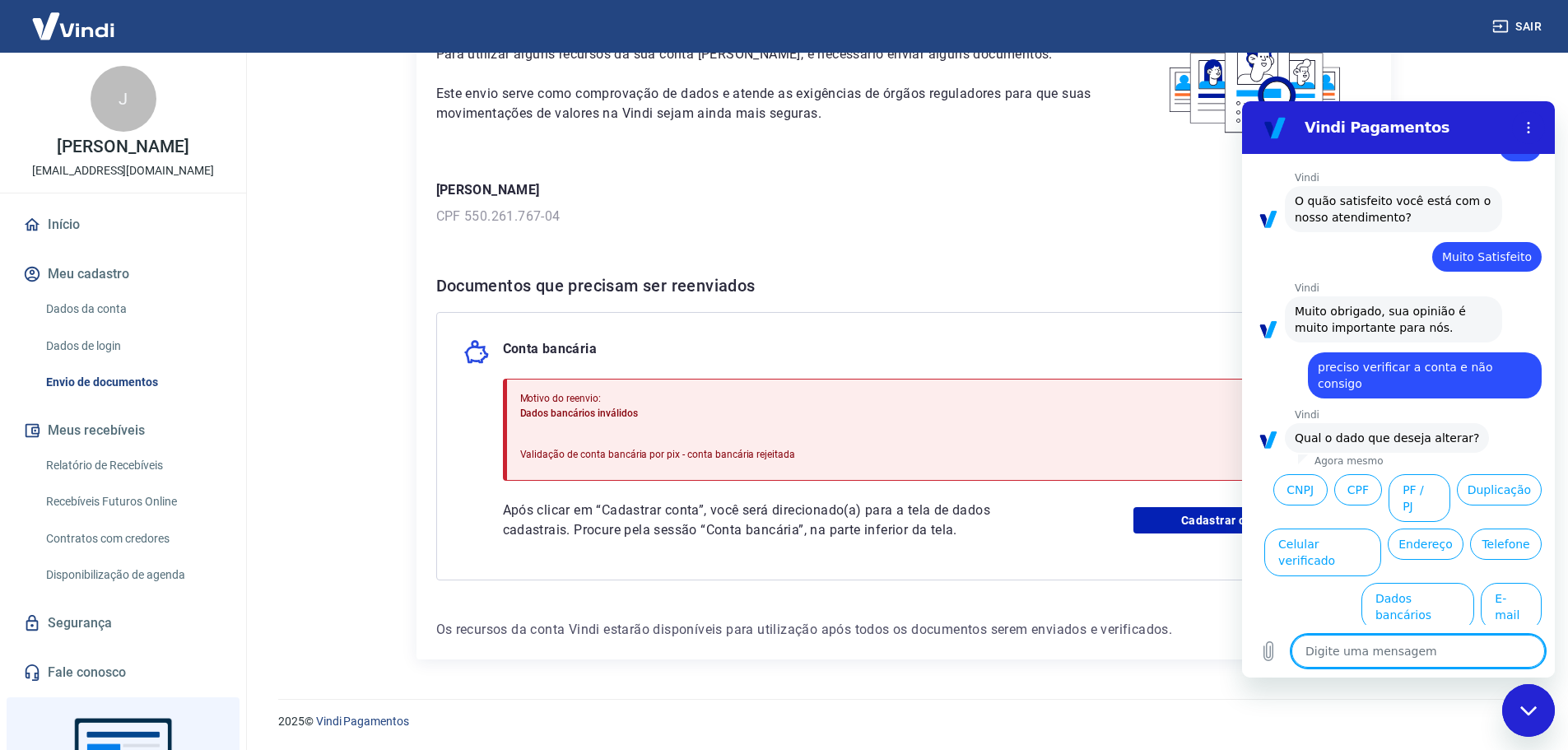
scroll to position [1248, 0]
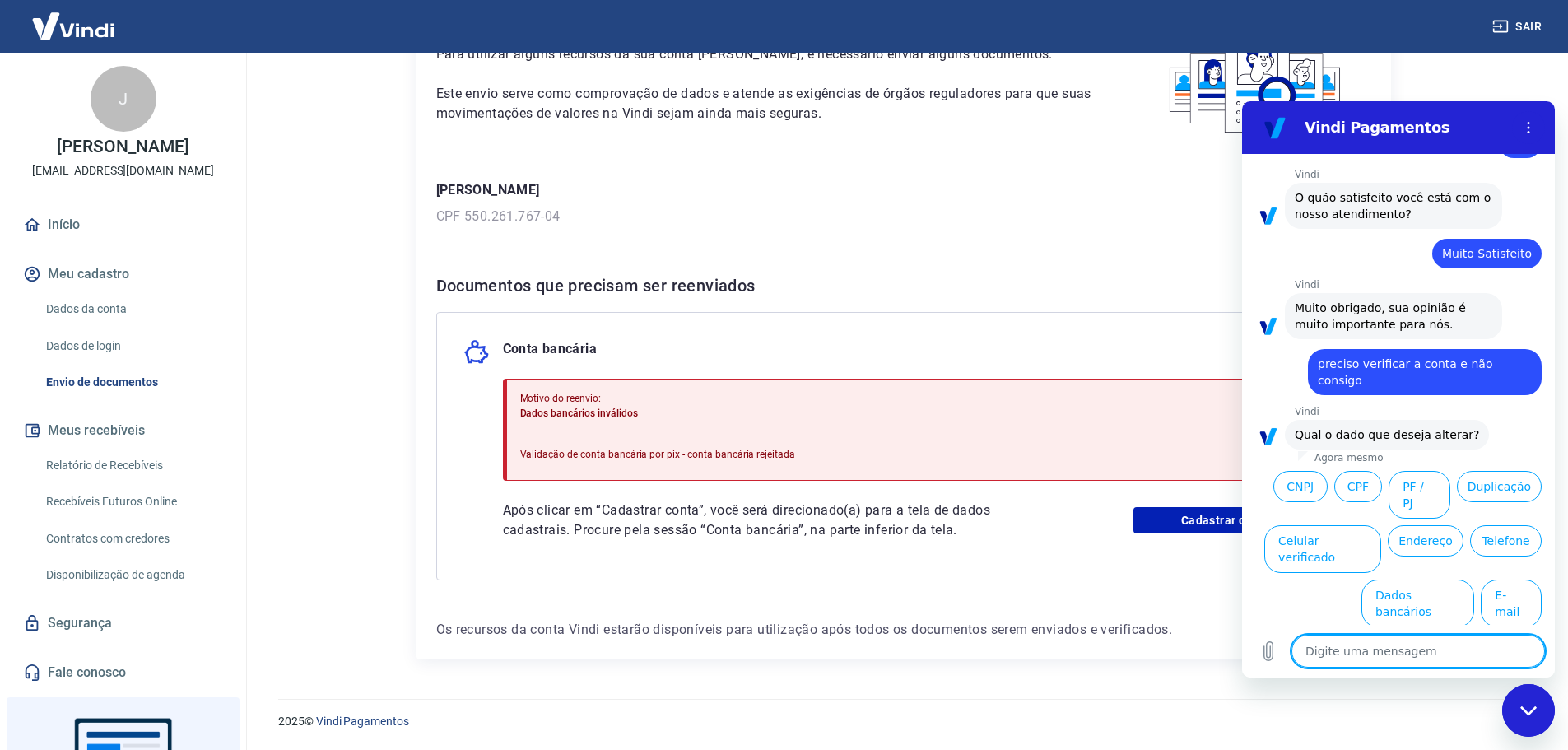
click at [1374, 580] on button "Dados bancários" at bounding box center [1418, 604] width 113 height 48
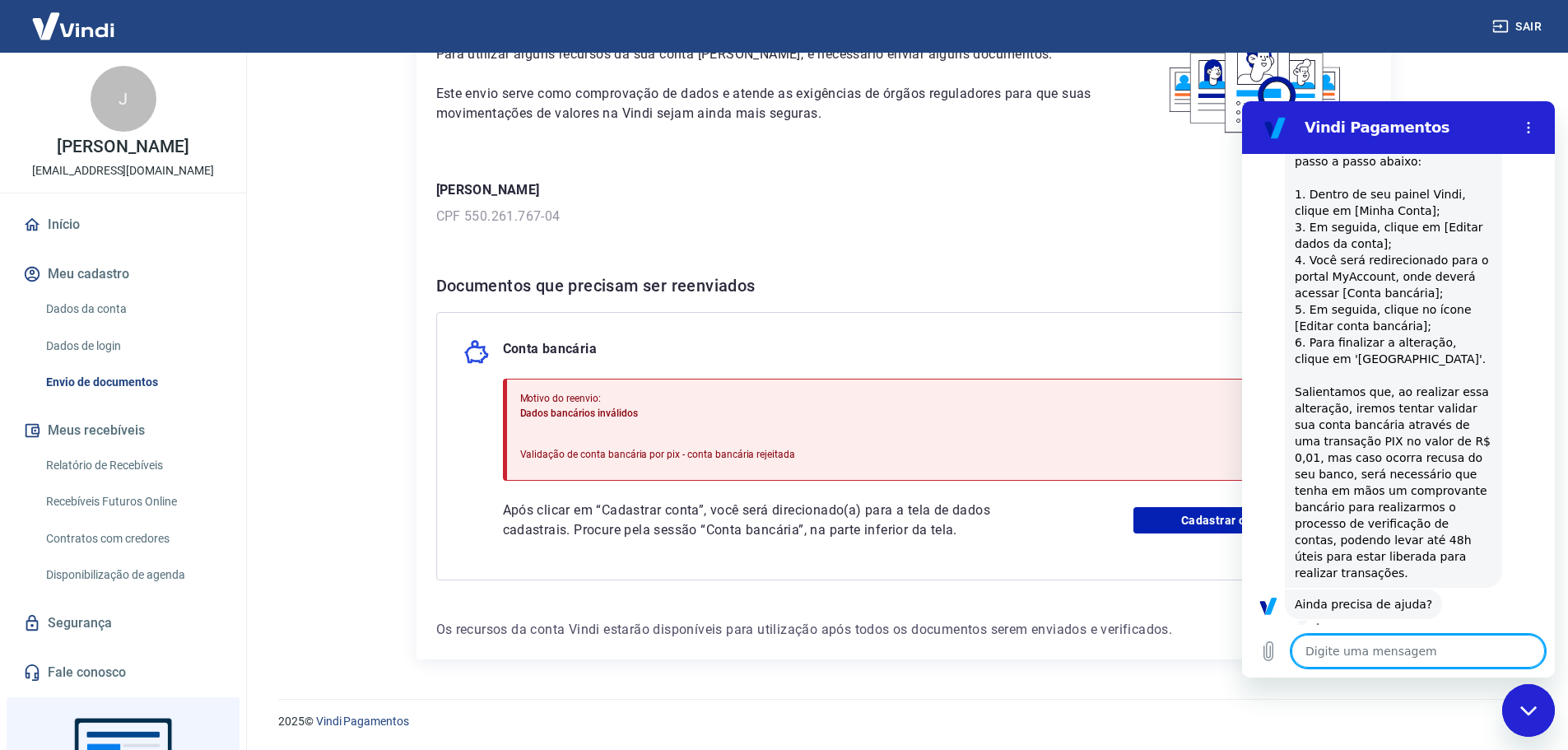
scroll to position [1666, 0]
click at [1380, 648] on textarea at bounding box center [1418, 651] width 253 height 33
click at [1447, 639] on button "Sim" at bounding box center [1462, 655] width 48 height 31
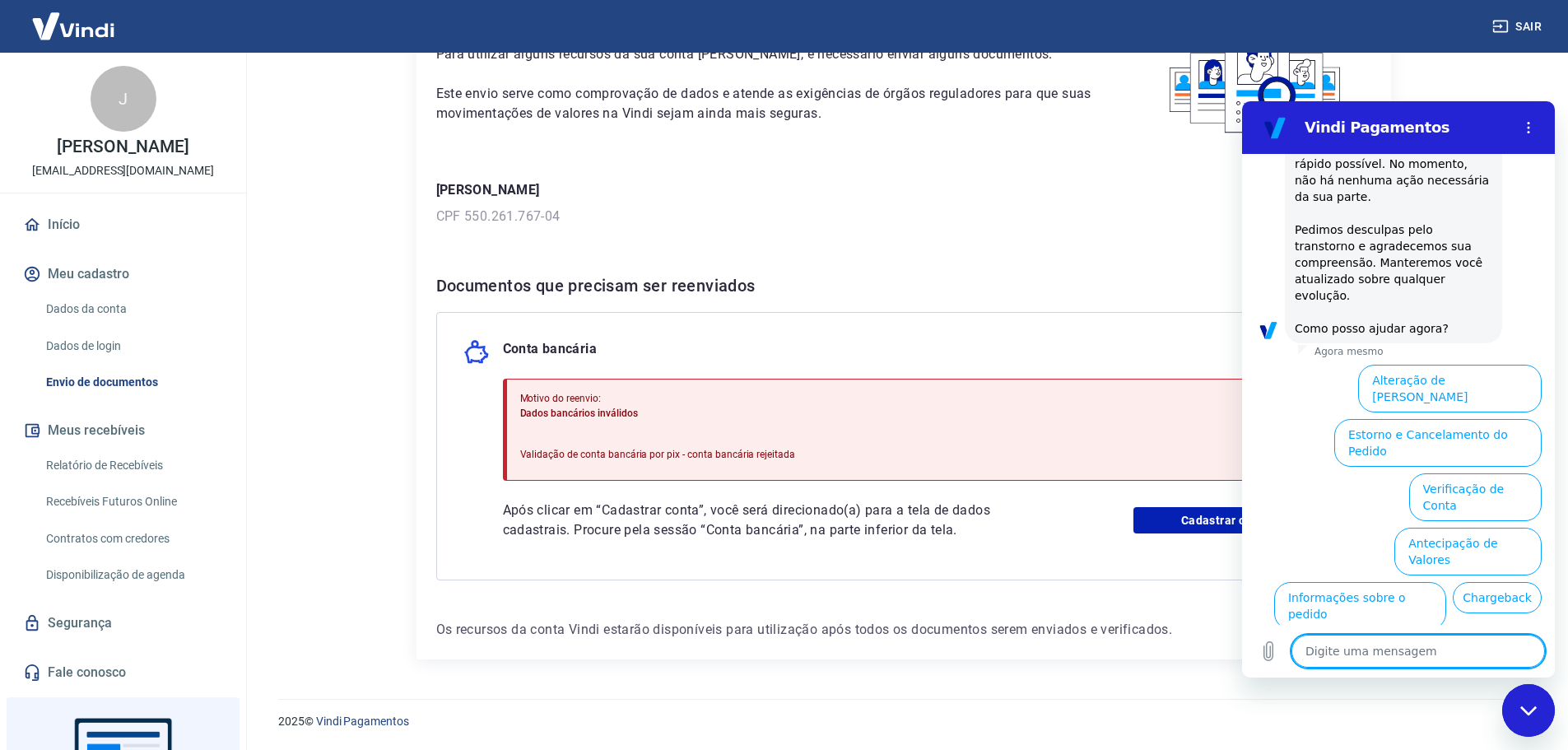
scroll to position [2492, 0]
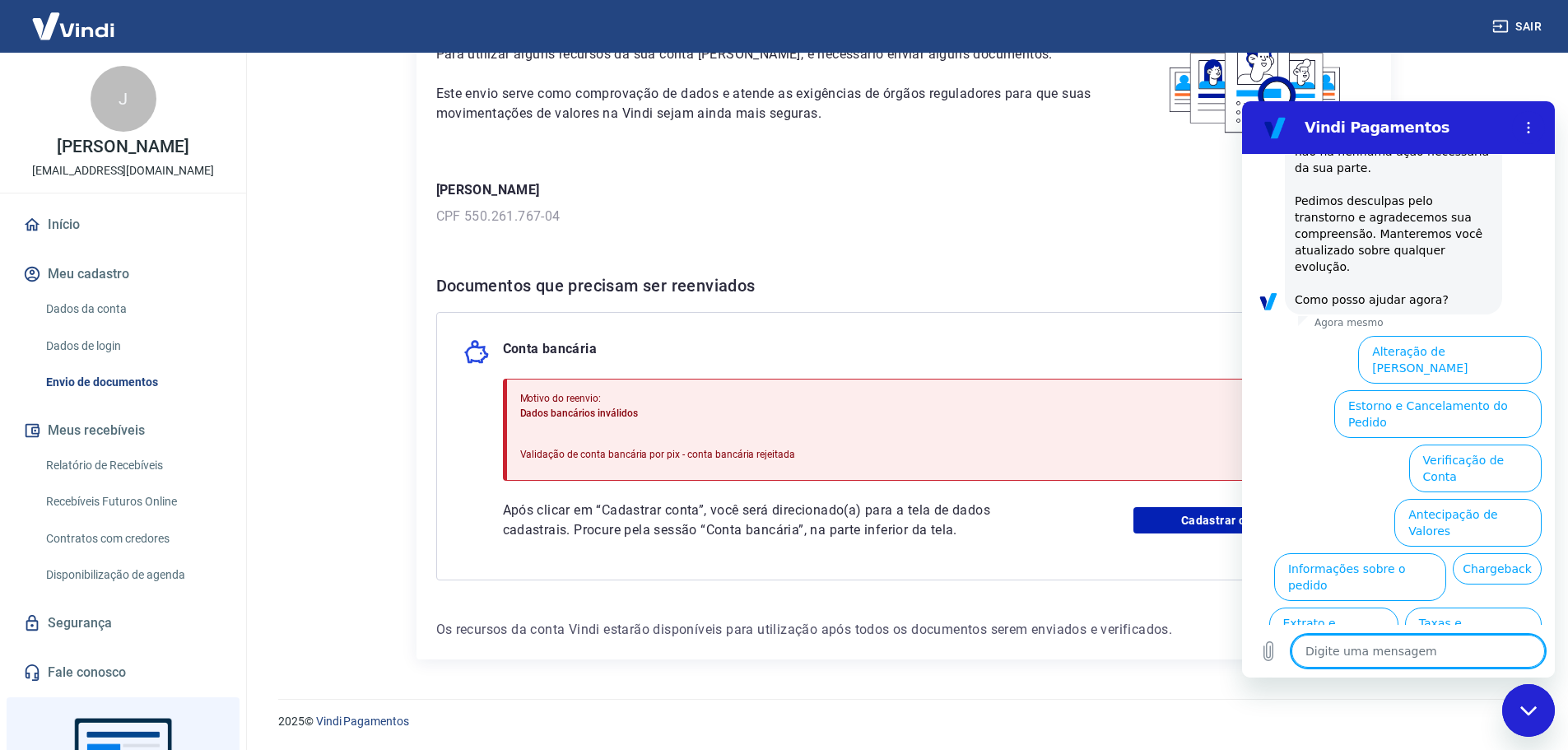
click at [1469, 445] on button "Verificação de Conta" at bounding box center [1475, 469] width 133 height 48
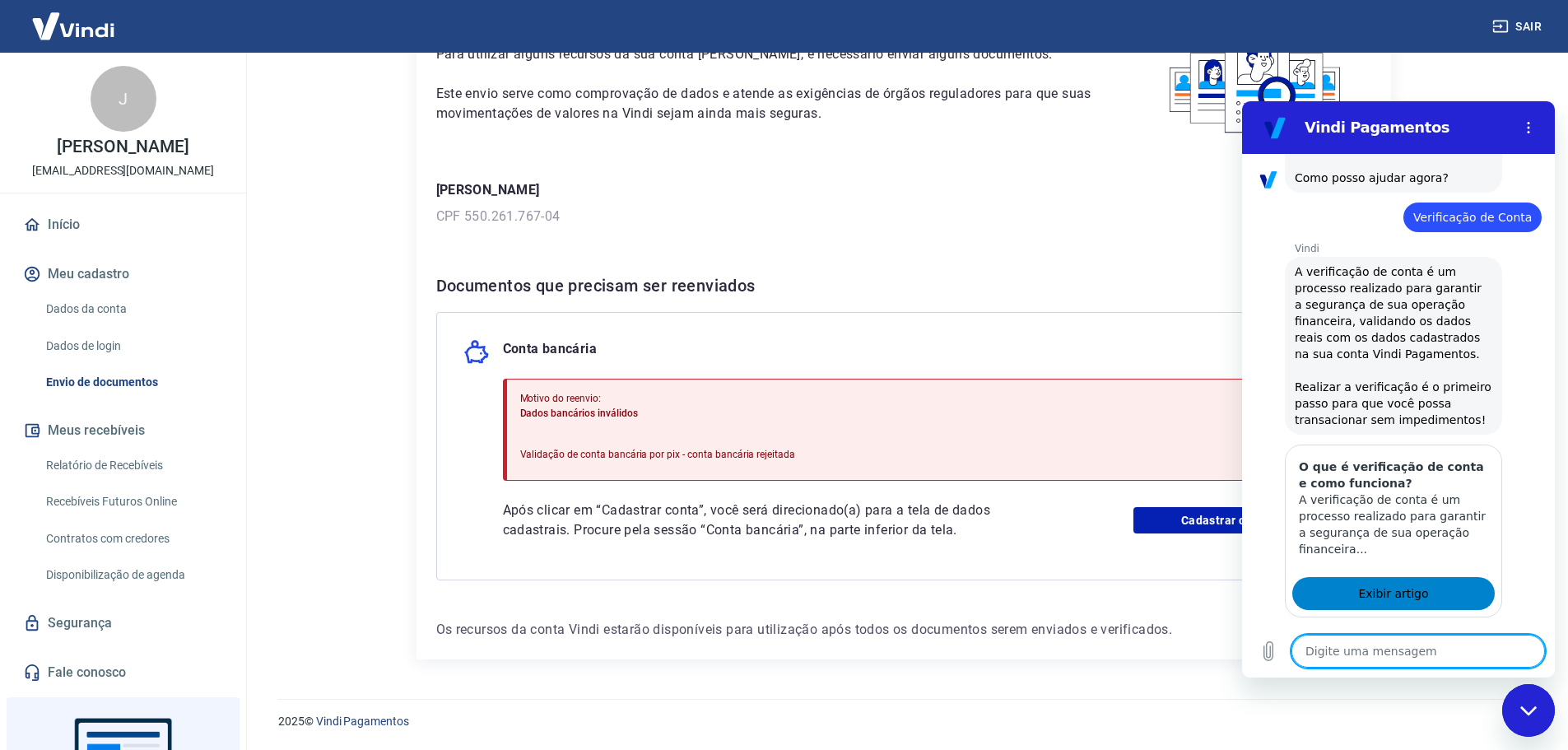
scroll to position [2655, 0]
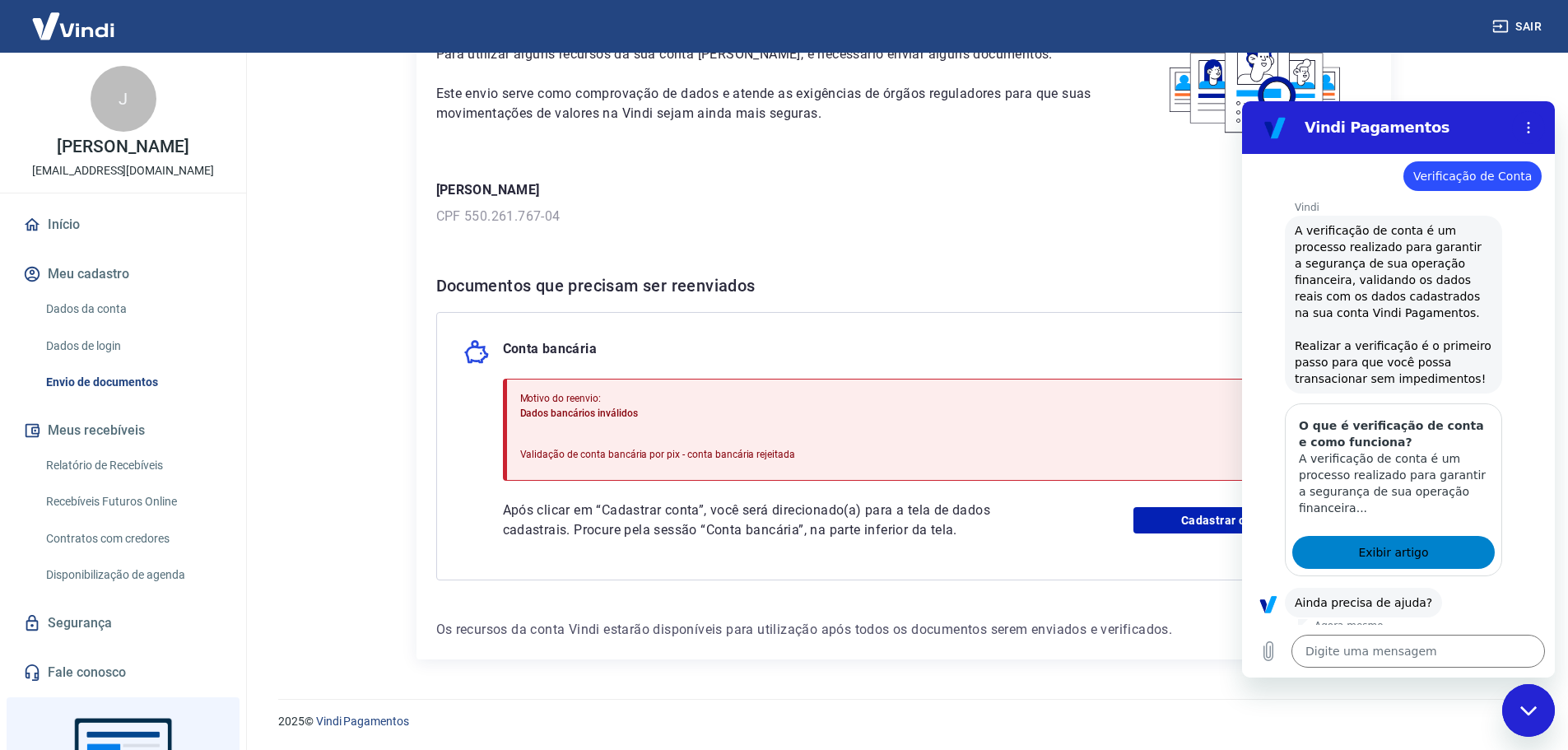
click at [1397, 543] on span "Exibir artigo" at bounding box center [1393, 553] width 70 height 20
click at [1445, 639] on button "Sim" at bounding box center [1462, 655] width 48 height 31
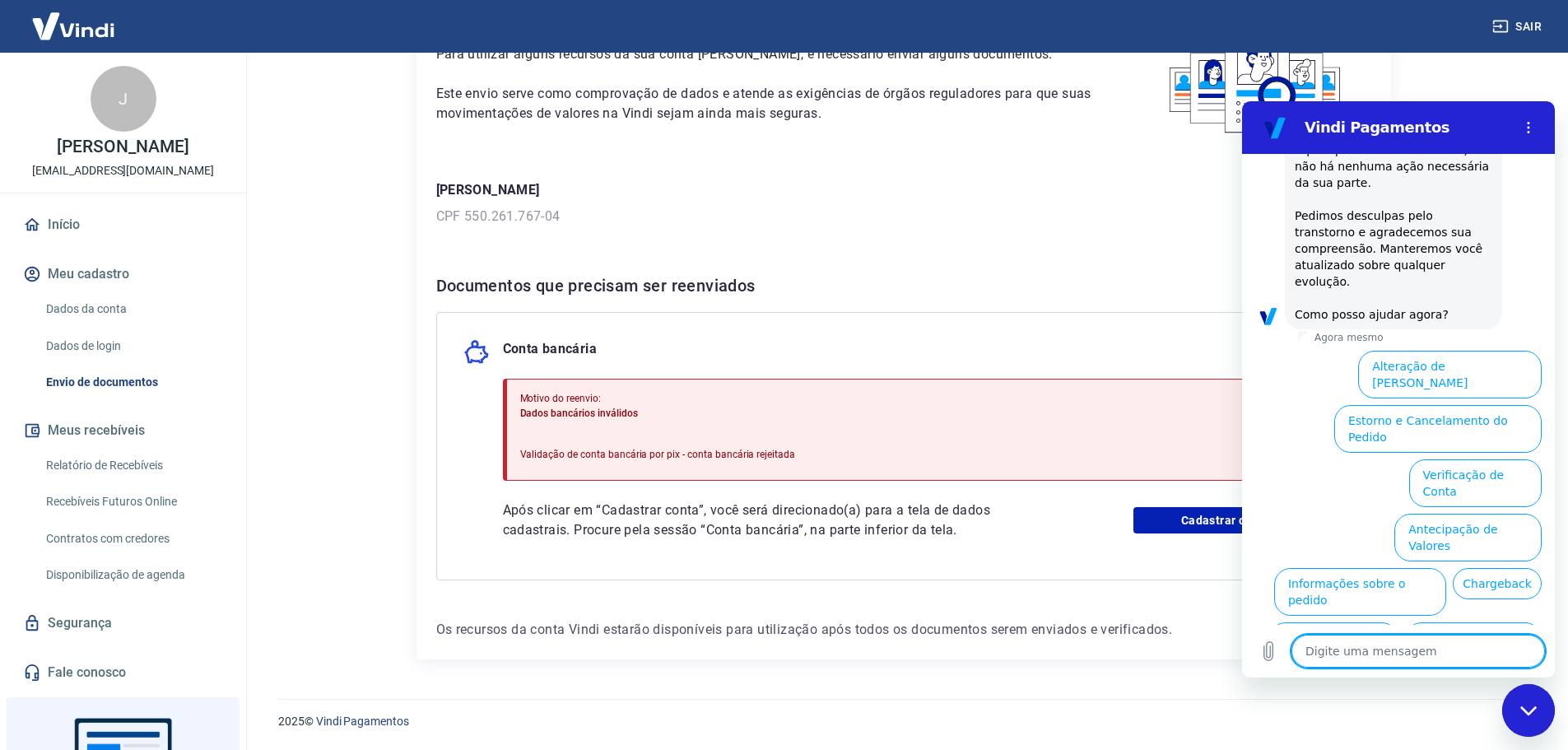
scroll to position [3480, 0]
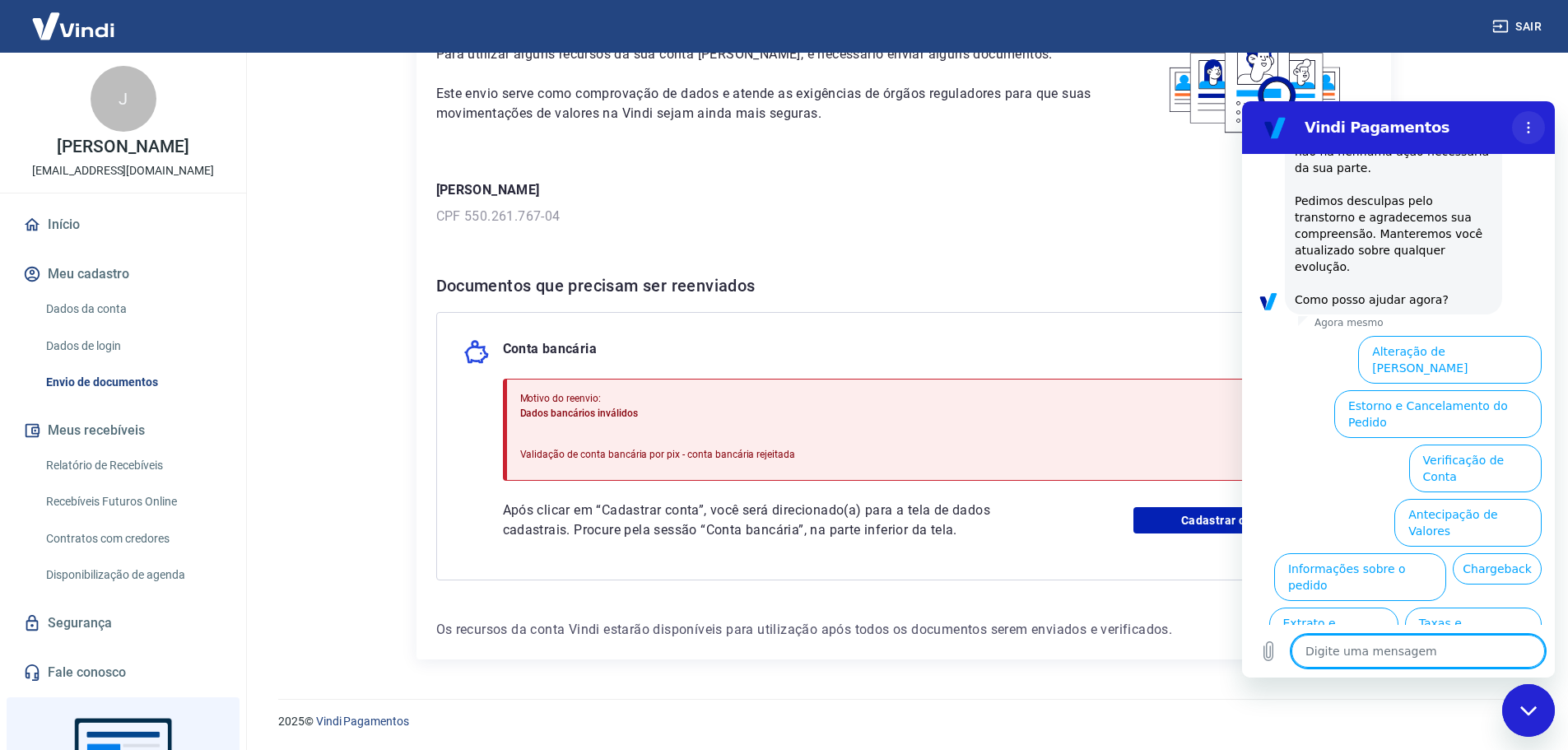
click at [1535, 122] on button "Menu de opções" at bounding box center [1529, 128] width 33 height 33
click at [1147, 235] on div "Para utilizar alguns recursos da sua conta Vindi, é necessário enviar alguns do…" at bounding box center [904, 326] width 975 height 668
click at [1552, 720] on div "Fechar janela de mensagens" at bounding box center [1528, 710] width 49 height 49
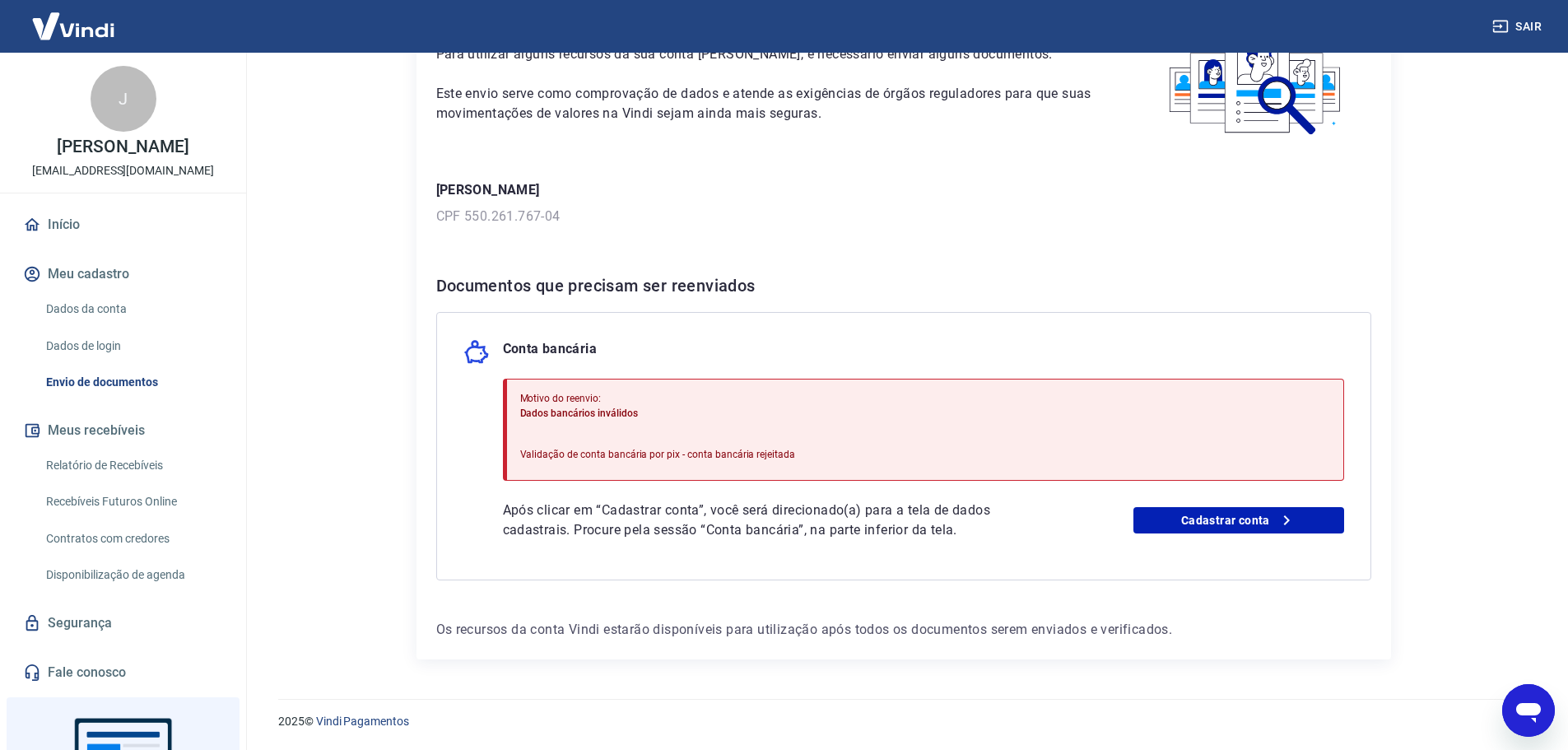
type textarea "x"
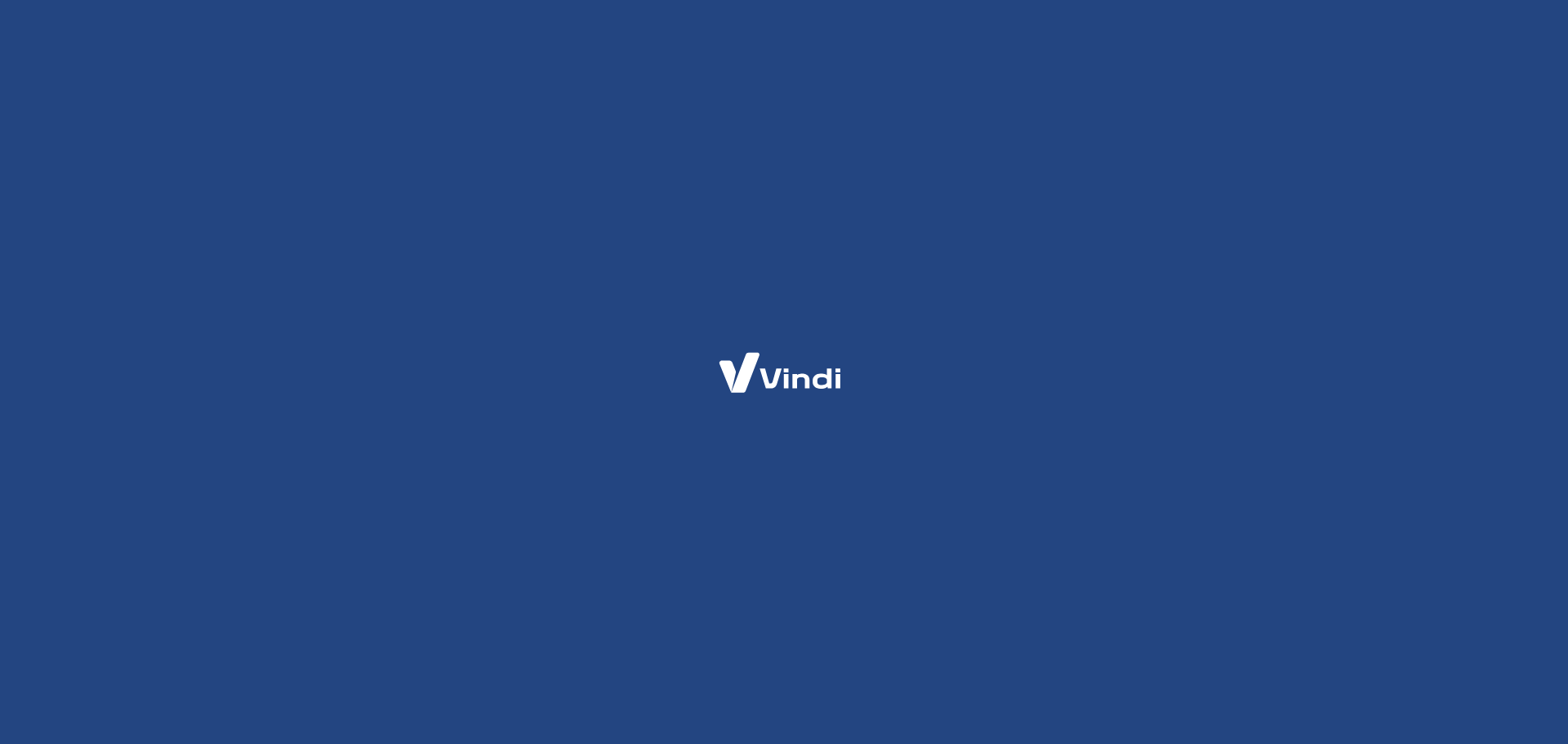
select select "RJ"
select select "business"
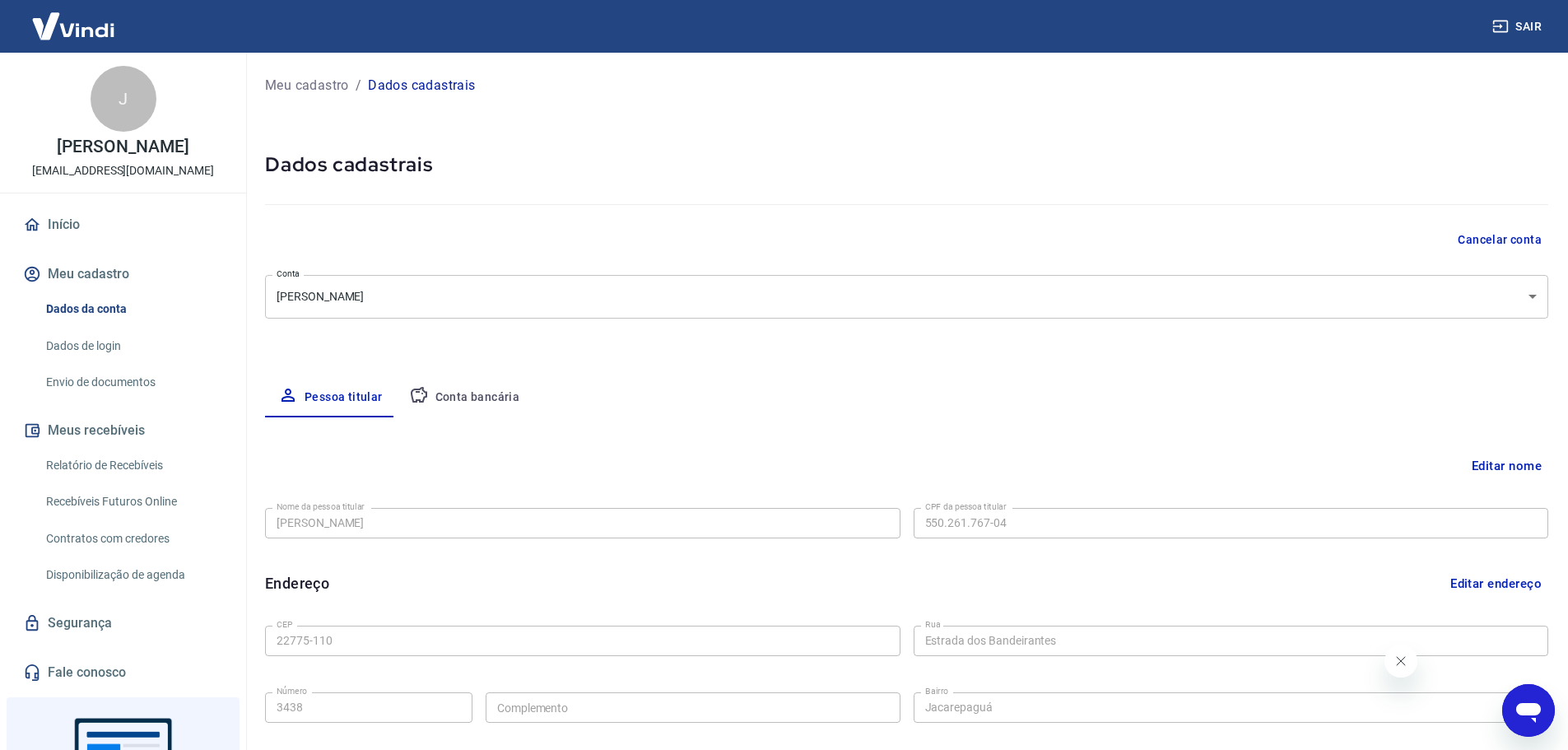
click at [437, 391] on button "Conta bancária" at bounding box center [464, 398] width 137 height 39
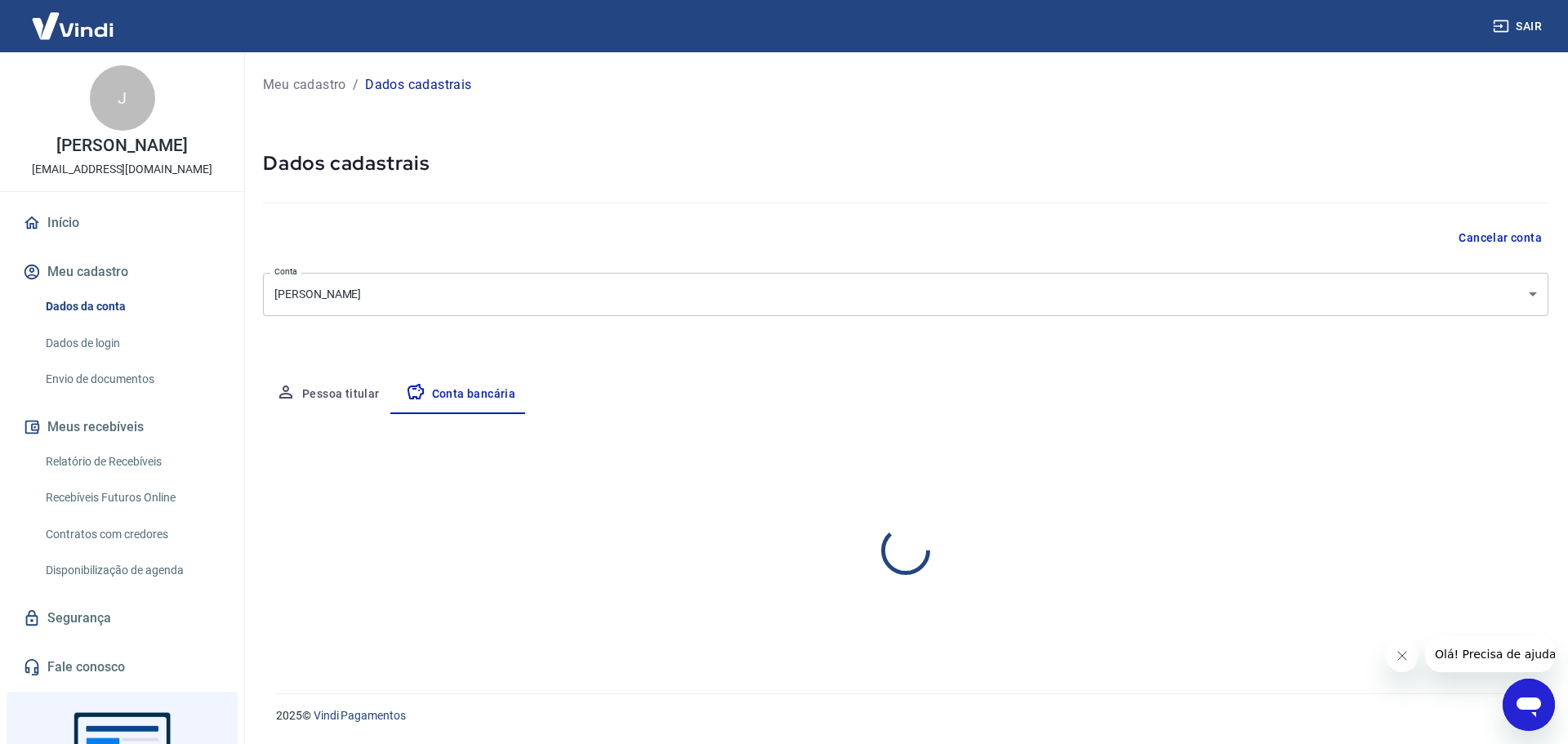
select select "1"
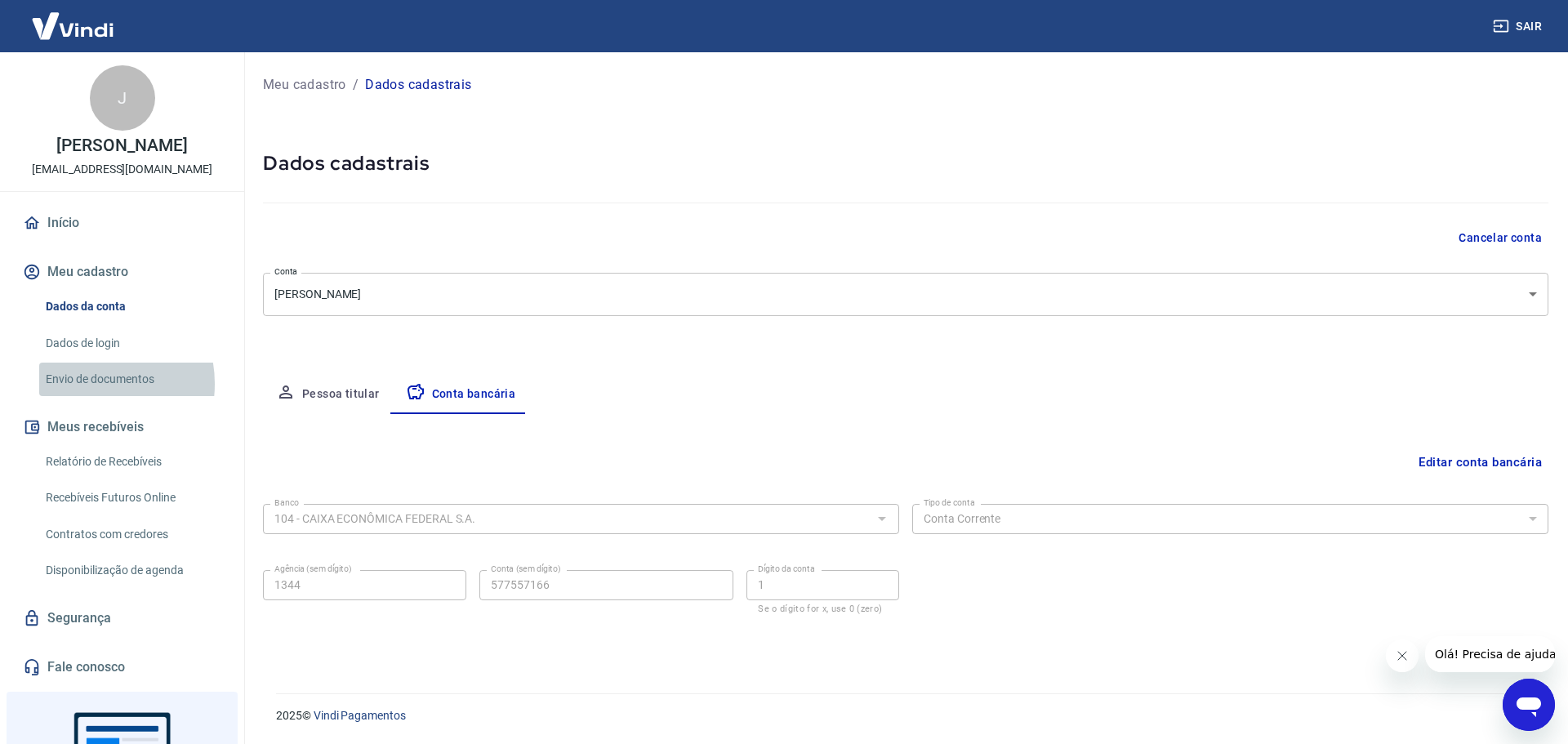
click at [84, 396] on link "Envio de documentos" at bounding box center [132, 380] width 186 height 34
